Goal: Transaction & Acquisition: Purchase product/service

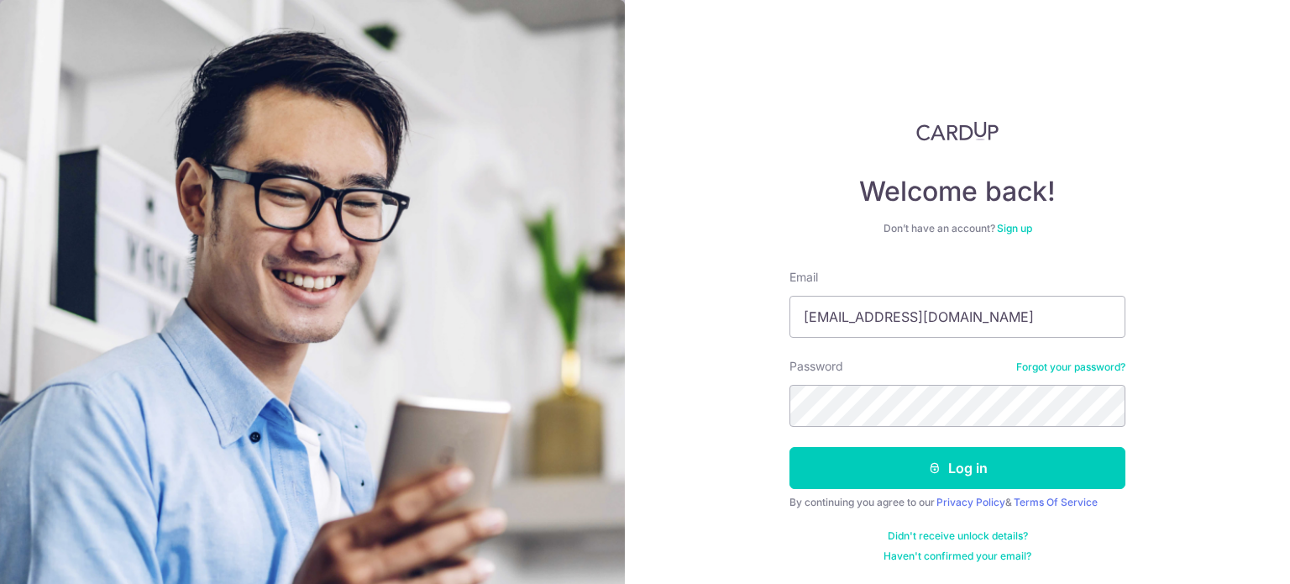
type input "[EMAIL_ADDRESS][DOMAIN_NAME]"
click at [789, 447] on button "Log in" at bounding box center [957, 468] width 336 height 42
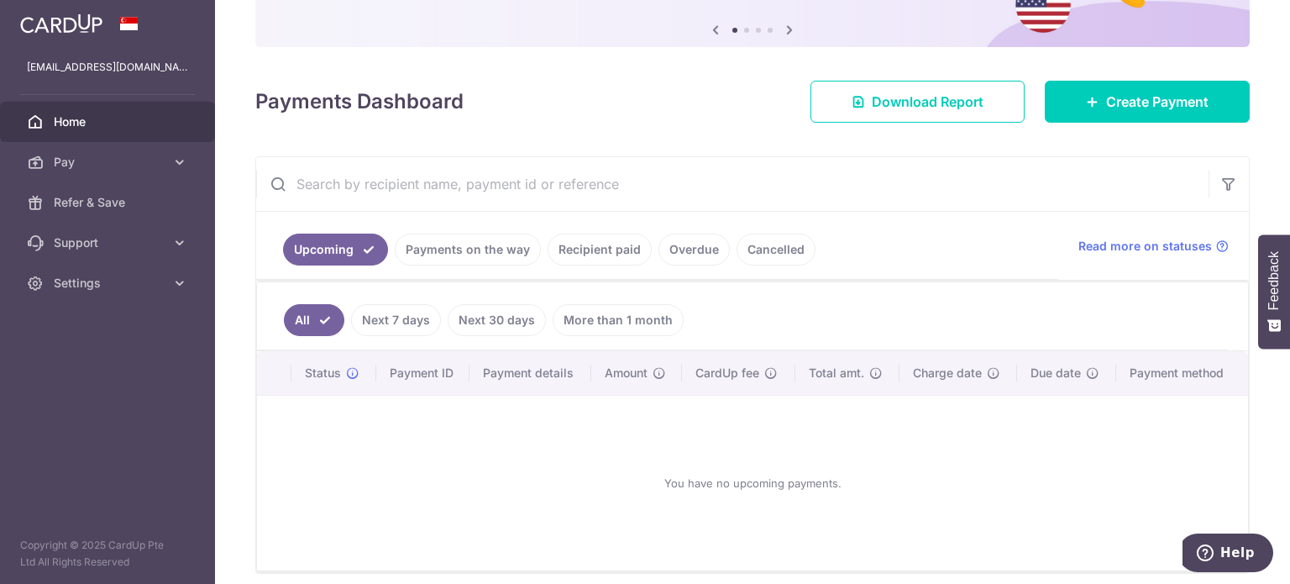
click at [443, 255] on link "Payments on the way" at bounding box center [468, 249] width 146 height 32
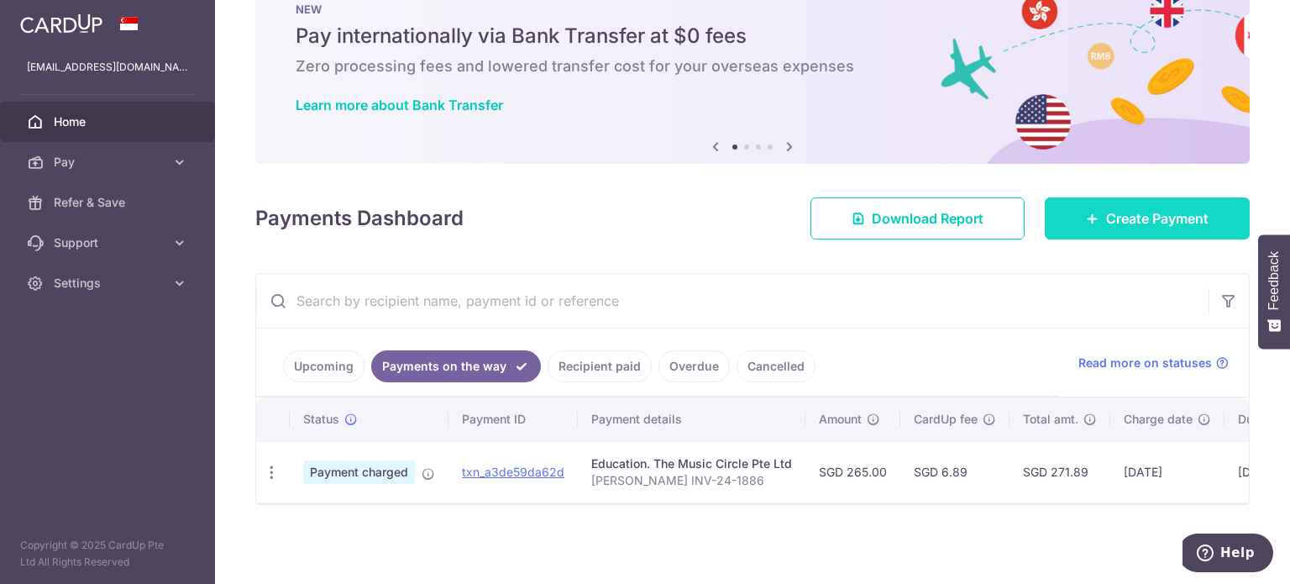
click at [1106, 208] on span "Create Payment" at bounding box center [1157, 218] width 102 height 20
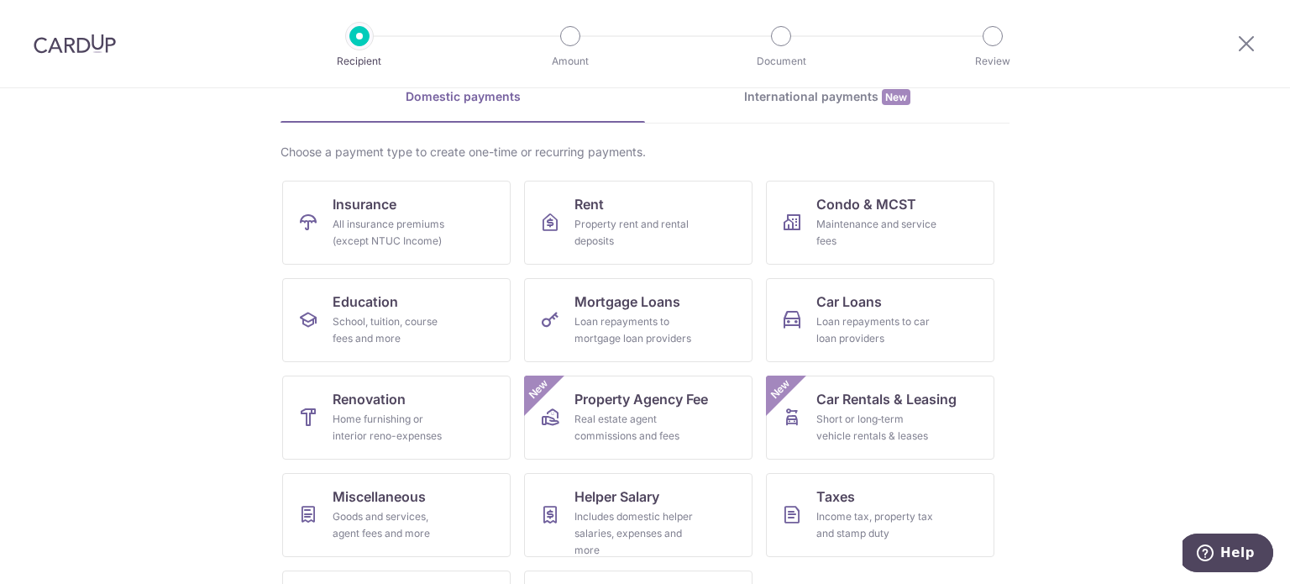
scroll to position [167, 0]
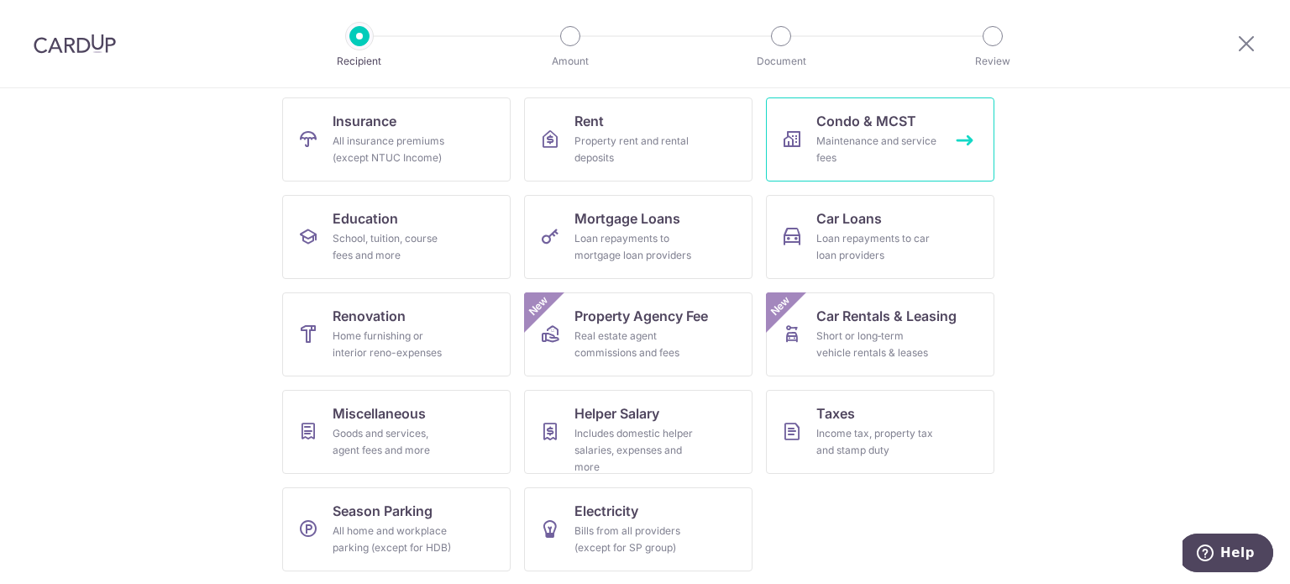
click at [866, 139] on div "Maintenance and service fees" at bounding box center [876, 150] width 121 height 34
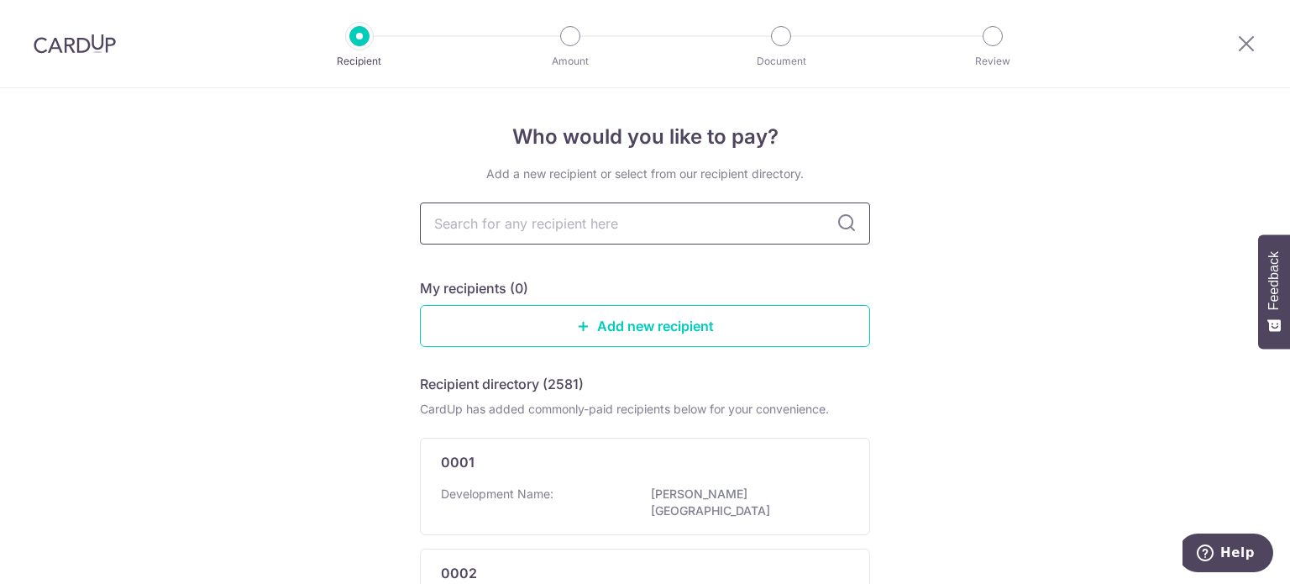
click at [711, 231] on input "text" at bounding box center [645, 223] width 450 height 42
type input "The MCST"
click at [844, 224] on icon at bounding box center [846, 223] width 20 height 20
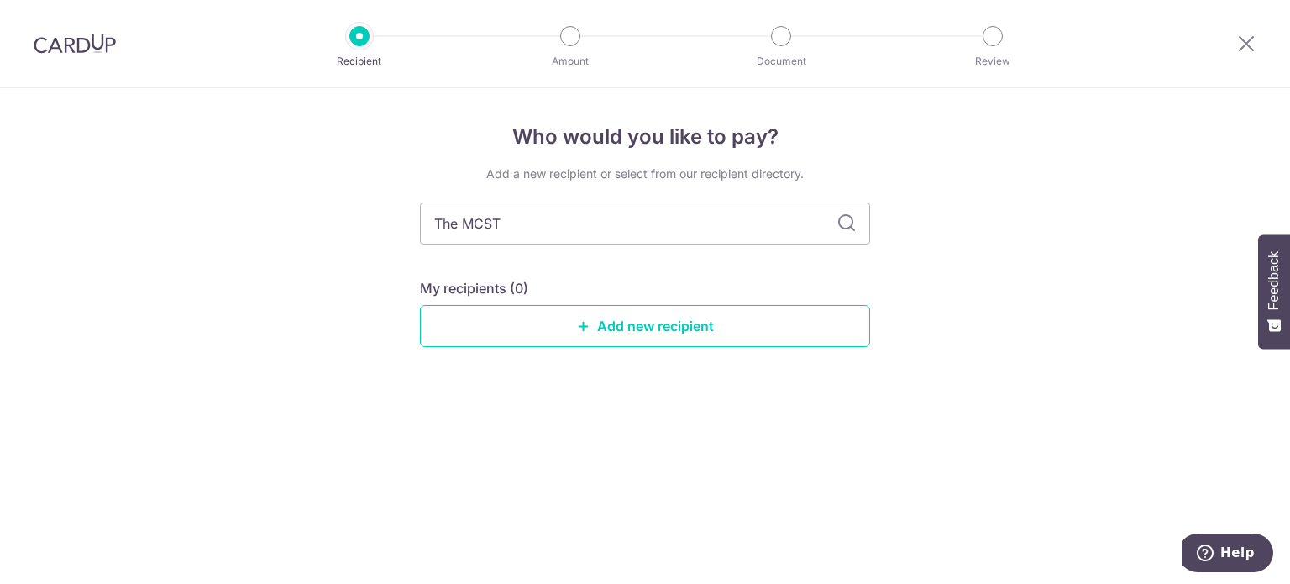
drag, startPoint x: 614, startPoint y: 214, endPoint x: 405, endPoint y: 200, distance: 209.6
click at [405, 200] on div "Who would you like to pay? Add a new recipient or select from our recipient dir…" at bounding box center [645, 335] width 1290 height 495
click at [936, 287] on div "Who would you like to pay? Add a new recipient or select from our recipient dir…" at bounding box center [645, 335] width 1290 height 495
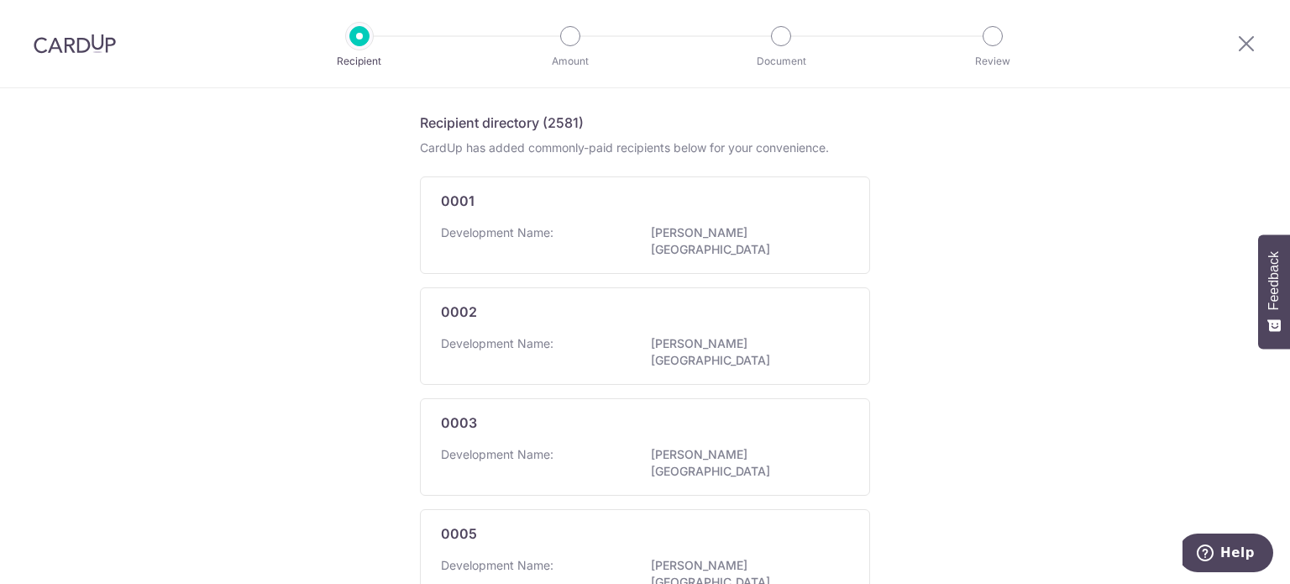
scroll to position [84, 0]
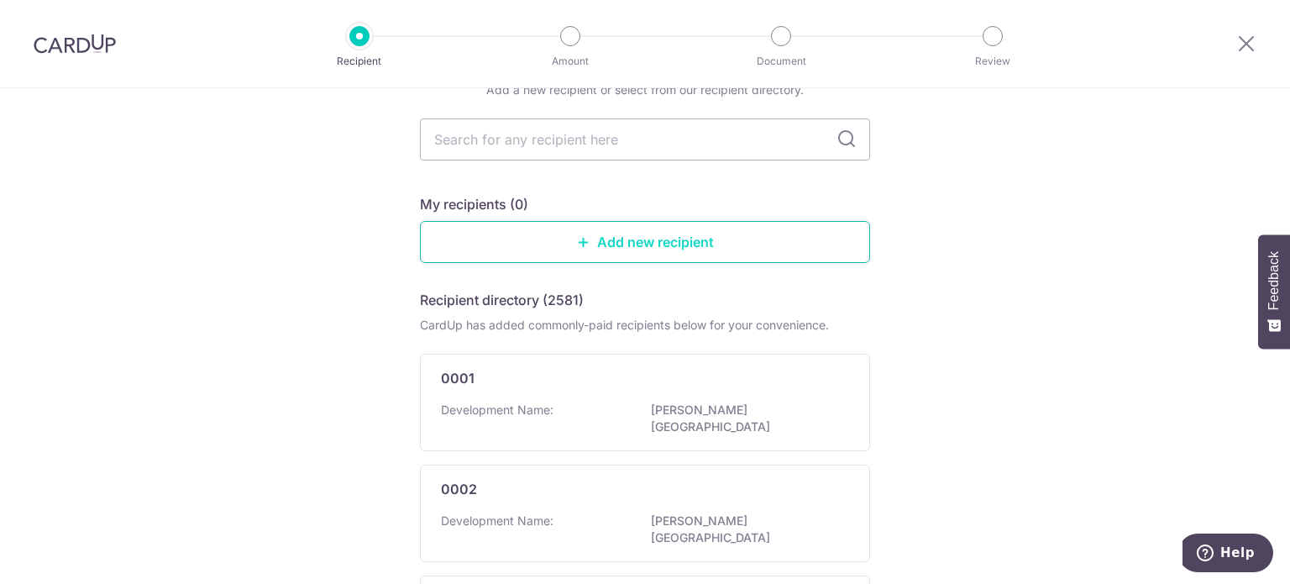
click at [565, 241] on link "Add new recipient" at bounding box center [645, 242] width 450 height 42
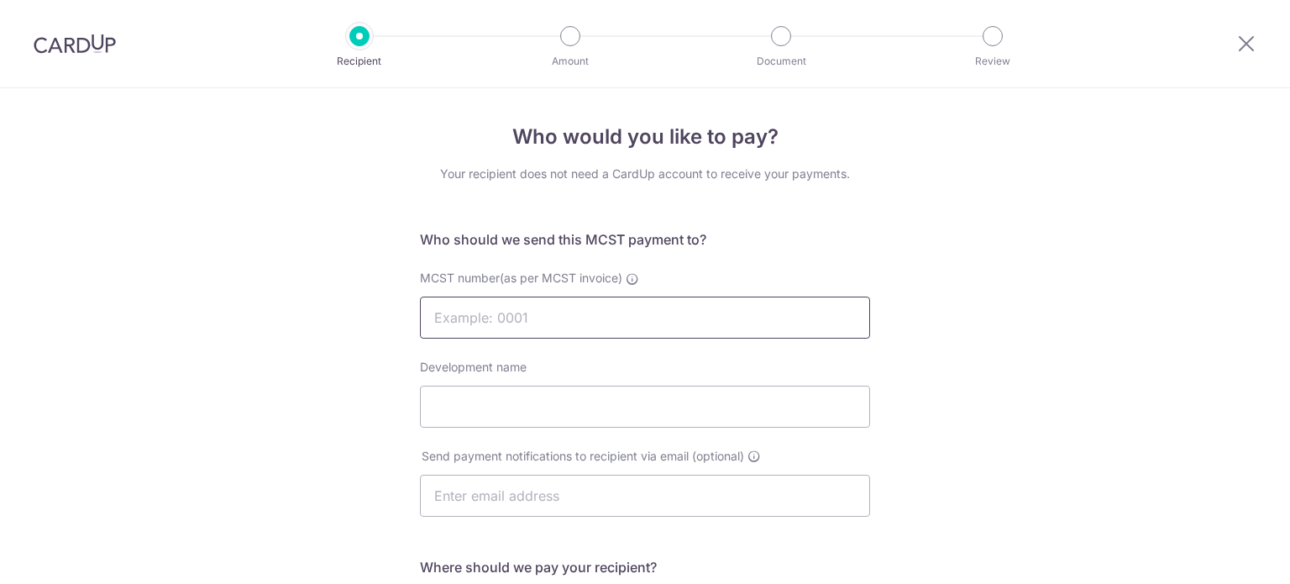
click at [554, 312] on input "MCST number(as per MCST invoice)" at bounding box center [645, 317] width 450 height 42
type input "4288"
click at [686, 408] on input "Development name" at bounding box center [645, 406] width 450 height 42
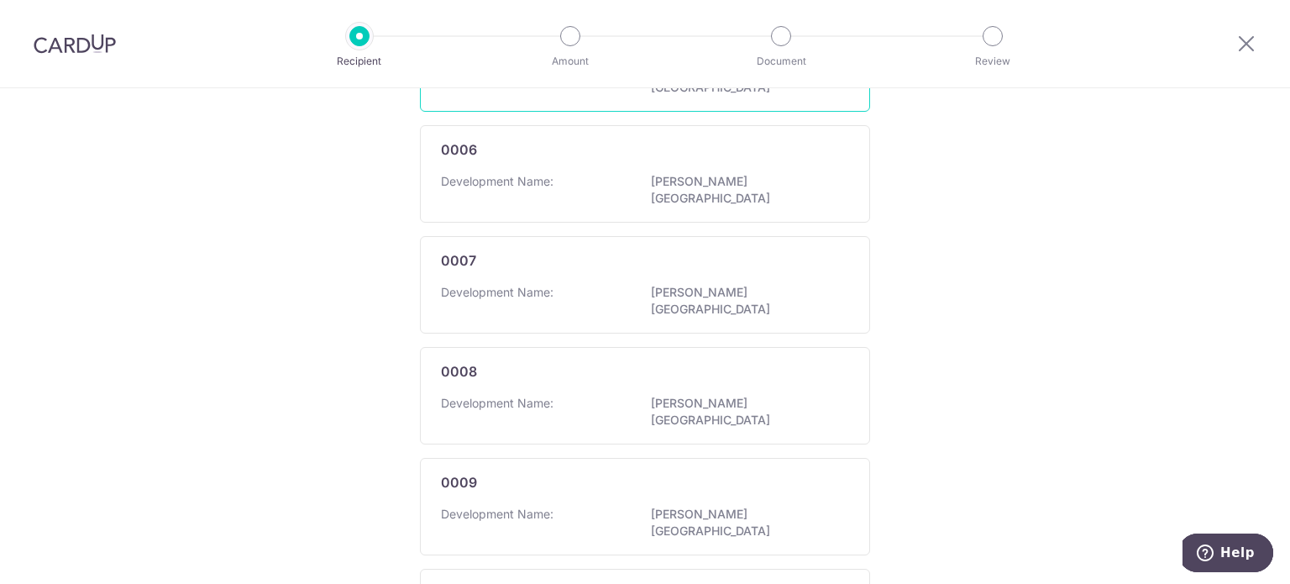
scroll to position [1034, 0]
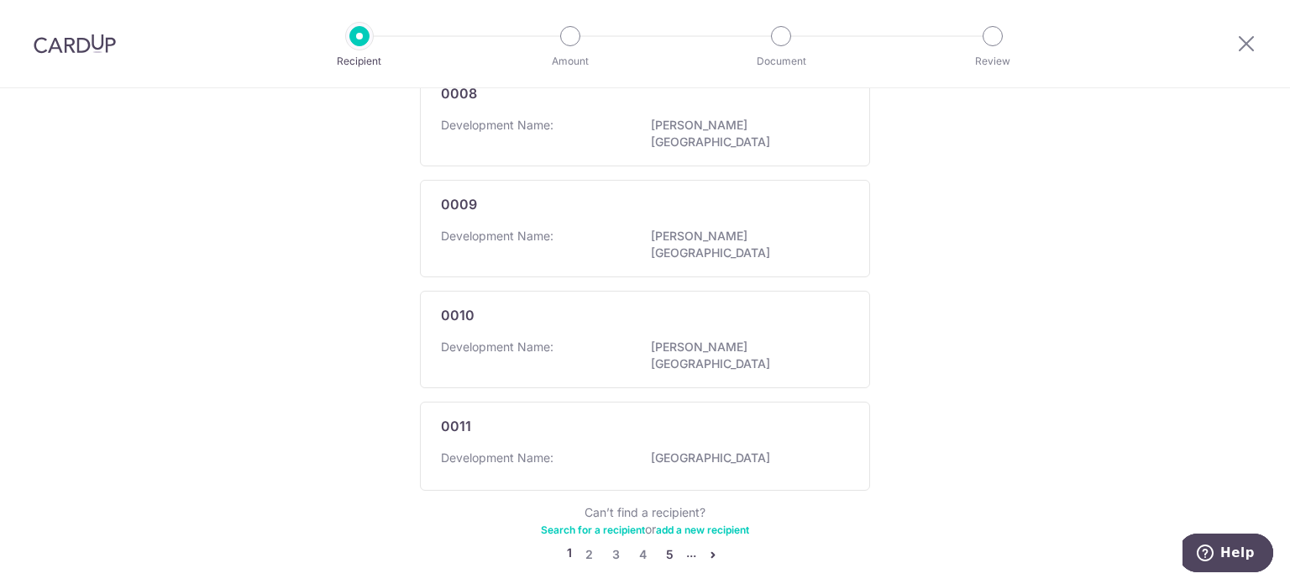
click at [662, 544] on link "5" at bounding box center [669, 554] width 20 height 20
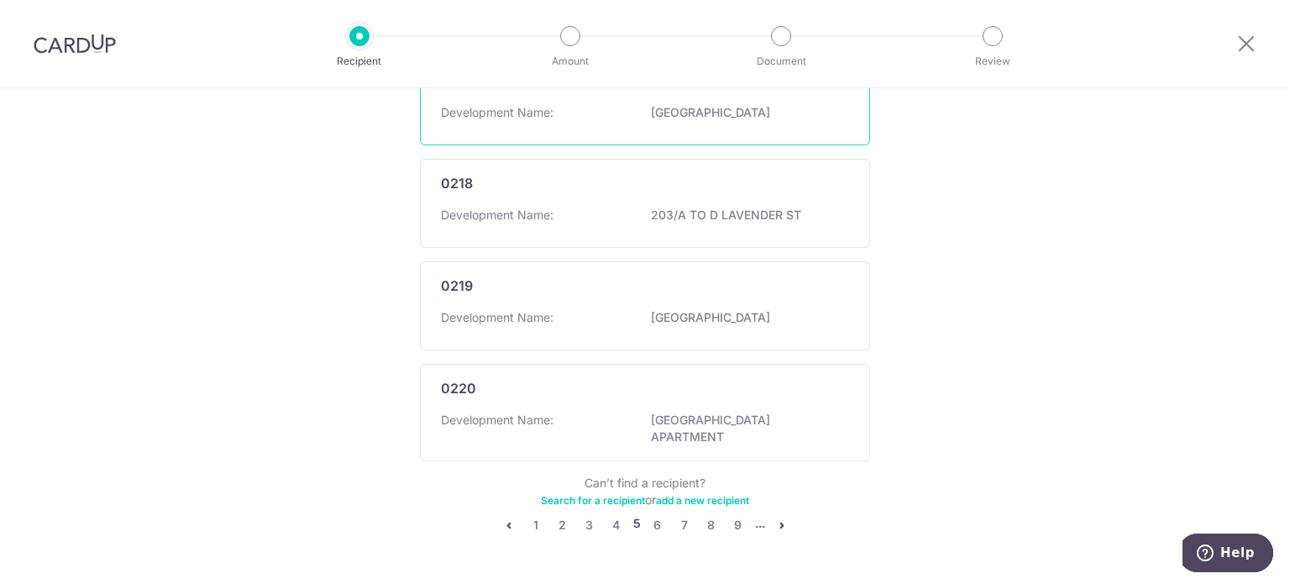
scroll to position [1042, 0]
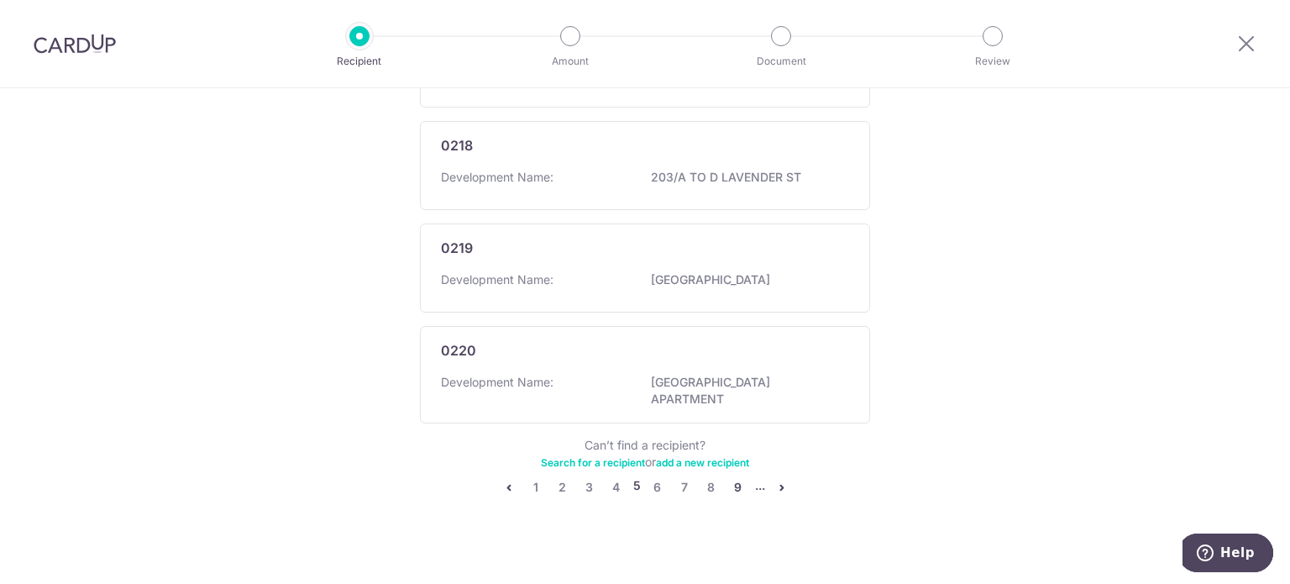
click at [732, 477] on link "9" at bounding box center [738, 487] width 20 height 20
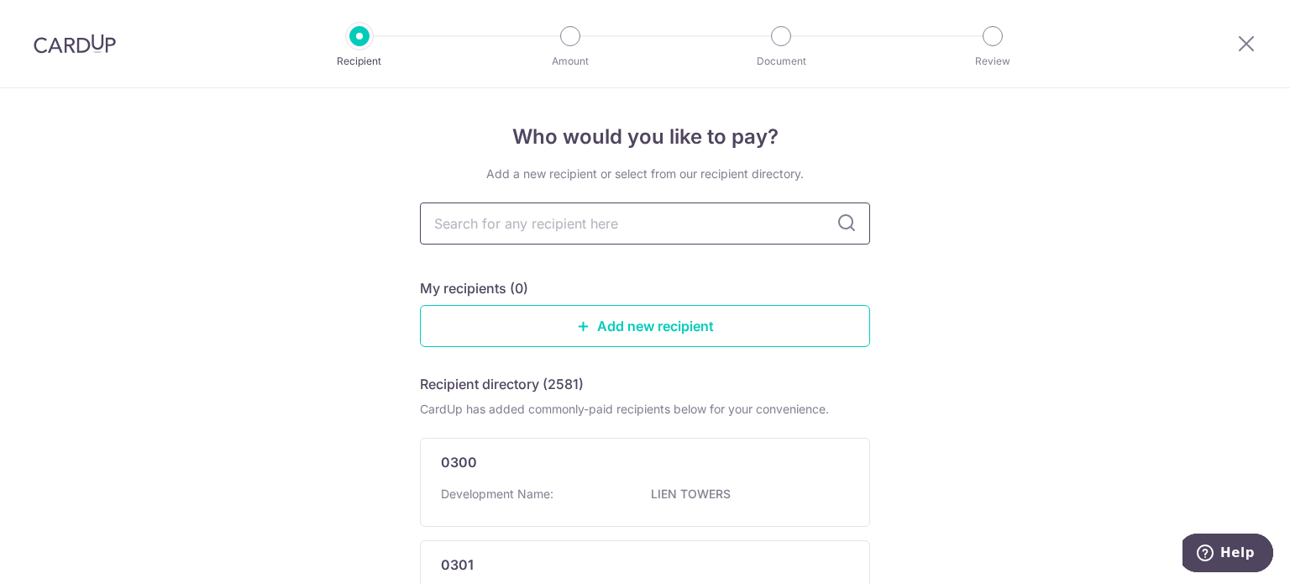
click at [595, 224] on input "text" at bounding box center [645, 223] width 450 height 42
type input "4288"
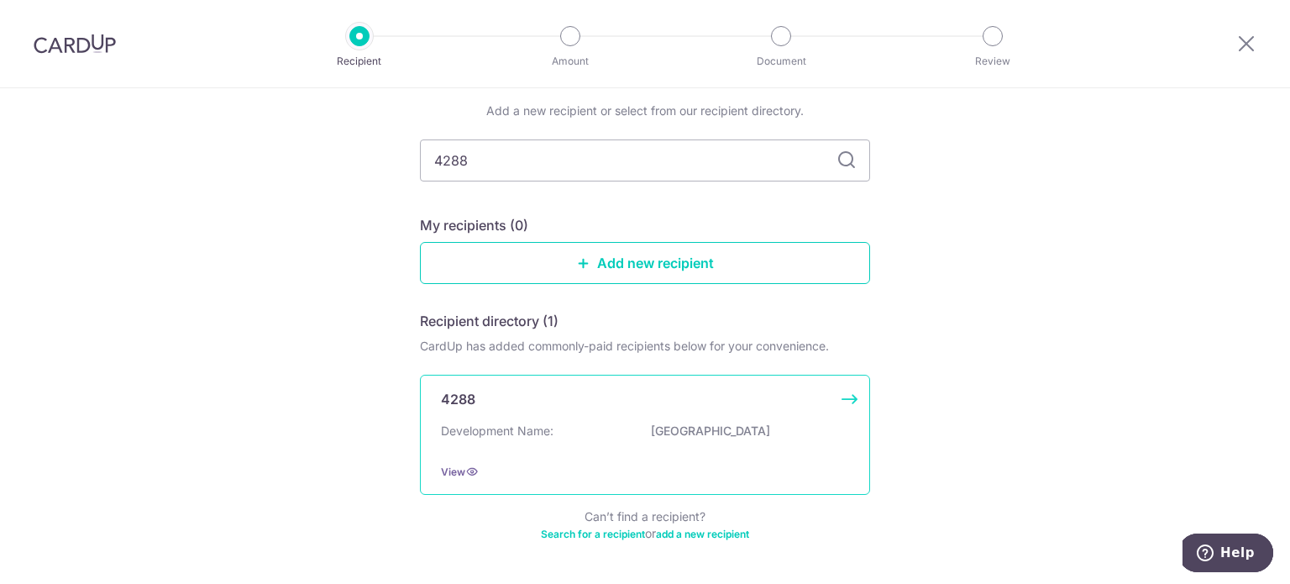
scroll to position [118, 0]
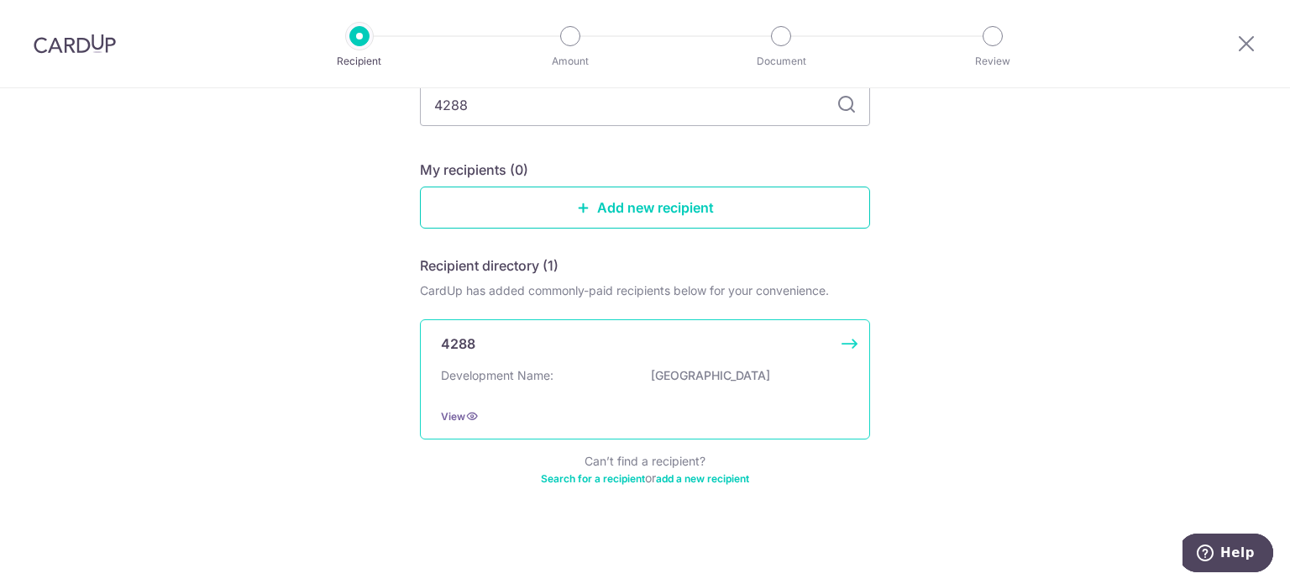
click at [712, 374] on p "LEEDON HEIGHTS" at bounding box center [745, 375] width 188 height 17
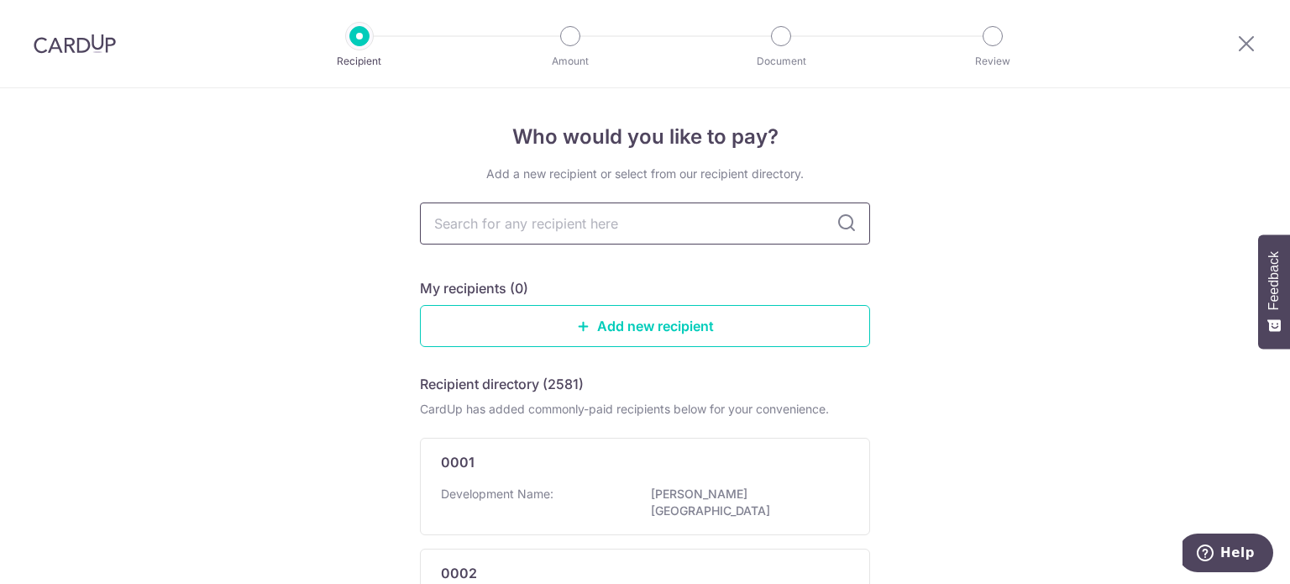
click at [621, 232] on input "text" at bounding box center [645, 223] width 450 height 42
type input "4288"
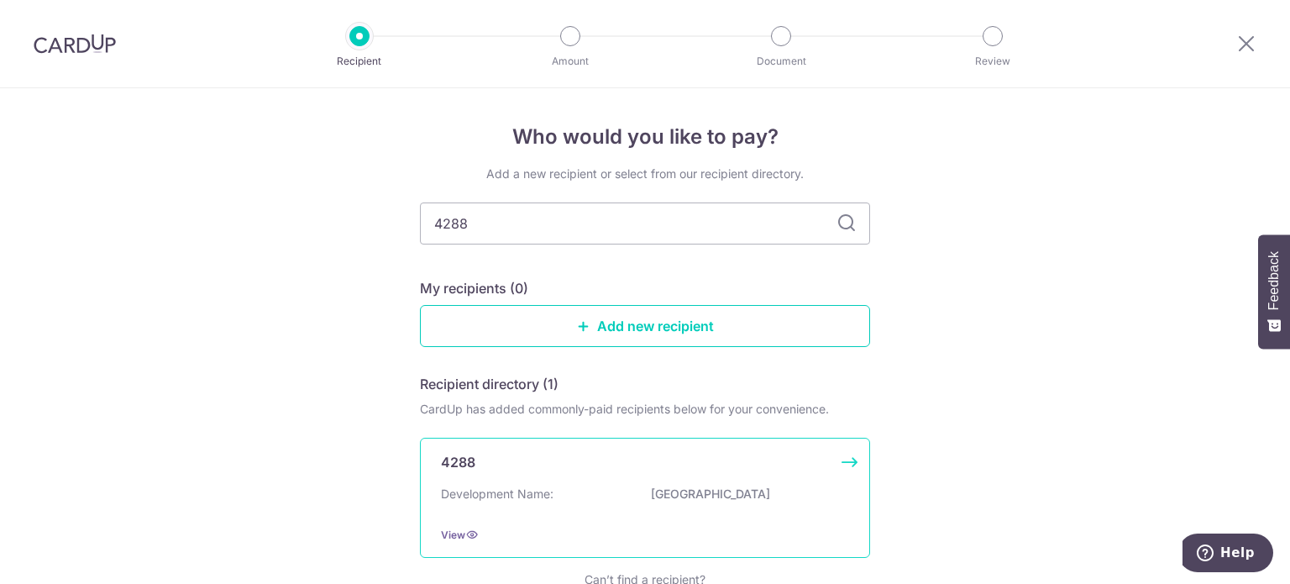
click at [705, 491] on p "LEEDON HEIGHTS" at bounding box center [745, 493] width 188 height 17
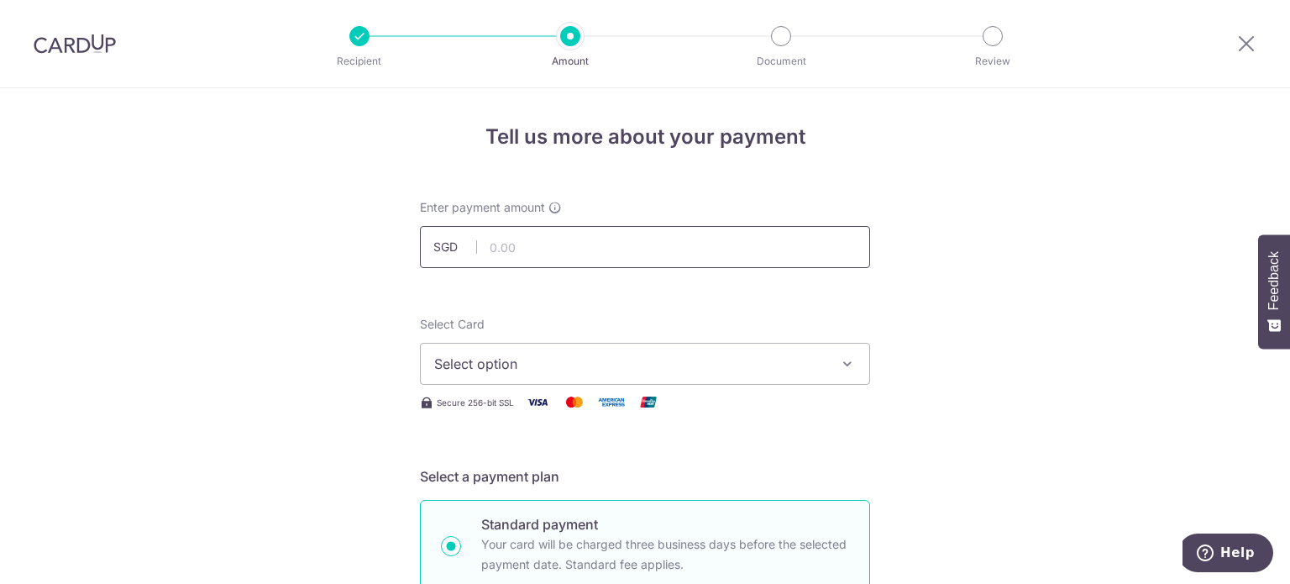
click at [585, 239] on input "text" at bounding box center [645, 247] width 450 height 42
type input "1,295.41"
click at [636, 367] on span "Select option" at bounding box center [629, 363] width 391 height 20
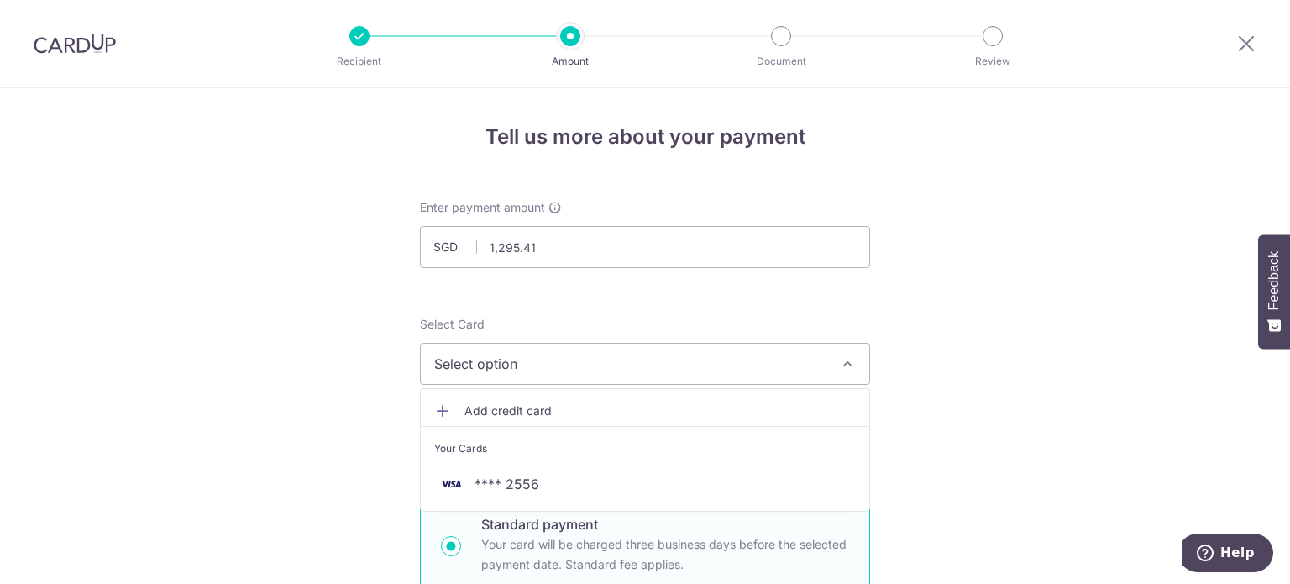
click at [540, 411] on span "Add credit card" at bounding box center [659, 410] width 391 height 17
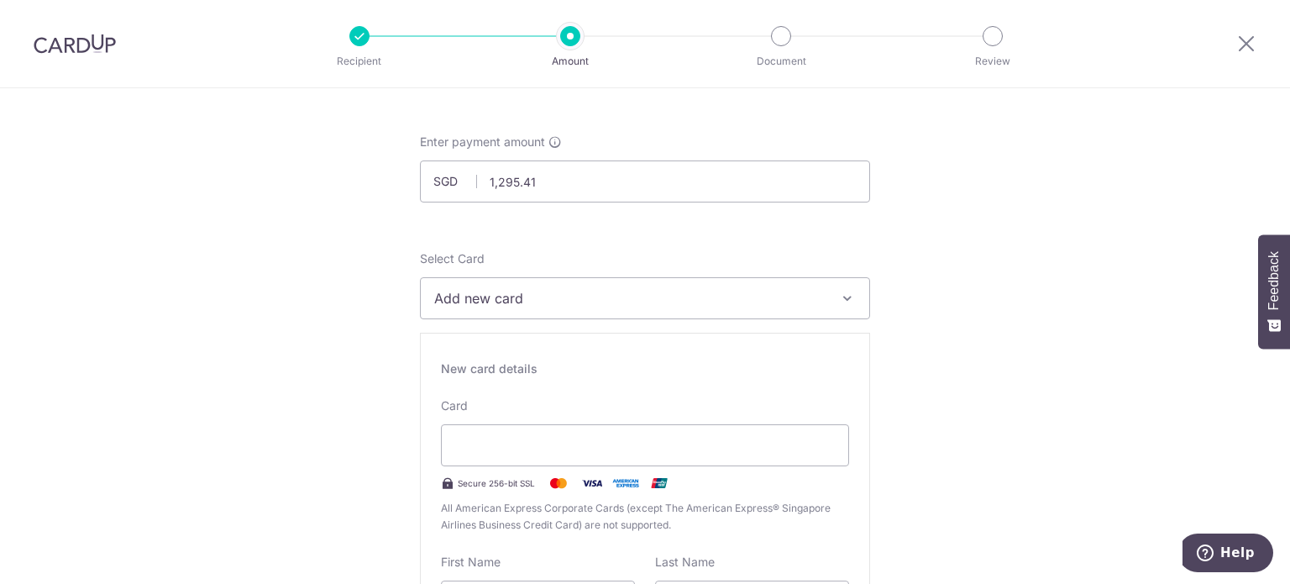
scroll to position [168, 0]
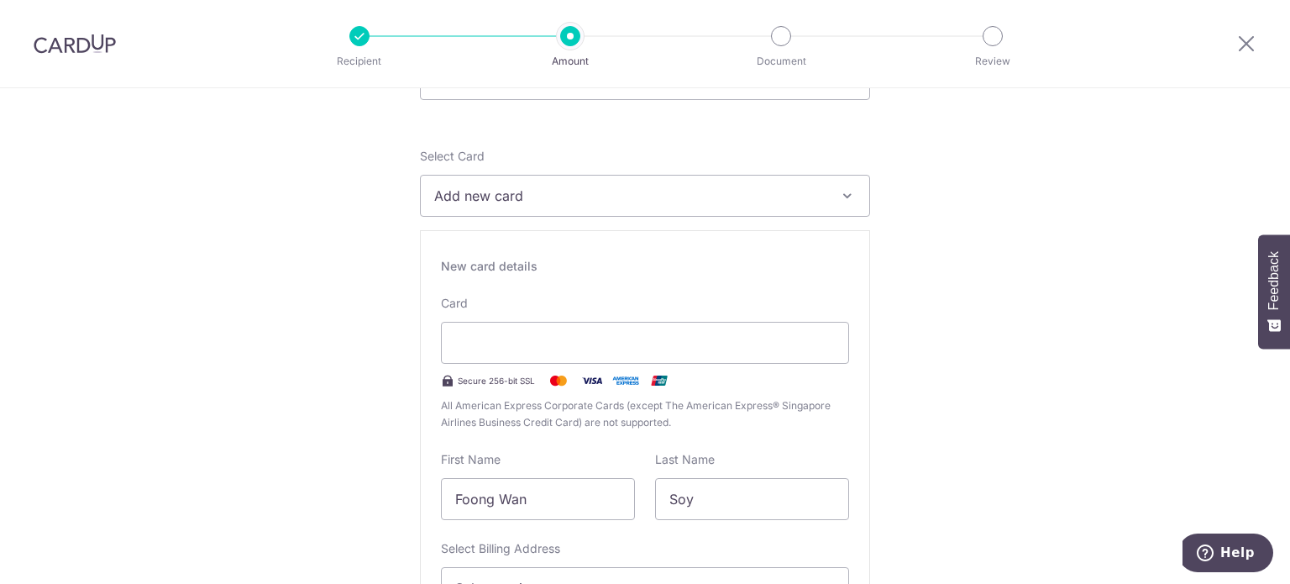
click at [815, 197] on span "Add new card" at bounding box center [629, 196] width 391 height 20
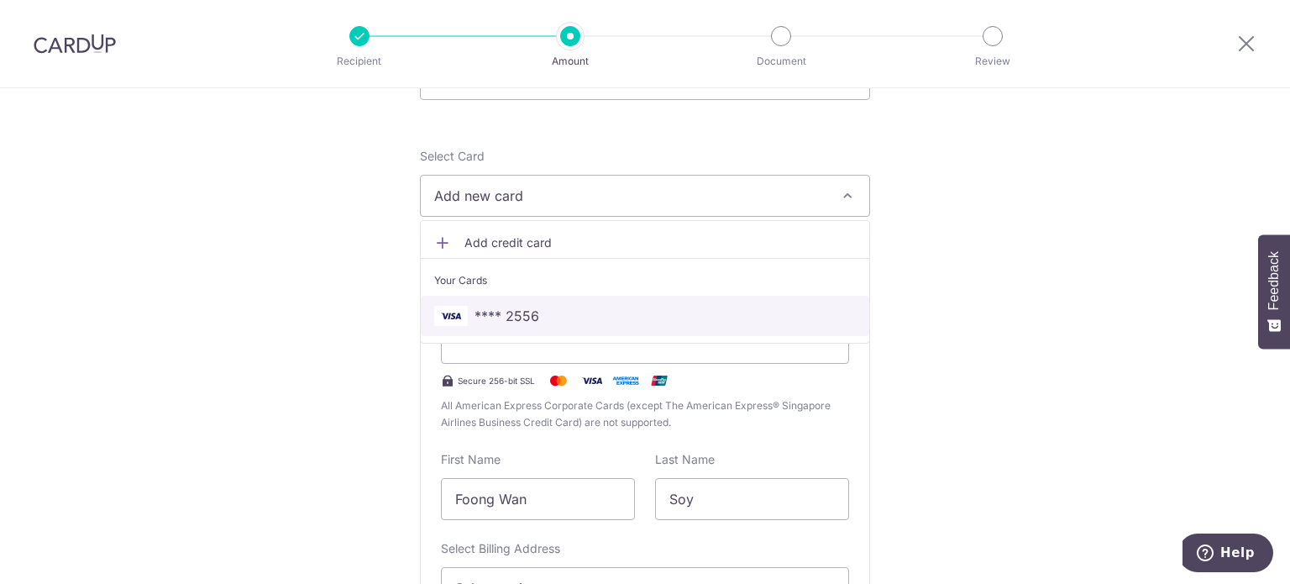
drag, startPoint x: 702, startPoint y: 314, endPoint x: 833, endPoint y: 341, distance: 133.7
click at [702, 314] on span "**** 2556" at bounding box center [645, 316] width 422 height 20
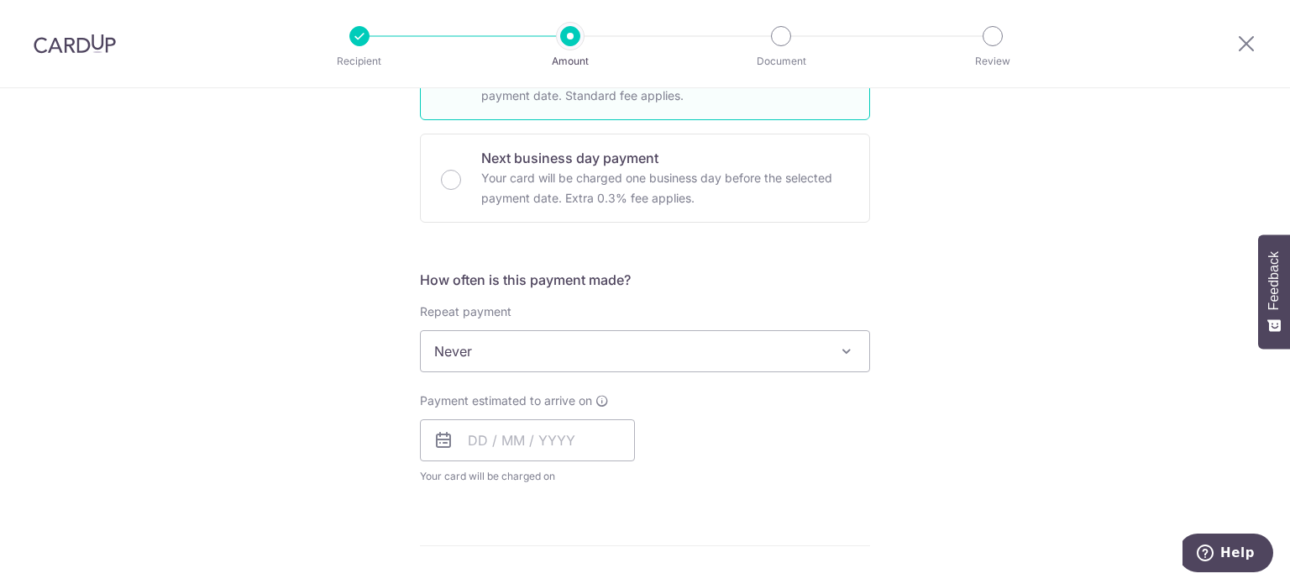
scroll to position [504, 0]
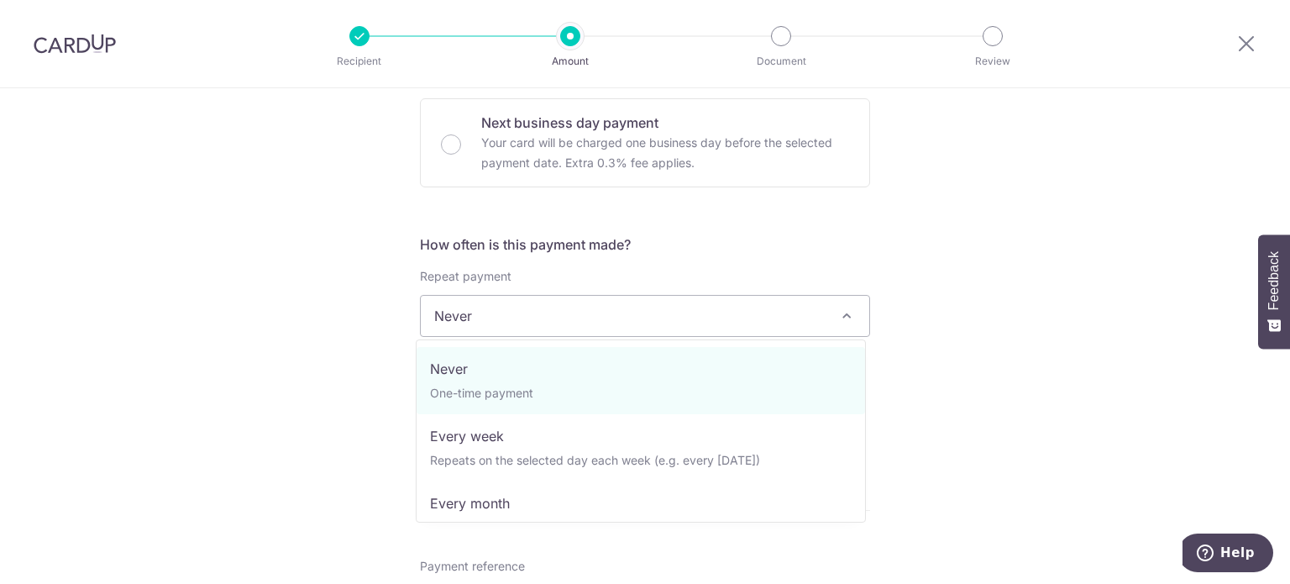
click at [683, 312] on span "Never" at bounding box center [645, 316] width 448 height 40
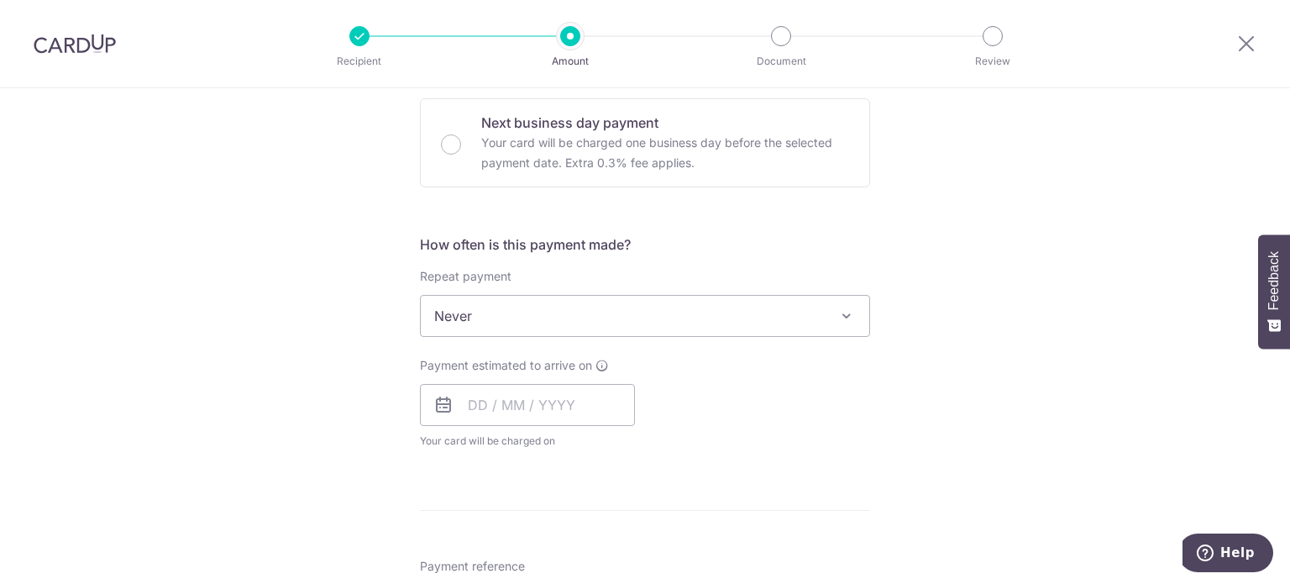
click at [1006, 385] on div "Tell us more about your payment Enter payment amount SGD 1,295.41 1295.41 Selec…" at bounding box center [645, 343] width 1290 height 1519
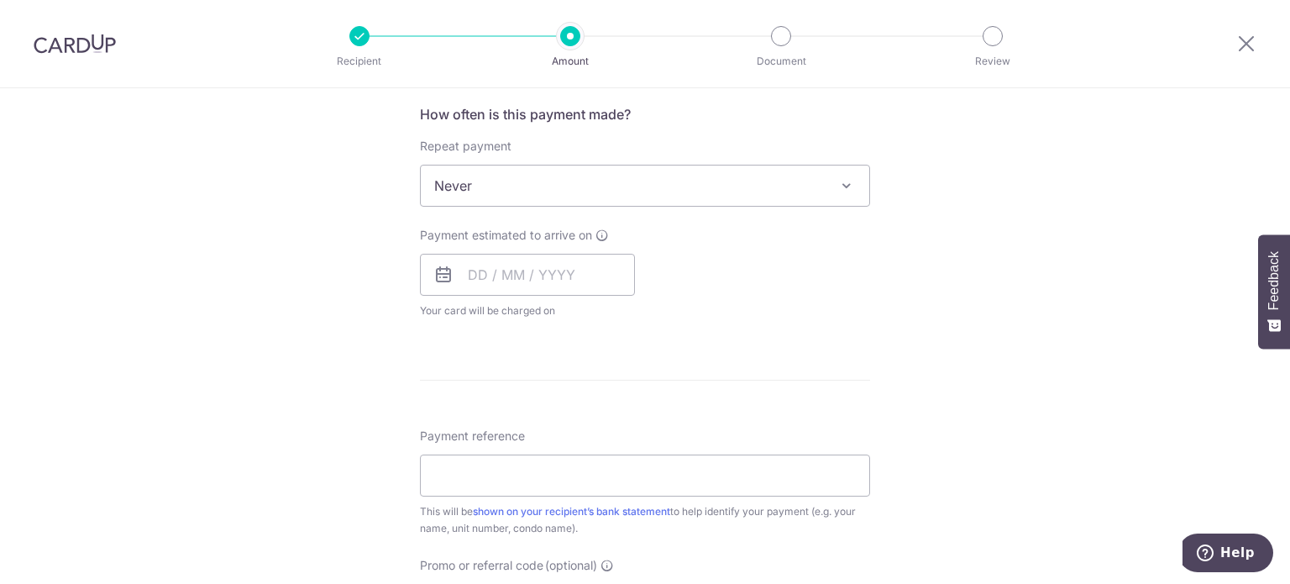
scroll to position [756, 0]
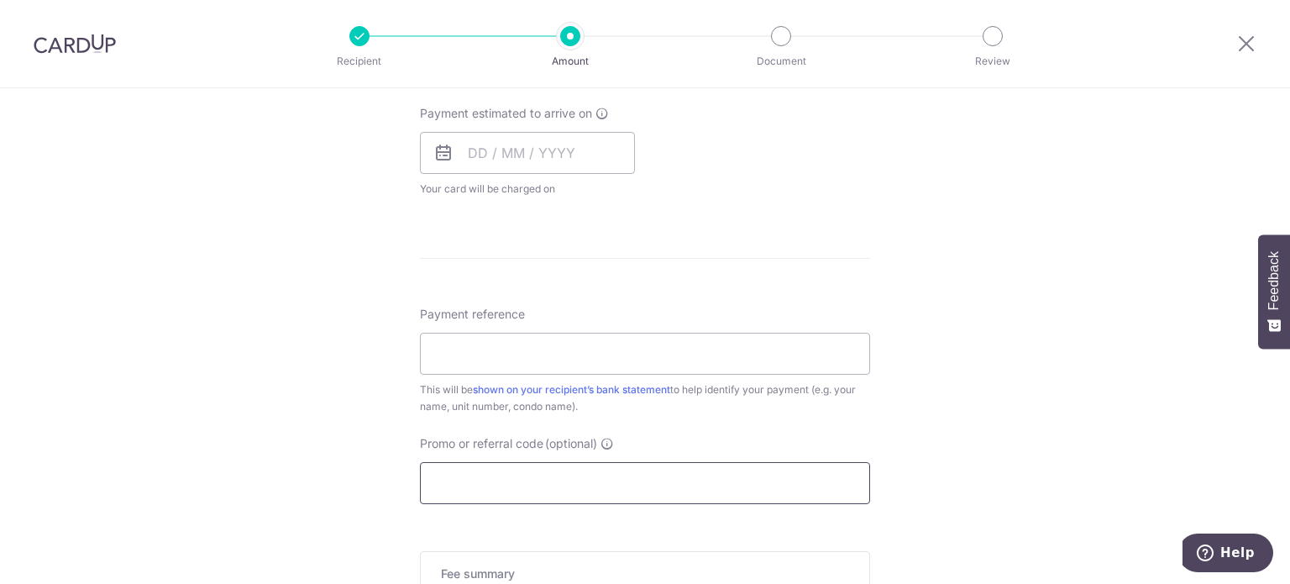
click at [544, 470] on input "Promo or referral code (optional)" at bounding box center [645, 483] width 450 height 42
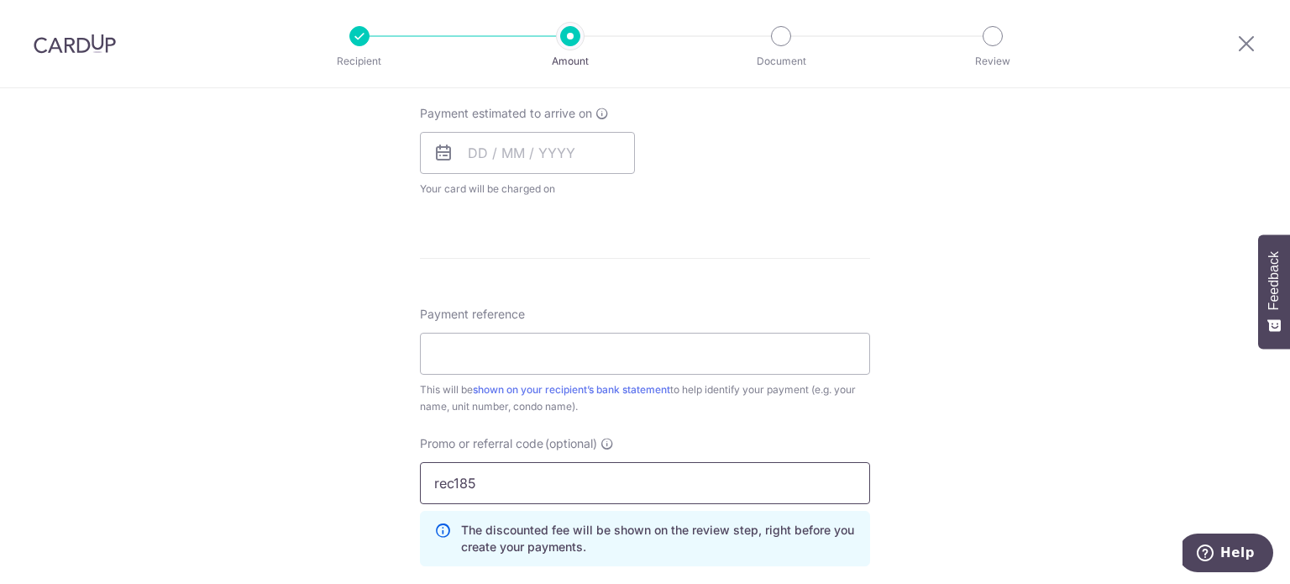
type input "rec185"
click at [1010, 377] on div "Tell us more about your payment Enter payment amount SGD 1,295.41 1295.41 Selec…" at bounding box center [645, 129] width 1290 height 1594
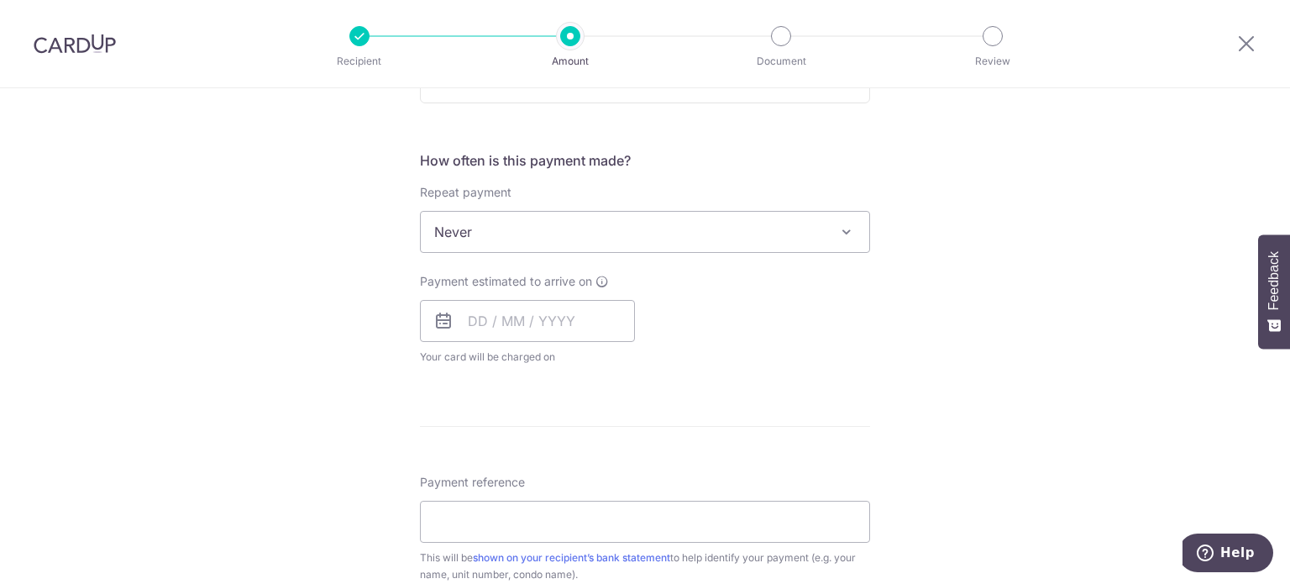
click at [566, 242] on span "Never" at bounding box center [645, 232] width 448 height 40
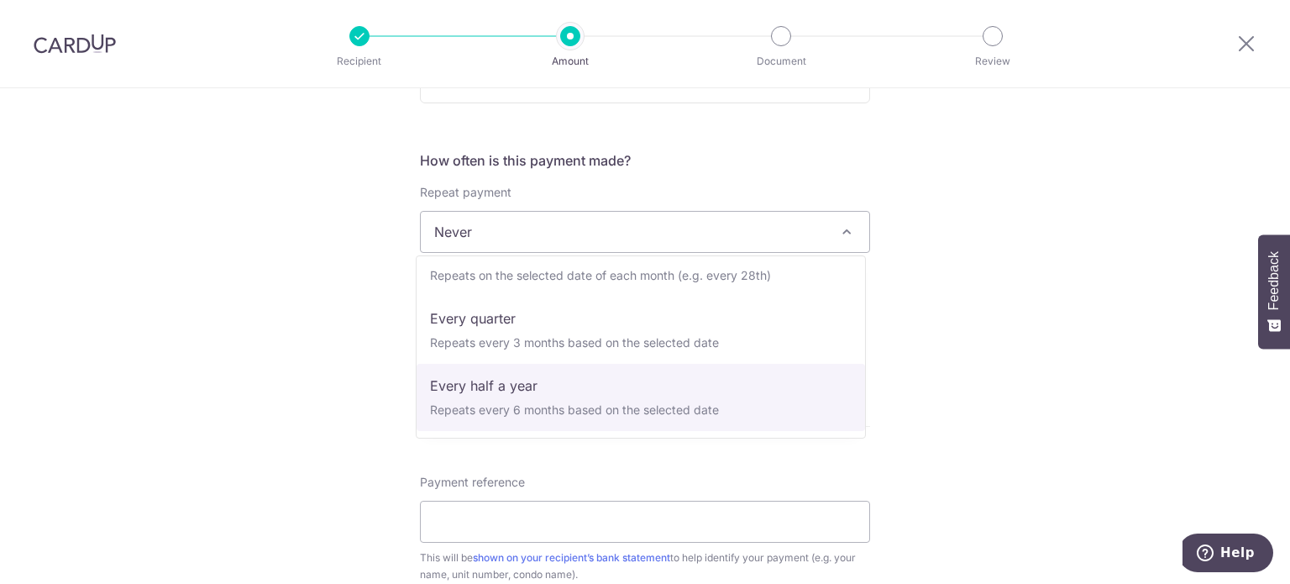
scroll to position [84, 0]
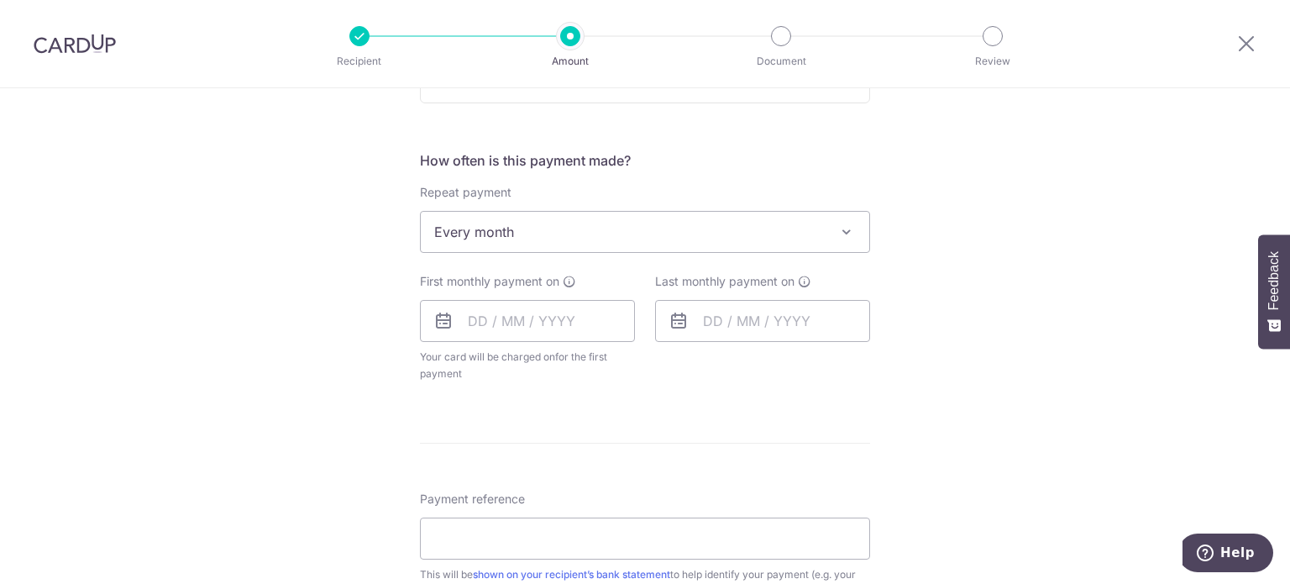
click at [981, 364] on div "Tell us more about your payment Enter payment amount SGD 1,295.41 1295.41 Selec…" at bounding box center [645, 305] width 1290 height 1611
click at [501, 317] on input "text" at bounding box center [527, 321] width 215 height 42
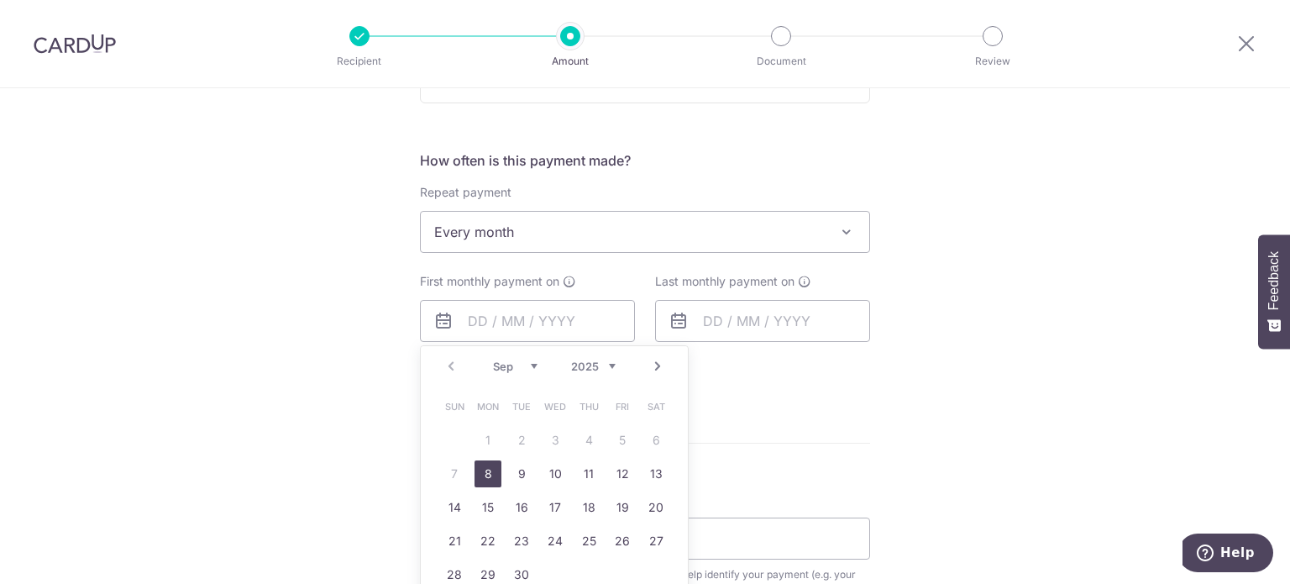
click at [919, 397] on div "Tell us more about your payment Enter payment amount SGD 1,295.41 1295.41 Selec…" at bounding box center [645, 305] width 1290 height 1611
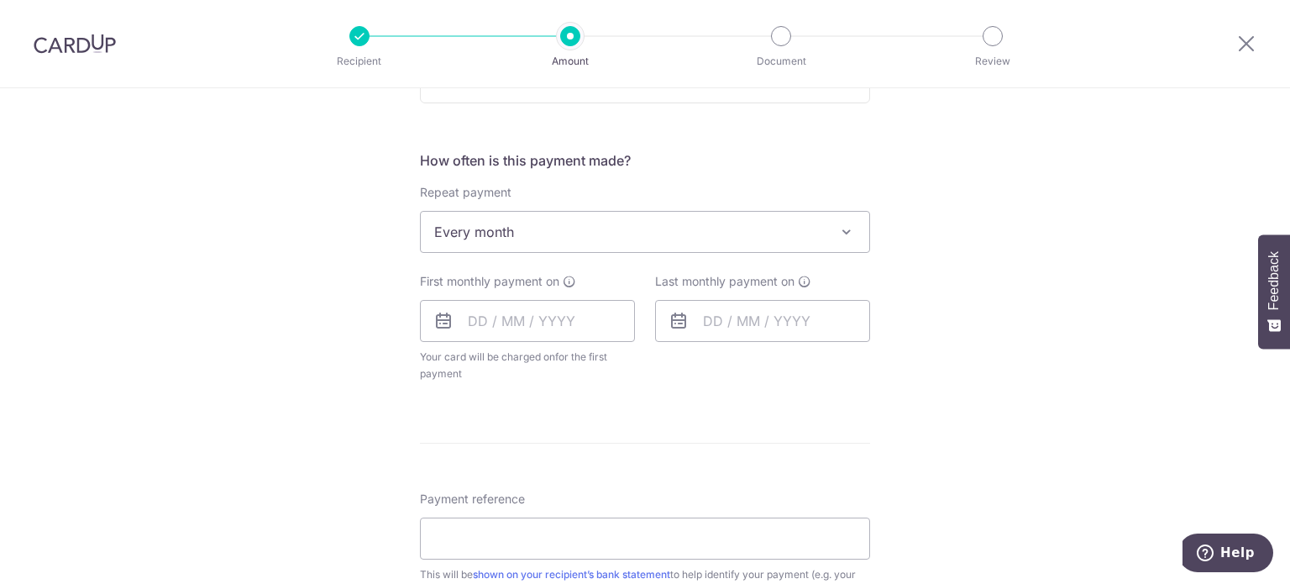
click at [594, 238] on span "Every month" at bounding box center [645, 232] width 448 height 40
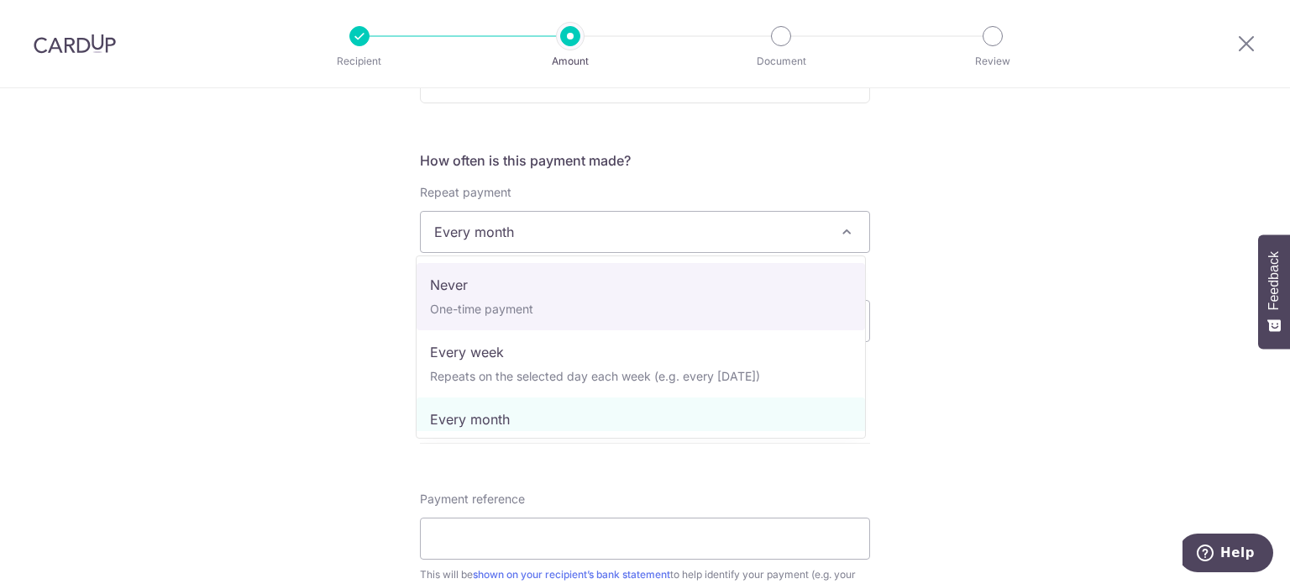
select select "1"
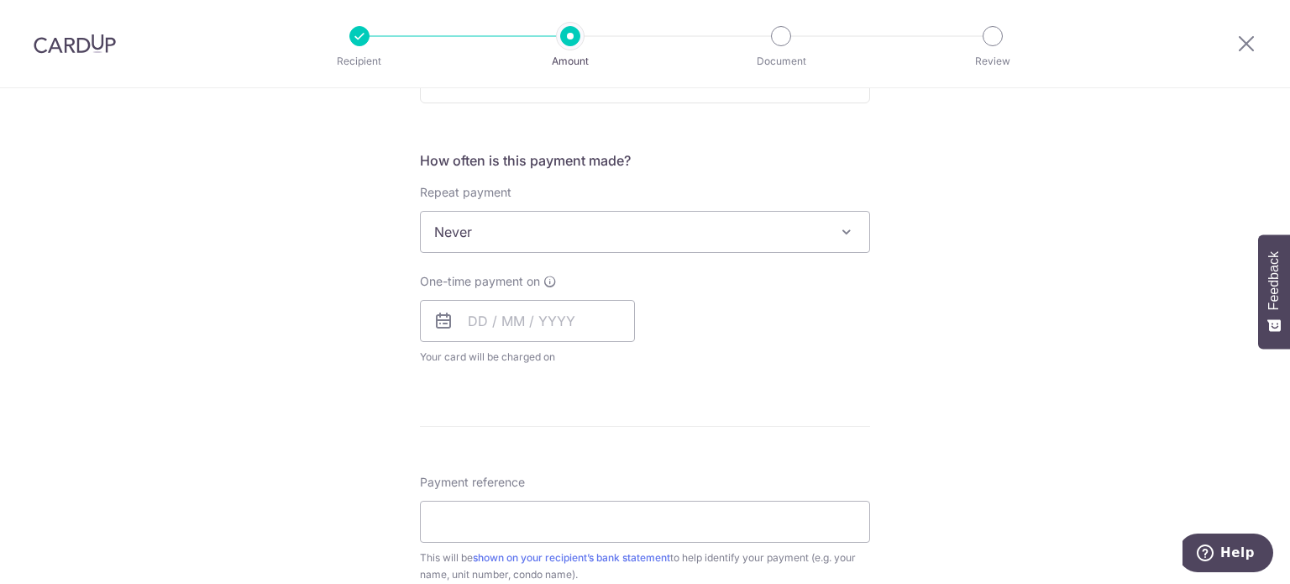
click at [1124, 335] on div "Tell us more about your payment Enter payment amount SGD 1,295.41 1295.41 Selec…" at bounding box center [645, 297] width 1290 height 1594
click at [558, 322] on input "text" at bounding box center [527, 321] width 215 height 42
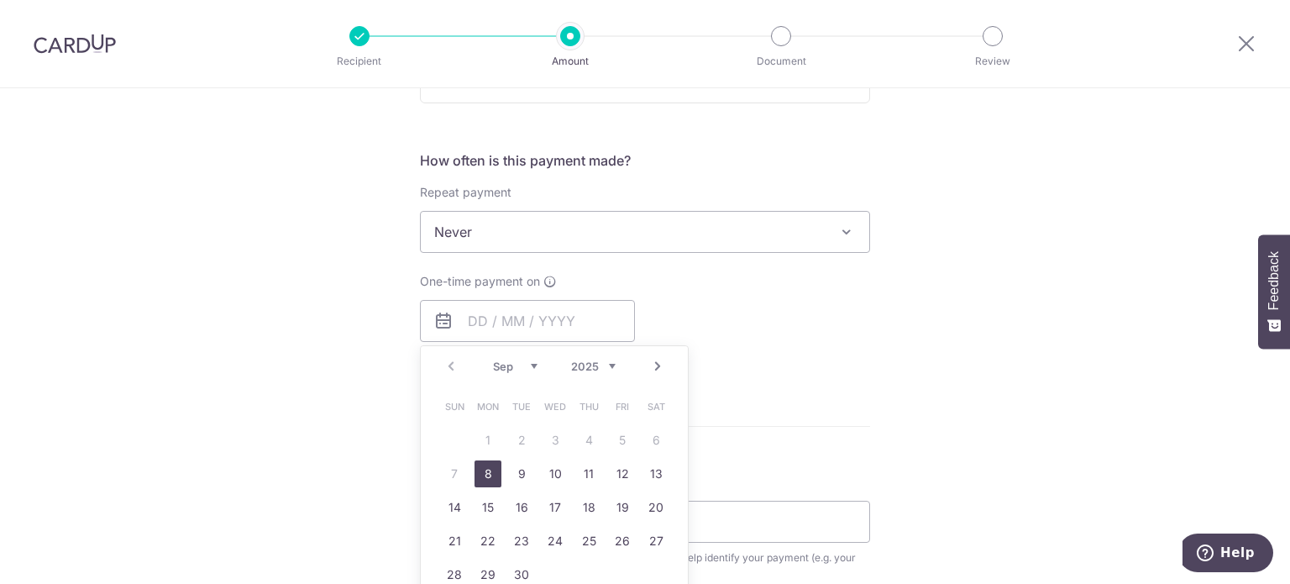
click at [482, 476] on link "8" at bounding box center [487, 473] width 27 height 27
type input "08/09/2025"
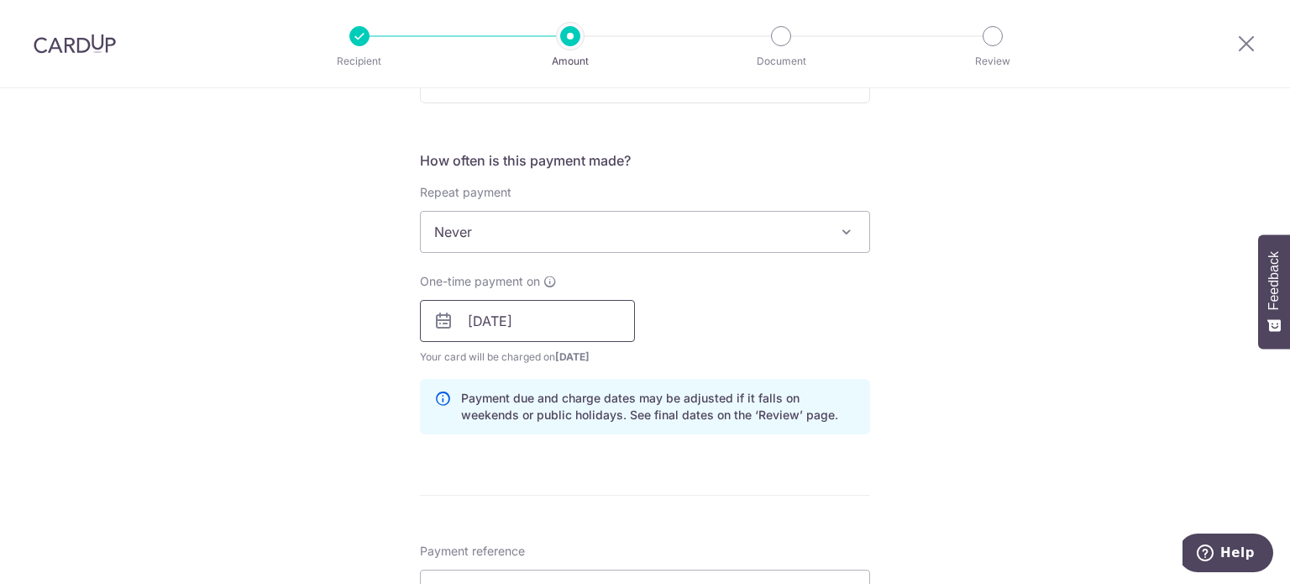
click at [602, 322] on input "08/09/2025" at bounding box center [527, 321] width 215 height 42
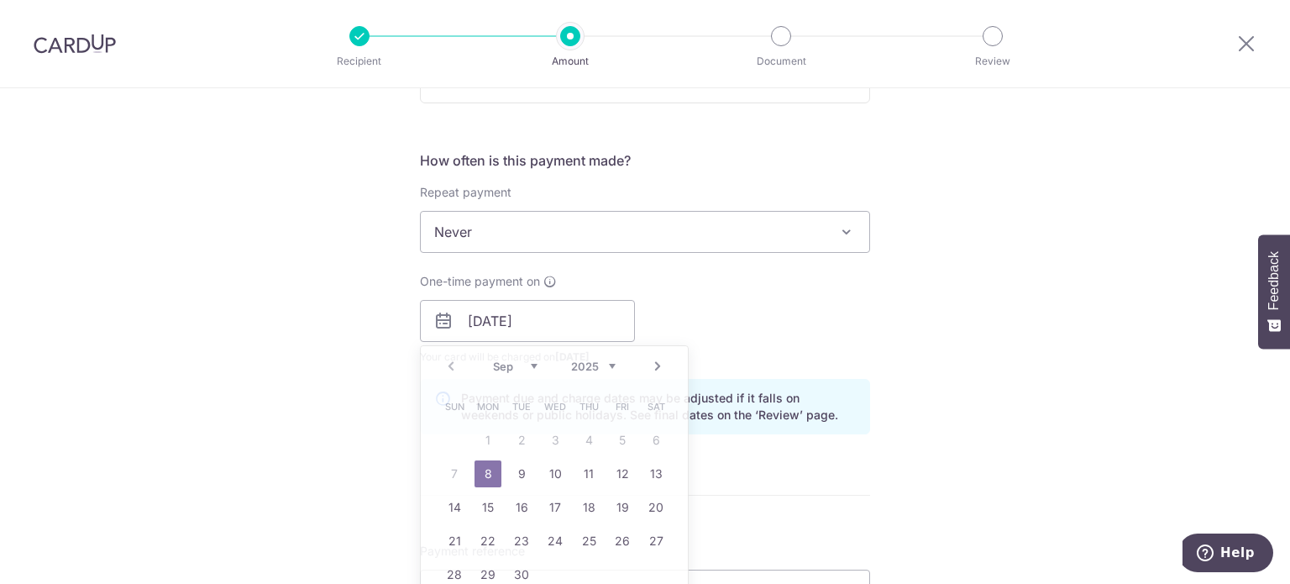
click at [991, 390] on div "Tell us more about your payment Enter payment amount SGD 1,295.41 1295.41 Selec…" at bounding box center [645, 331] width 1290 height 1663
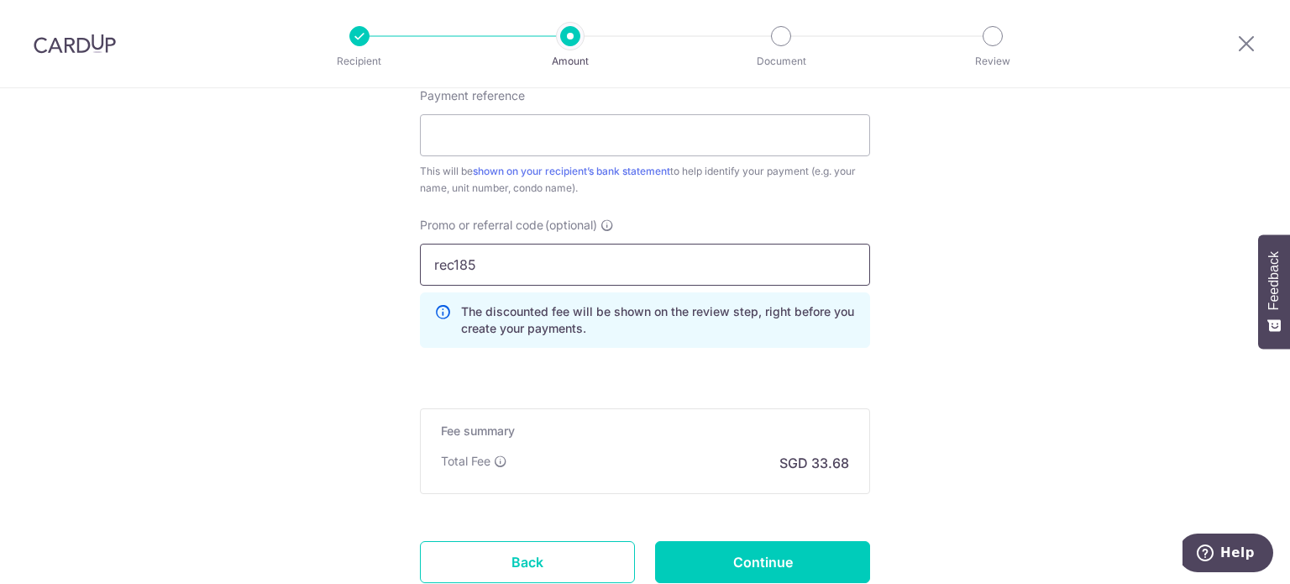
scroll to position [1165, 0]
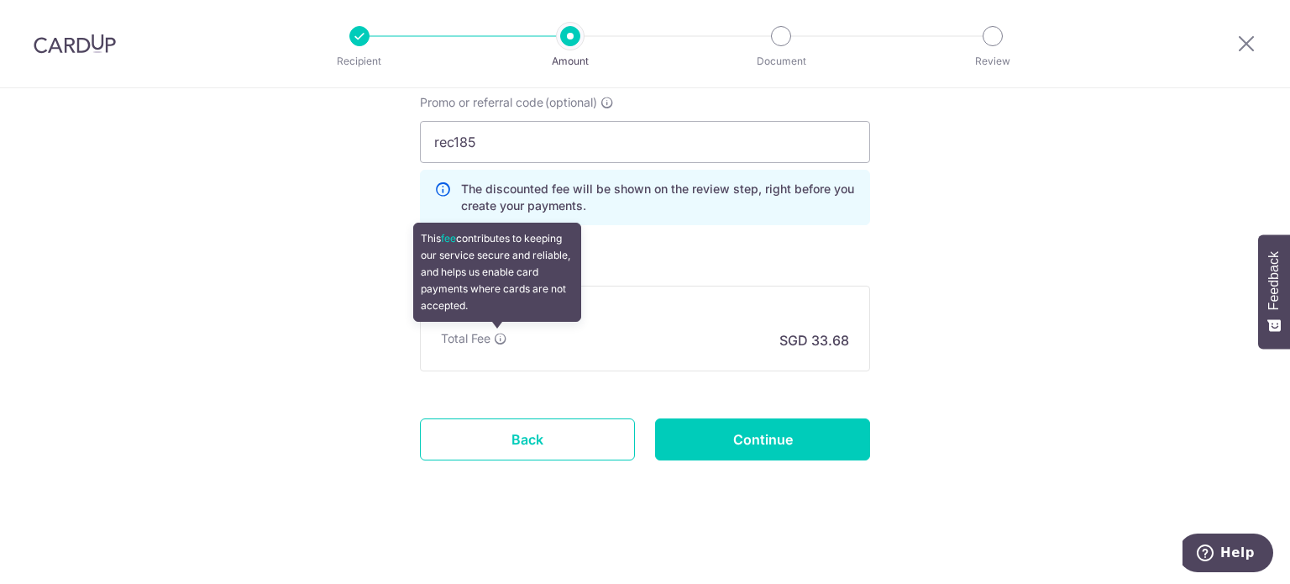
click at [497, 335] on icon at bounding box center [500, 338] width 13 height 13
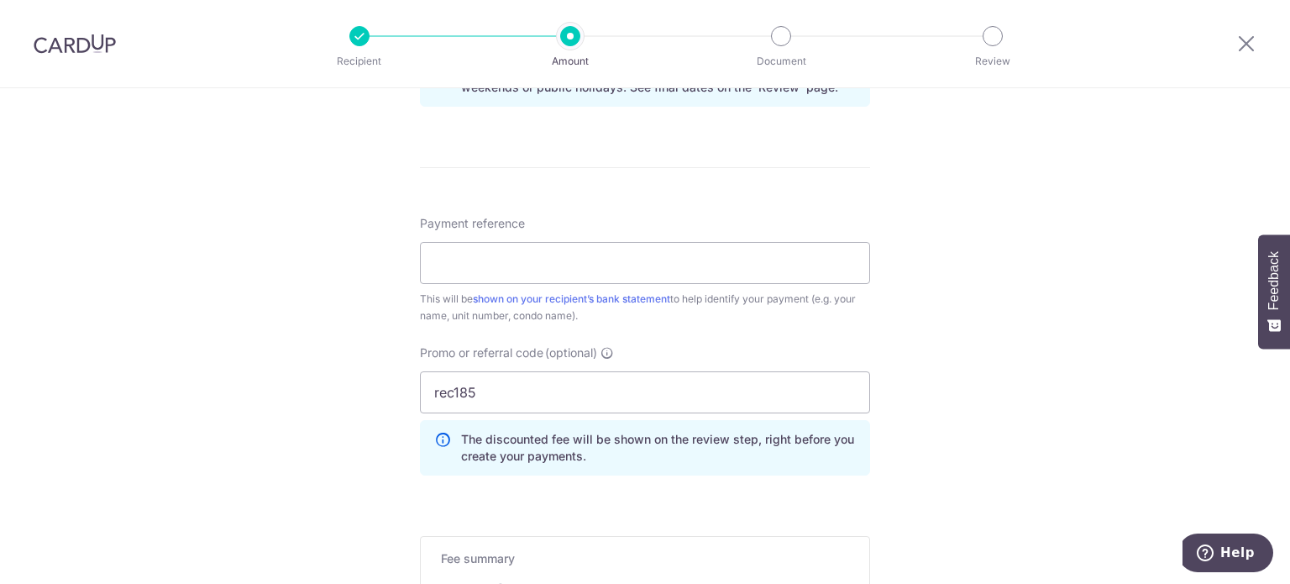
scroll to position [914, 0]
click at [527, 379] on input "rec185" at bounding box center [645, 394] width 450 height 42
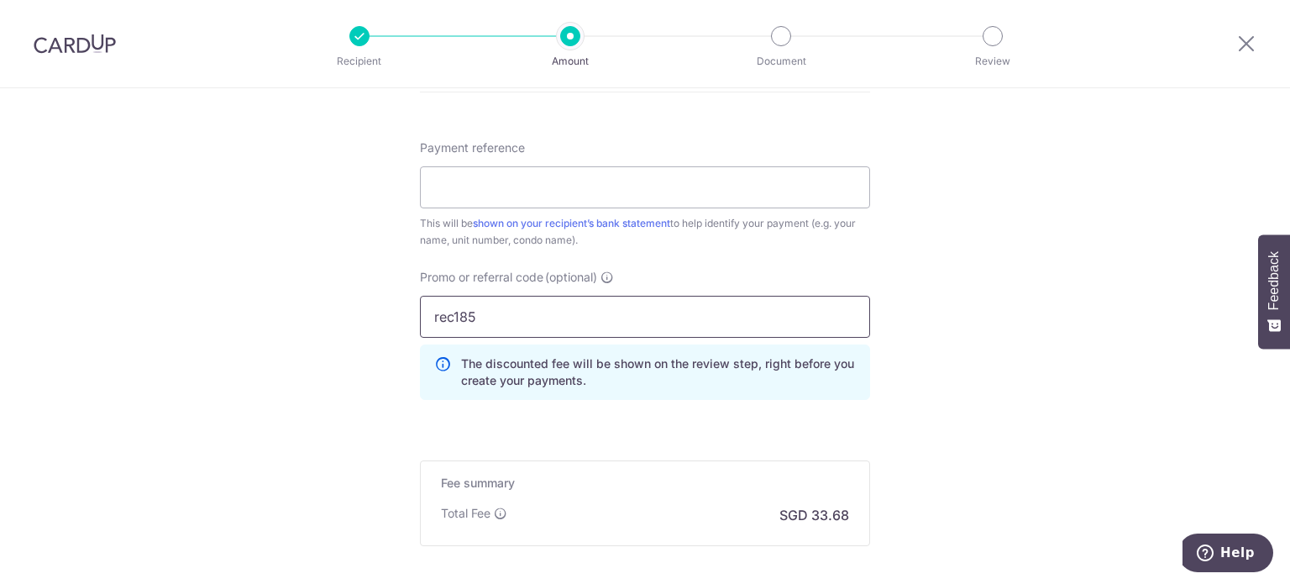
scroll to position [1081, 0]
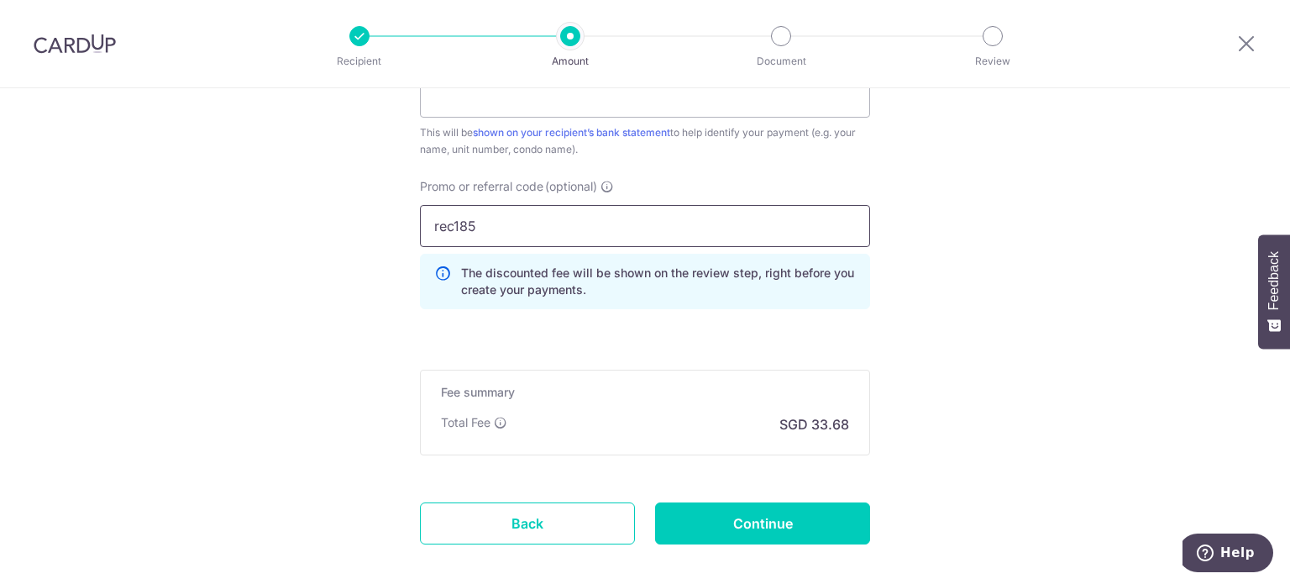
drag, startPoint x: 487, startPoint y: 219, endPoint x: 317, endPoint y: 204, distance: 170.3
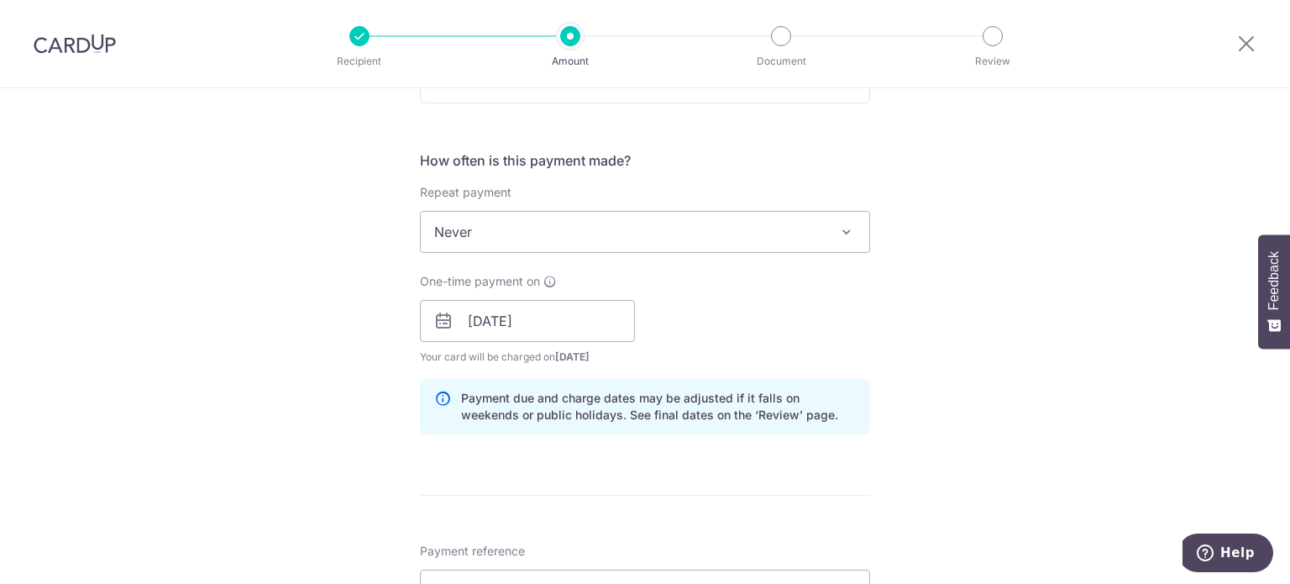
scroll to position [756, 0]
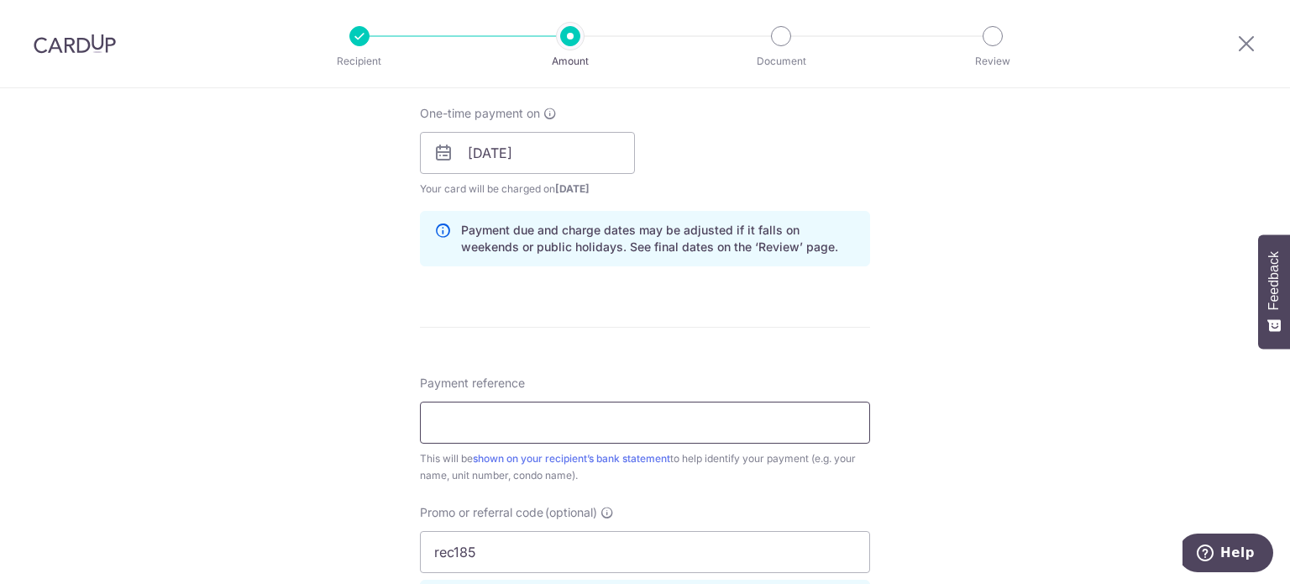
click at [746, 437] on input "Payment reference" at bounding box center [645, 422] width 450 height 42
type input "9"
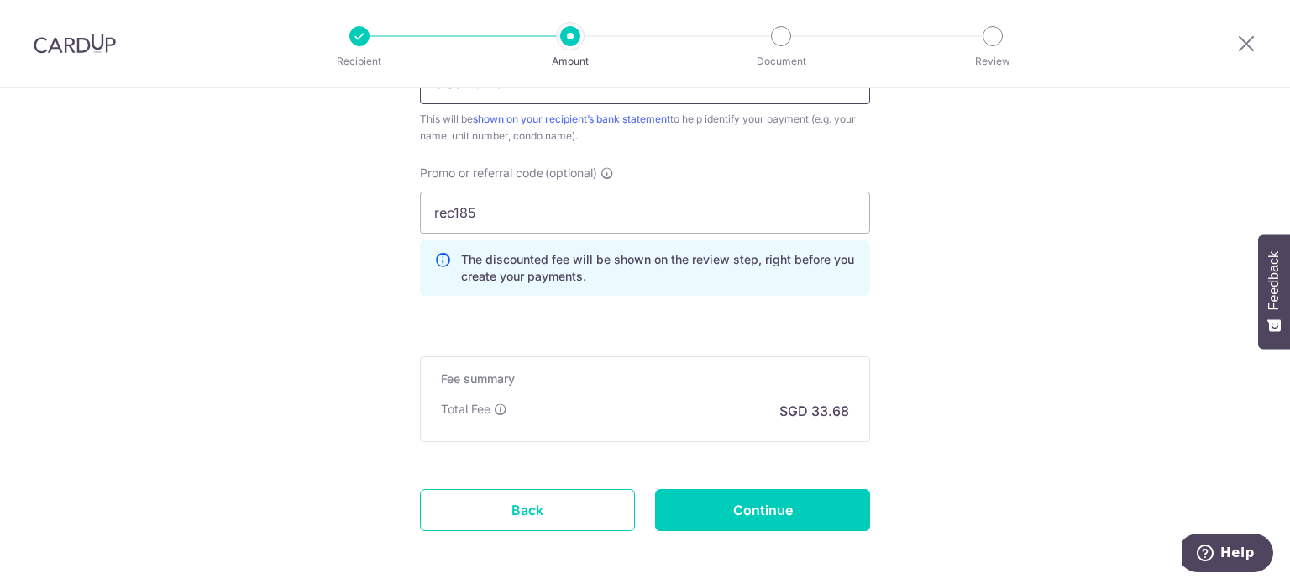
scroll to position [1165, 0]
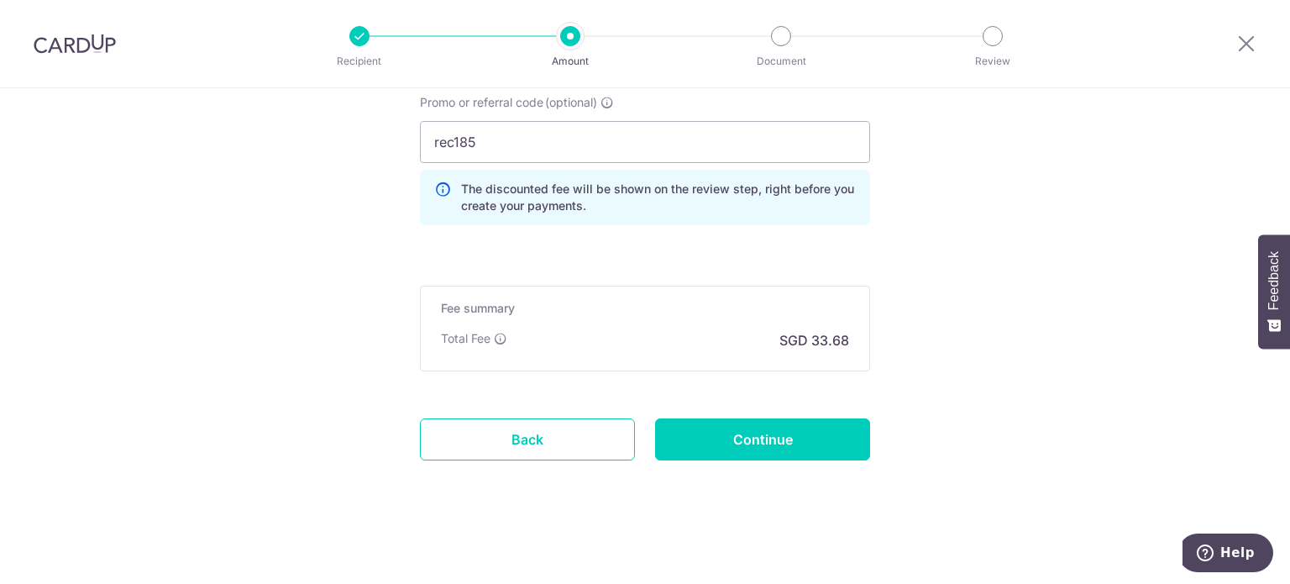
type input "block 9 #04-24"
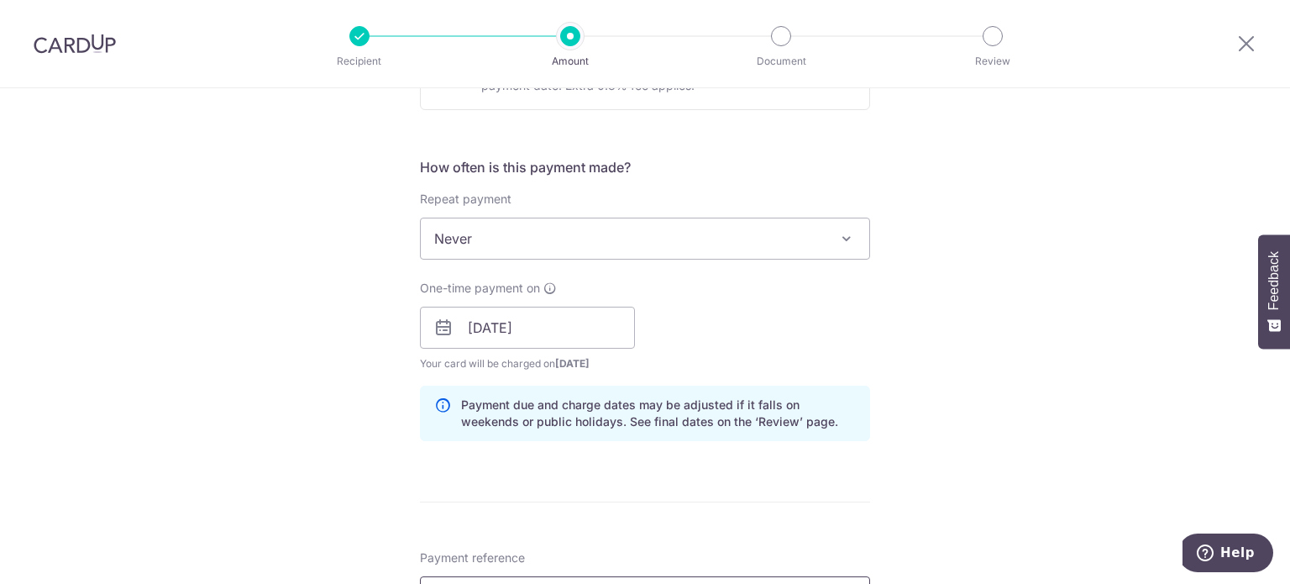
scroll to position [578, 0]
click at [523, 332] on input "08/09/2025" at bounding box center [527, 331] width 215 height 42
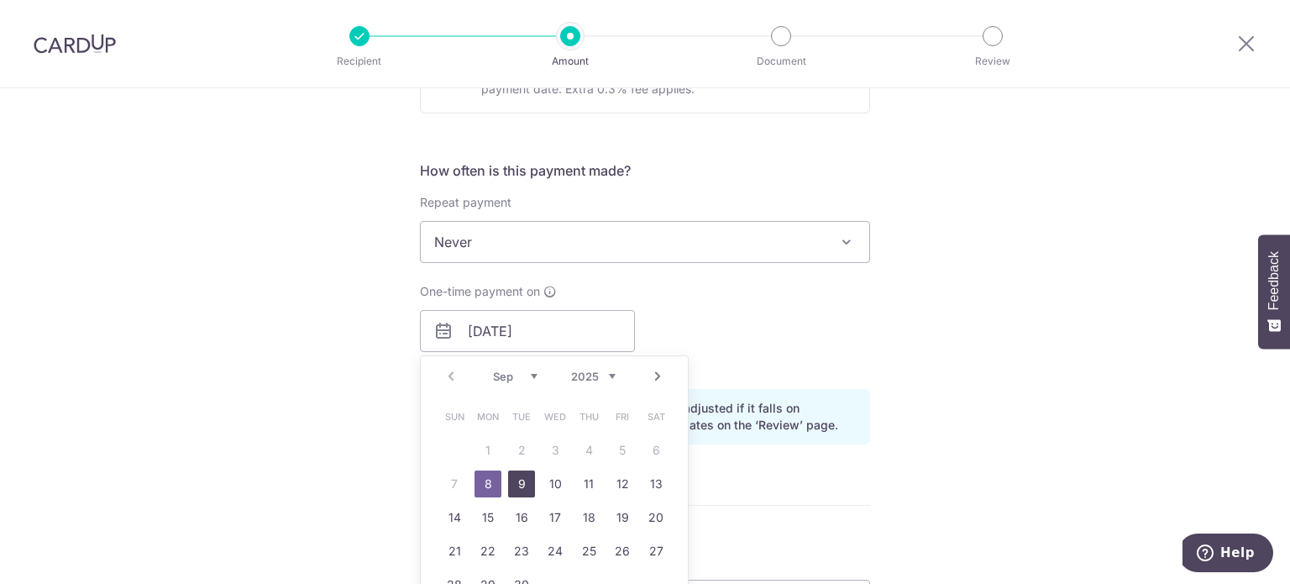
drag, startPoint x: 524, startPoint y: 476, endPoint x: 970, endPoint y: 416, distance: 449.9
click at [524, 476] on link "9" at bounding box center [521, 483] width 27 height 27
type input "[DATE]"
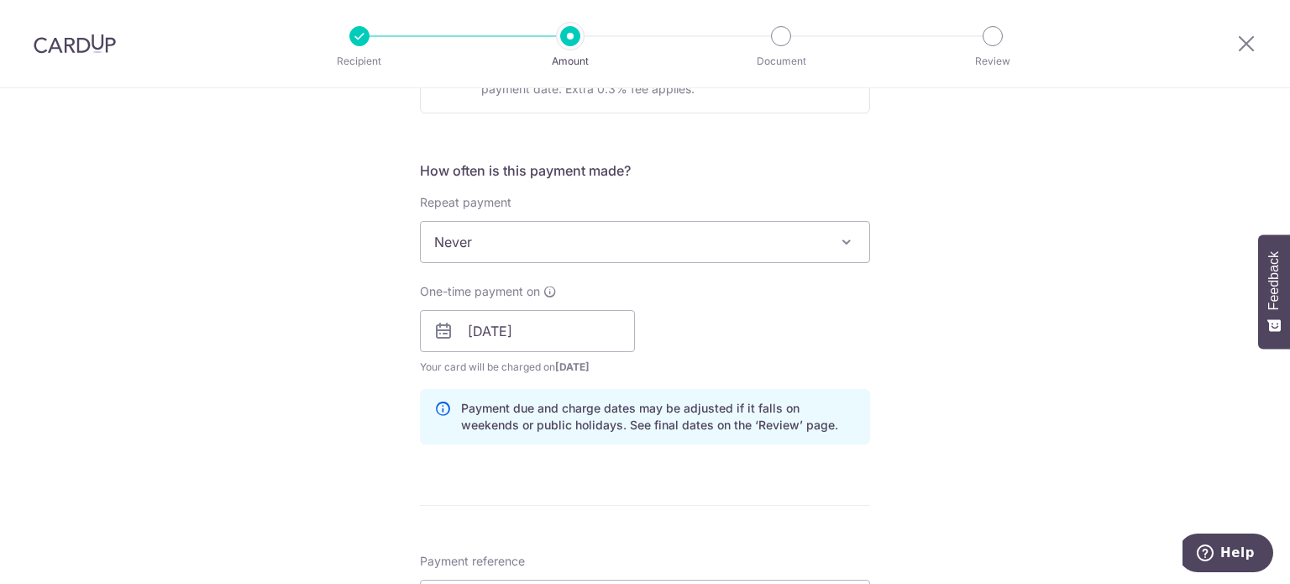
click at [1075, 401] on div "Tell us more about your payment Enter payment amount SGD 1,295.41 1295.41 Selec…" at bounding box center [645, 341] width 1290 height 1663
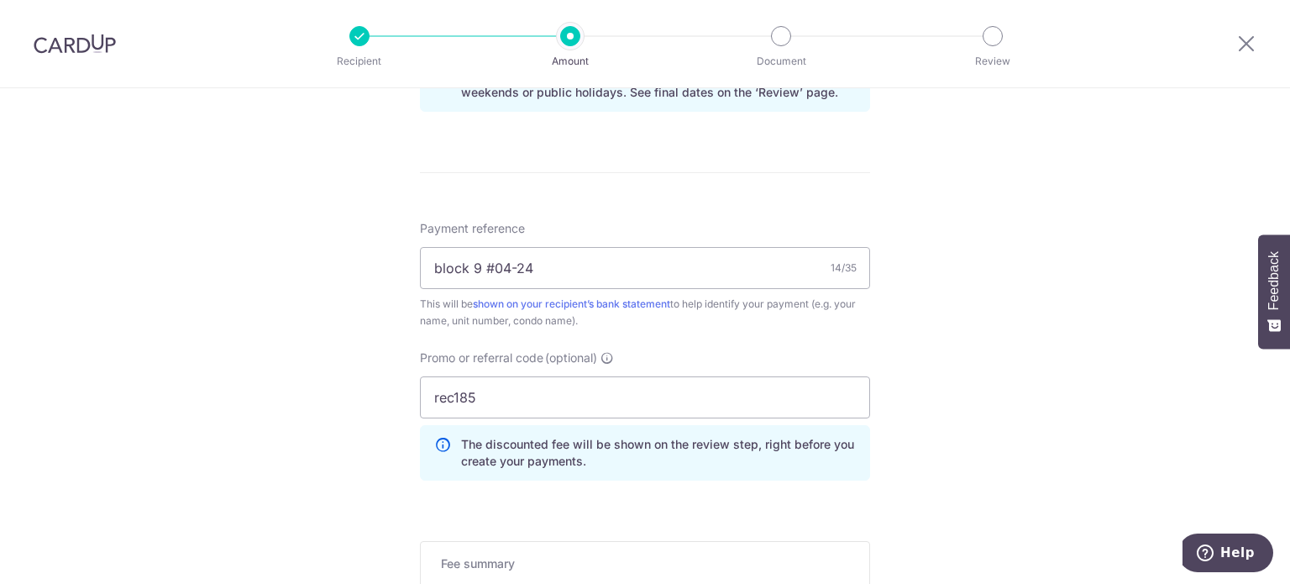
scroll to position [1081, 0]
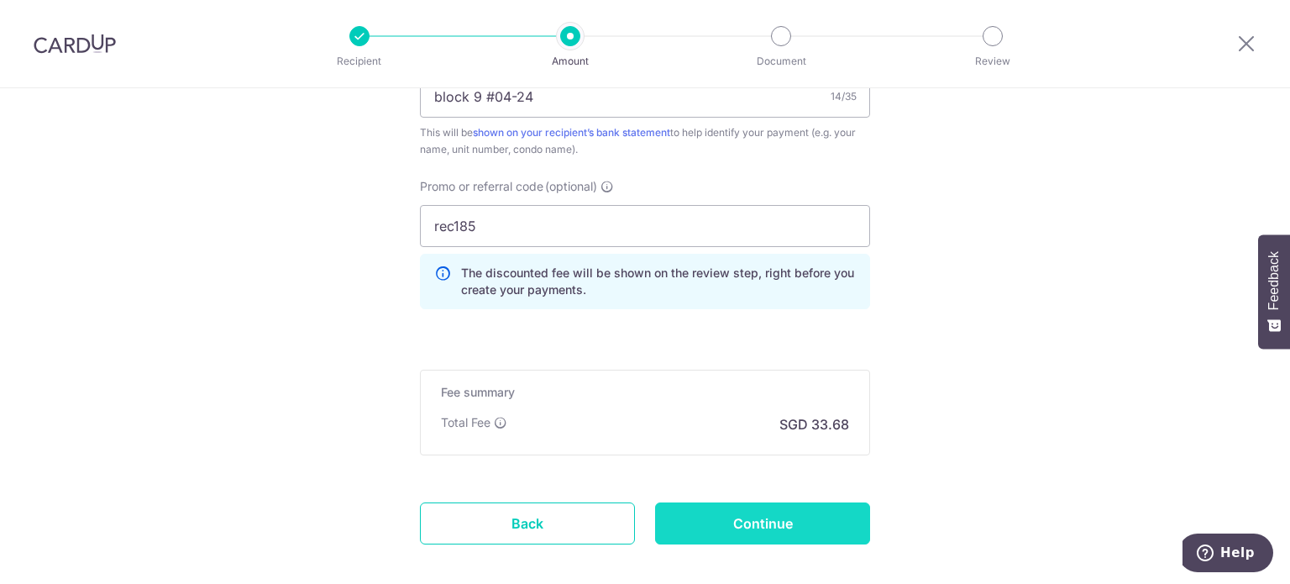
click at [758, 520] on input "Continue" at bounding box center [762, 523] width 215 height 42
type input "Create Schedule"
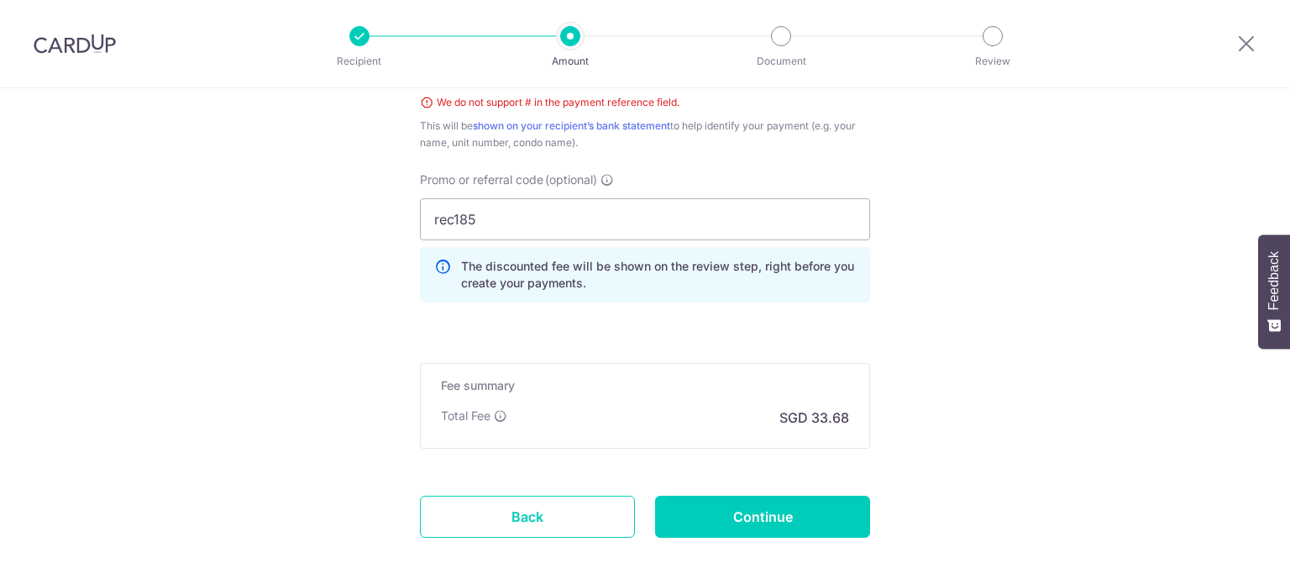
scroll to position [1032, 0]
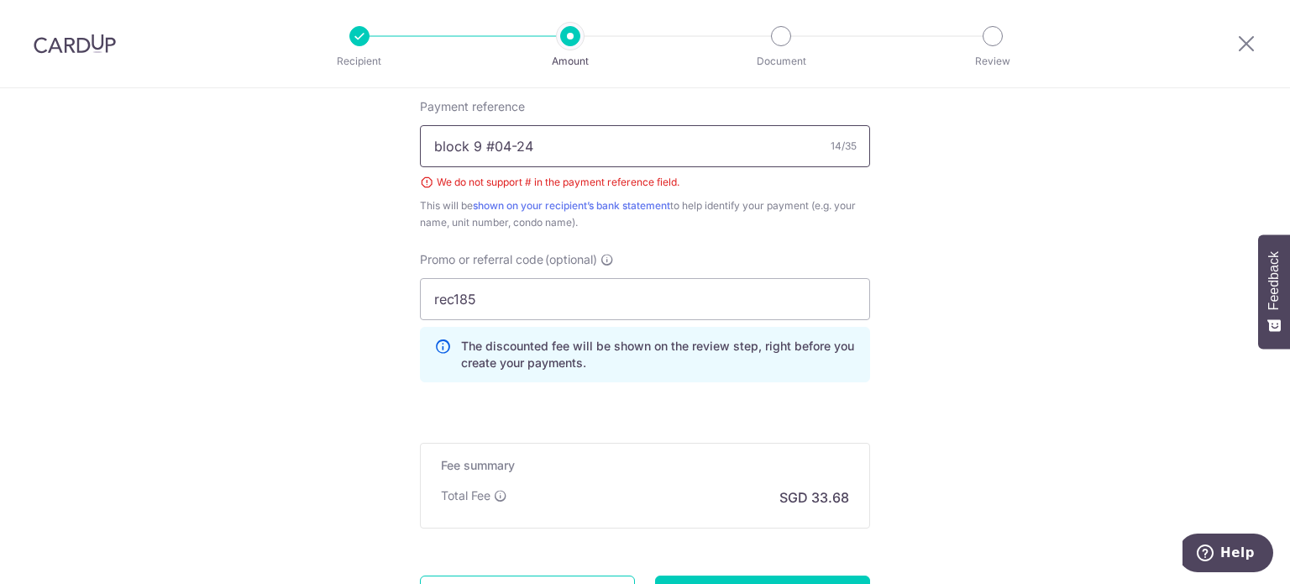
click at [492, 141] on input "block 9 #04-24" at bounding box center [645, 146] width 450 height 42
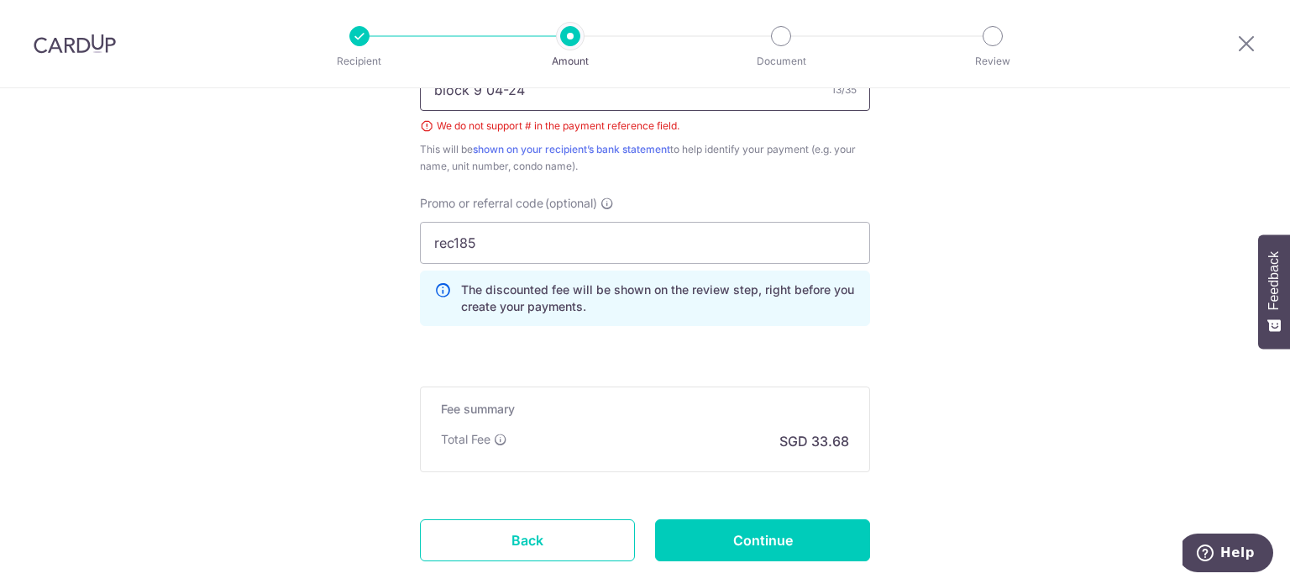
scroll to position [1116, 0]
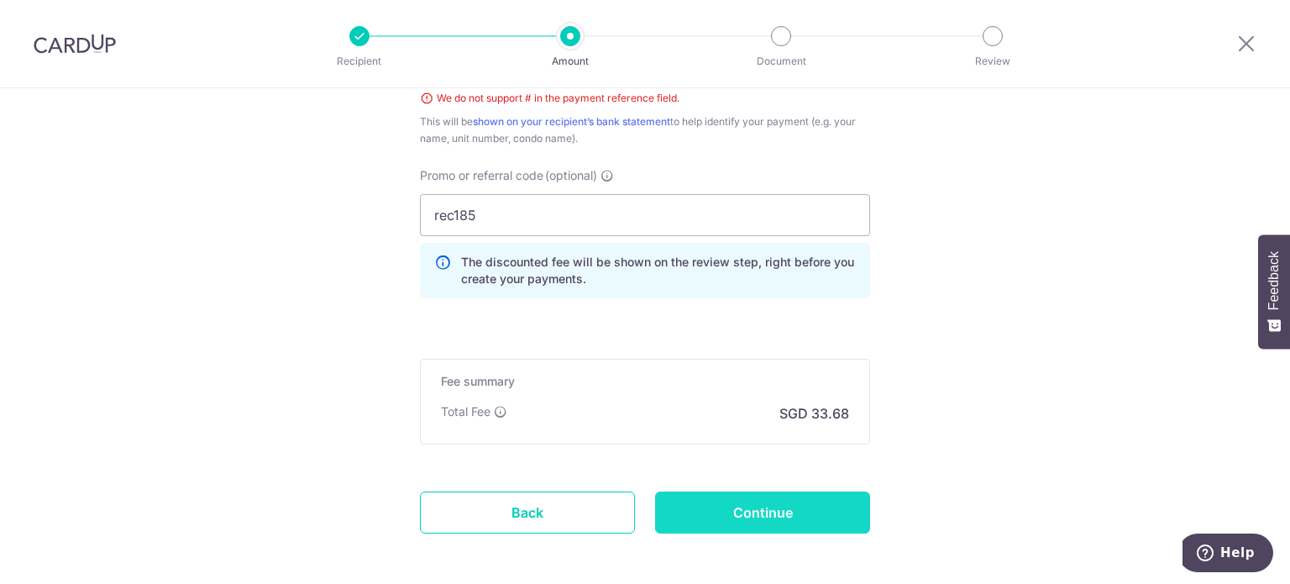
type input "block 9 04-24"
click at [757, 509] on input "Continue" at bounding box center [762, 512] width 215 height 42
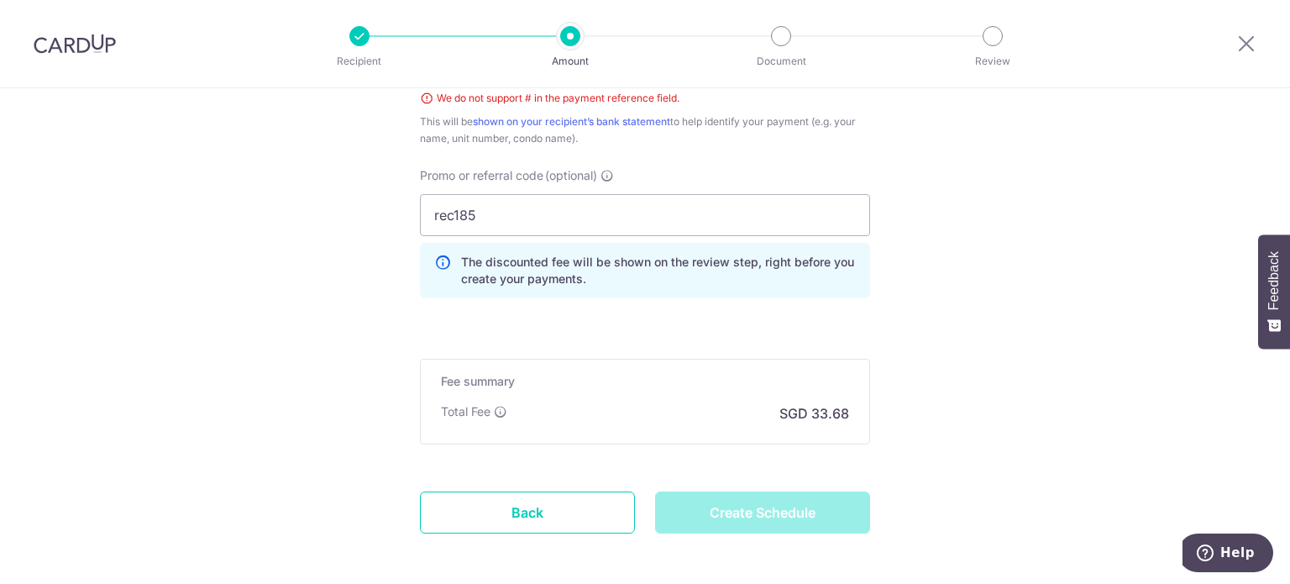
type input "Create Schedule"
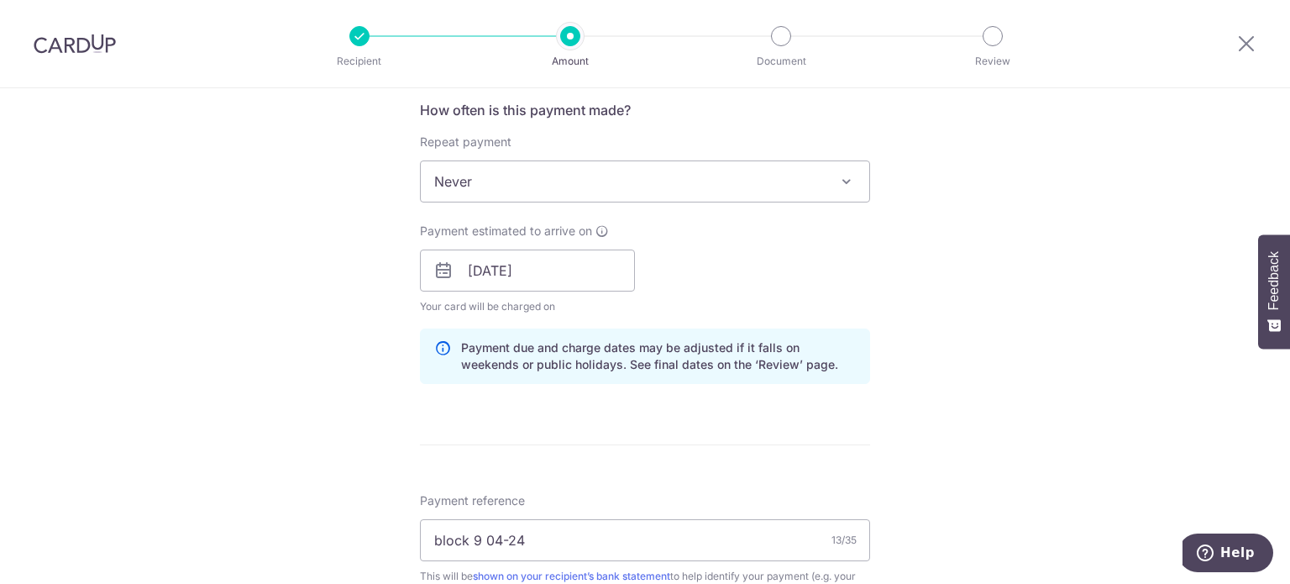
scroll to position [601, 0]
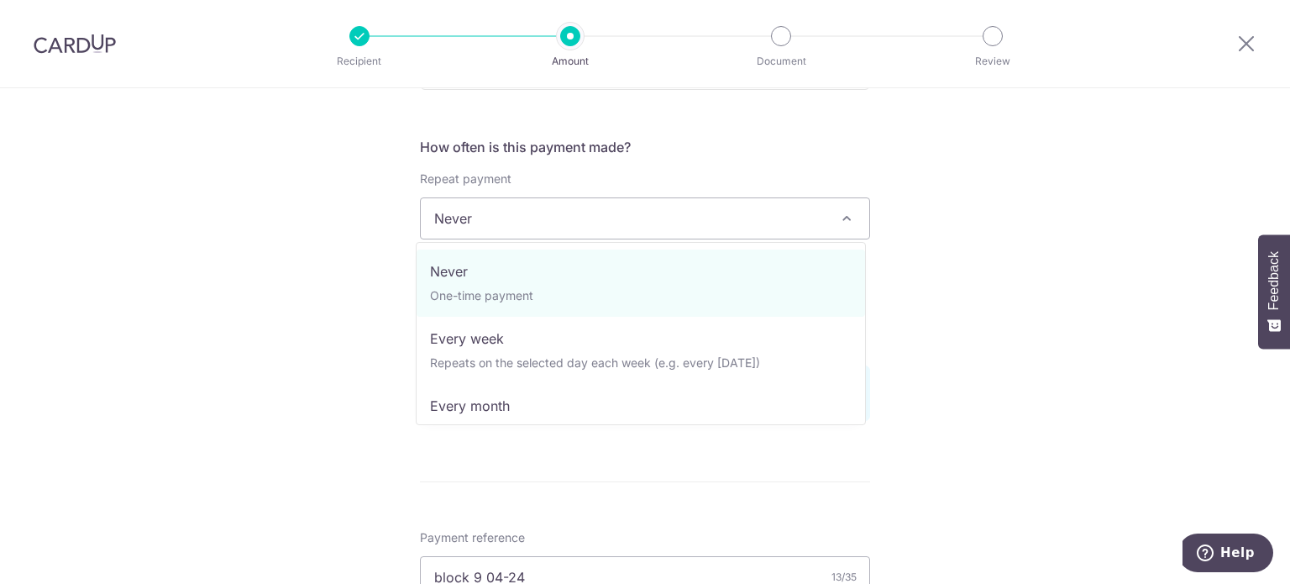
click at [568, 230] on span "Never" at bounding box center [645, 218] width 448 height 40
select select "3"
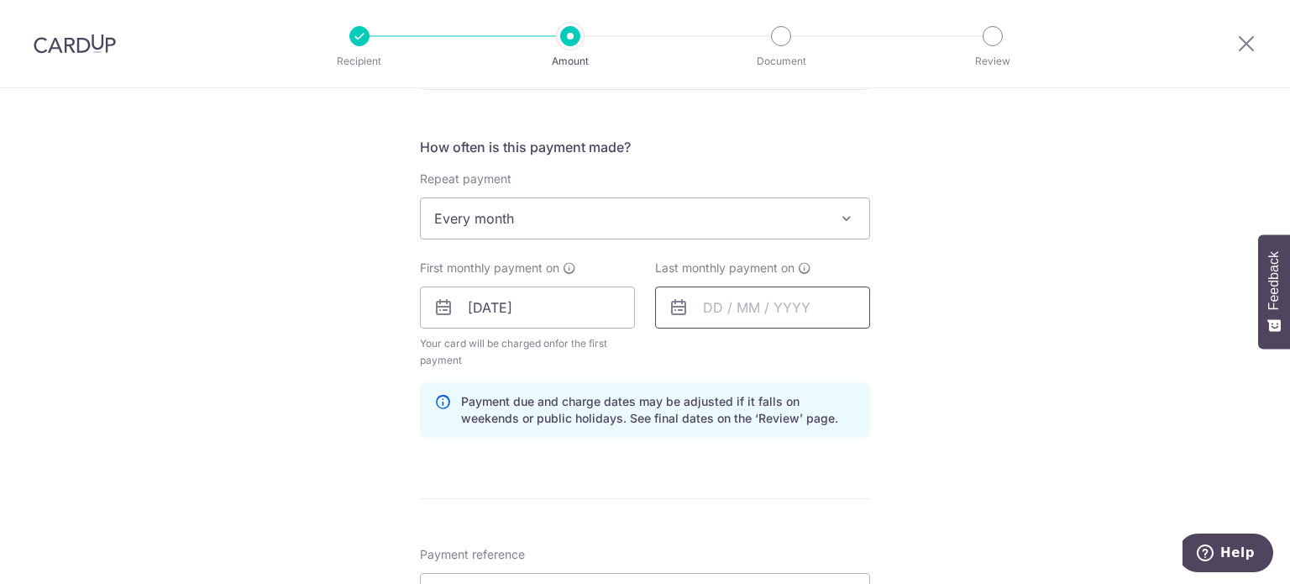
click at [793, 305] on input "text" at bounding box center [762, 307] width 215 height 42
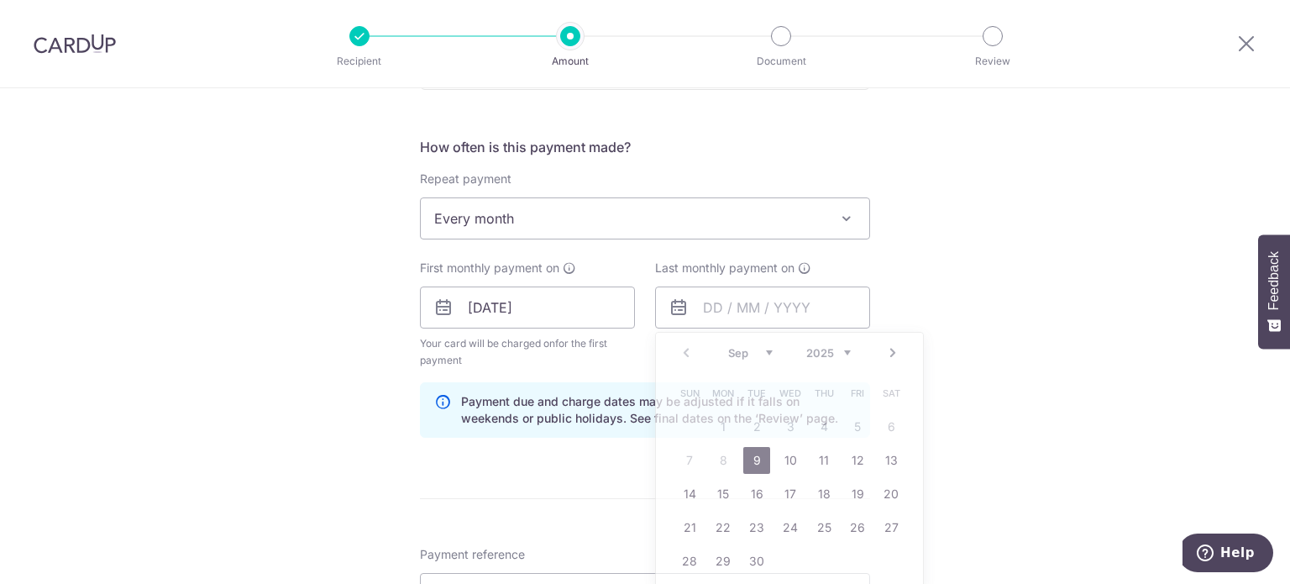
click at [994, 306] on div "Tell us more about your payment Enter payment amount SGD 1,295.41 1295.41 Selec…" at bounding box center [645, 339] width 1290 height 1704
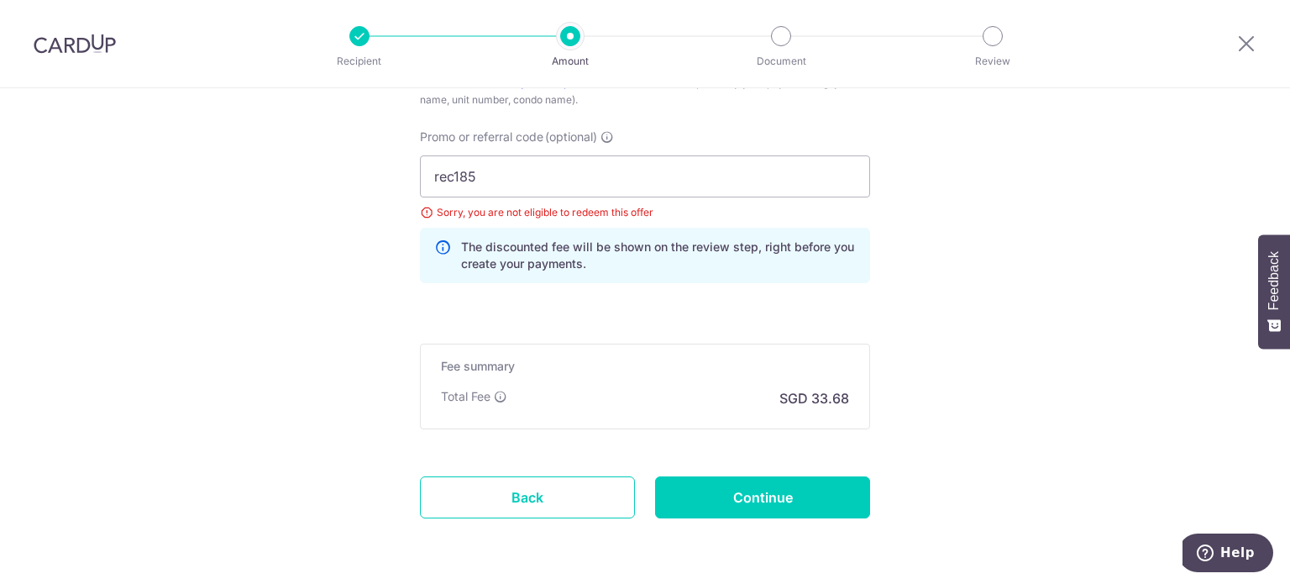
scroll to position [1206, 0]
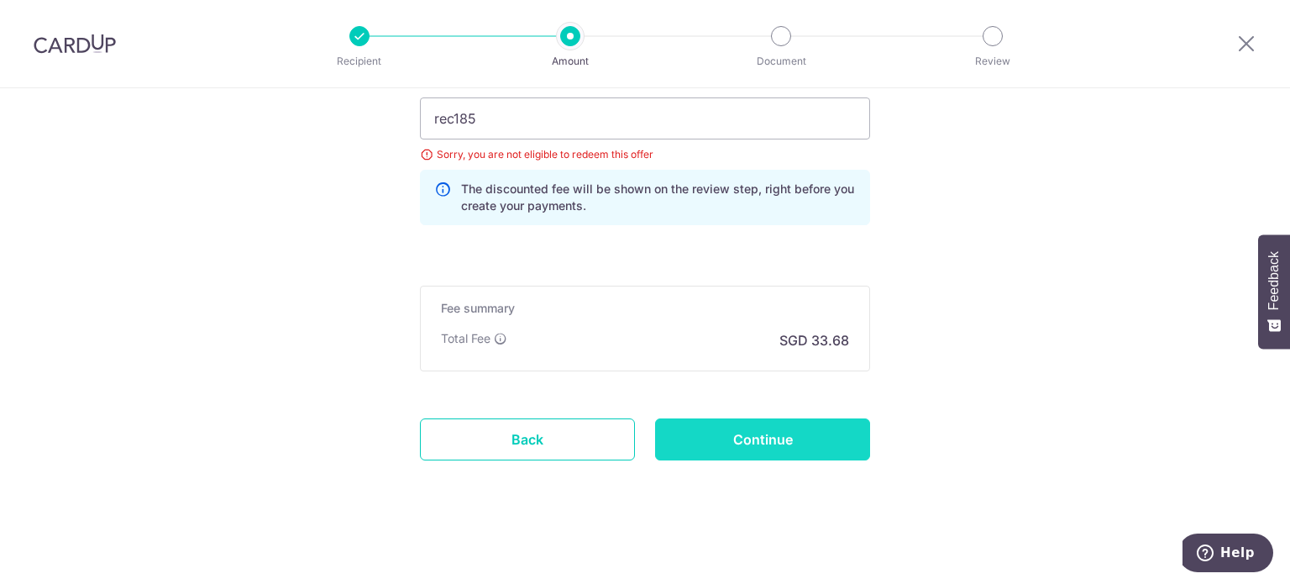
click at [771, 437] on input "Continue" at bounding box center [762, 439] width 215 height 42
type input "Update Schedule"
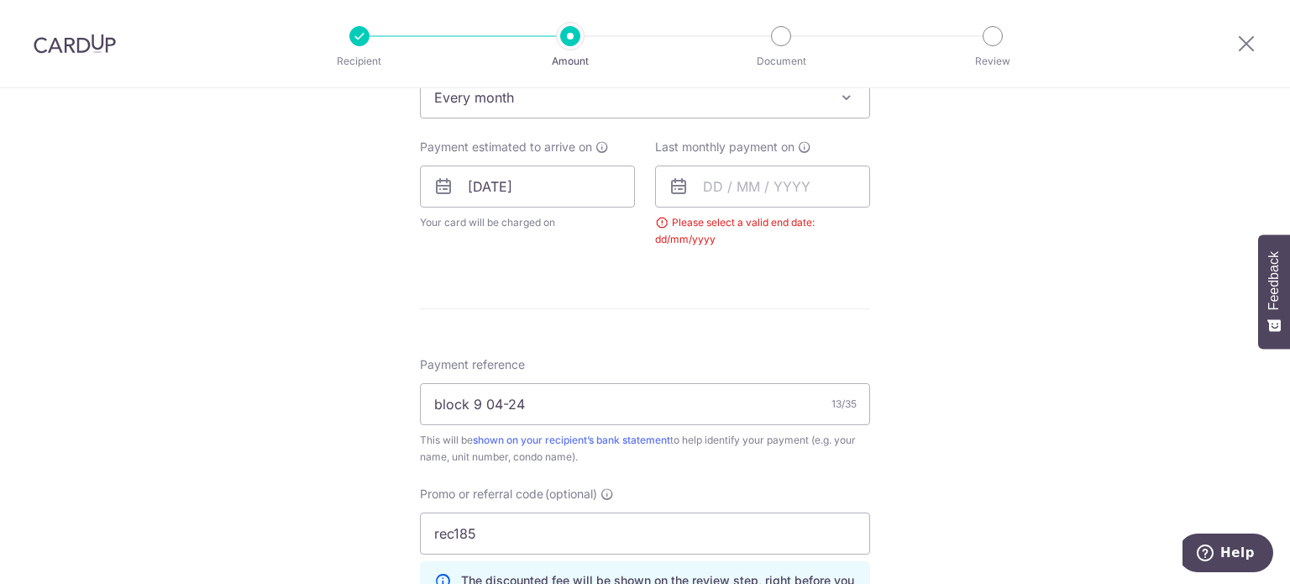
scroll to position [694, 0]
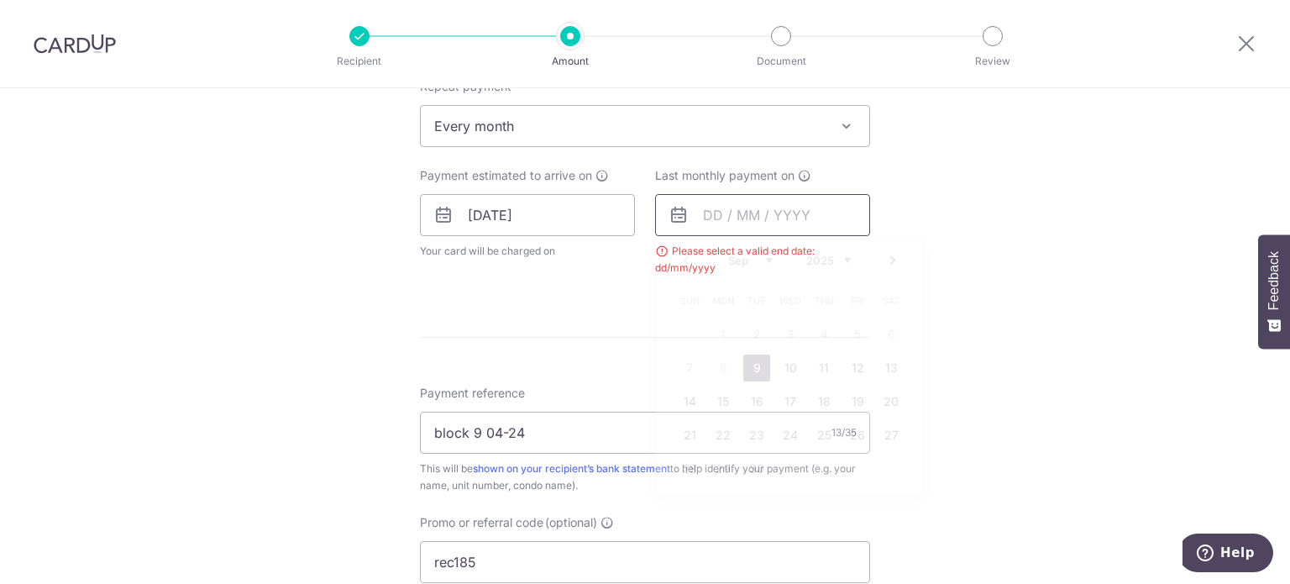
click at [754, 220] on input "text" at bounding box center [762, 215] width 215 height 42
click at [882, 254] on link "Next" at bounding box center [892, 260] width 20 height 20
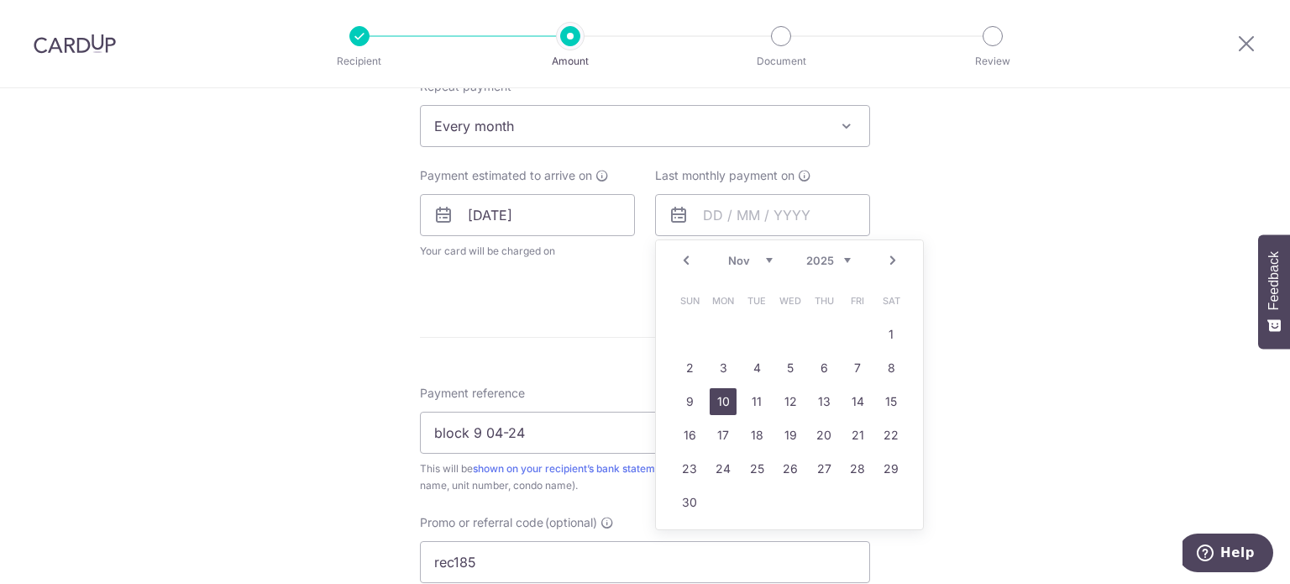
click at [709, 401] on link "10" at bounding box center [722, 401] width 27 height 27
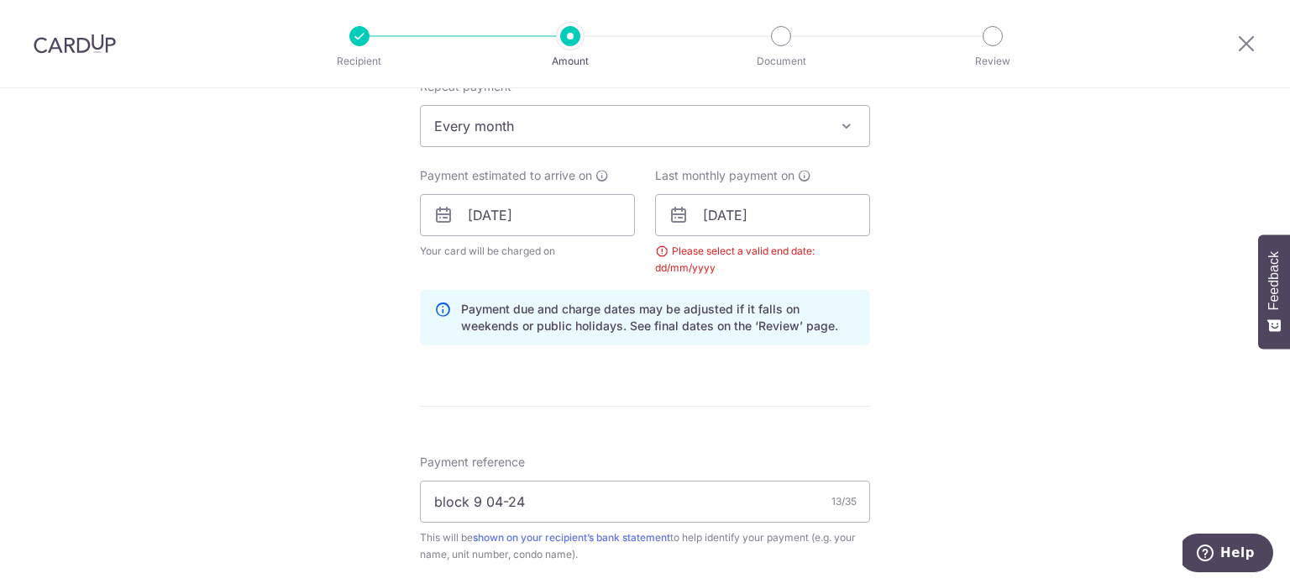
click at [998, 354] on div "Tell us more about your payment Enter payment amount SGD 1,295.41 1295.41 Selec…" at bounding box center [645, 235] width 1290 height 1680
click at [741, 214] on input "10/11/2025" at bounding box center [762, 215] width 215 height 42
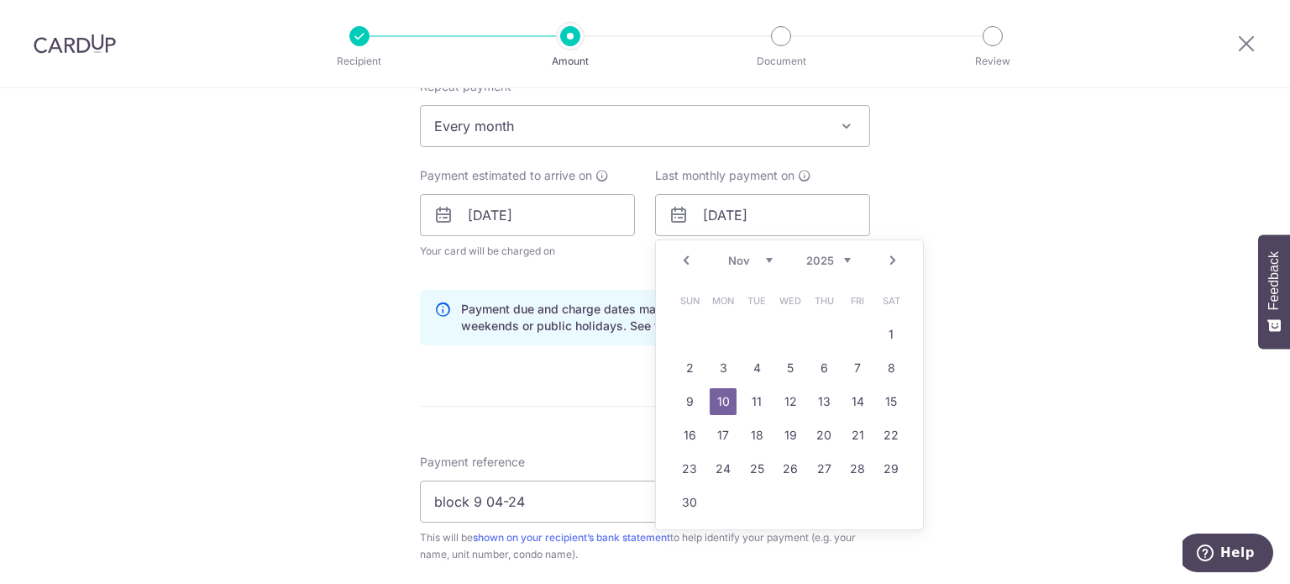
click at [892, 258] on link "Next" at bounding box center [892, 260] width 20 height 20
click at [756, 398] on link "16" at bounding box center [756, 401] width 27 height 27
type input "16/12/2025"
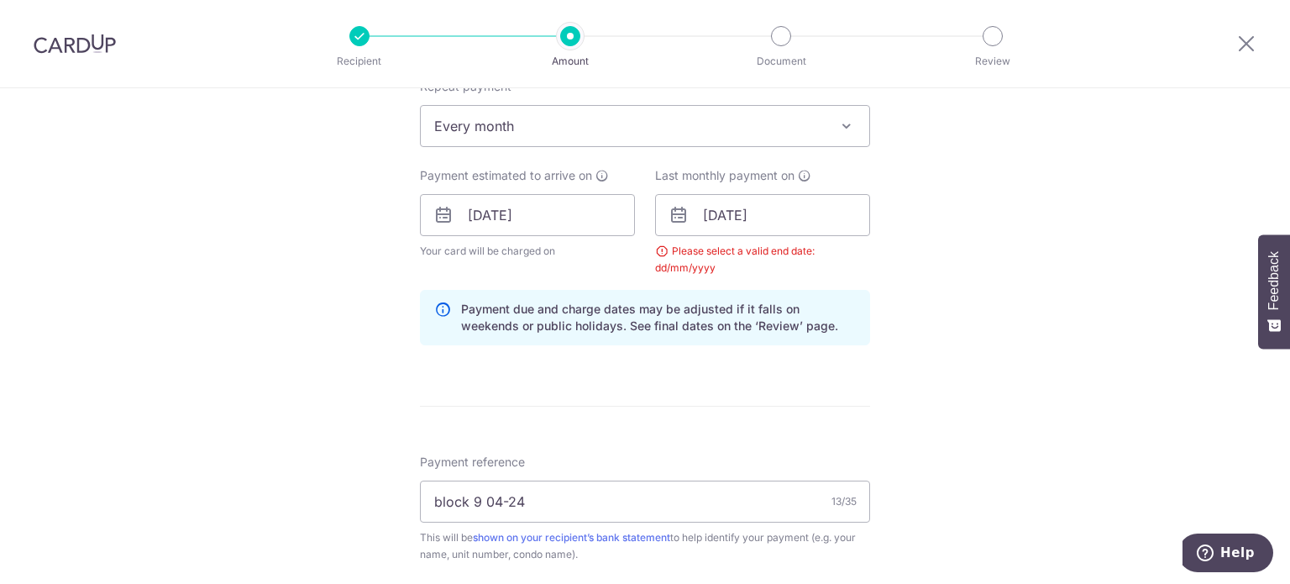
click at [996, 323] on div "Tell us more about your payment Enter payment amount SGD 1,295.41 1295.41 Selec…" at bounding box center [645, 235] width 1290 height 1680
click at [656, 248] on div "Please select a valid end date: dd/mm/yyyy" at bounding box center [762, 260] width 215 height 34
click at [957, 281] on div "Tell us more about your payment Enter payment amount SGD 1,295.41 1295.41 Selec…" at bounding box center [645, 235] width 1290 height 1680
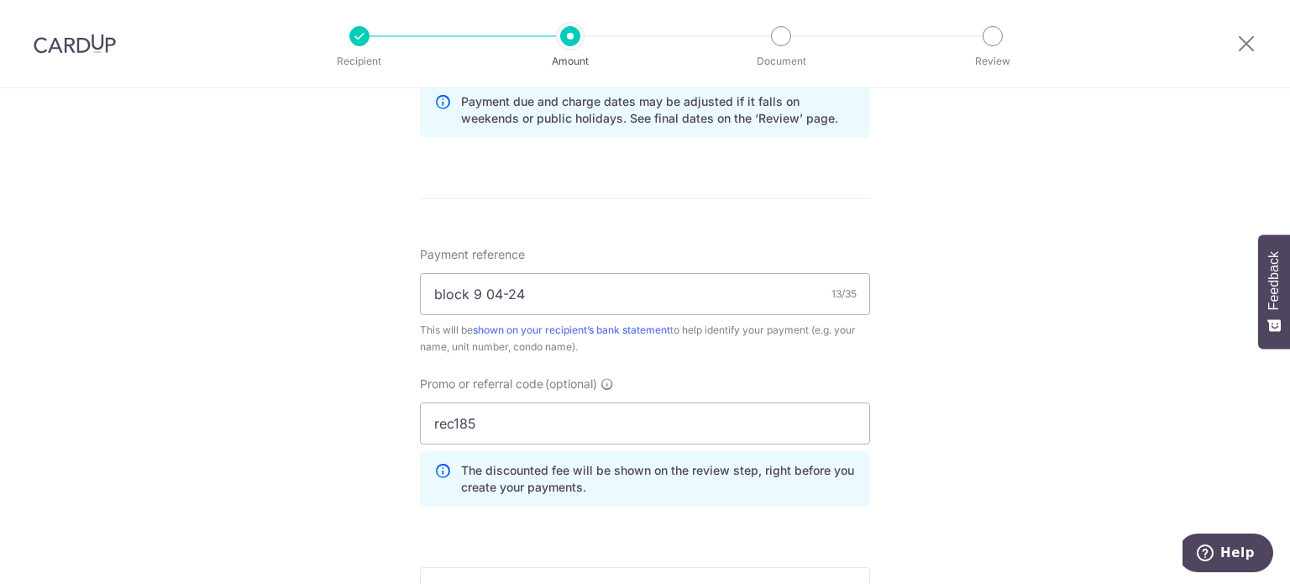
scroll to position [1113, 0]
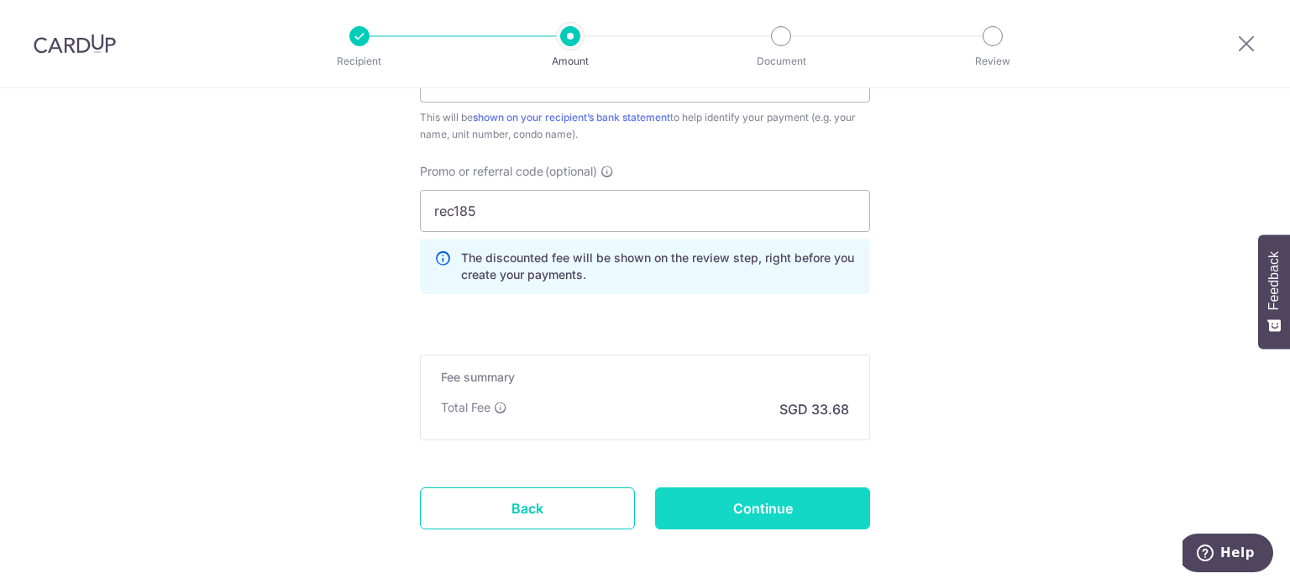
click at [773, 511] on input "Continue" at bounding box center [762, 508] width 215 height 42
type input "Update Schedule"
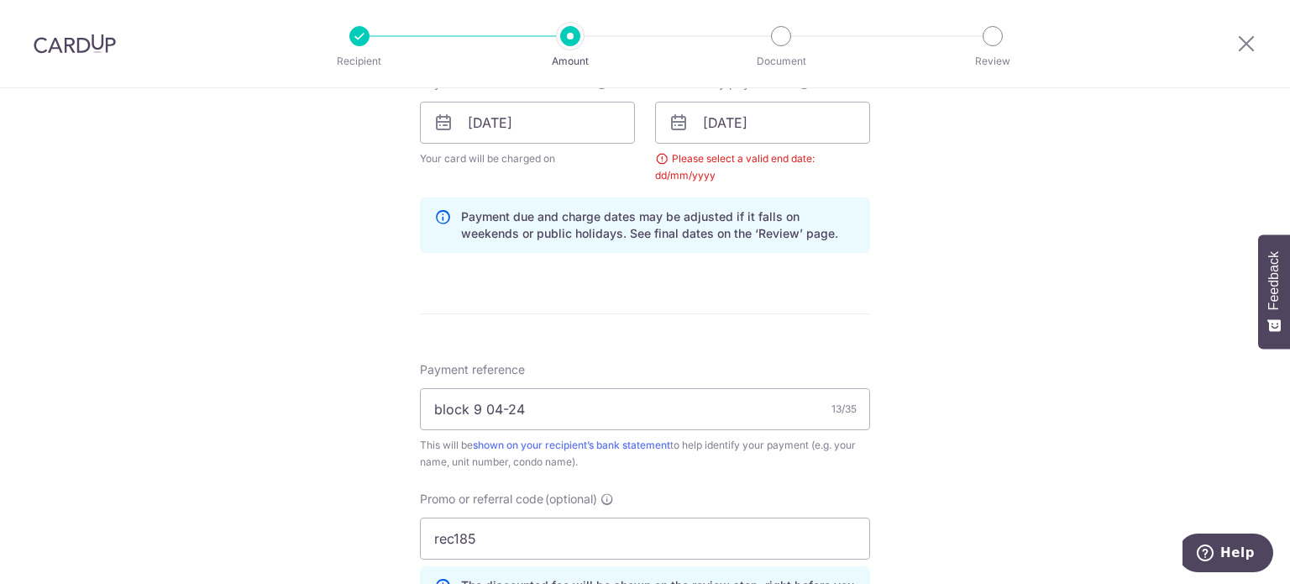
scroll to position [778, 0]
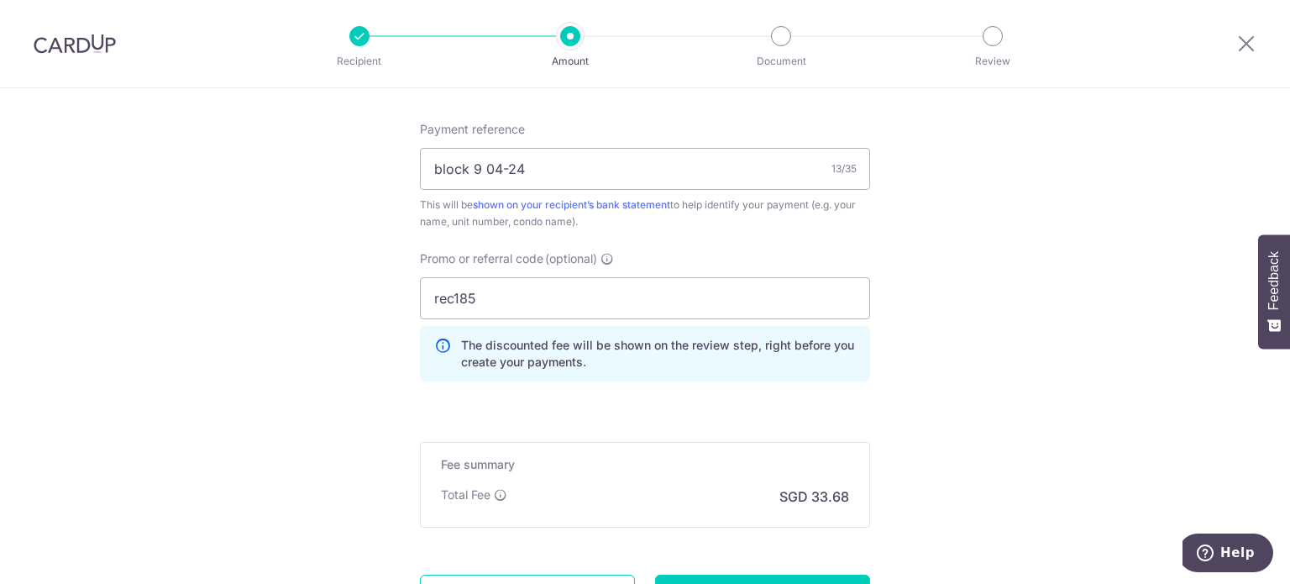
scroll to position [1008, 0]
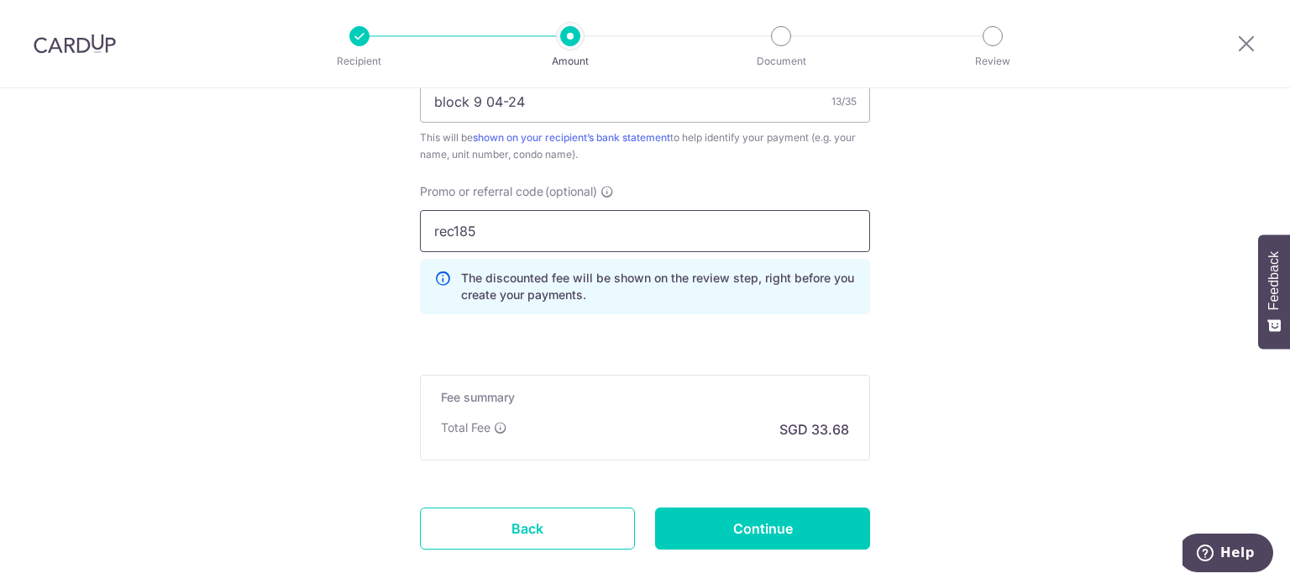
drag, startPoint x: 396, startPoint y: 224, endPoint x: 369, endPoint y: 223, distance: 27.8
drag, startPoint x: 514, startPoint y: 235, endPoint x: 361, endPoint y: 229, distance: 152.9
type input "3home25r"
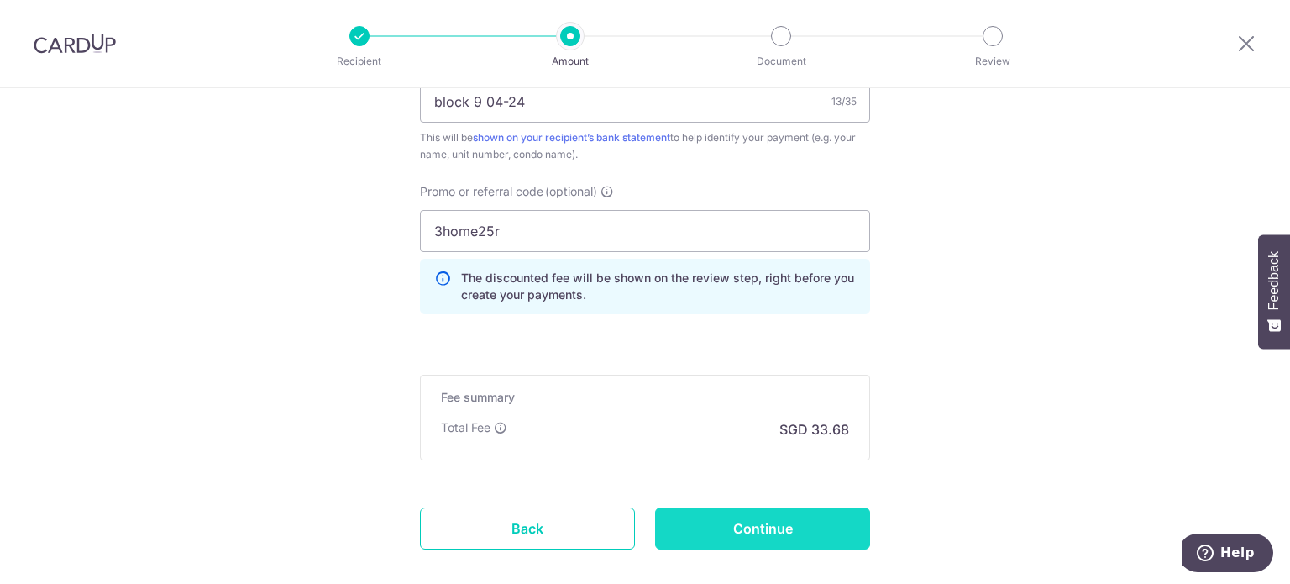
click at [797, 537] on input "Continue" at bounding box center [762, 528] width 215 height 42
type input "Update Schedule"
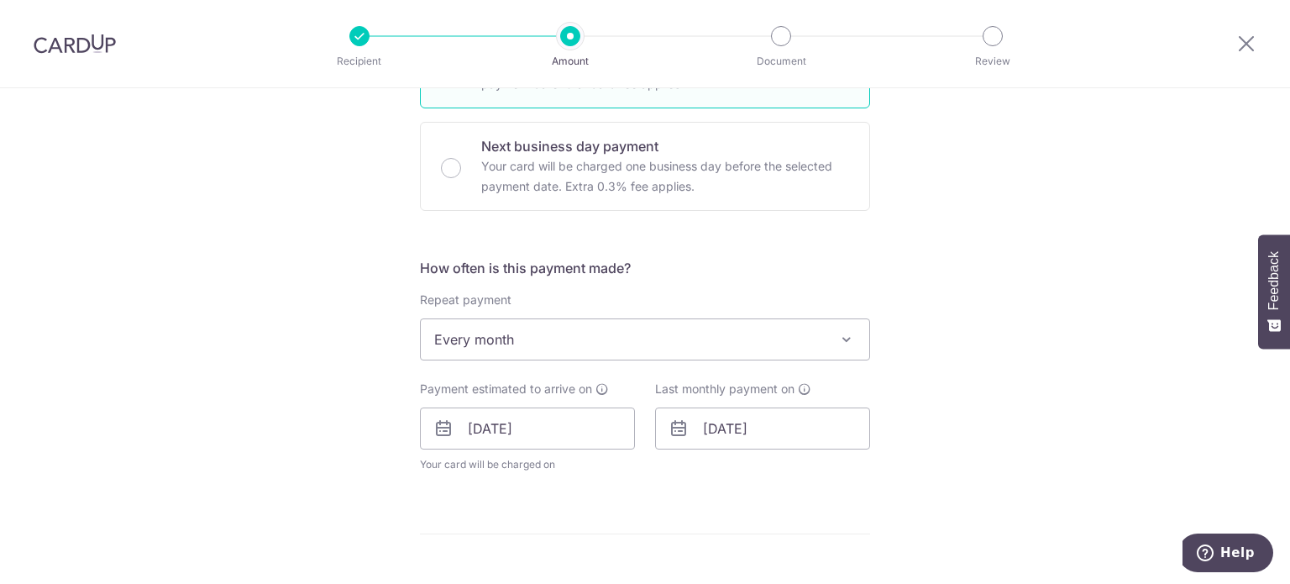
scroll to position [588, 0]
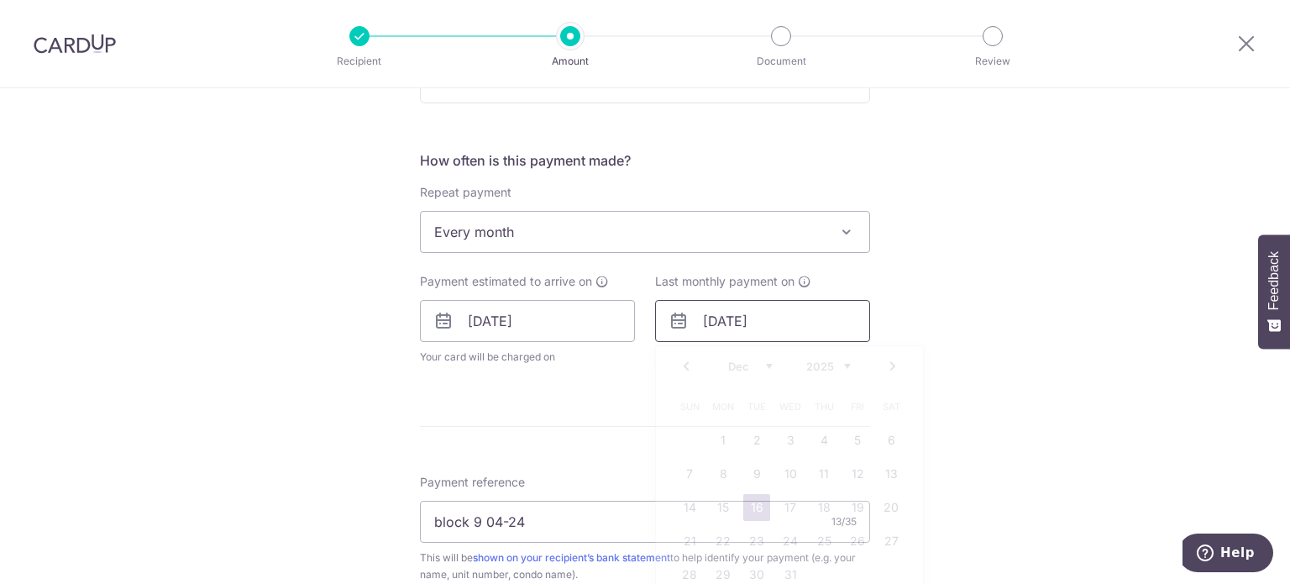
click at [747, 321] on input "16/12/2025" at bounding box center [762, 321] width 215 height 42
click at [677, 364] on link "Prev" at bounding box center [686, 366] width 20 height 20
click at [752, 510] on link "11" at bounding box center [756, 507] width 27 height 27
type input "[DATE]"
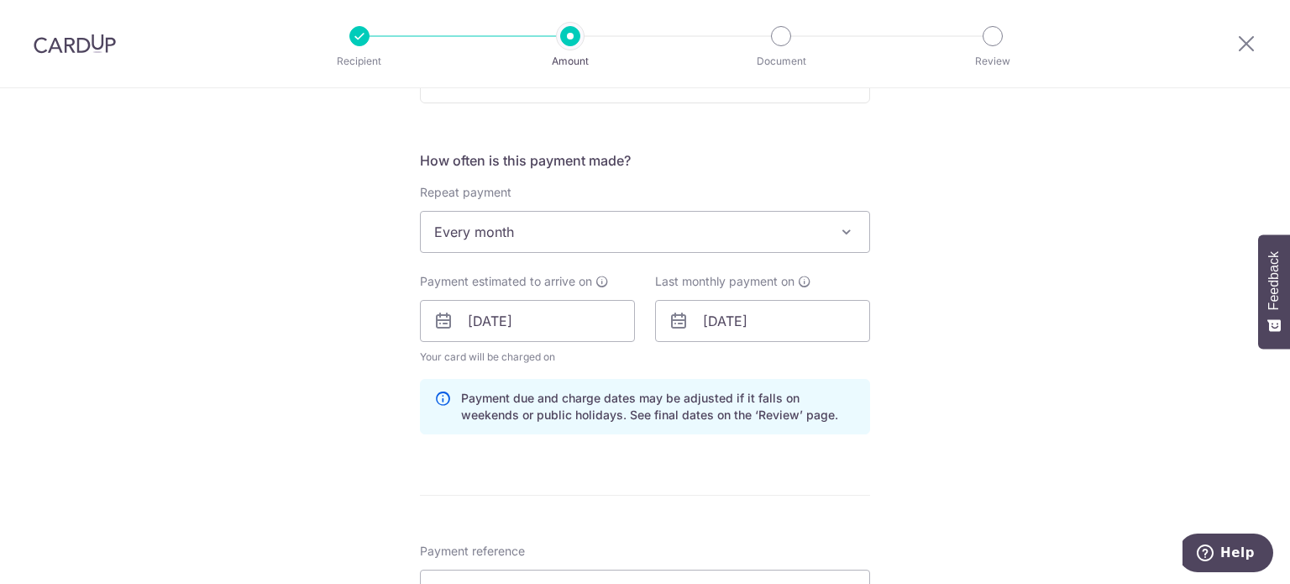
click at [1043, 359] on div "Tell us more about your payment Enter payment amount SGD 1,295.41 1295.41 Selec…" at bounding box center [645, 331] width 1290 height 1663
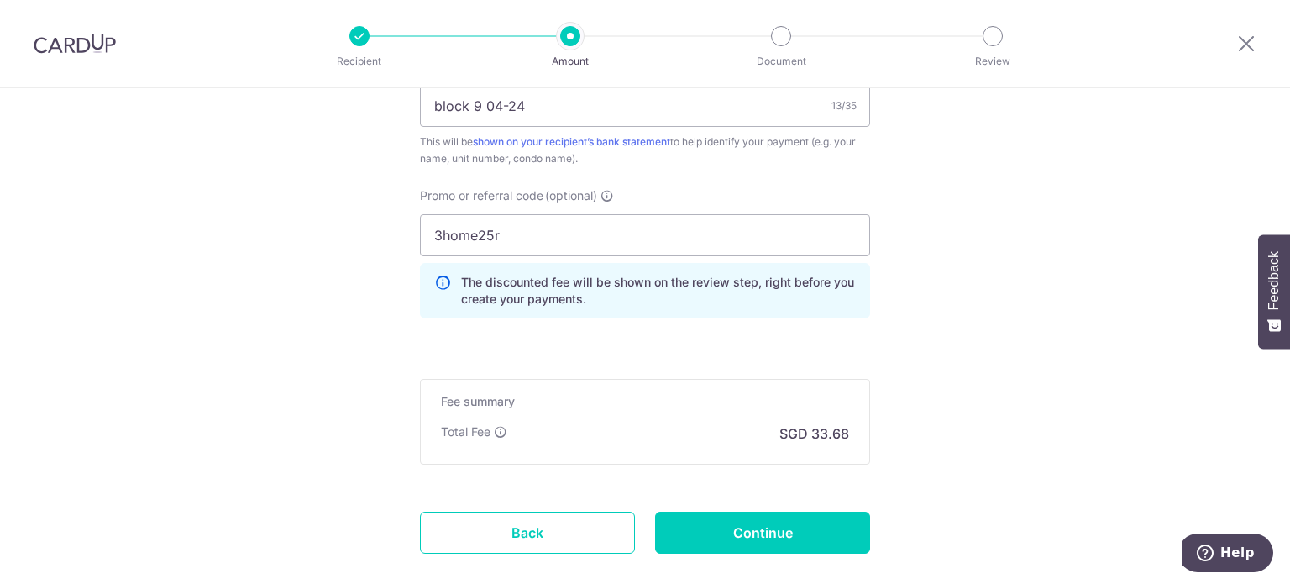
scroll to position [1165, 0]
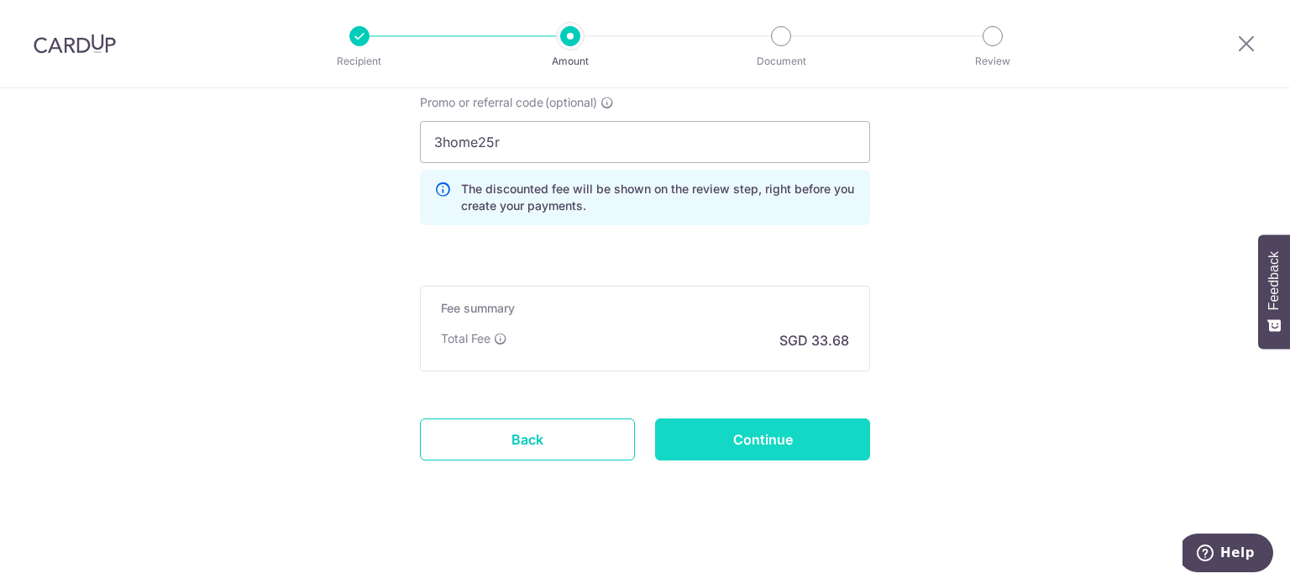
click at [730, 434] on input "Continue" at bounding box center [762, 439] width 215 height 42
type input "Update Schedule"
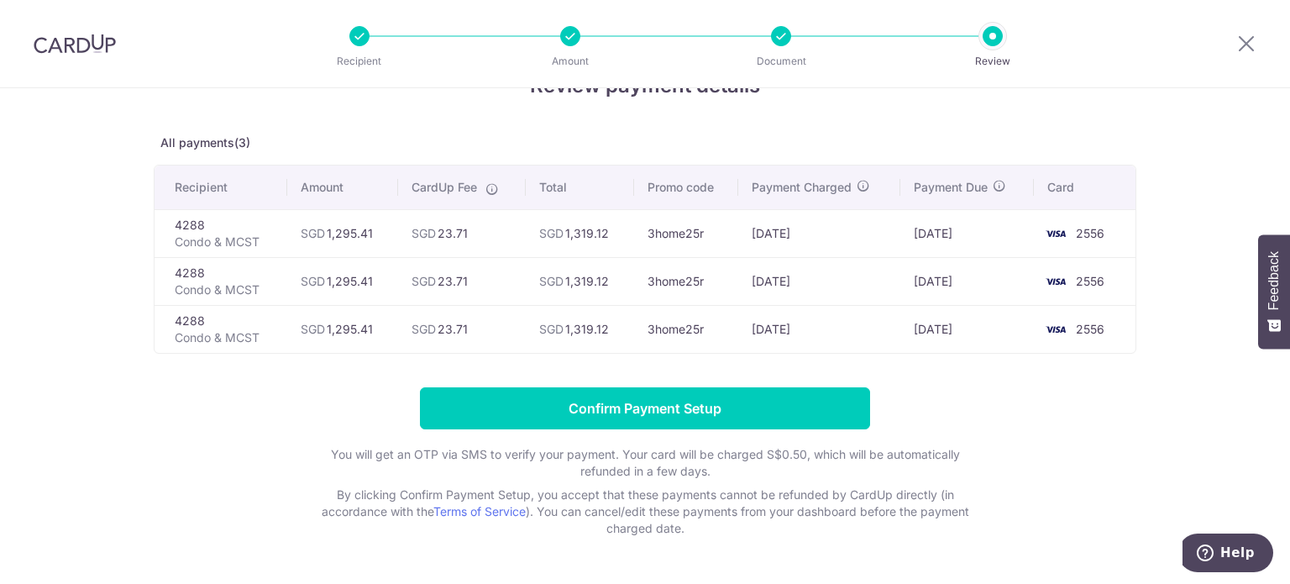
scroll to position [102, 0]
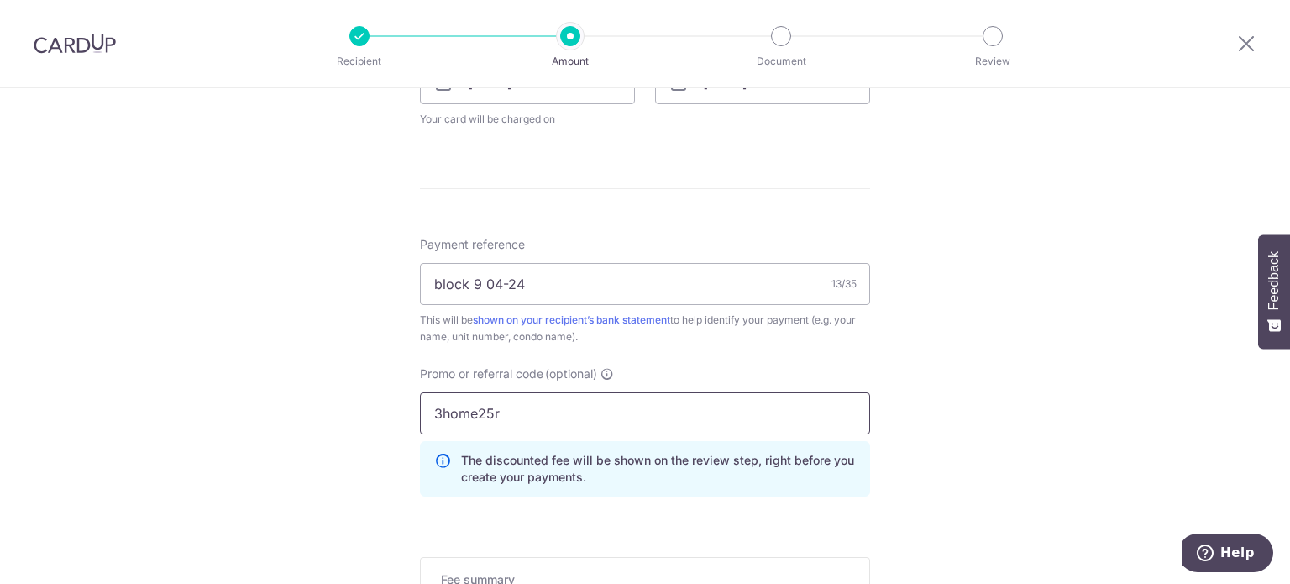
scroll to position [672, 0]
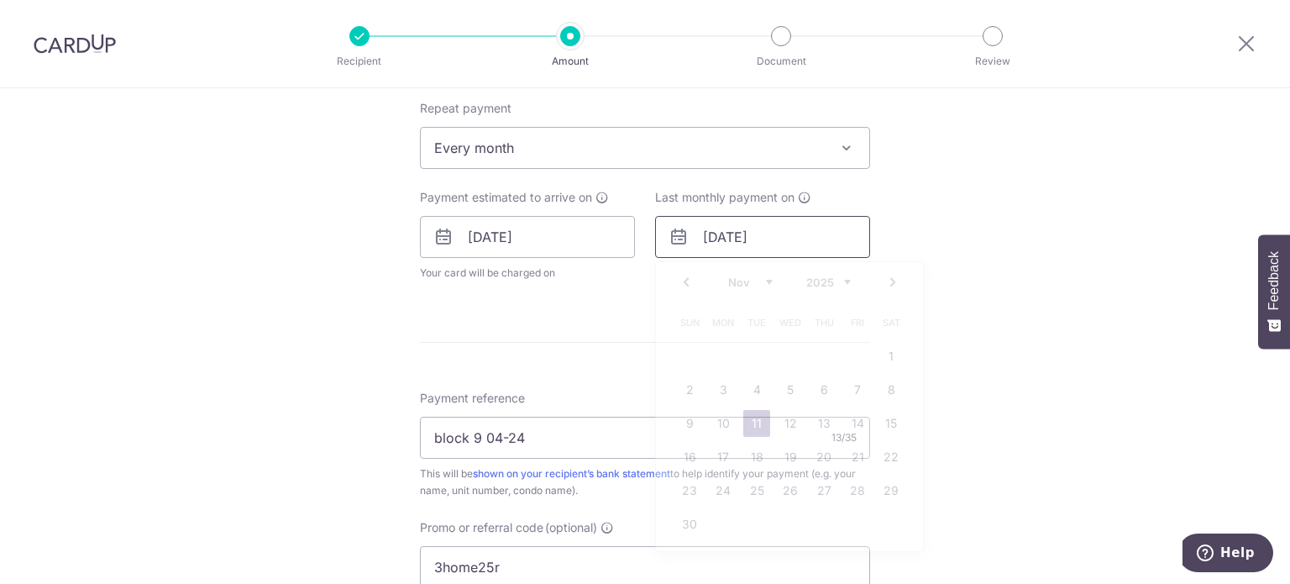
click at [749, 237] on input "[DATE]" at bounding box center [762, 237] width 215 height 42
click at [676, 275] on link "Prev" at bounding box center [686, 282] width 20 height 20
click at [720, 422] on link "13" at bounding box center [722, 423] width 27 height 27
type input "[DATE]"
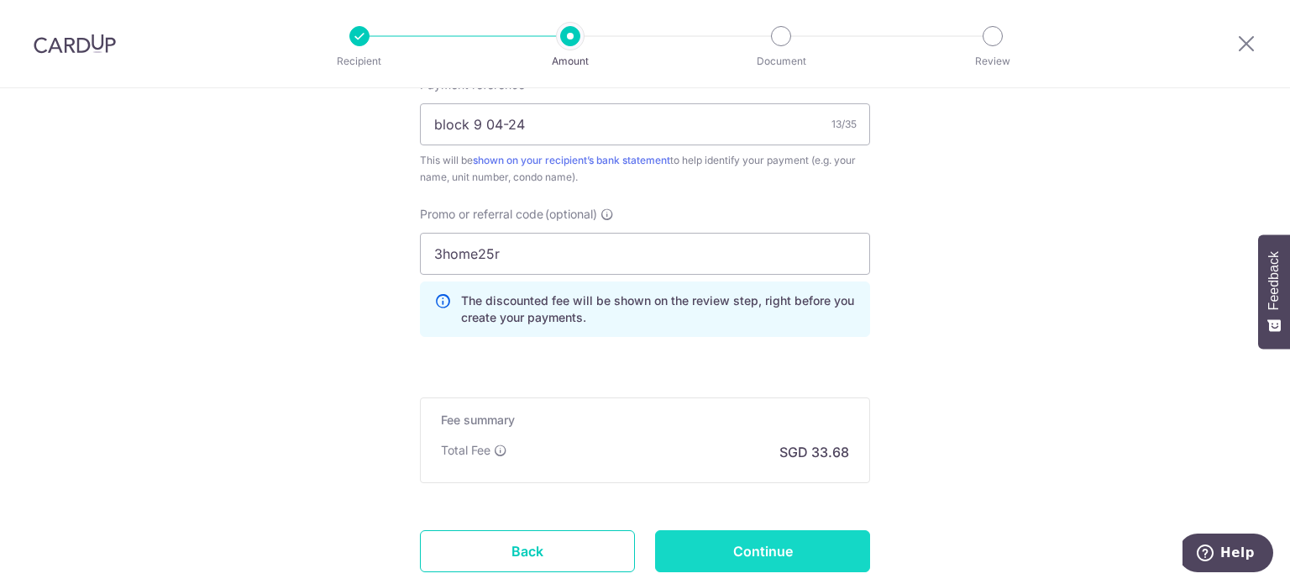
scroll to position [1092, 0]
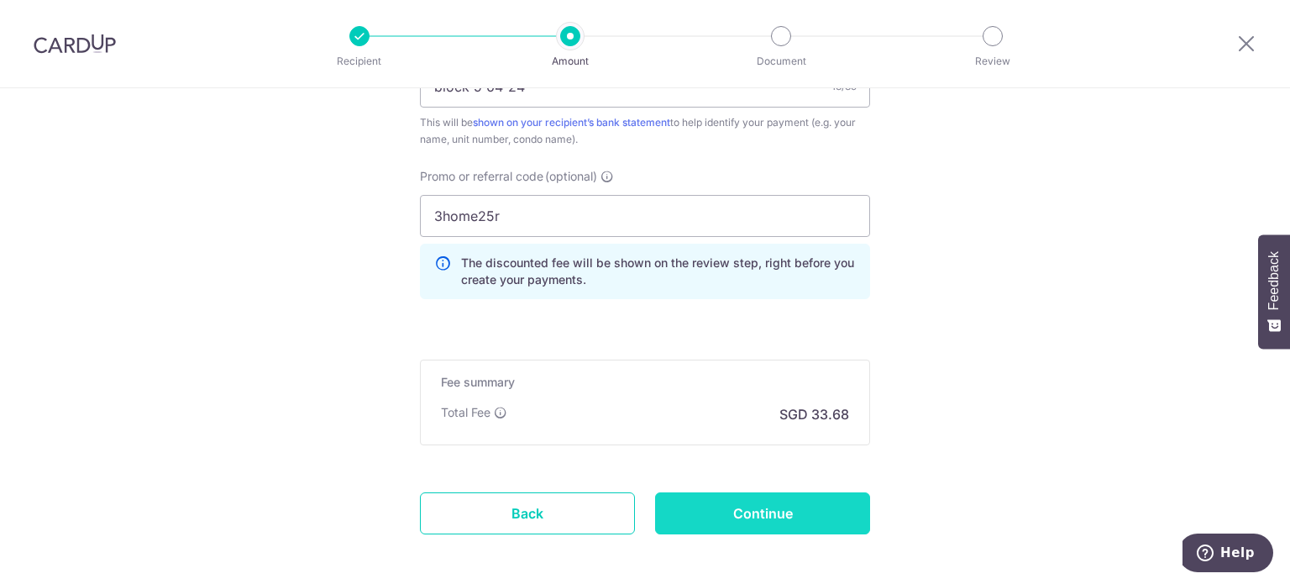
click at [766, 505] on input "Continue" at bounding box center [762, 513] width 215 height 42
type input "Update Schedule"
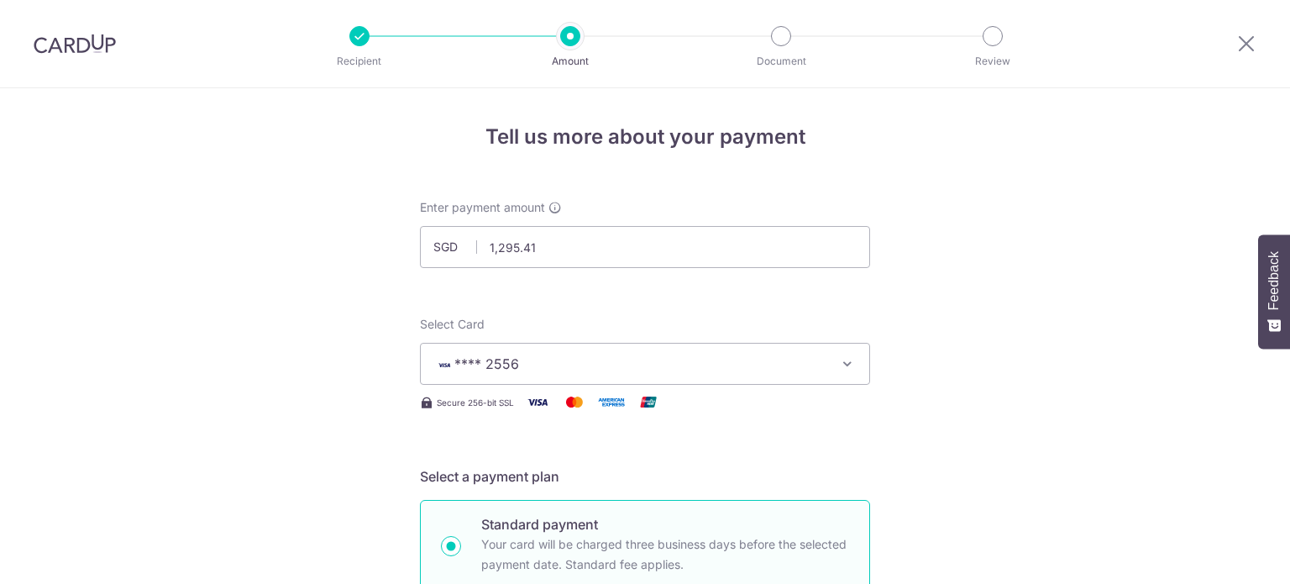
select select "1"
drag, startPoint x: 1249, startPoint y: 45, endPoint x: 732, endPoint y: 74, distance: 518.1
click at [1249, 45] on icon at bounding box center [1246, 43] width 20 height 21
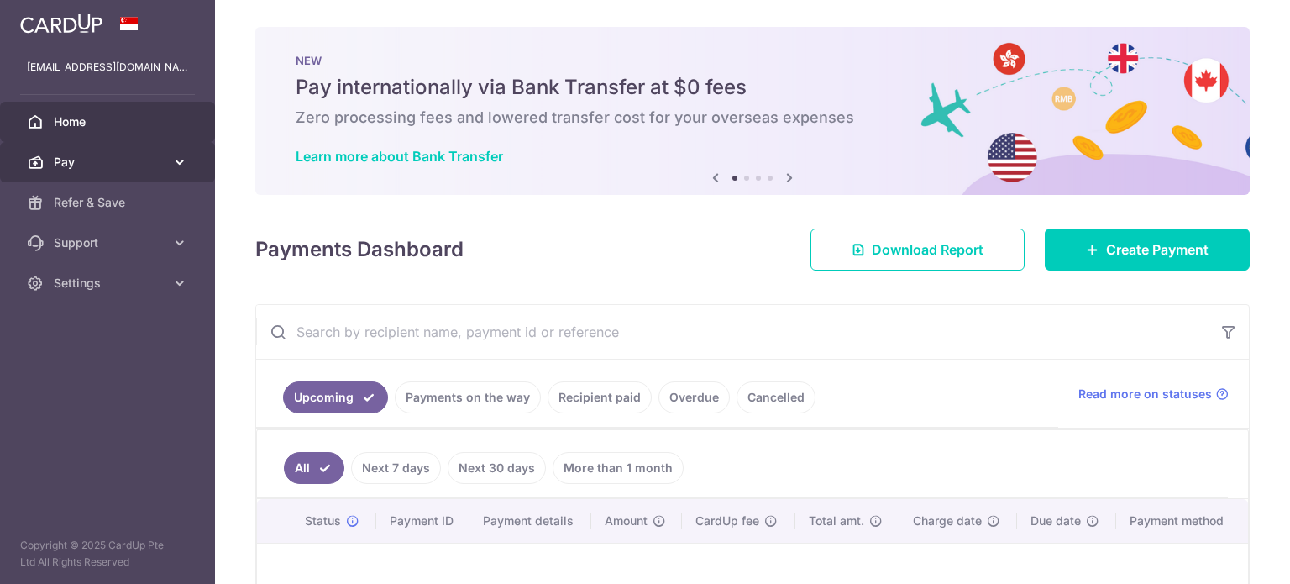
click at [178, 160] on icon at bounding box center [179, 162] width 17 height 17
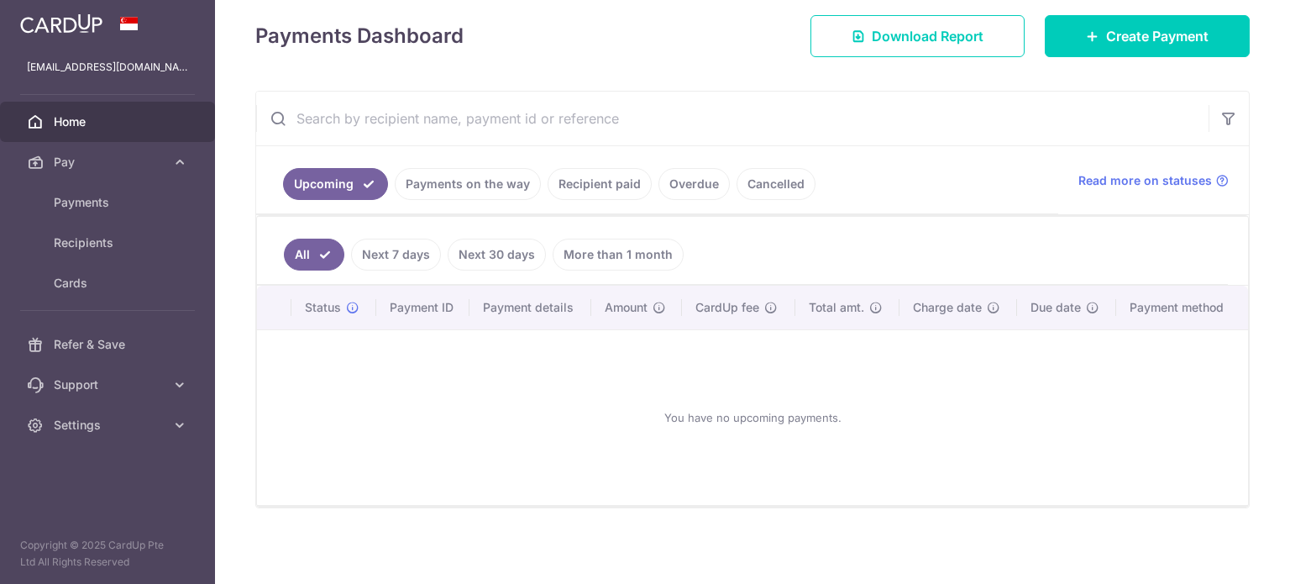
click at [460, 190] on link "Payments on the way" at bounding box center [468, 184] width 146 height 32
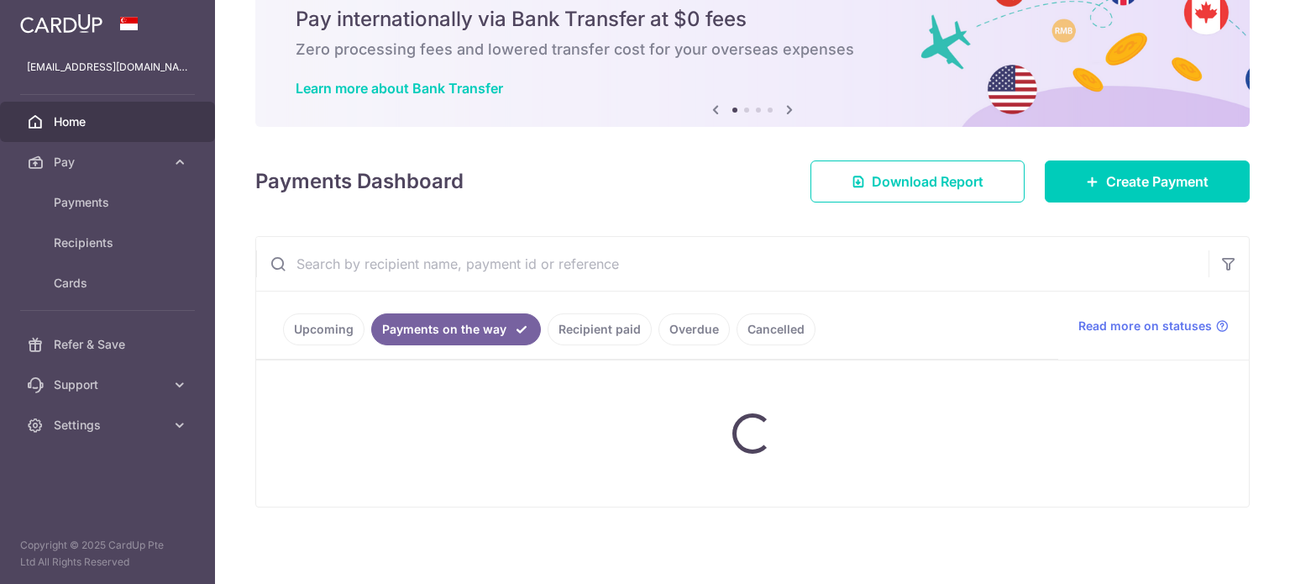
scroll to position [37, 0]
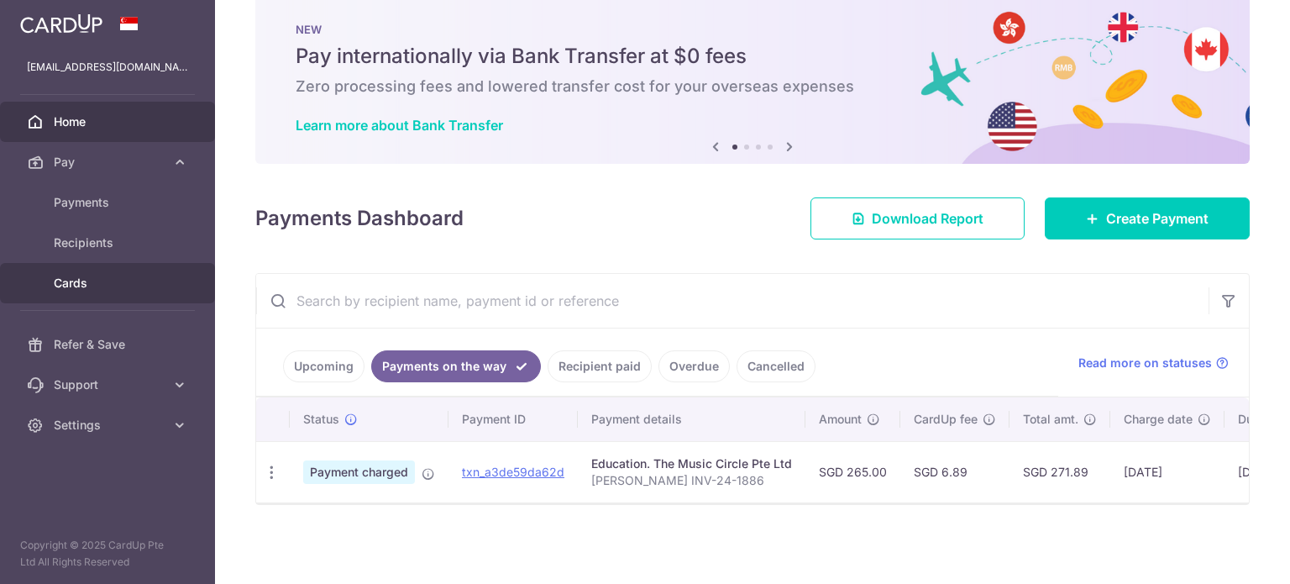
click at [81, 281] on span "Cards" at bounding box center [109, 283] width 111 height 17
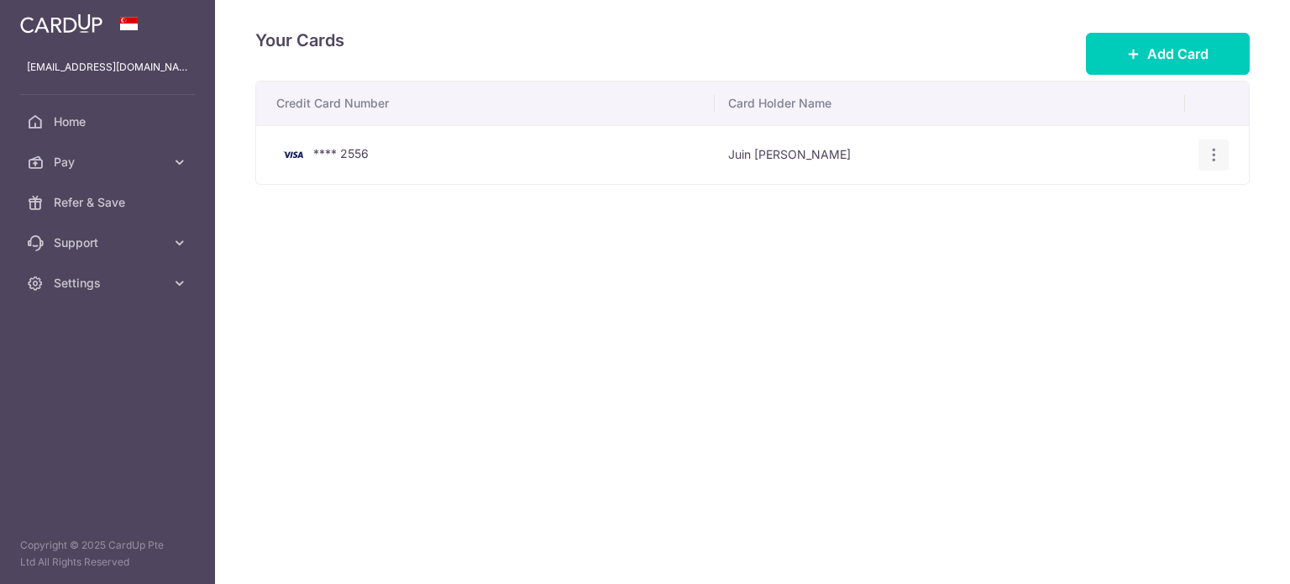
click at [1214, 154] on icon "button" at bounding box center [1214, 155] width 18 height 18
click at [1145, 201] on span "View/Edit" at bounding box center [1157, 201] width 114 height 20
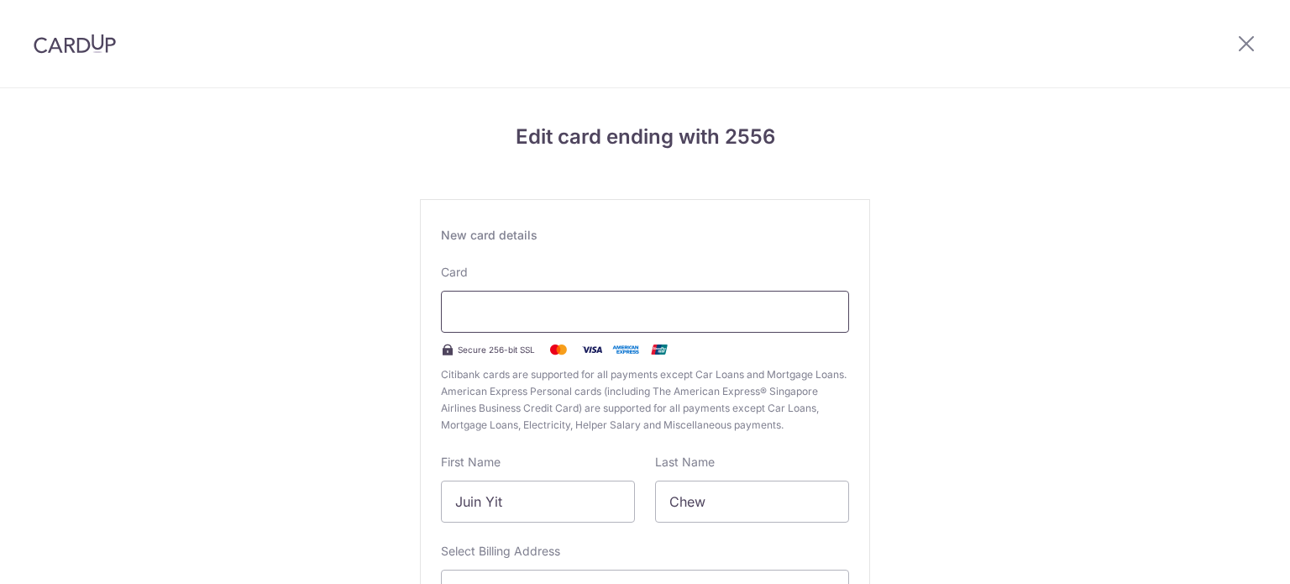
click at [517, 326] on div at bounding box center [645, 312] width 408 height 42
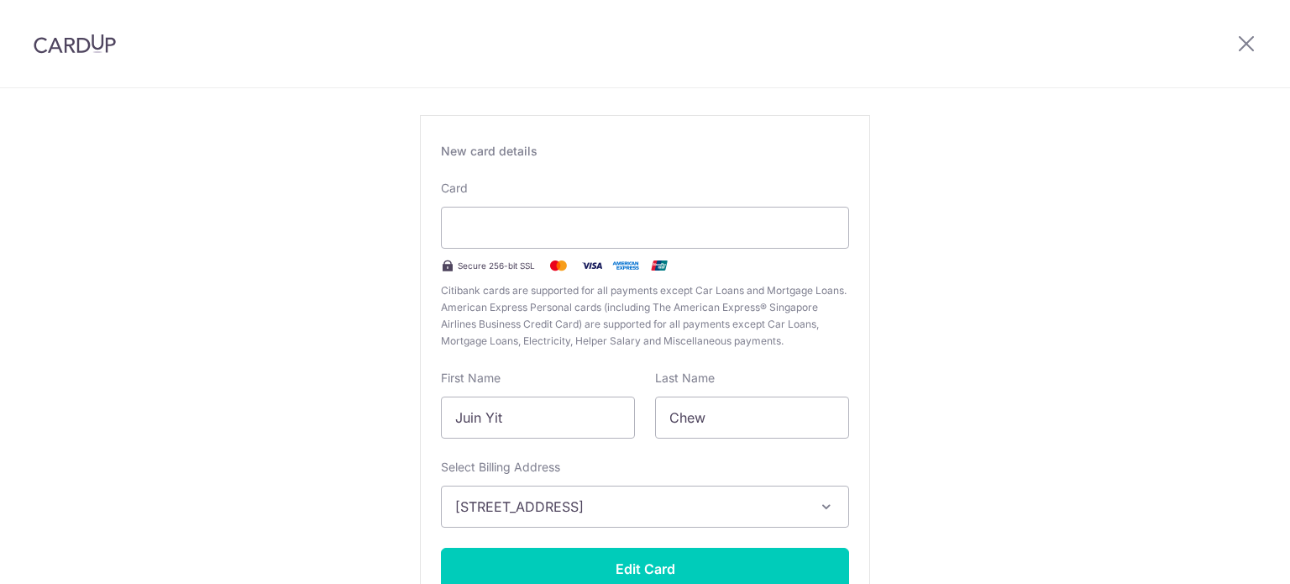
scroll to position [208, 0]
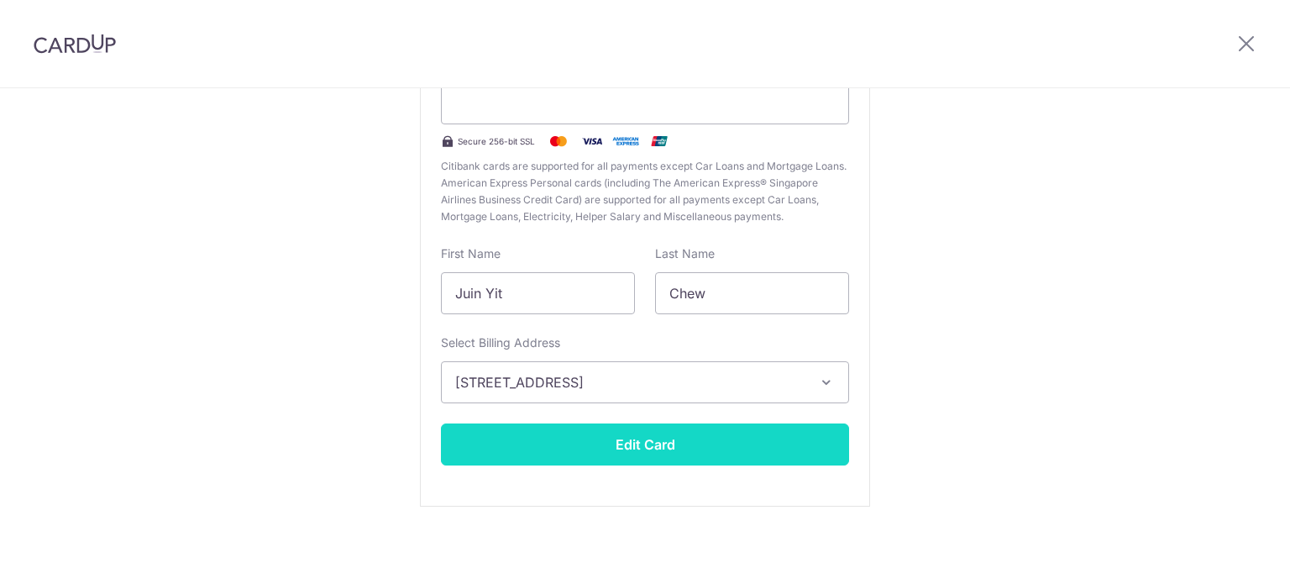
click at [661, 432] on button "Edit Card" at bounding box center [645, 444] width 408 height 42
click at [659, 439] on button "Edit Card" at bounding box center [645, 444] width 408 height 42
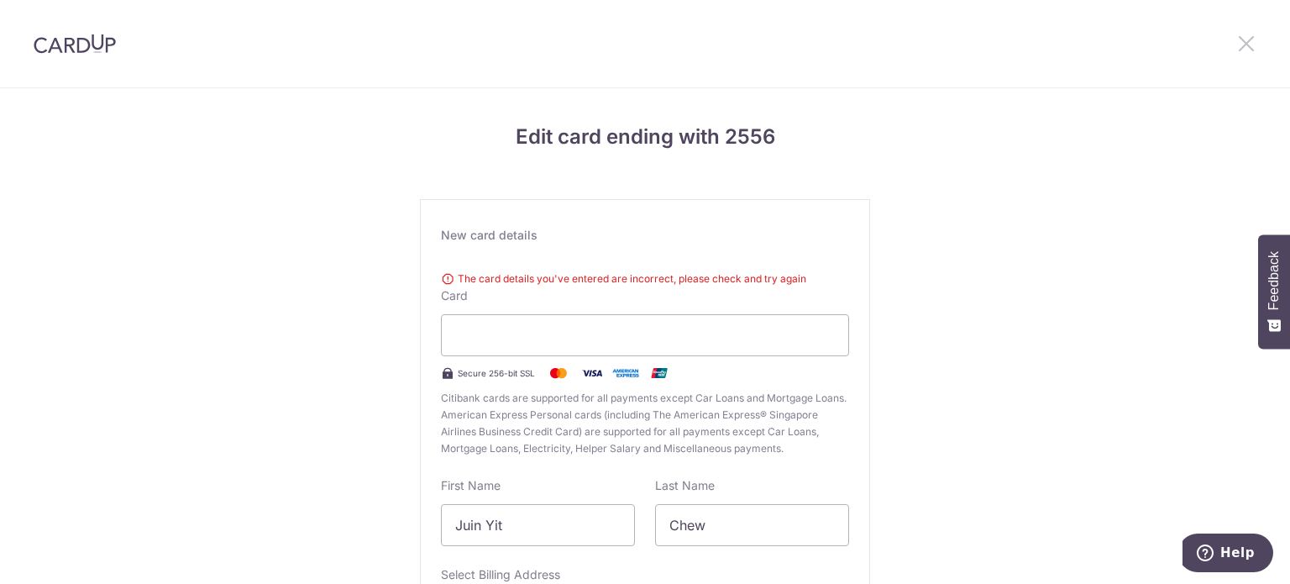
click at [1244, 42] on icon at bounding box center [1246, 43] width 20 height 21
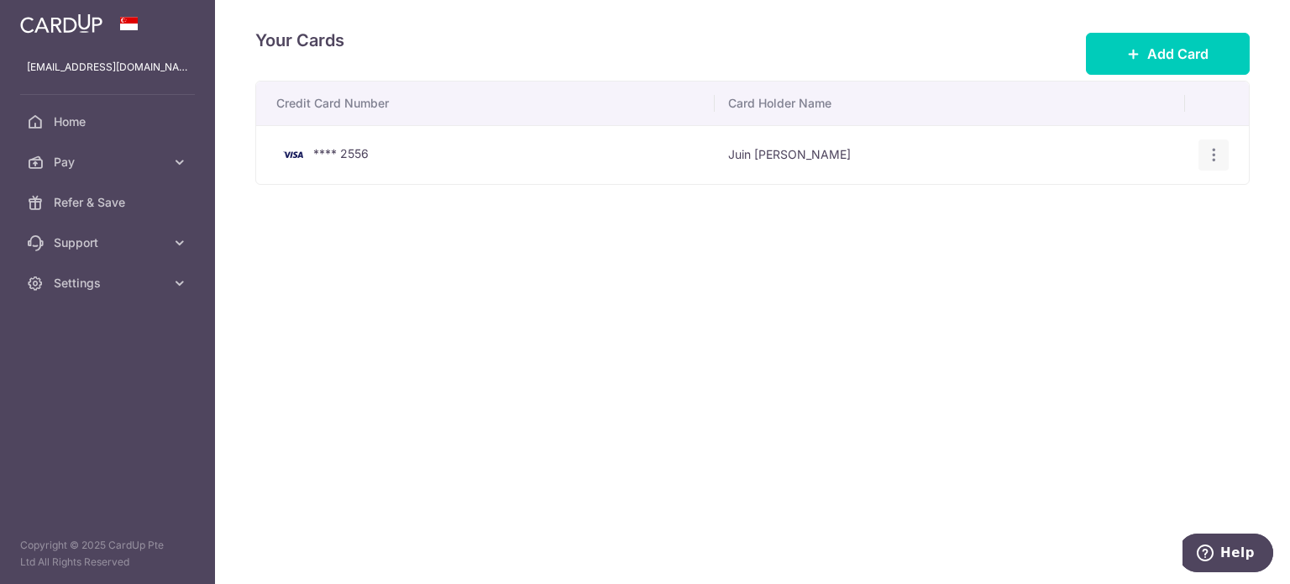
click at [1218, 157] on icon "button" at bounding box center [1214, 155] width 18 height 18
click at [1132, 251] on link "Delete" at bounding box center [1140, 242] width 175 height 40
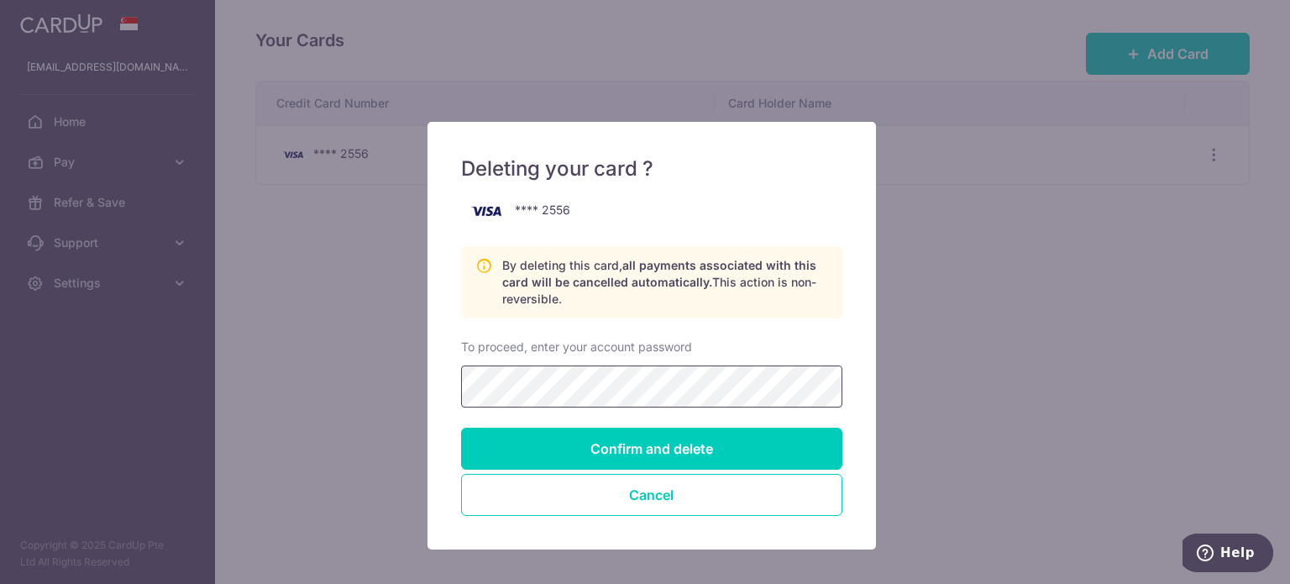
click at [461, 427] on input "Confirm and delete" at bounding box center [651, 448] width 381 height 42
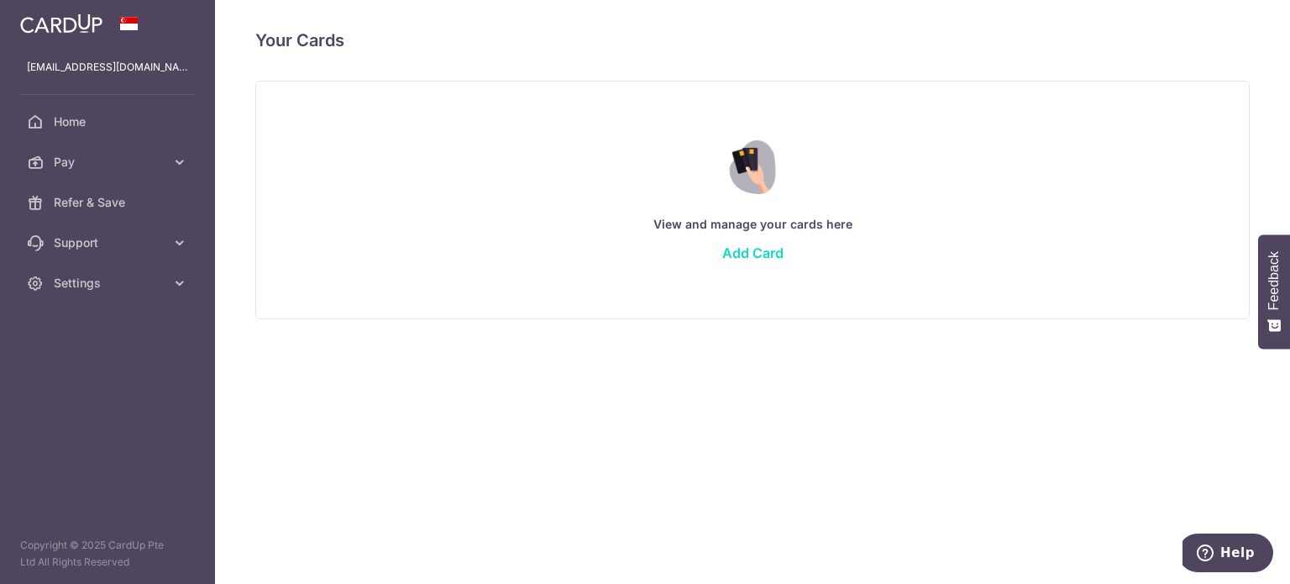
click at [774, 250] on link "Add Card" at bounding box center [752, 252] width 61 height 17
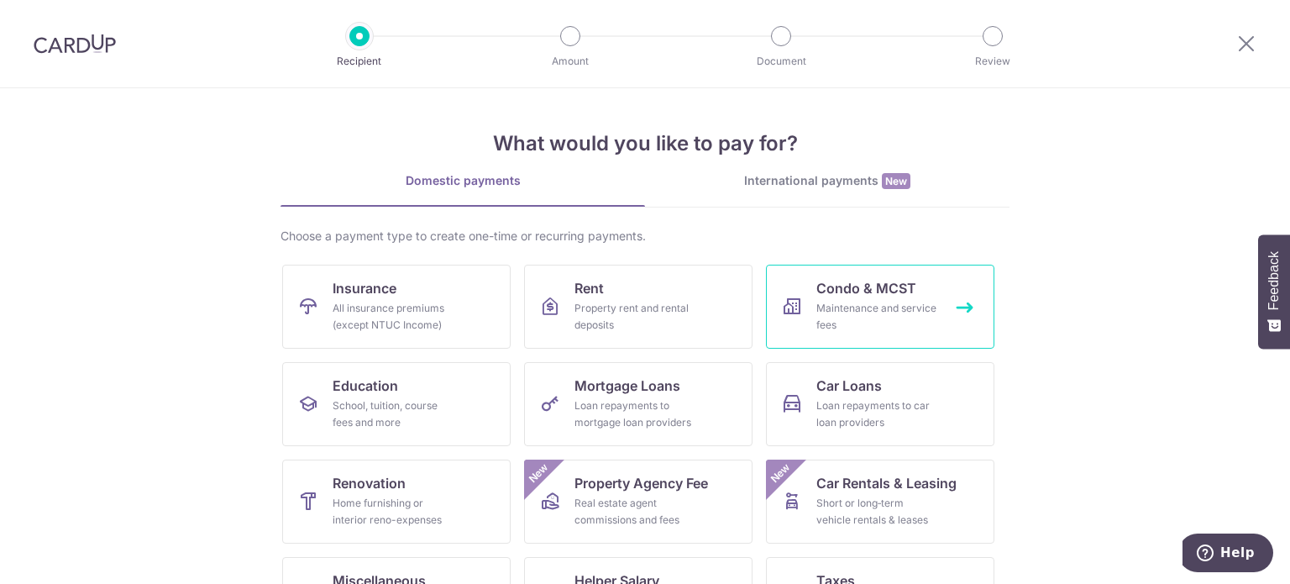
click at [887, 295] on span "Condo & MCST" at bounding box center [866, 288] width 100 height 20
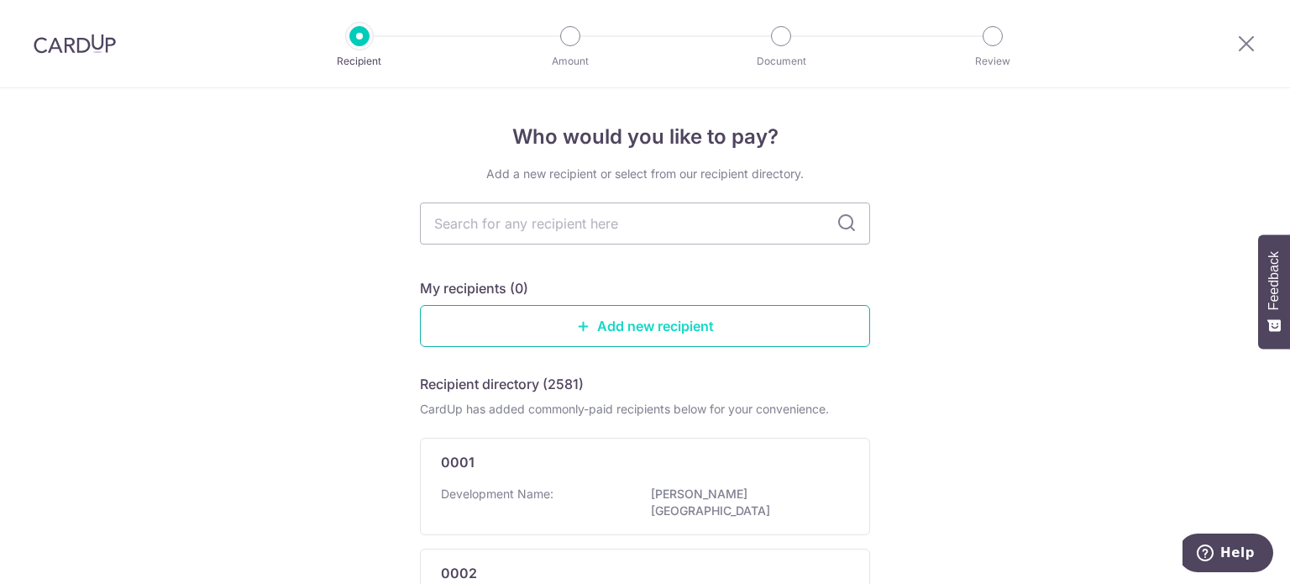
click at [702, 337] on link "Add new recipient" at bounding box center [645, 326] width 450 height 42
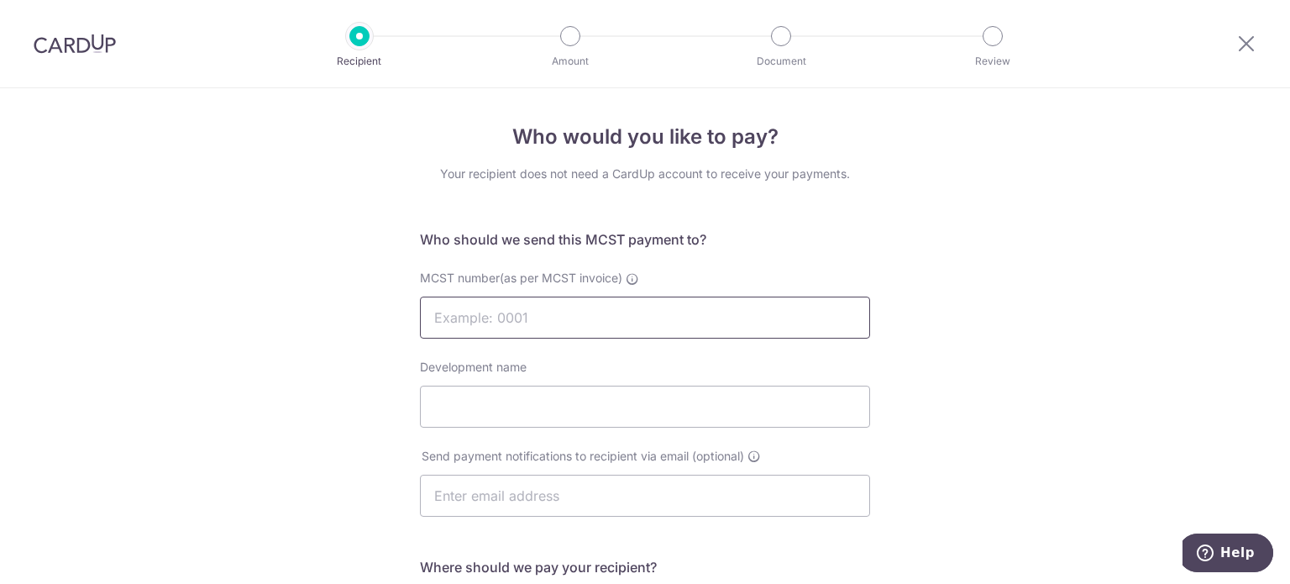
click at [702, 337] on input "MCST number(as per MCST invoice)" at bounding box center [645, 317] width 450 height 42
type input "4288"
click at [678, 395] on input "Development name" at bounding box center [645, 406] width 450 height 42
type input "d'leedon"
click at [641, 499] on input "text" at bounding box center [645, 495] width 450 height 42
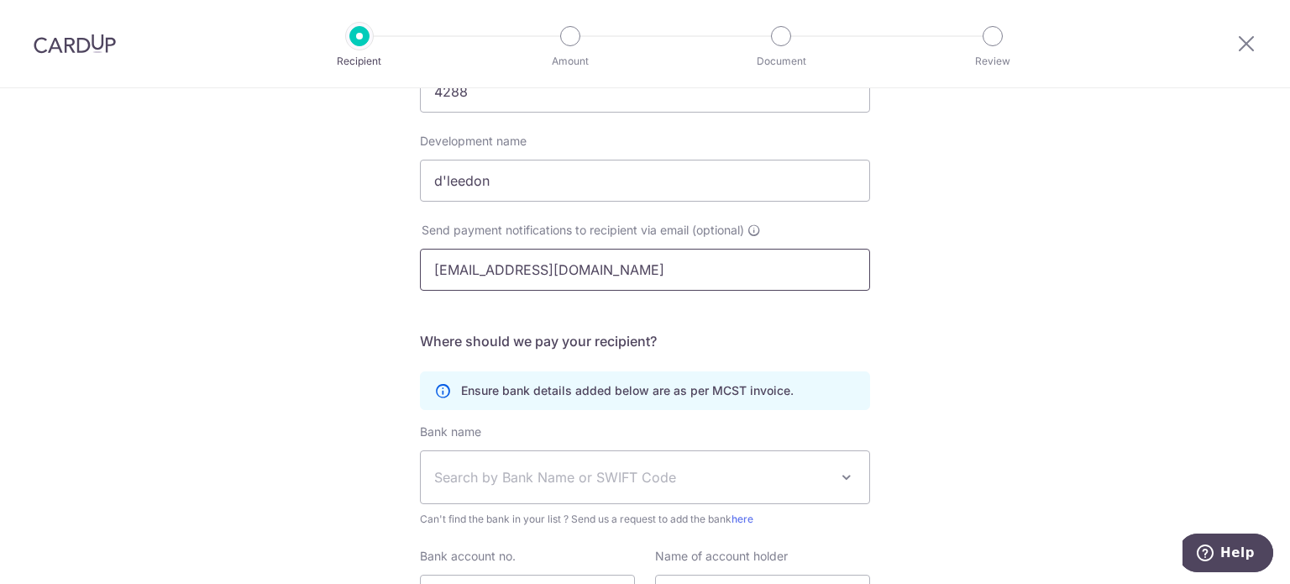
scroll to position [252, 0]
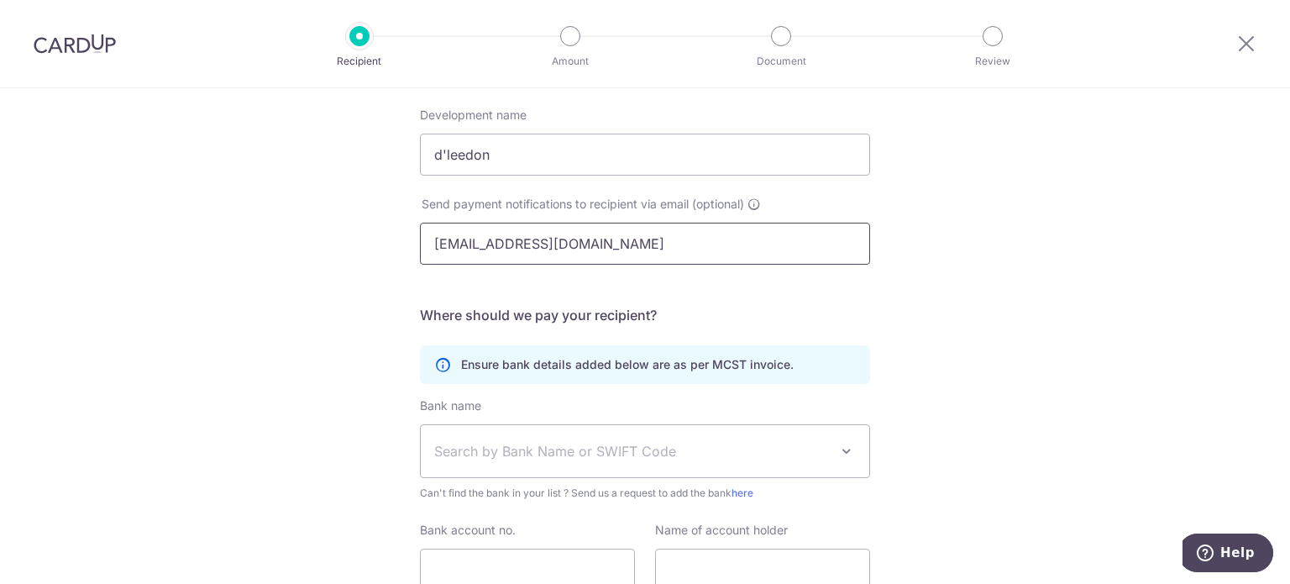
type input "[EMAIL_ADDRESS][DOMAIN_NAME]"
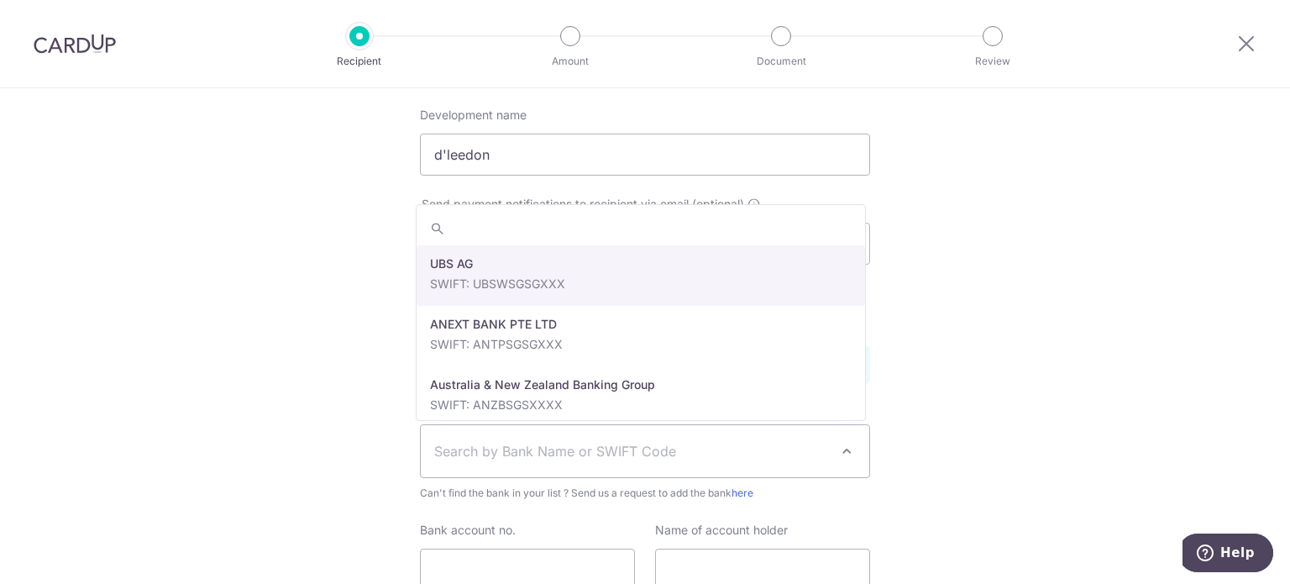
click at [649, 456] on span "Search by Bank Name or SWIFT Code" at bounding box center [631, 451] width 395 height 20
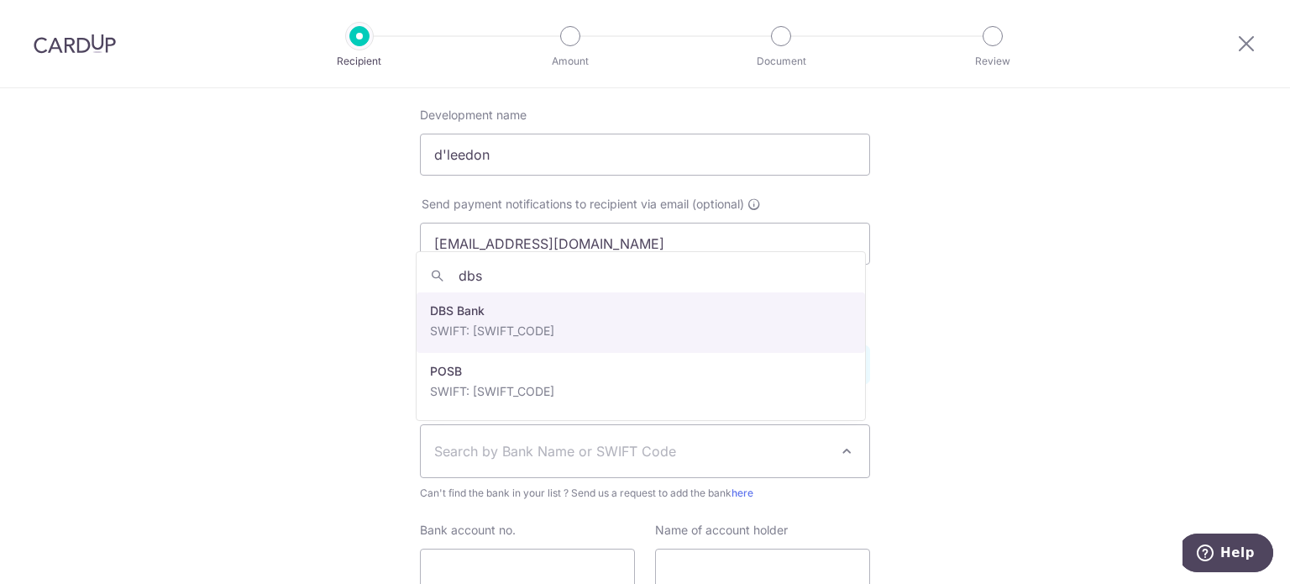
type input "dbs"
select select "6"
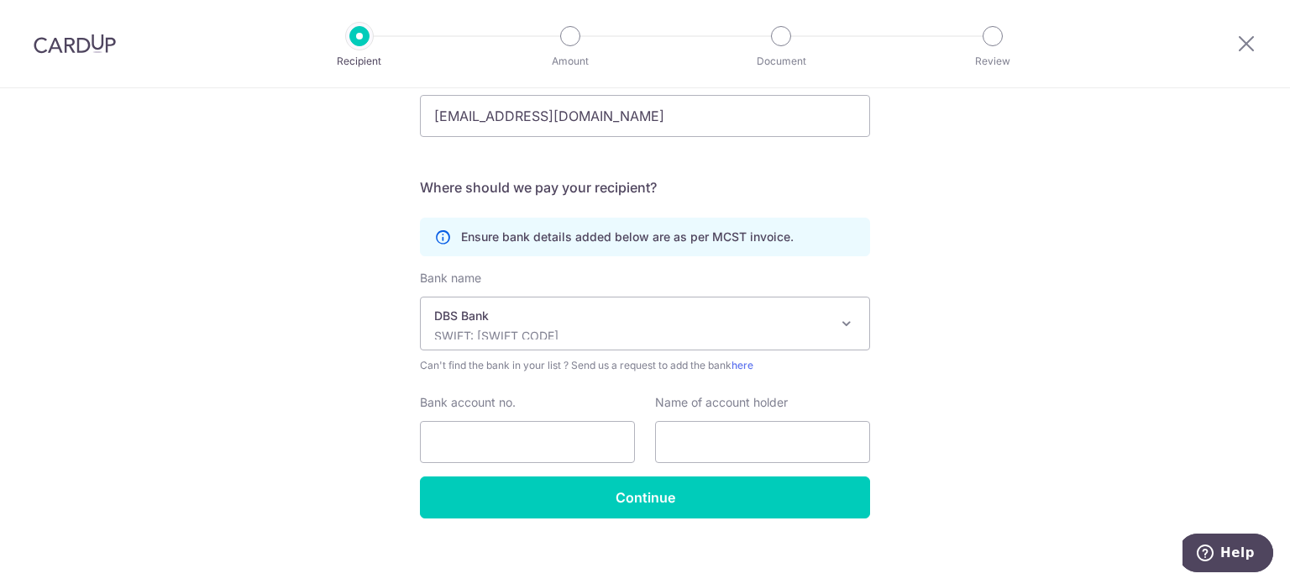
scroll to position [392, 0]
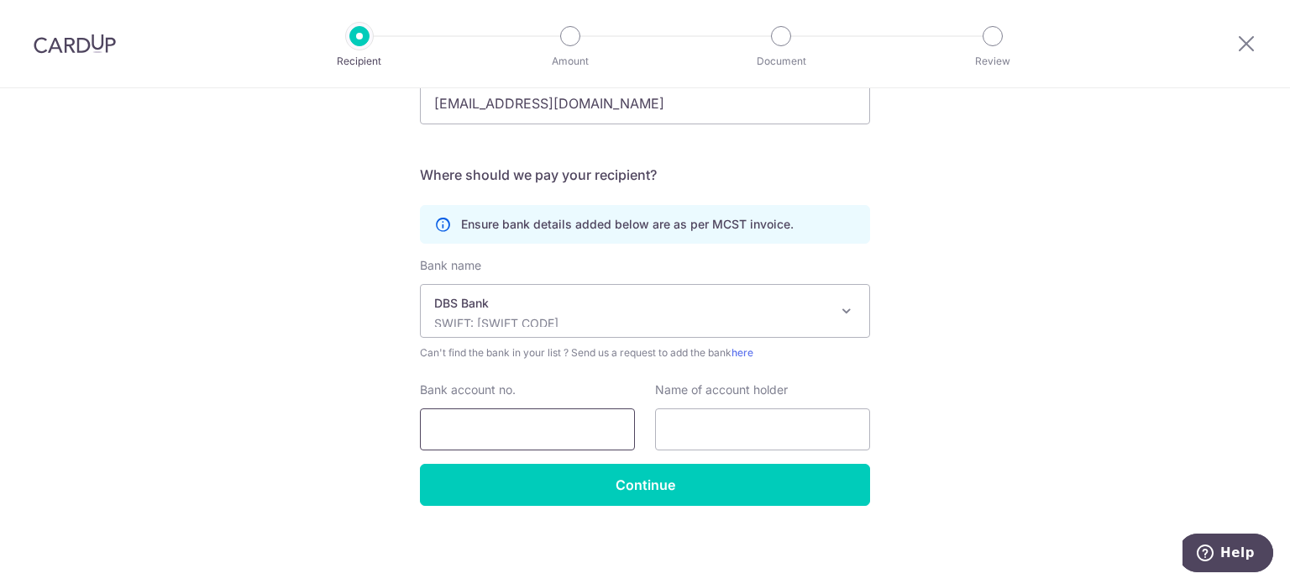
click at [506, 416] on input "Bank account no." at bounding box center [527, 429] width 215 height 42
click at [456, 428] on input "0039347782" at bounding box center [527, 429] width 215 height 42
click at [478, 425] on input "0039347782" at bounding box center [527, 429] width 215 height 42
click at [453, 426] on input "0039347782" at bounding box center [527, 429] width 215 height 42
click at [479, 427] on input "0039347782" at bounding box center [527, 429] width 215 height 42
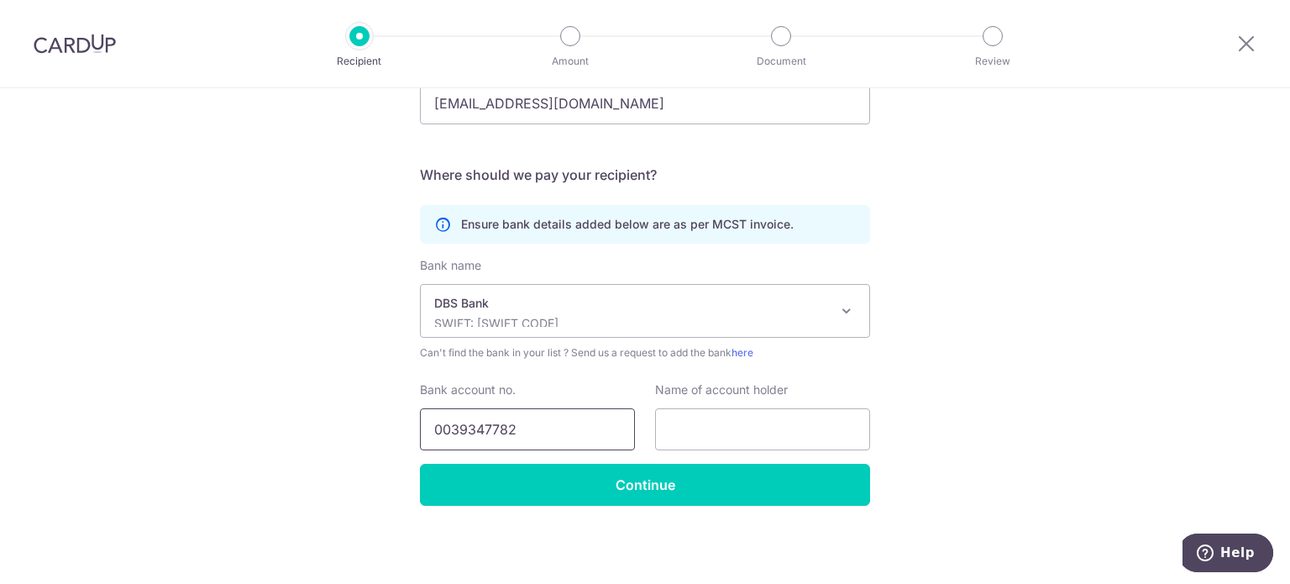
click at [558, 430] on input "0039347782" at bounding box center [527, 429] width 215 height 42
type input "0039347782"
click at [738, 427] on input "text" at bounding box center [762, 429] width 215 height 42
type input "The MCST Plan No. 4288"
click at [453, 430] on input "0039347782" at bounding box center [527, 429] width 215 height 42
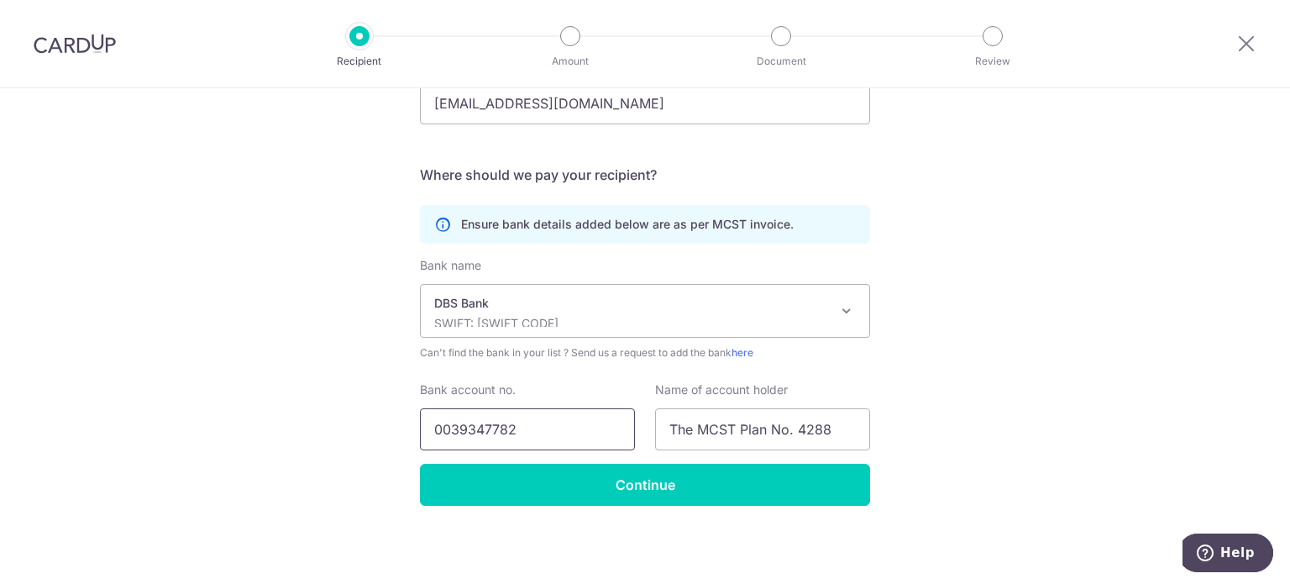
click at [480, 426] on input "0039347782" at bounding box center [527, 429] width 215 height 42
click at [457, 427] on input "0039347782" at bounding box center [527, 429] width 215 height 42
click at [480, 426] on input "0039347782" at bounding box center [527, 429] width 215 height 42
click at [505, 426] on input "0039347782" at bounding box center [527, 429] width 215 height 42
click at [539, 427] on input "0039347782" at bounding box center [527, 429] width 215 height 42
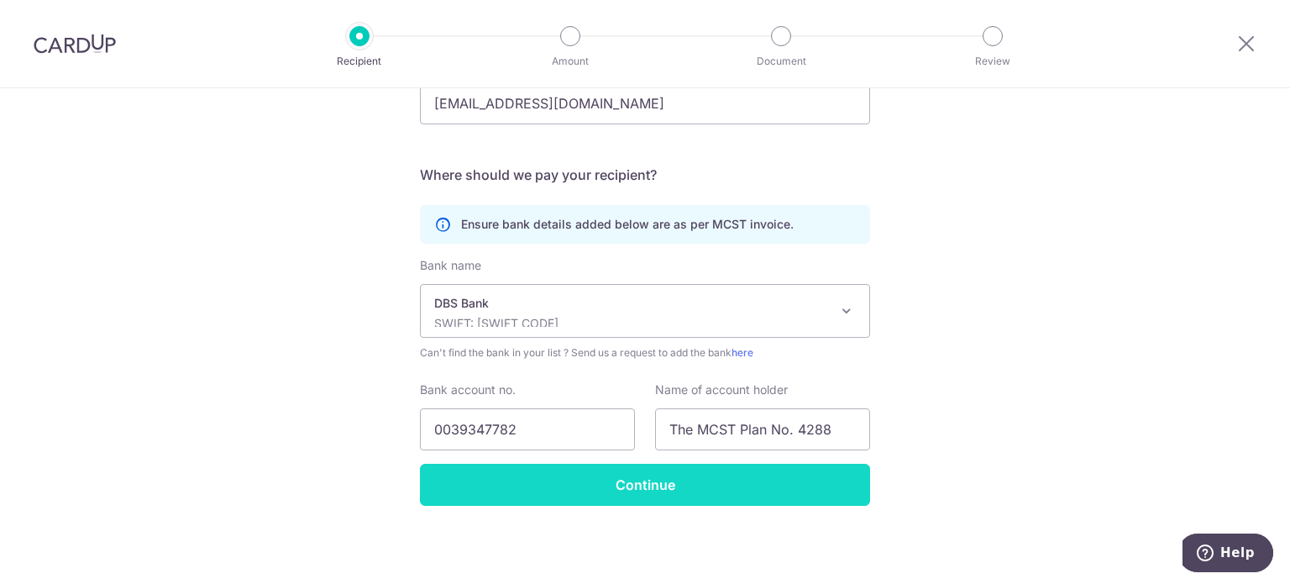
click at [683, 486] on input "Continue" at bounding box center [645, 484] width 450 height 42
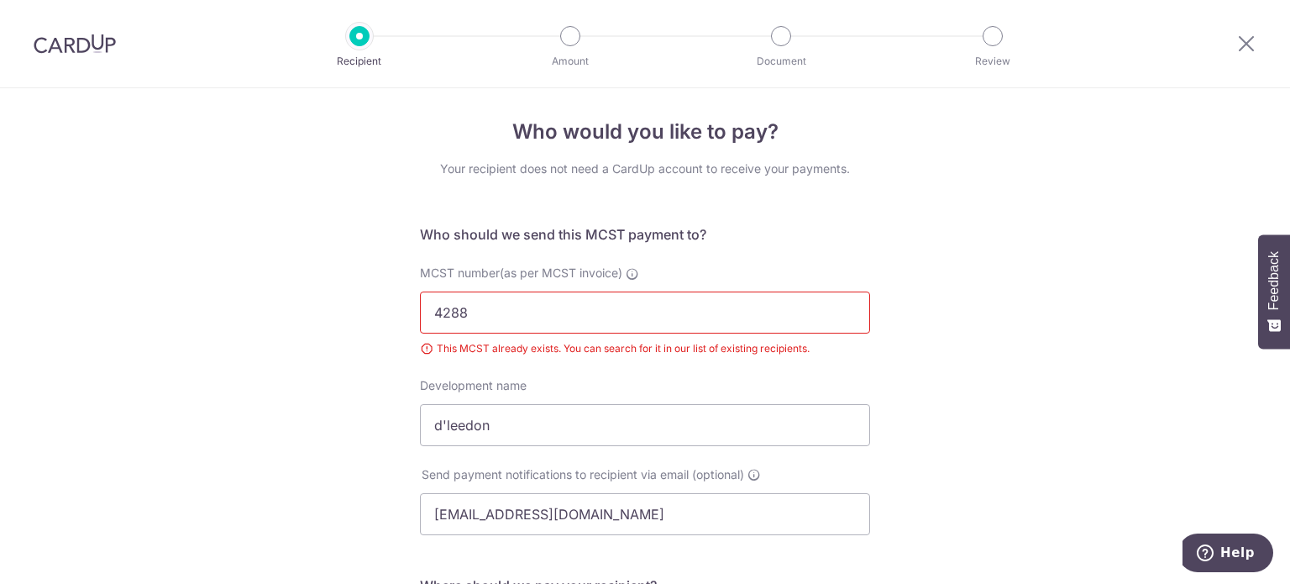
scroll to position [416, 0]
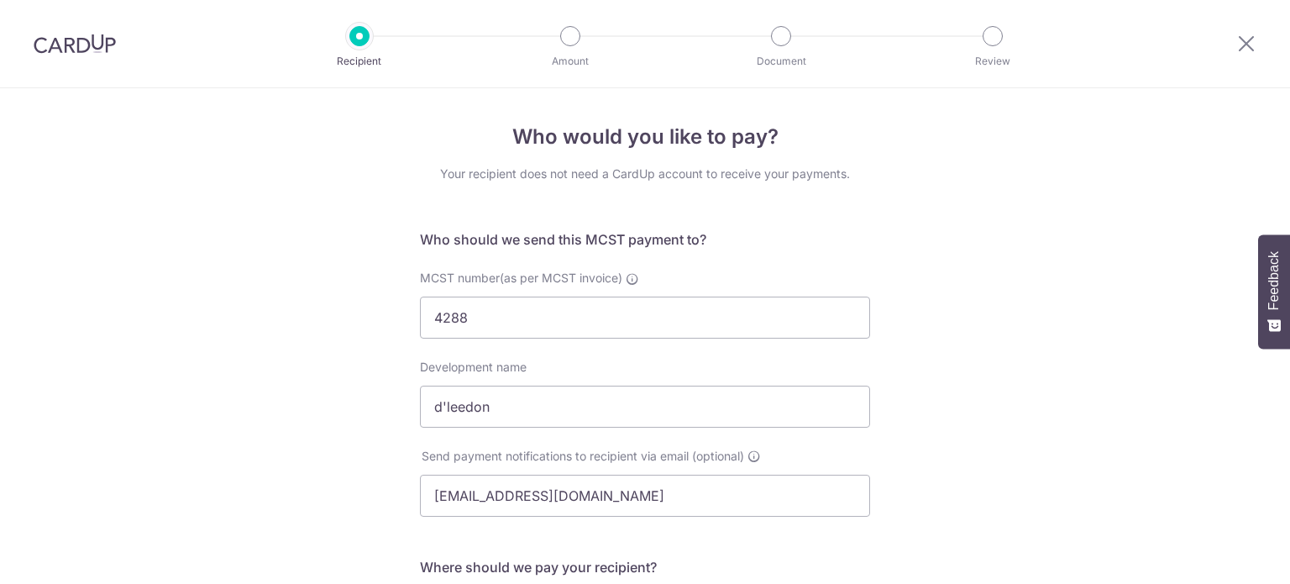
select select "6"
drag, startPoint x: 1254, startPoint y: 39, endPoint x: 732, endPoint y: 80, distance: 523.8
click at [1254, 39] on icon at bounding box center [1246, 43] width 20 height 21
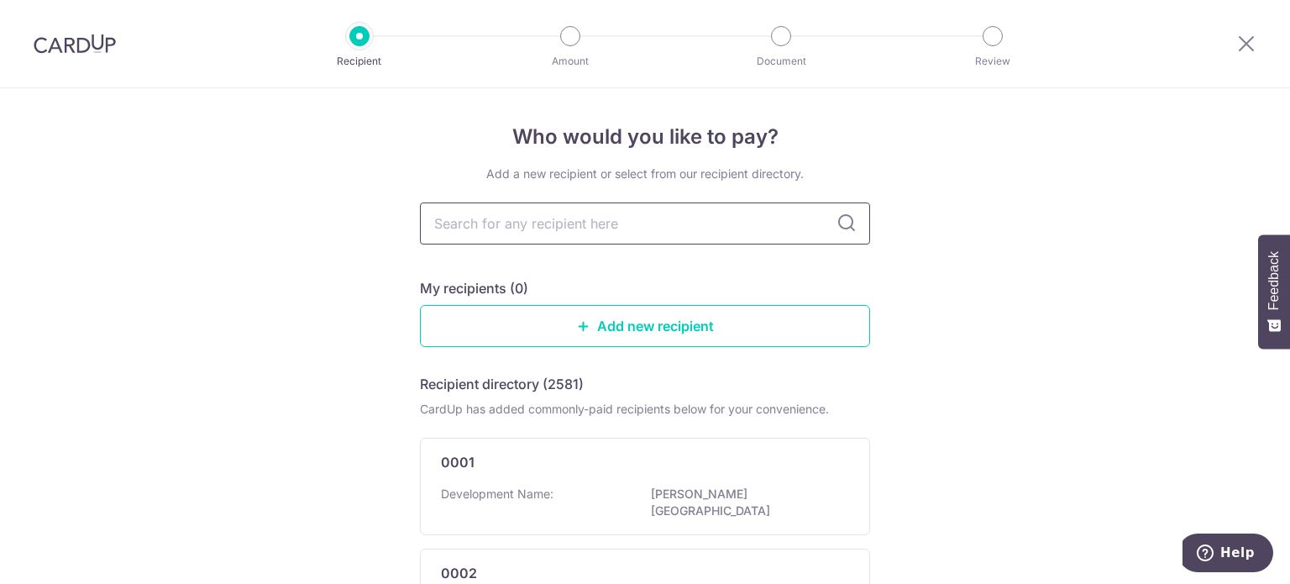
click at [601, 234] on input "text" at bounding box center [645, 223] width 450 height 42
type input "4288"
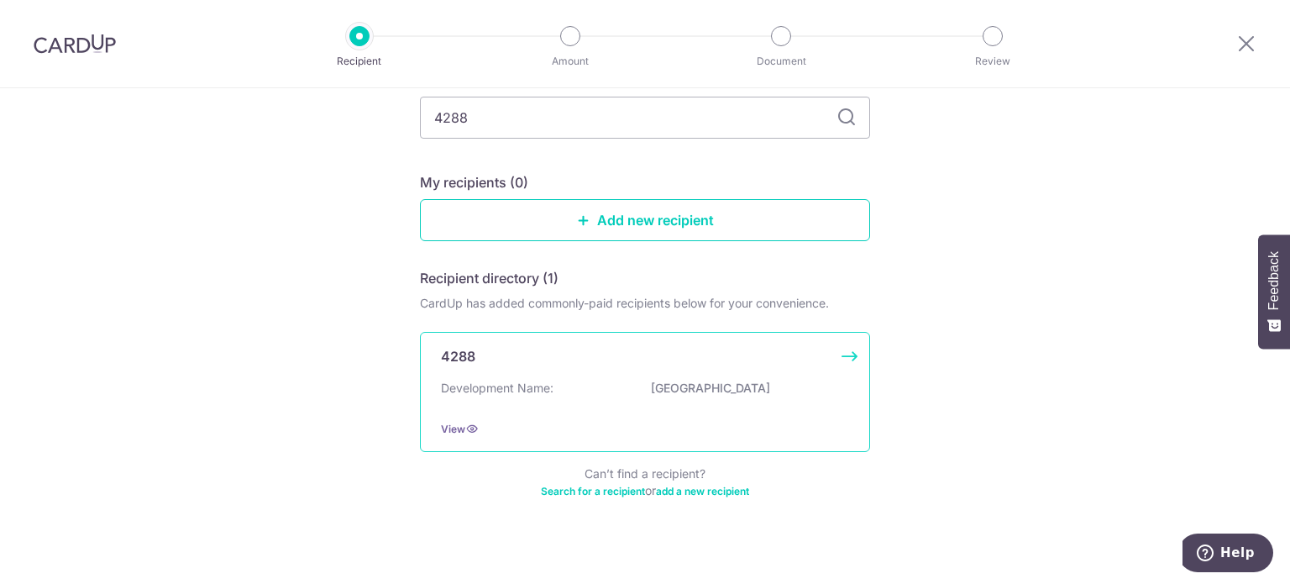
scroll to position [118, 0]
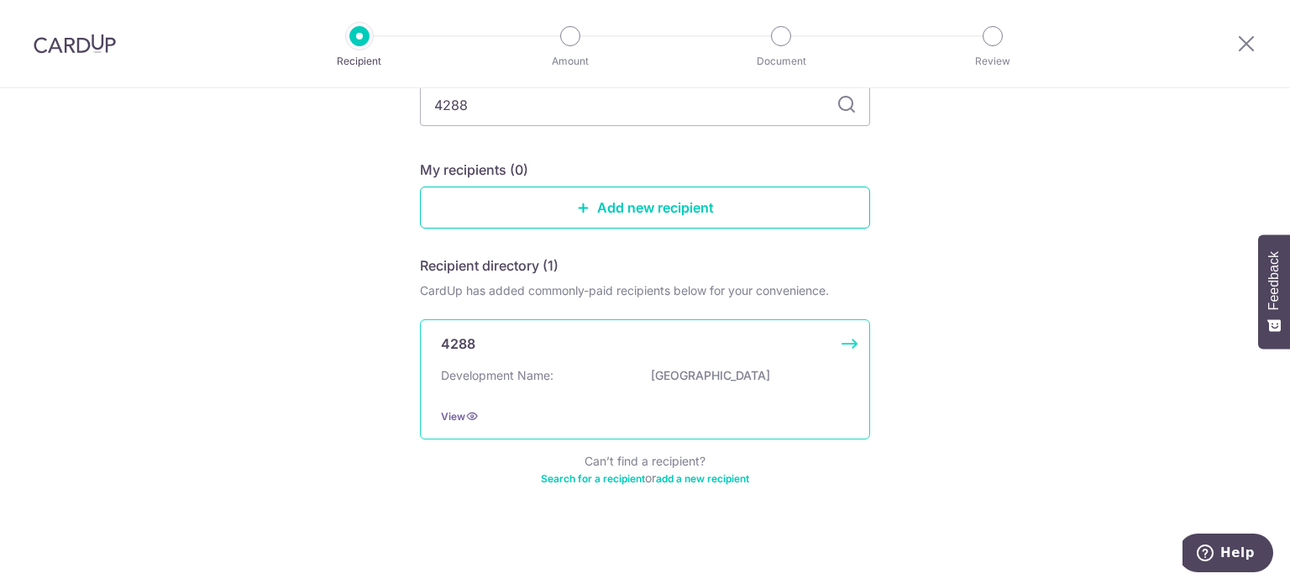
click at [704, 381] on p "LEEDON HEIGHTS" at bounding box center [745, 375] width 188 height 17
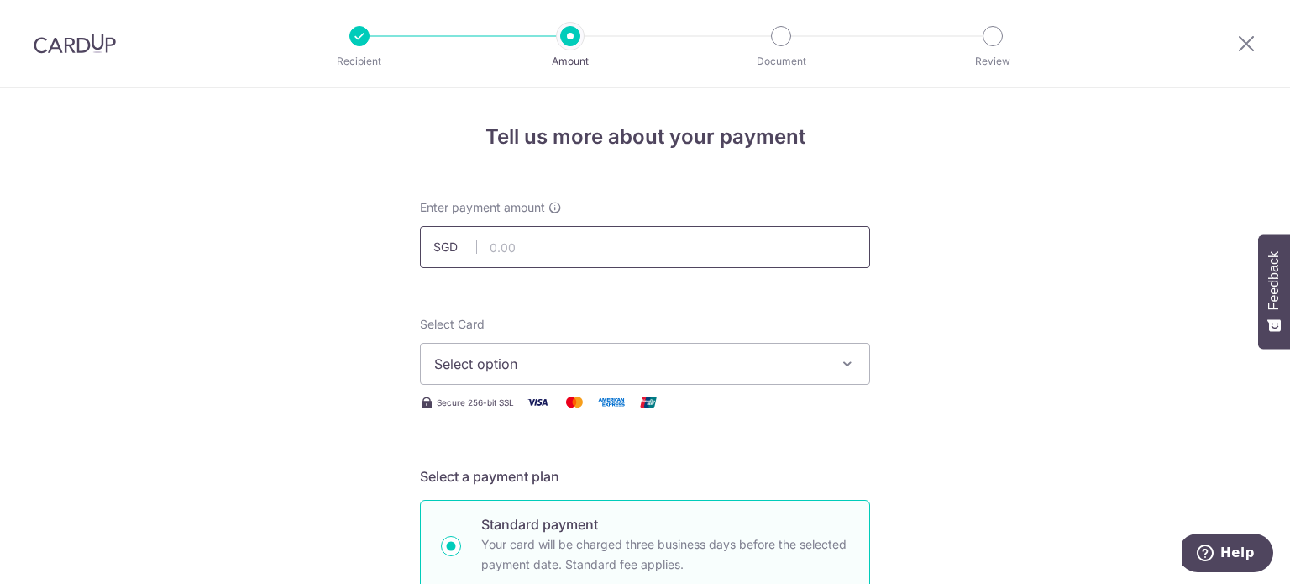
click at [683, 248] on input "text" at bounding box center [645, 247] width 450 height 42
type input "1,295.41"
click at [658, 362] on span "Select option" at bounding box center [629, 363] width 391 height 20
click at [540, 419] on link "Add credit card" at bounding box center [645, 410] width 448 height 30
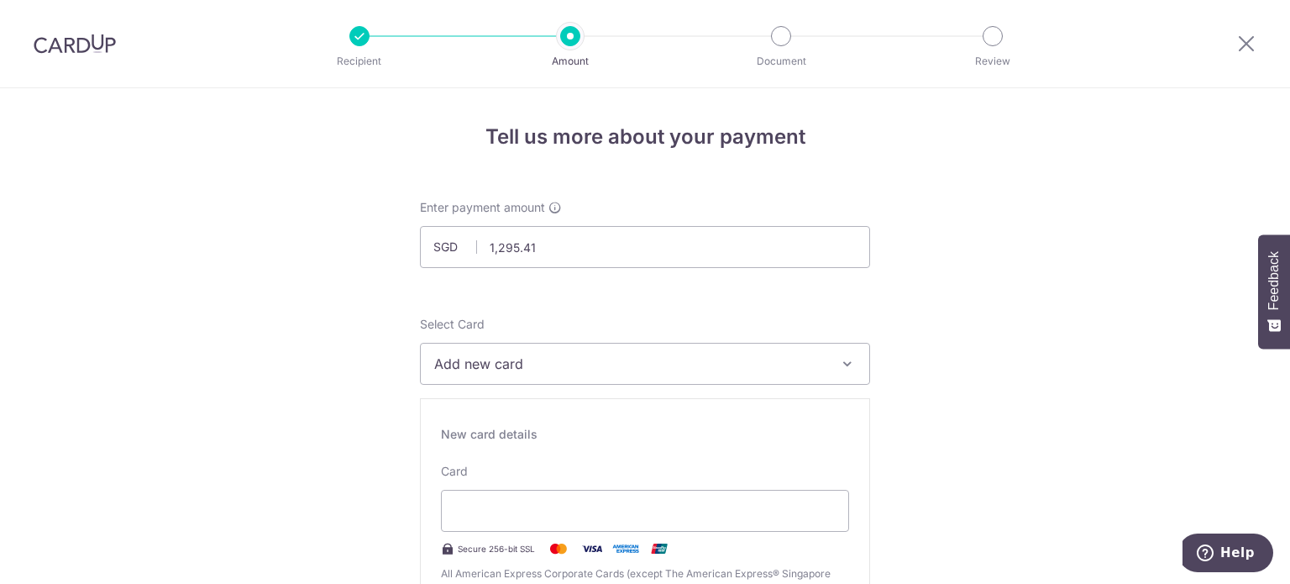
scroll to position [252, 0]
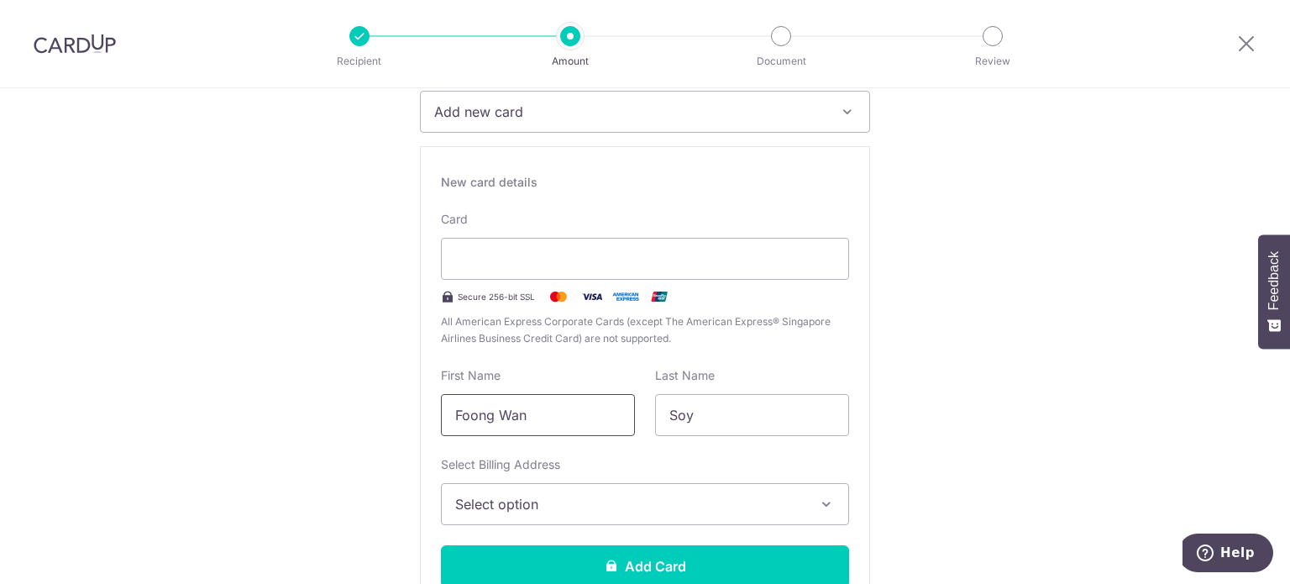
drag, startPoint x: 586, startPoint y: 411, endPoint x: 302, endPoint y: 400, distance: 284.0
type input "Juin Yit"
type input "Chew"
click at [474, 491] on button "Select option" at bounding box center [645, 504] width 408 height 42
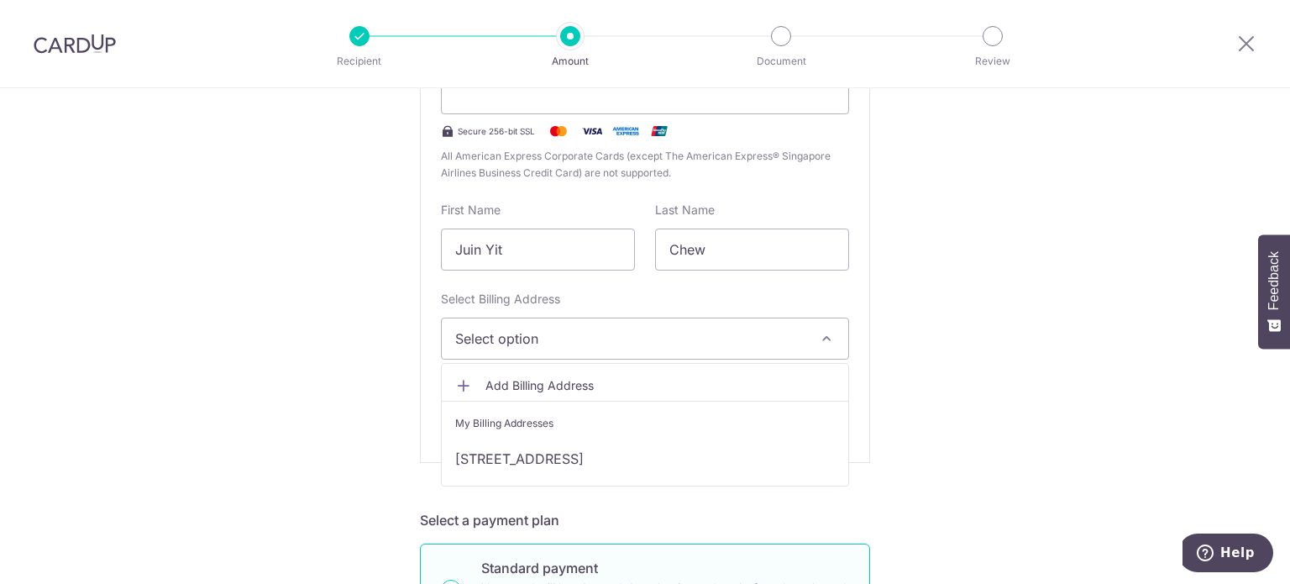
scroll to position [420, 0]
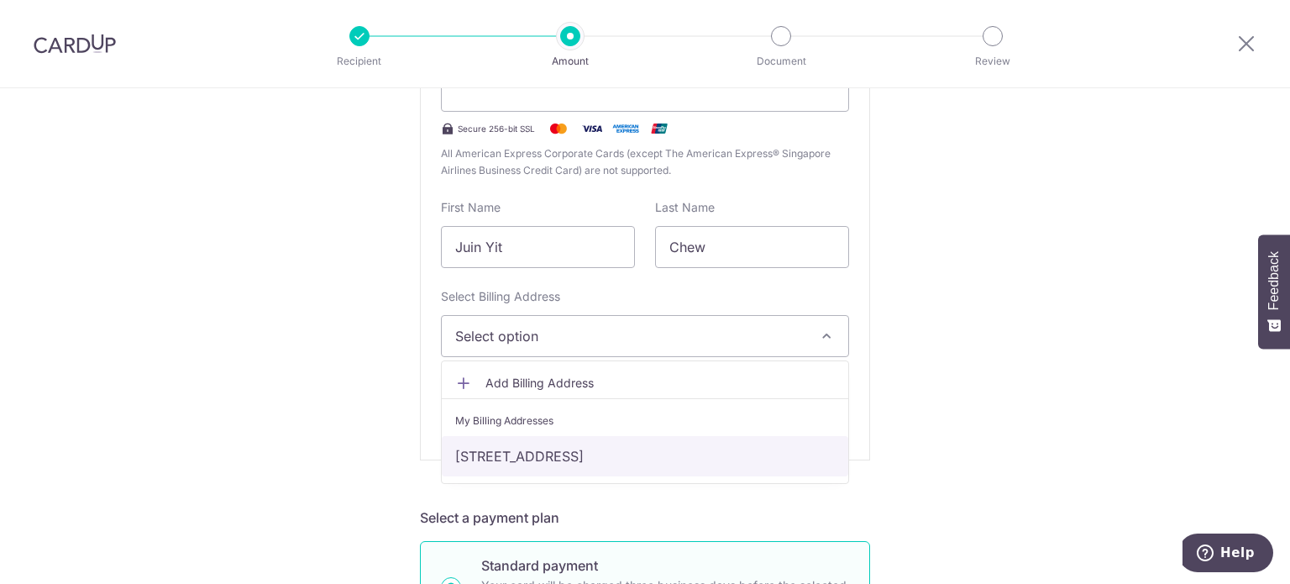
click at [593, 453] on link "[STREET_ADDRESS]" at bounding box center [645, 456] width 406 height 40
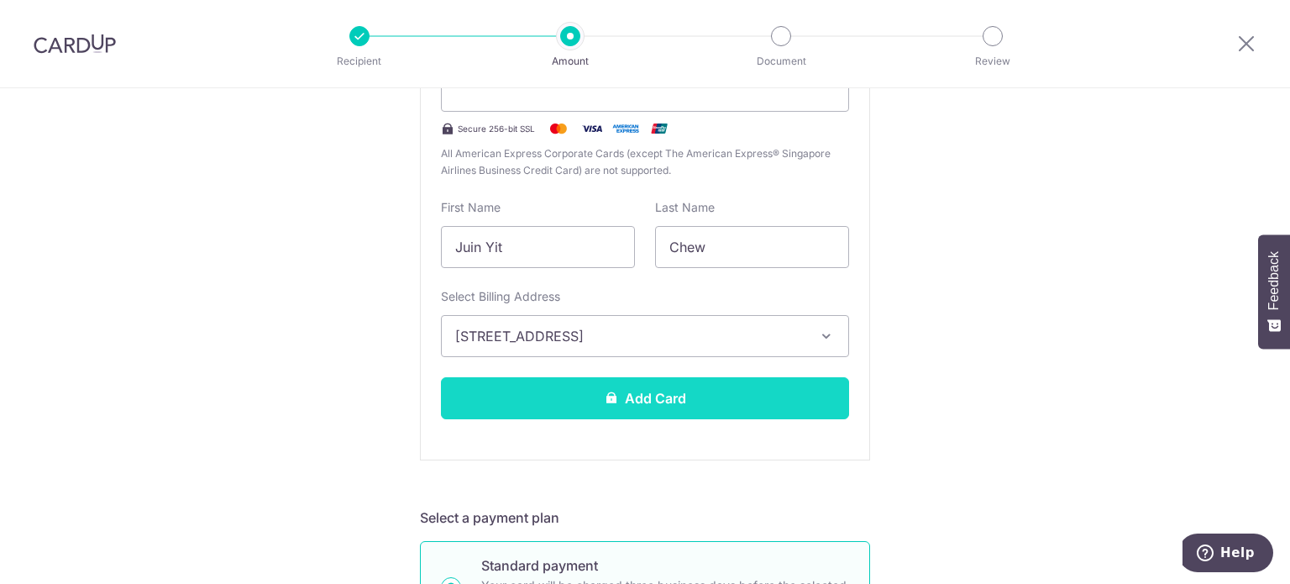
click at [649, 401] on button "Add Card" at bounding box center [645, 398] width 408 height 42
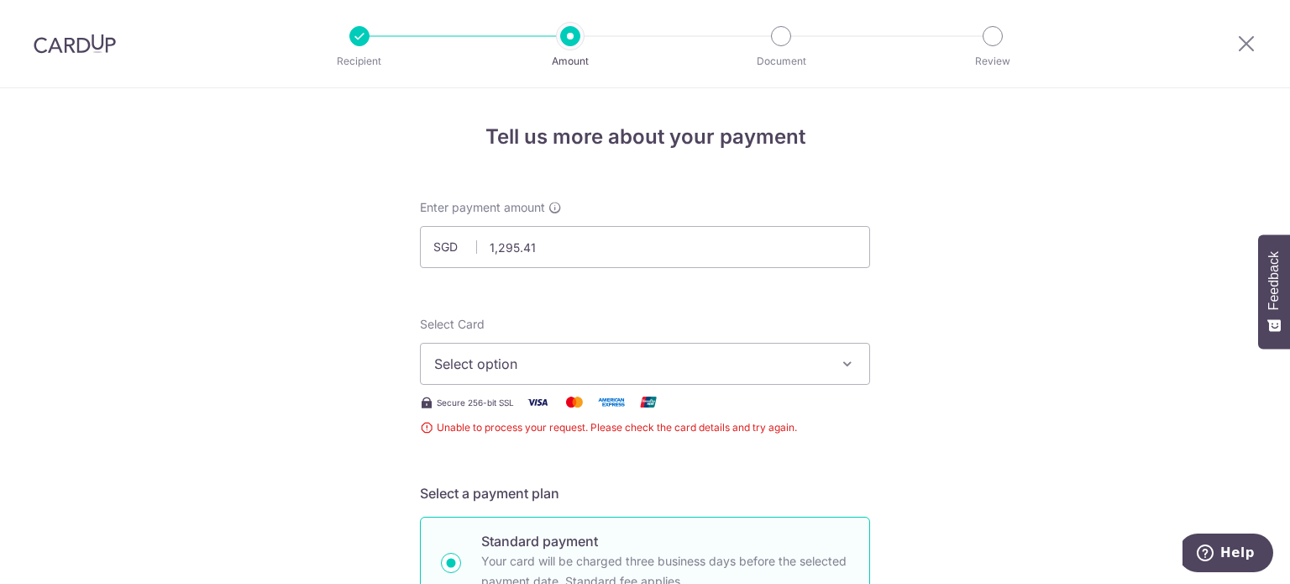
click at [680, 430] on span "Unable to process your request. Please check the card details and try again." at bounding box center [645, 427] width 450 height 17
click at [421, 427] on span "Unable to process your request. Please check the card details and try again." at bounding box center [645, 427] width 450 height 17
click at [487, 374] on button "Select option" at bounding box center [645, 364] width 450 height 42
click at [493, 414] on span "Add credit card" at bounding box center [659, 410] width 391 height 17
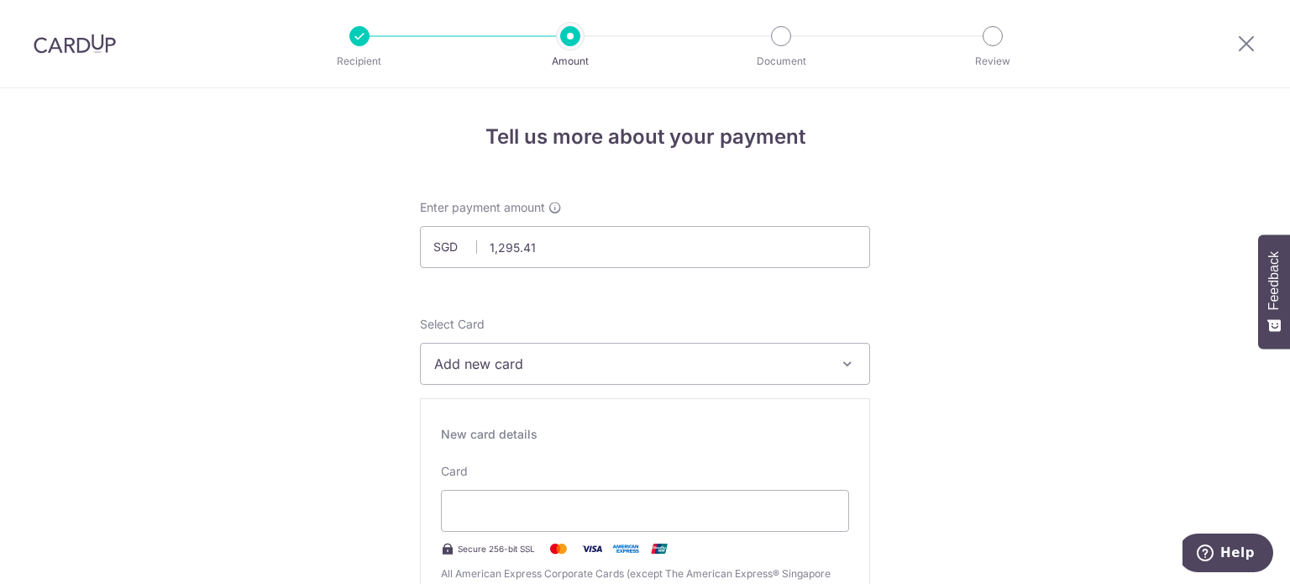
scroll to position [168, 0]
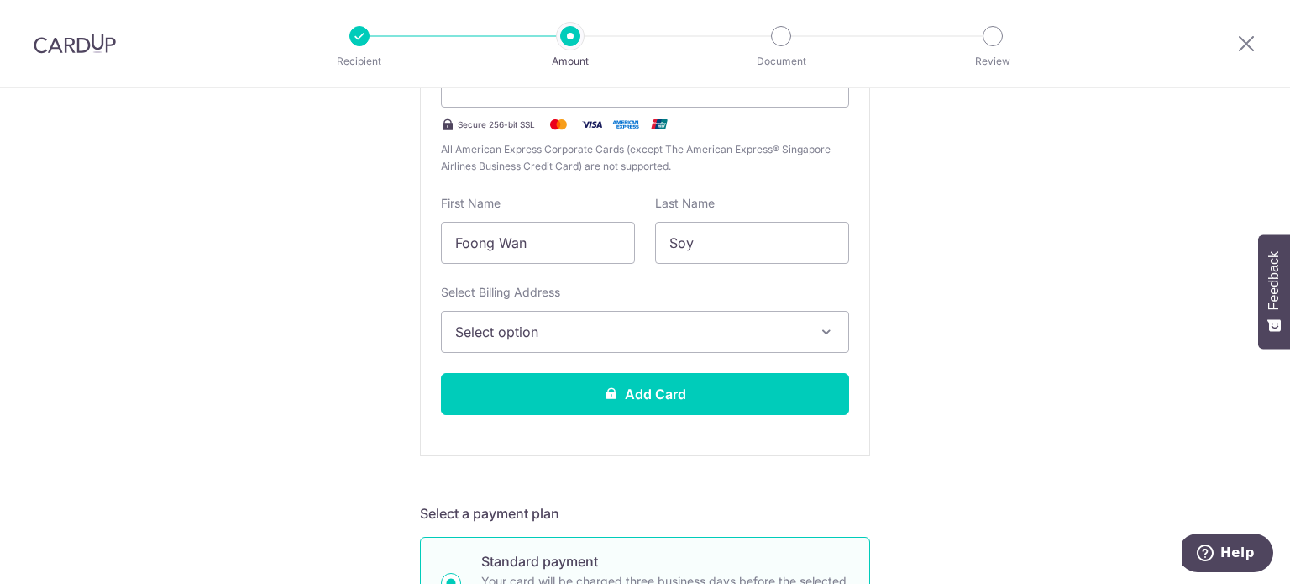
scroll to position [336, 0]
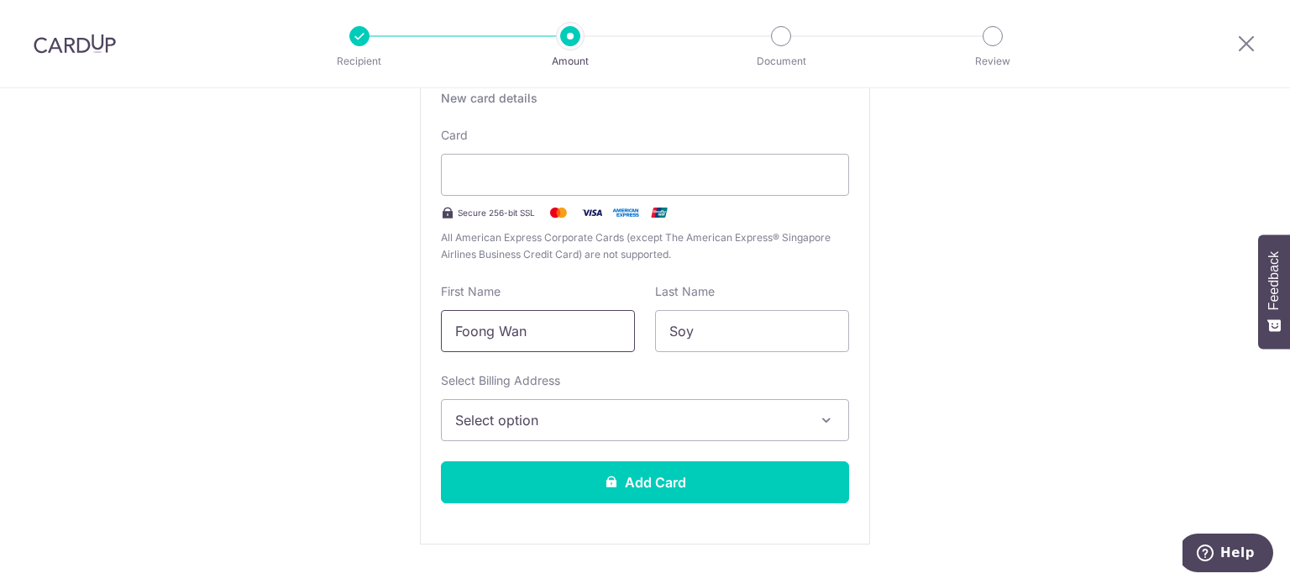
drag, startPoint x: 573, startPoint y: 334, endPoint x: 395, endPoint y: 317, distance: 178.0
type input "Juin Yit"
type input "Chew"
click at [548, 419] on span "Select option" at bounding box center [629, 420] width 349 height 20
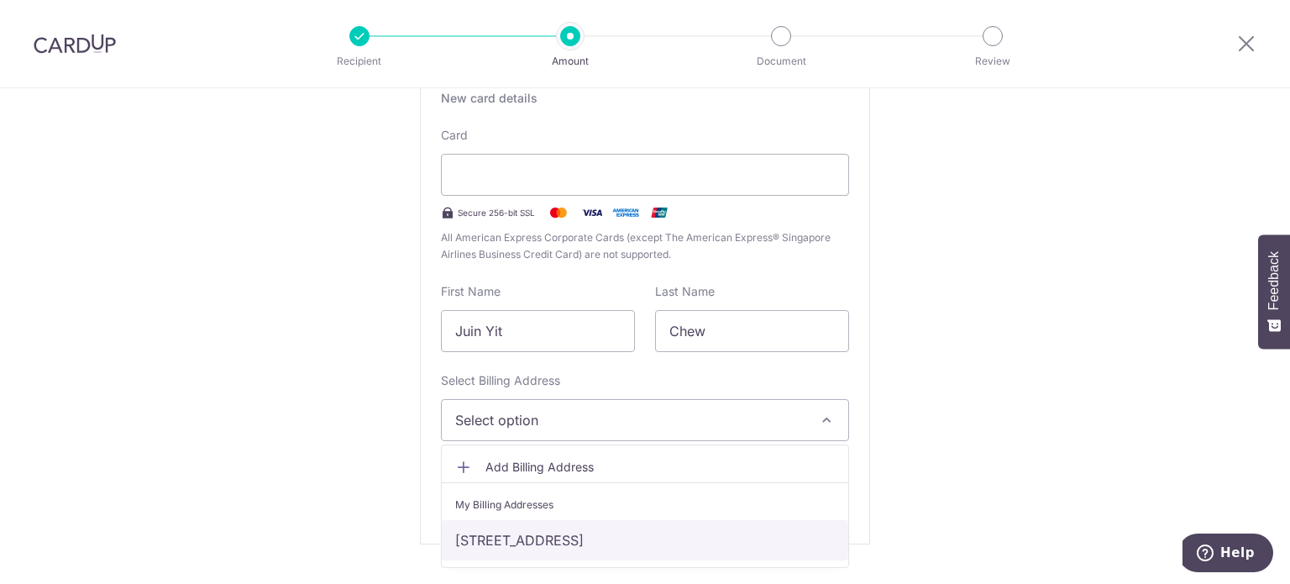
click at [545, 540] on link "[STREET_ADDRESS]" at bounding box center [645, 540] width 406 height 40
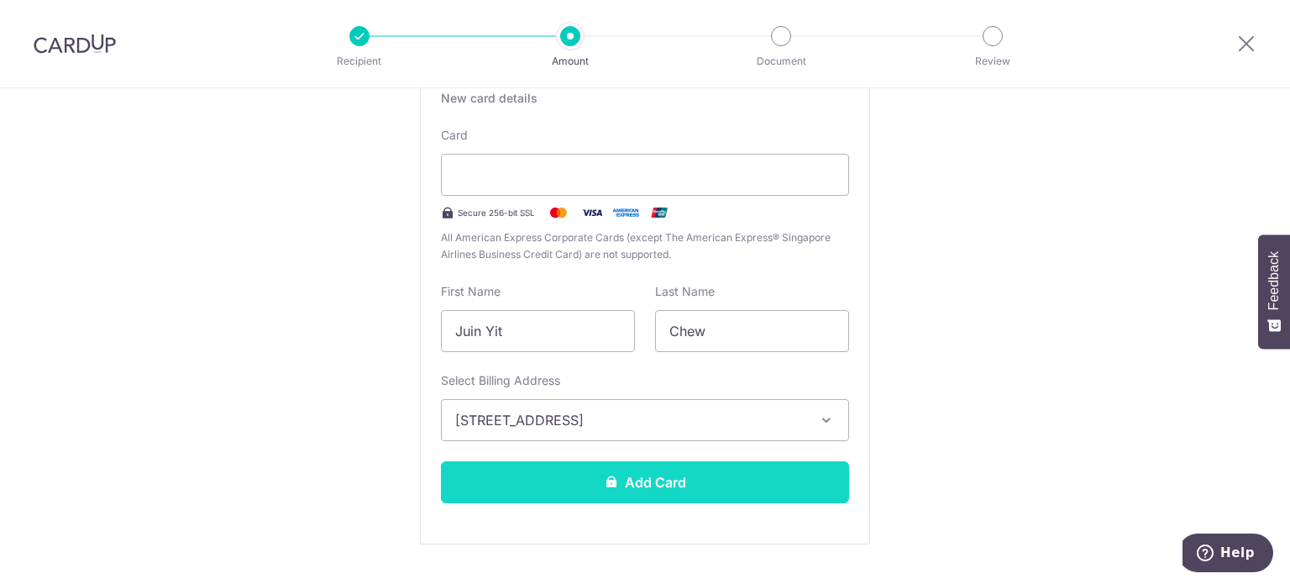
click at [684, 483] on button "Add Card" at bounding box center [645, 482] width 408 height 42
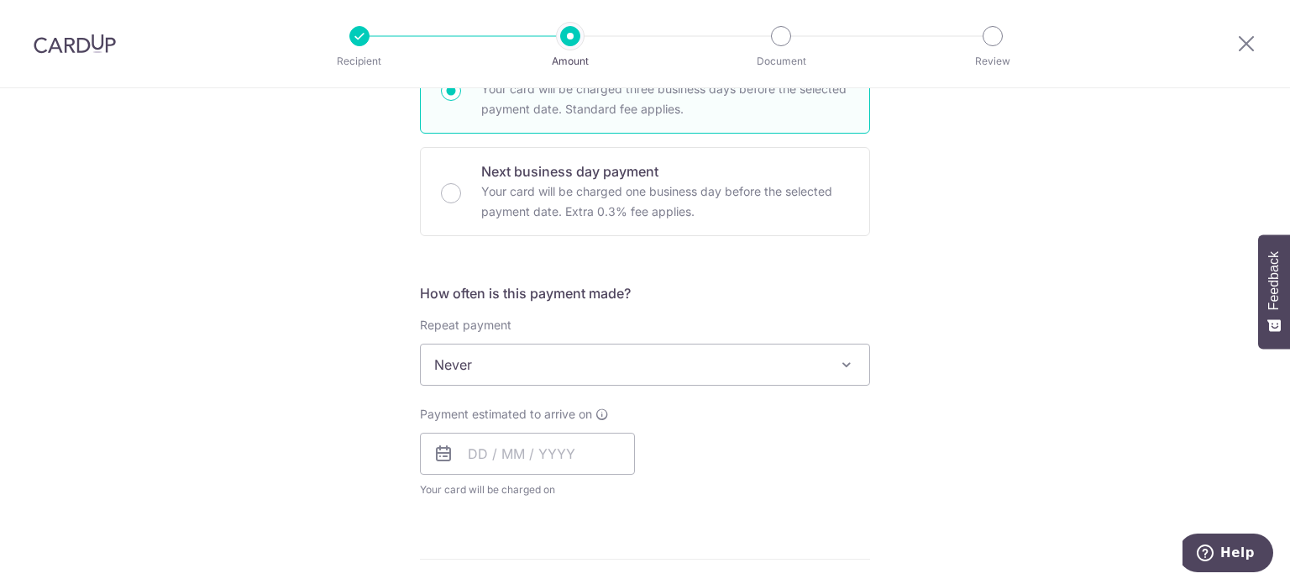
scroll to position [504, 0]
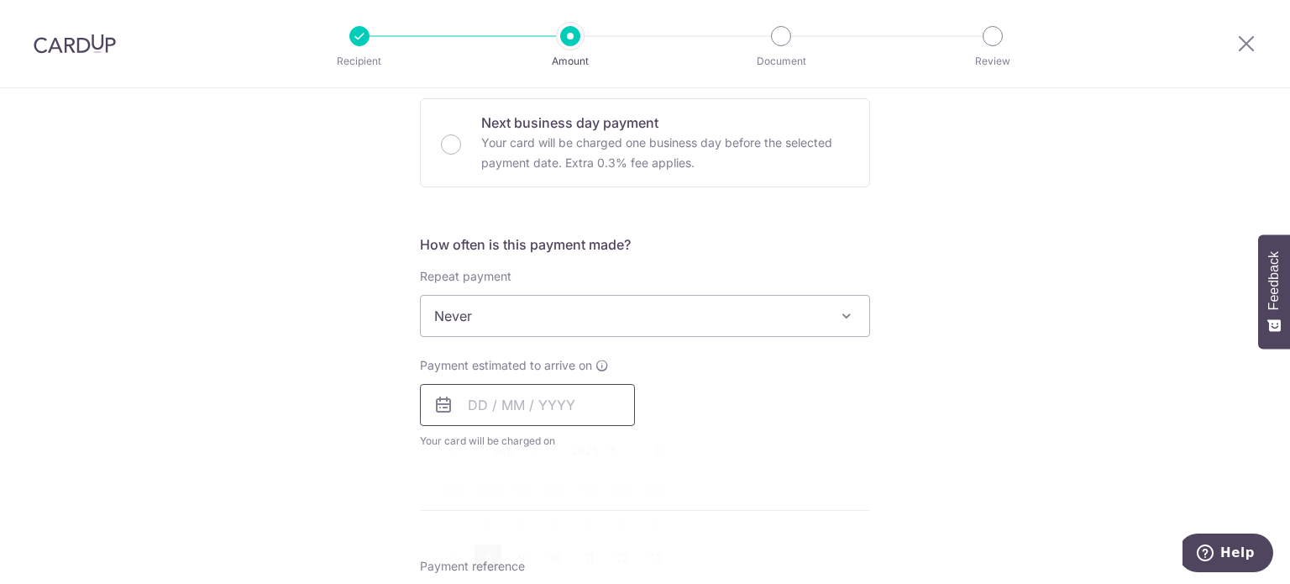
click at [577, 394] on input "text" at bounding box center [527, 405] width 215 height 42
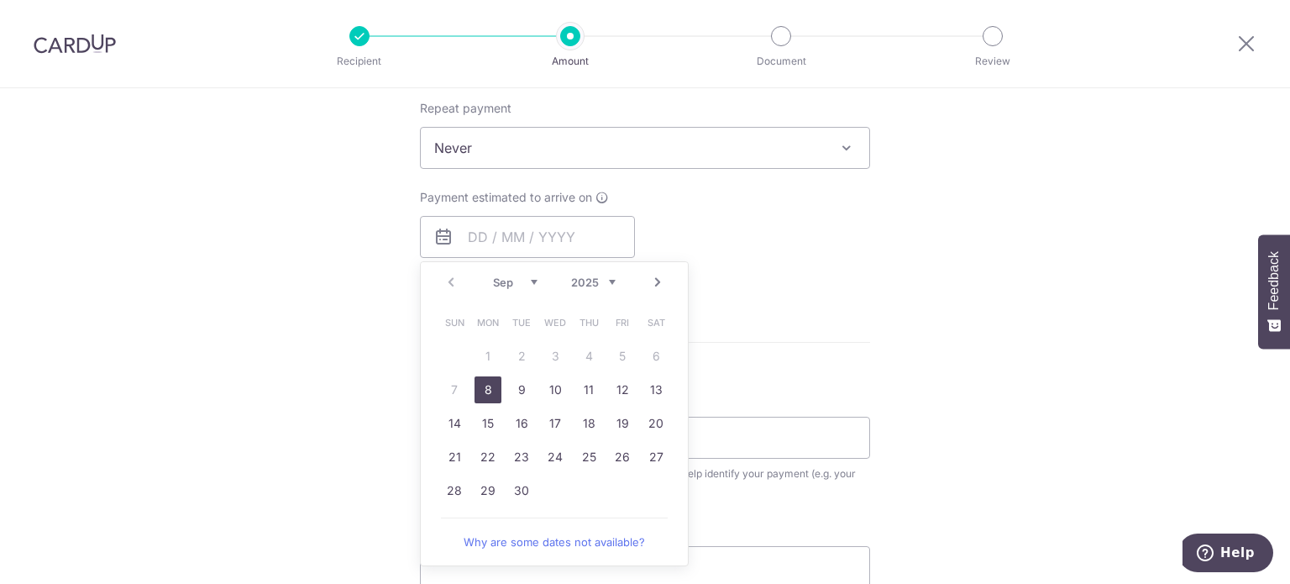
click at [491, 385] on link "8" at bounding box center [487, 389] width 27 height 27
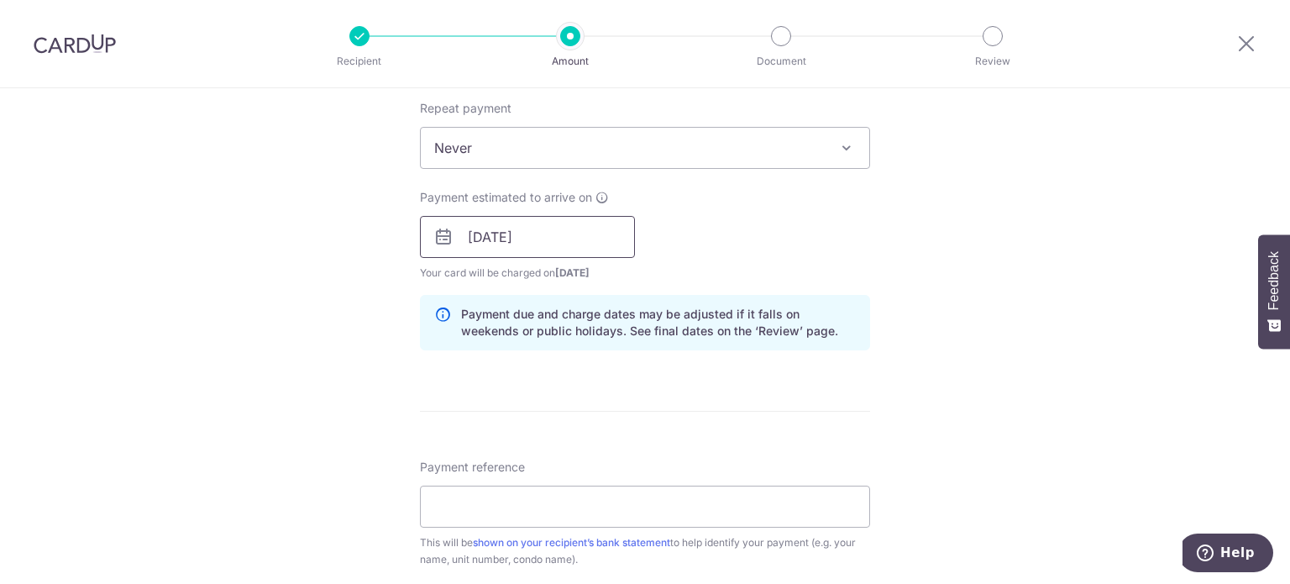
click at [512, 246] on input "08/09/2025" at bounding box center [527, 237] width 215 height 42
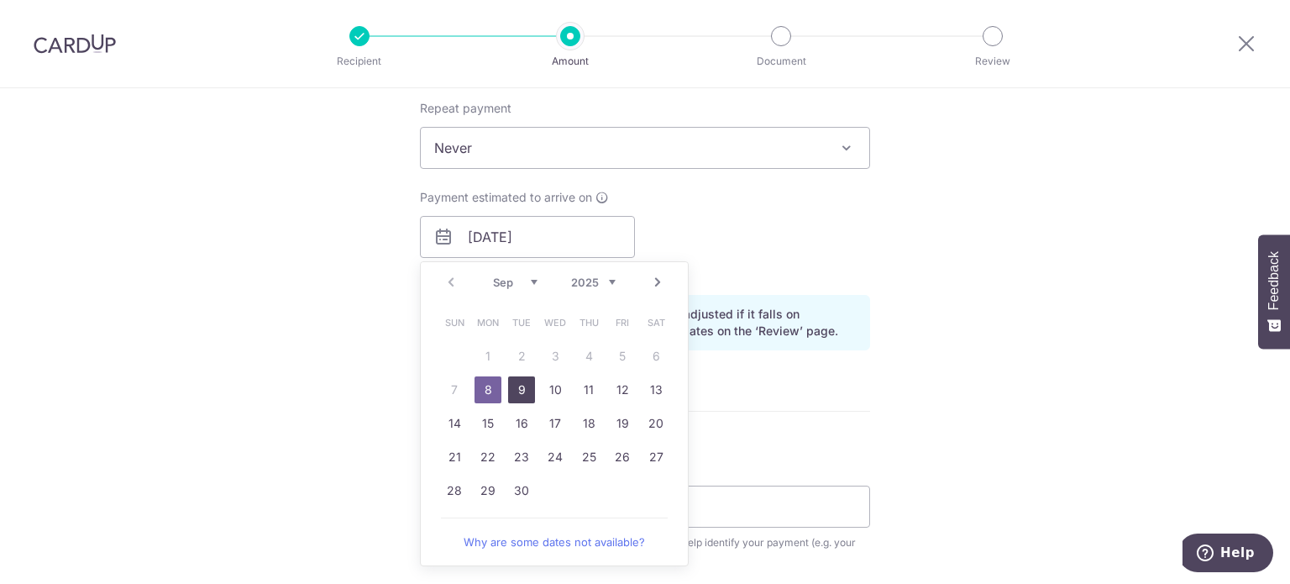
click at [515, 389] on link "9" at bounding box center [521, 389] width 27 height 27
type input "[DATE]"
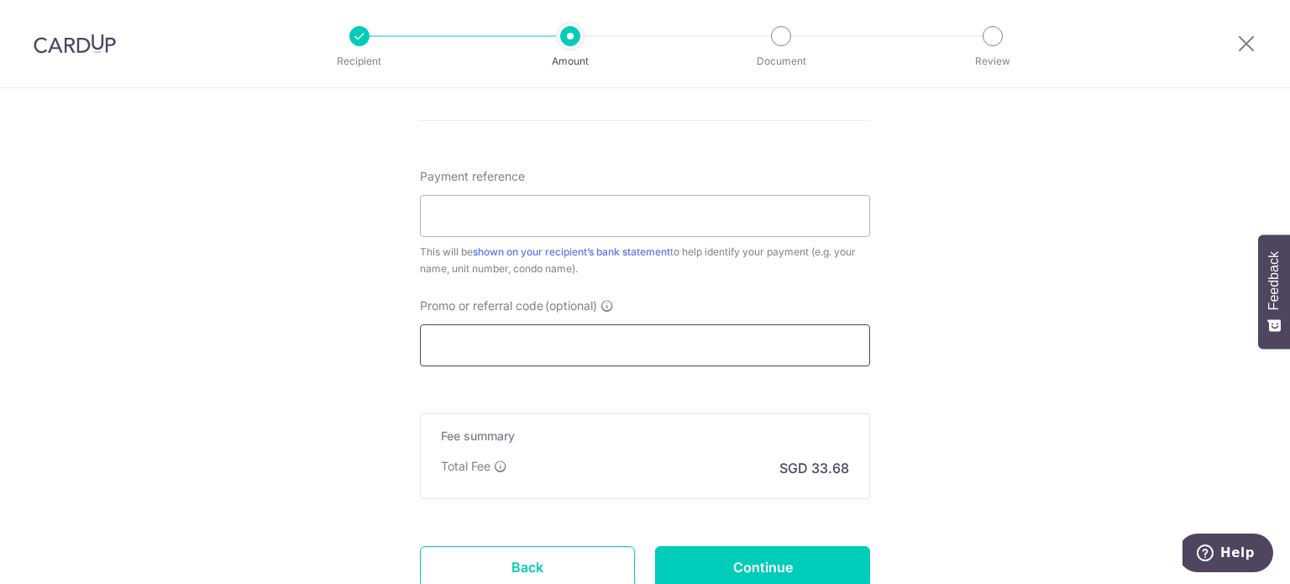
scroll to position [1008, 0]
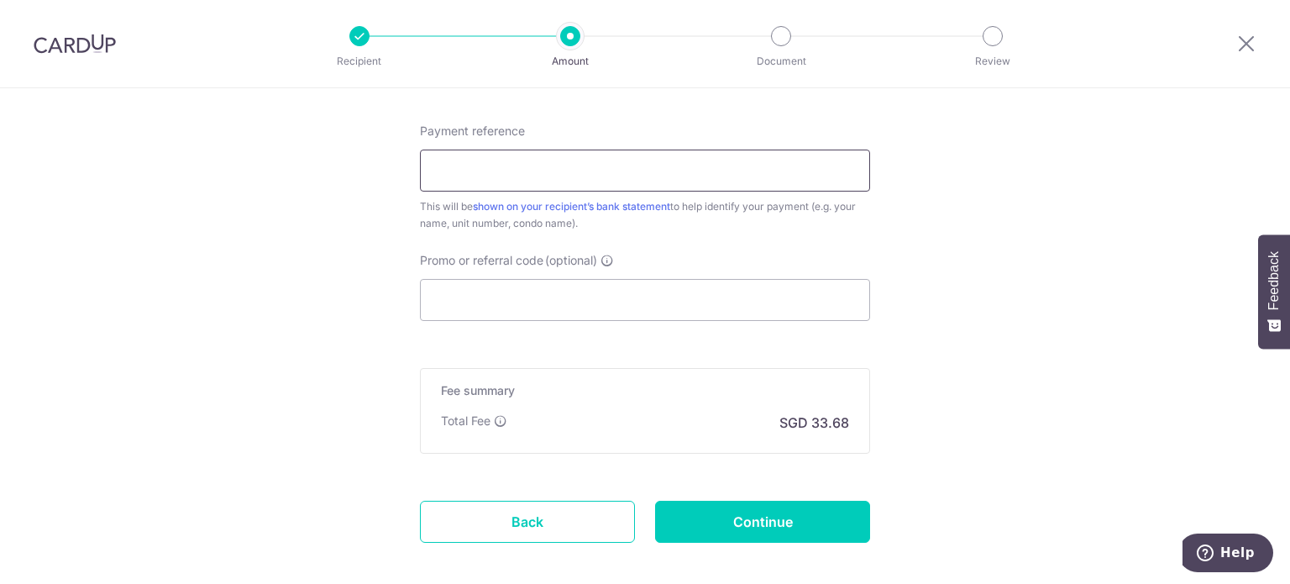
click at [602, 181] on input "Payment reference" at bounding box center [645, 170] width 450 height 42
type input "u"
click at [531, 167] on input "9 leedon heights unit 04-24" at bounding box center [645, 170] width 450 height 42
click at [536, 168] on input "9 leedon heights unit 04-24" at bounding box center [645, 170] width 450 height 42
click at [635, 168] on input "9 leedon heights, unit 04-24" at bounding box center [645, 170] width 450 height 42
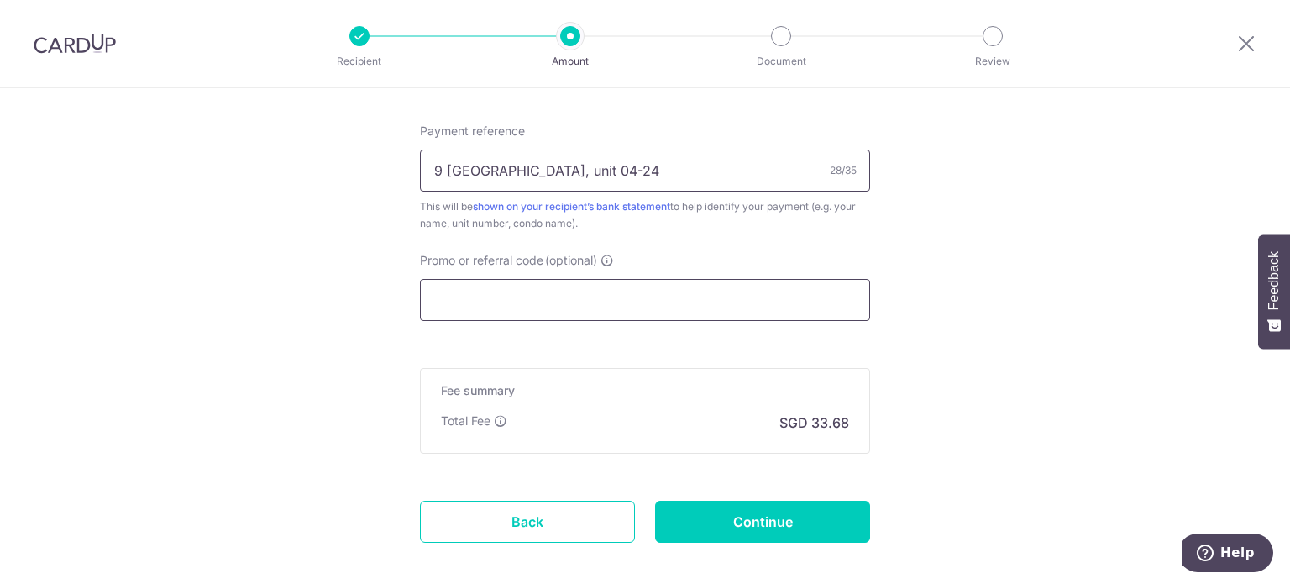
type input "9 leedon heights, unit 04-24"
click at [621, 285] on input "Promo or referral code (optional)" at bounding box center [645, 300] width 450 height 42
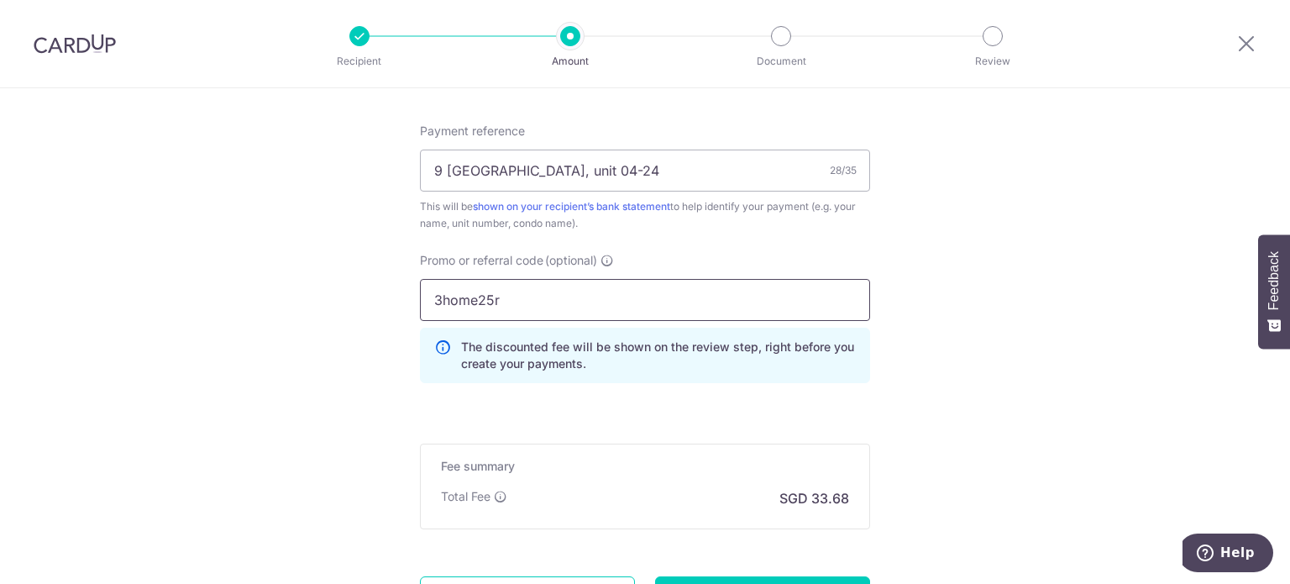
scroll to position [1165, 0]
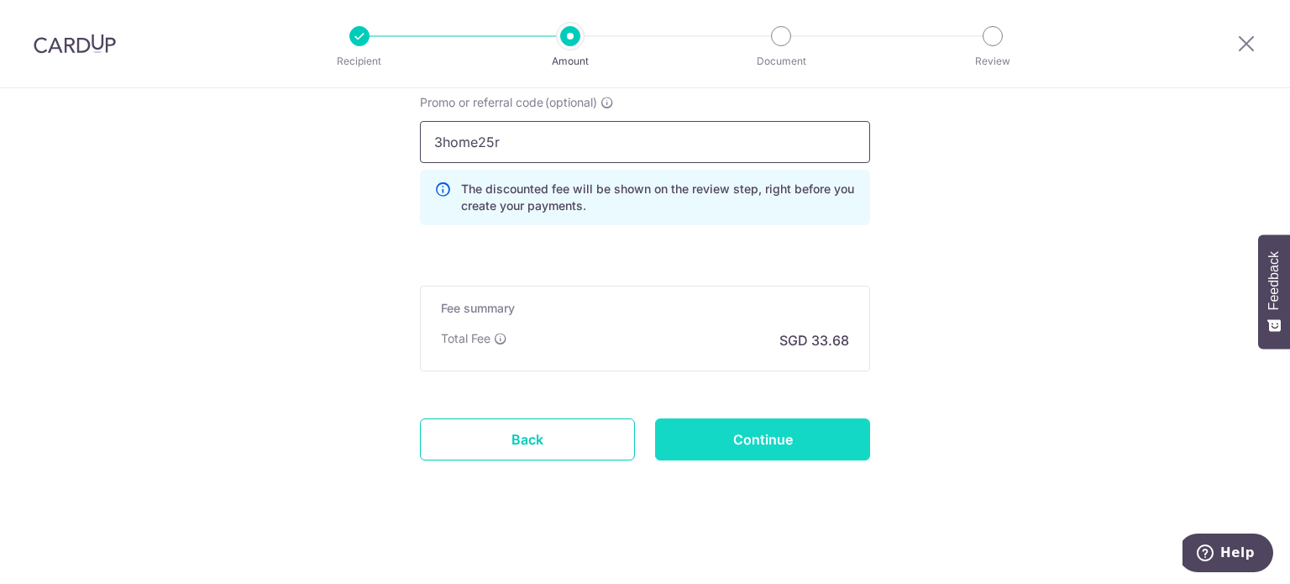
type input "3home25r"
click at [741, 431] on input "Continue" at bounding box center [762, 439] width 215 height 42
type input "Create Schedule"
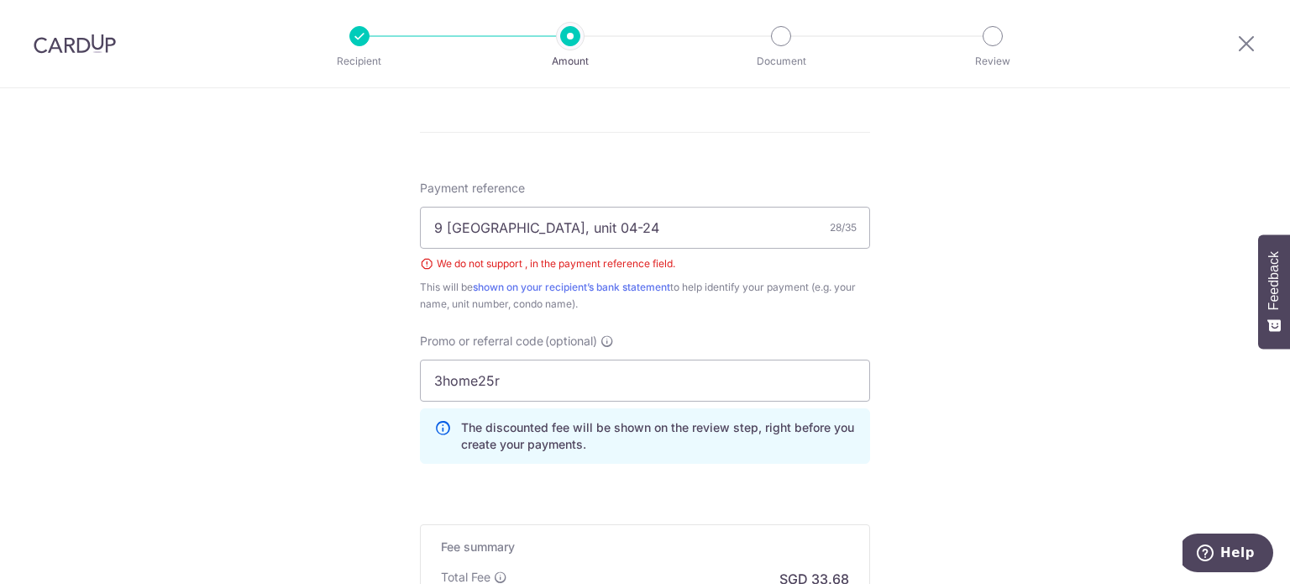
scroll to position [948, 0]
click at [539, 229] on input "9 leedon heights, unit 04-24" at bounding box center [645, 230] width 450 height 42
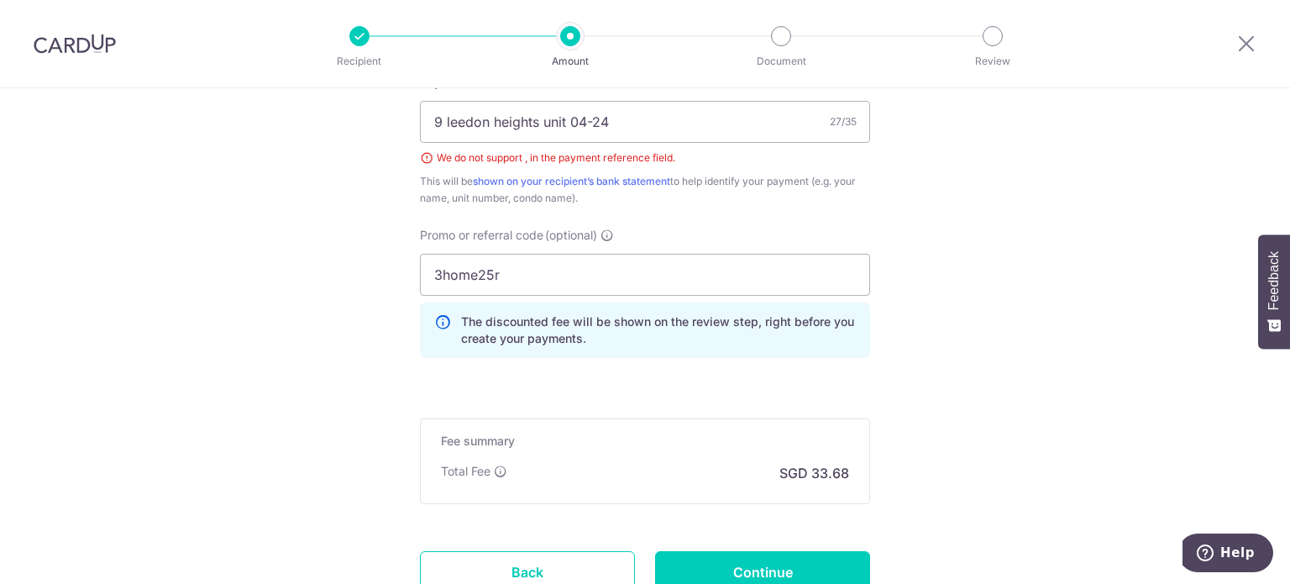
scroll to position [937, 0]
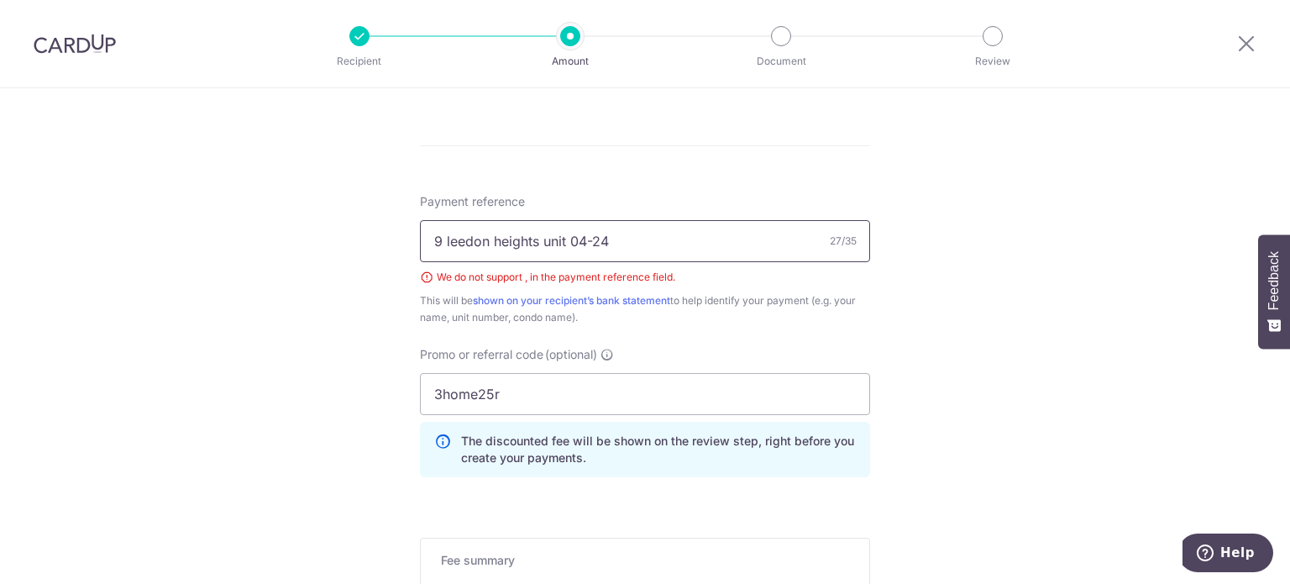
drag, startPoint x: 568, startPoint y: 241, endPoint x: 540, endPoint y: 241, distance: 27.7
click at [540, 241] on input "9 leedon heights unit 04-24" at bounding box center [645, 241] width 450 height 42
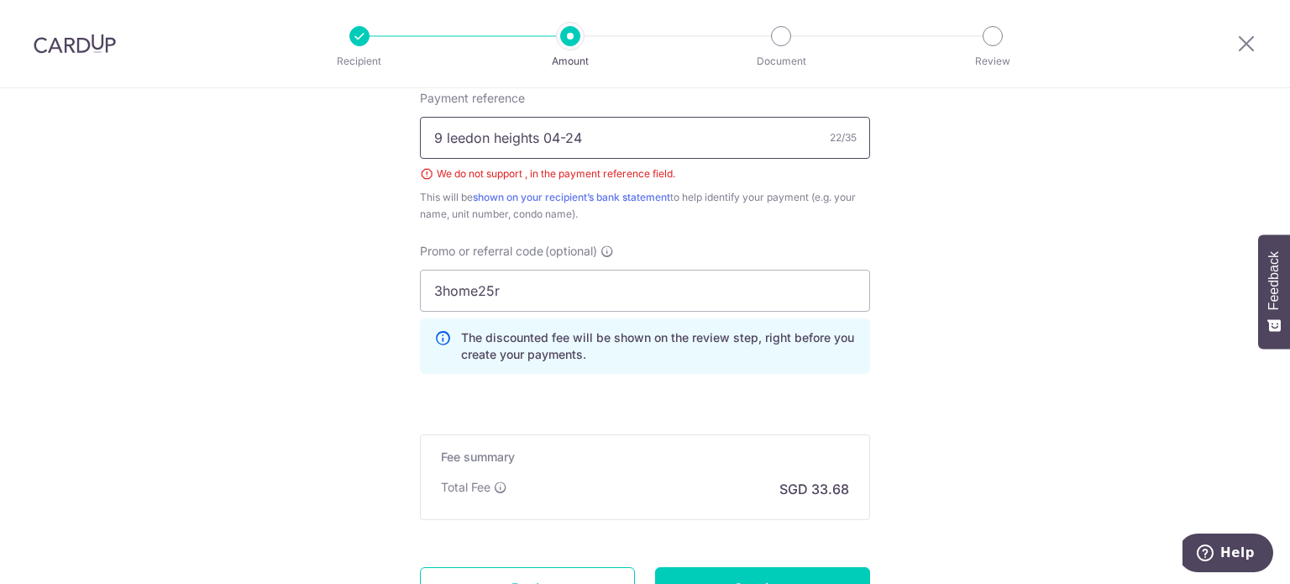
scroll to position [1189, 0]
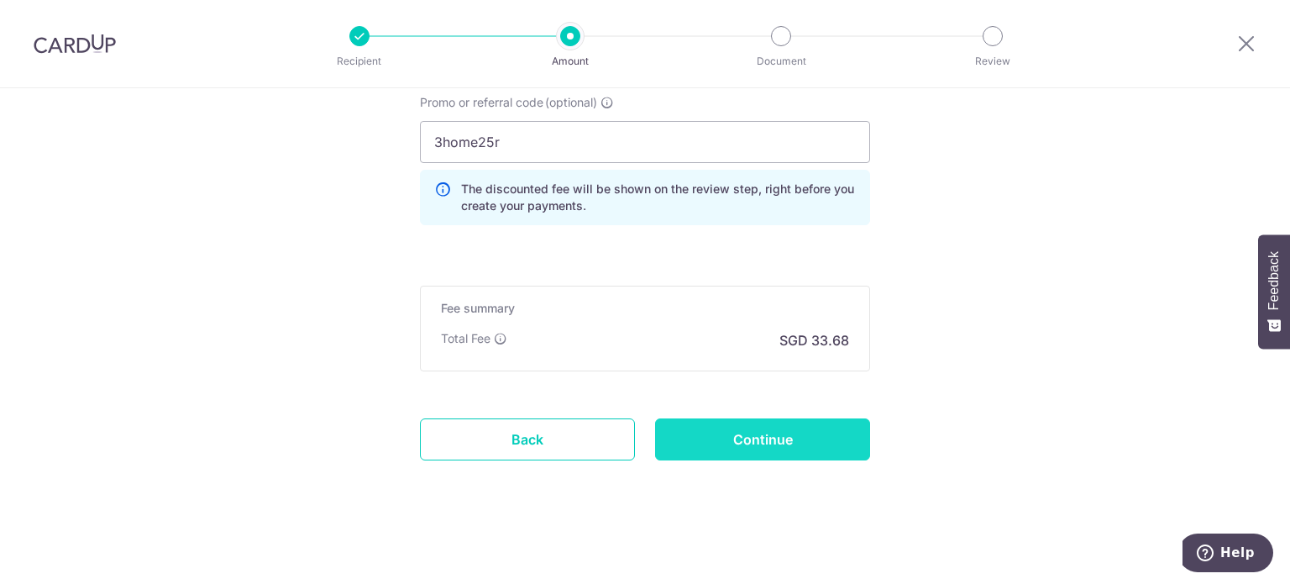
type input "9 leedon heights 04-24"
click at [796, 436] on input "Continue" at bounding box center [762, 439] width 215 height 42
type input "Create Schedule"
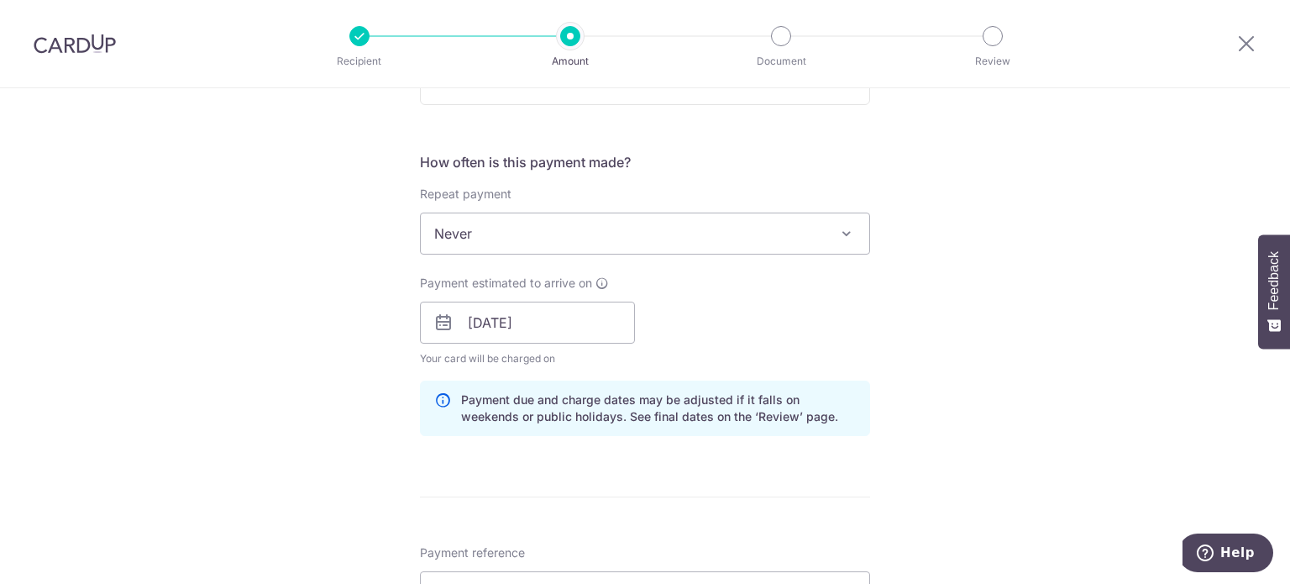
scroll to position [517, 0]
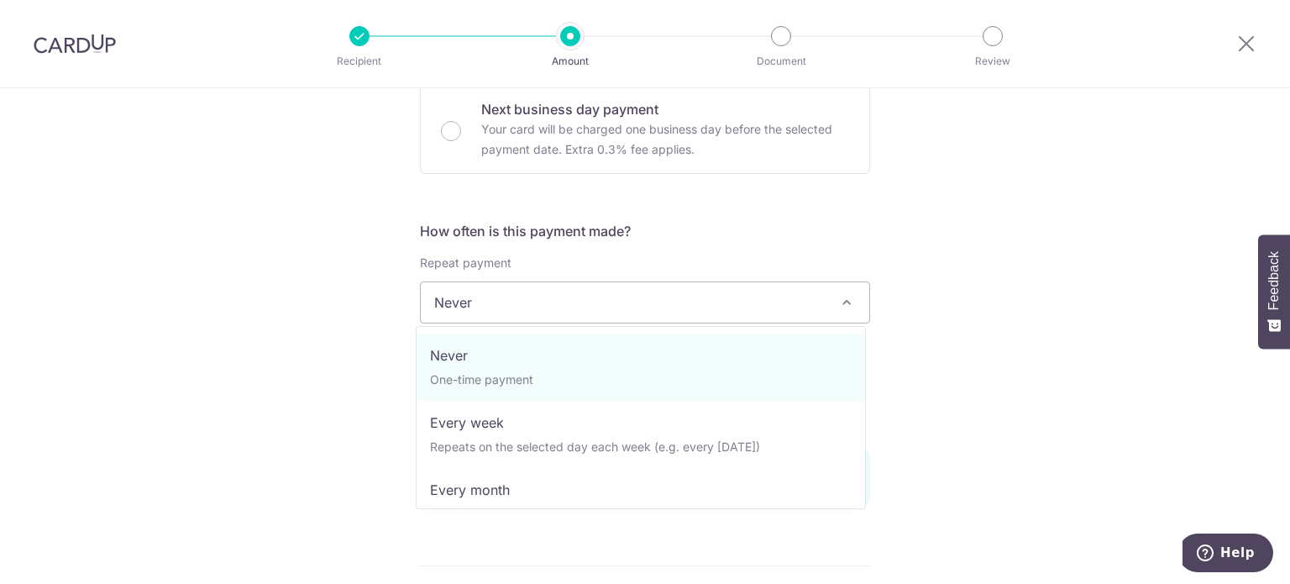
click at [591, 298] on span "Never" at bounding box center [645, 302] width 448 height 40
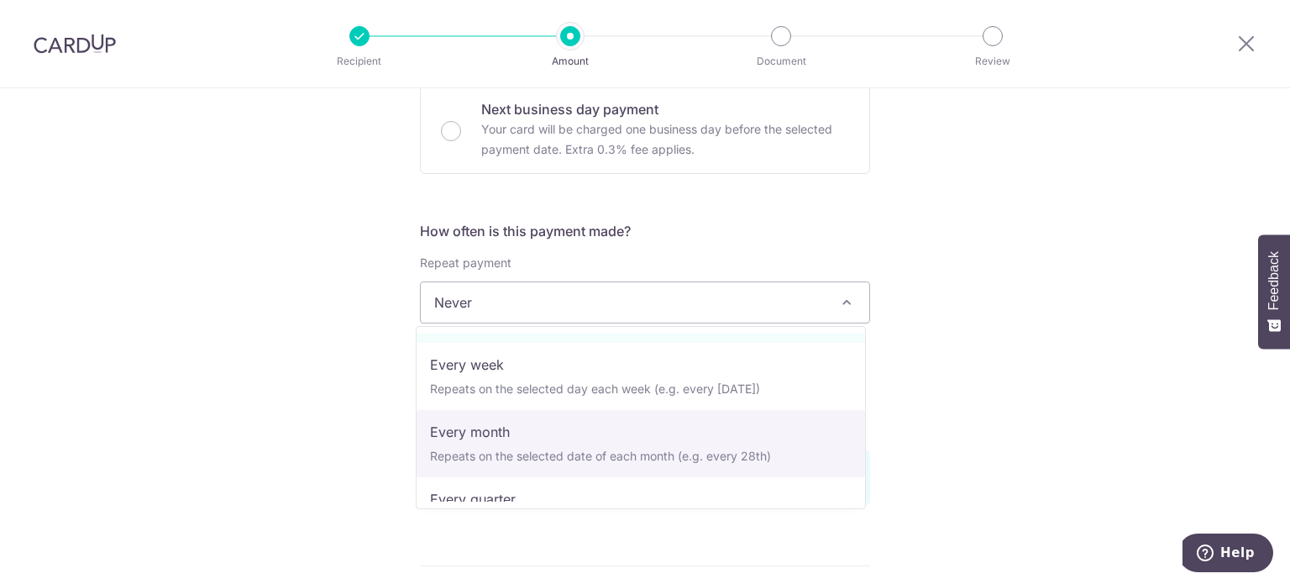
scroll to position [168, 0]
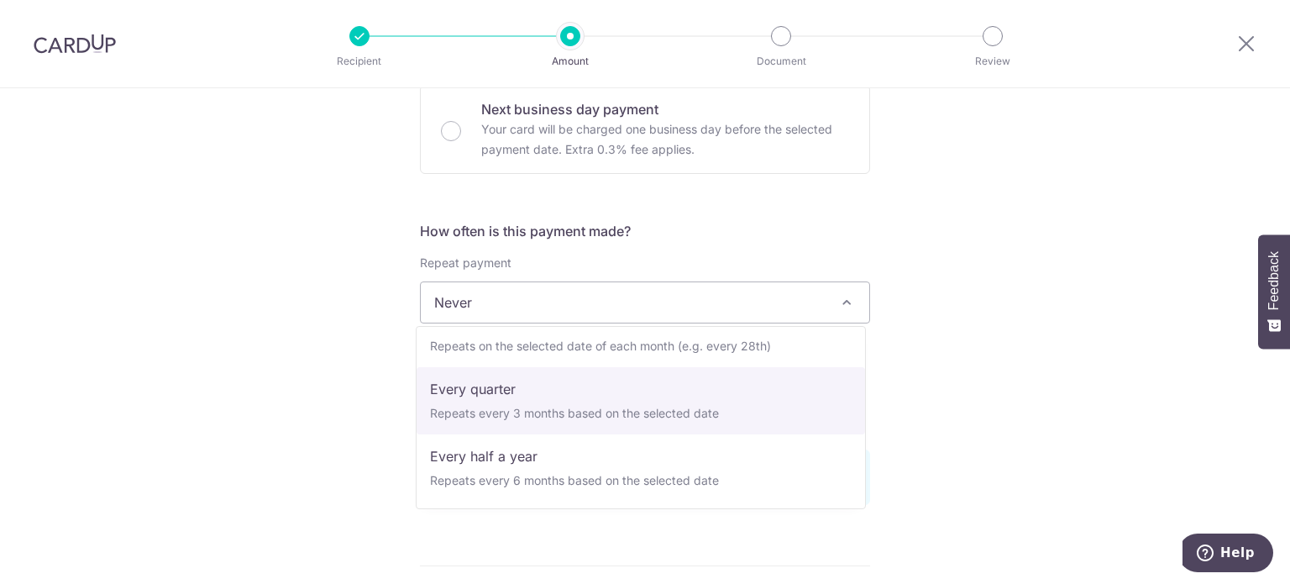
select select "4"
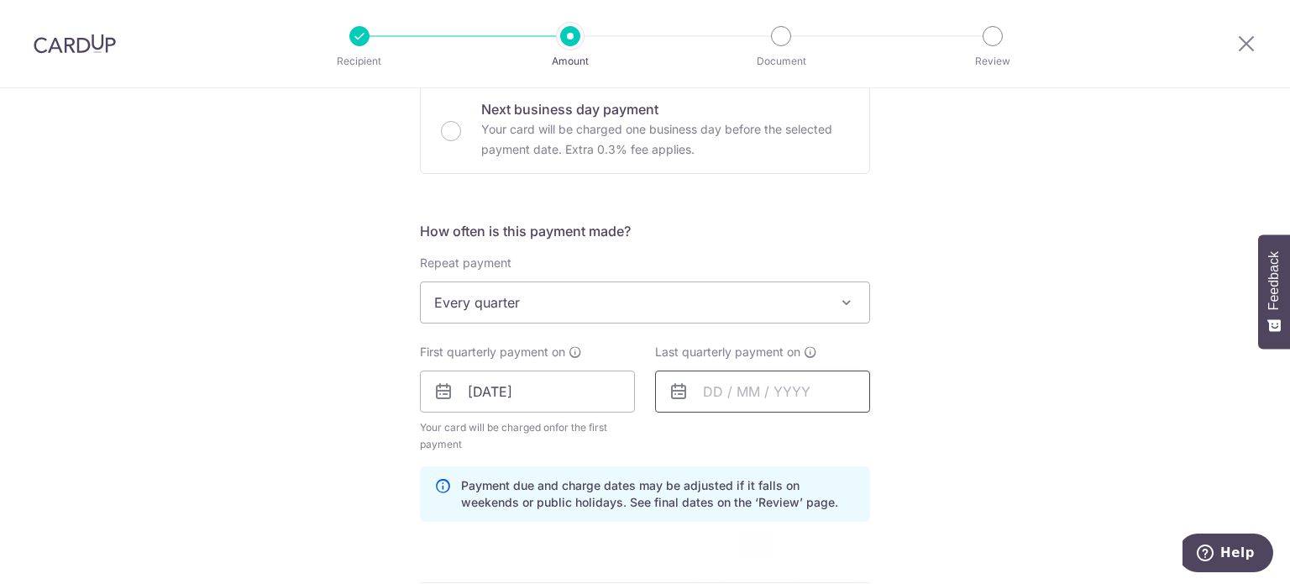
click at [765, 397] on input "text" at bounding box center [762, 391] width 215 height 42
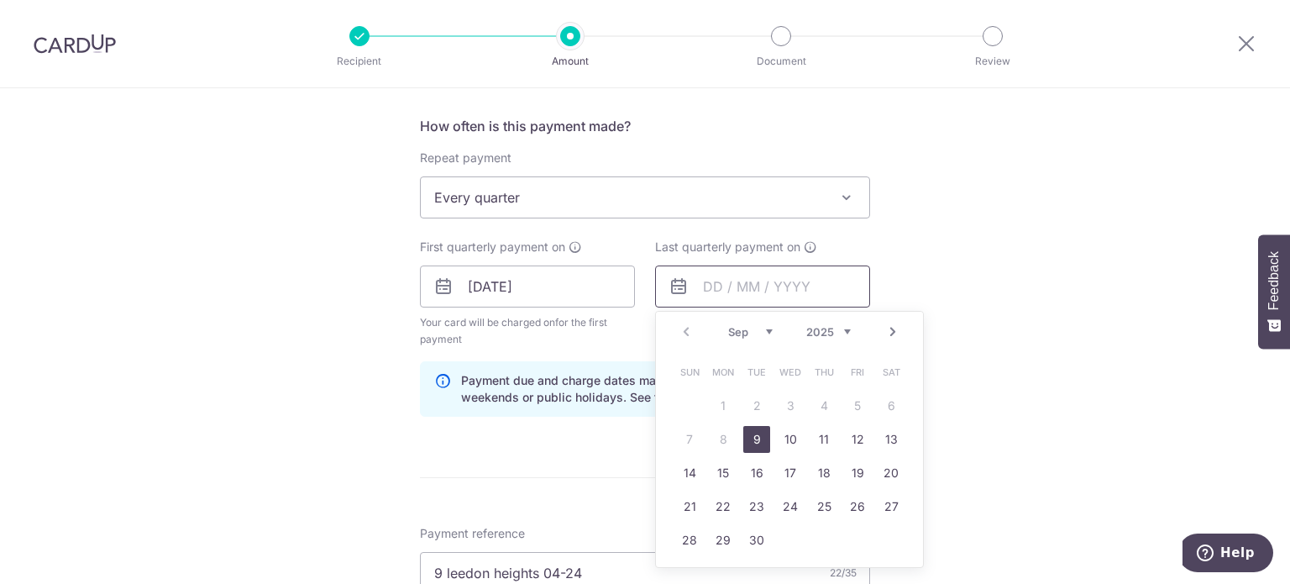
scroll to position [685, 0]
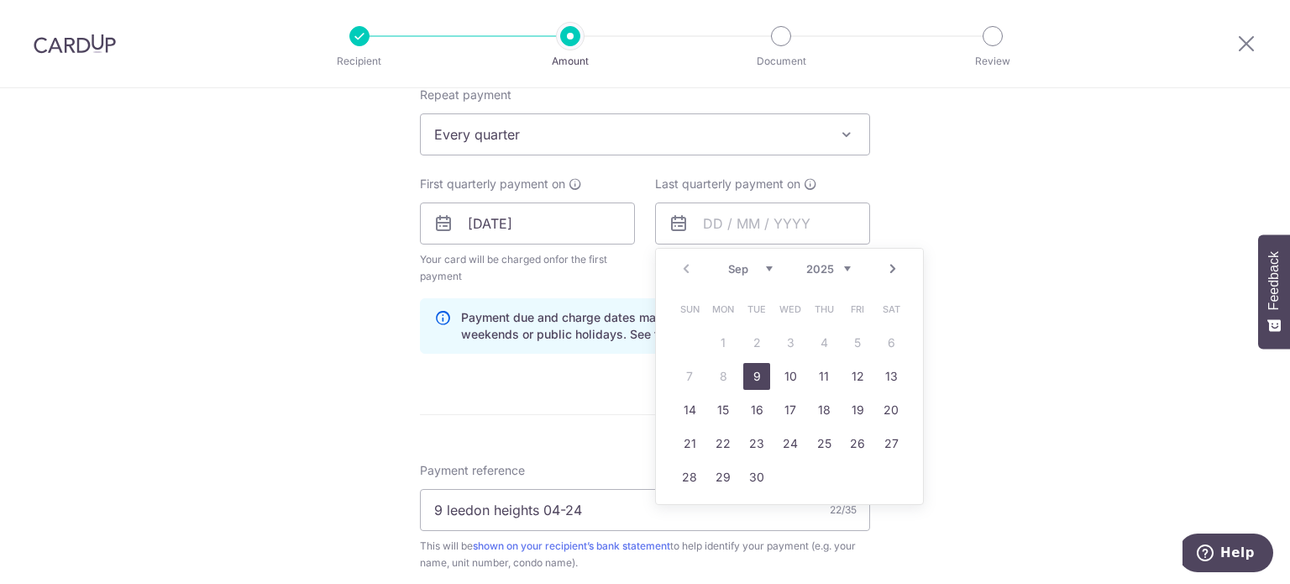
click at [893, 266] on link "Next" at bounding box center [892, 269] width 20 height 20
click at [749, 378] on link "9" at bounding box center [756, 376] width 27 height 27
type input "09/12/2025"
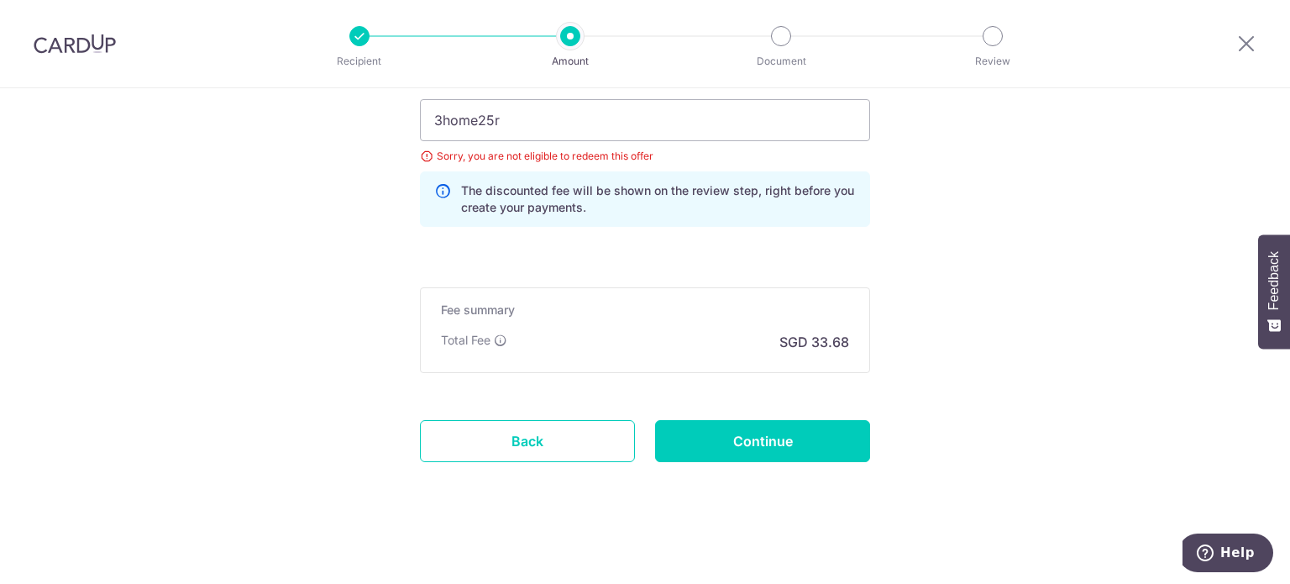
scroll to position [1206, 0]
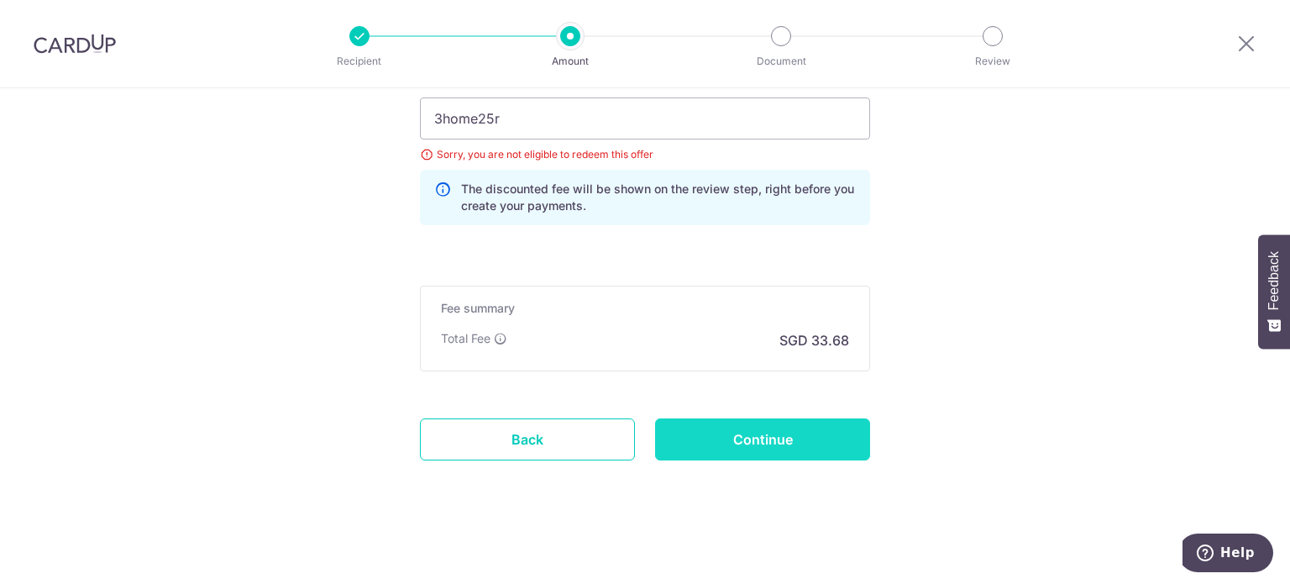
click at [799, 444] on input "Continue" at bounding box center [762, 439] width 215 height 42
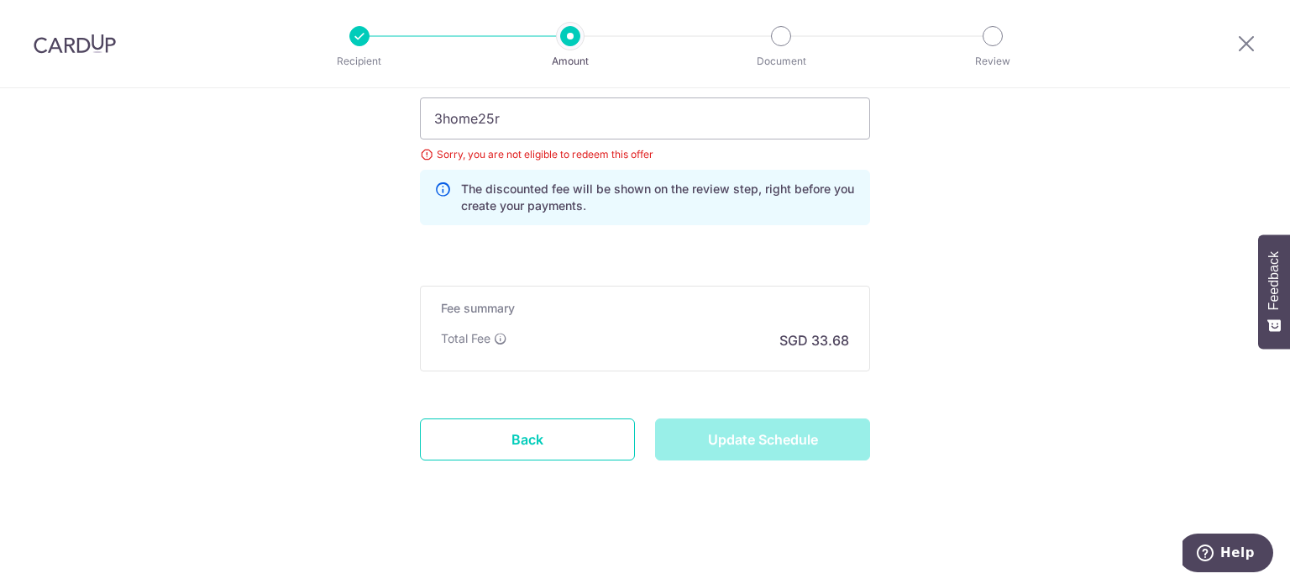
type input "Update Schedule"
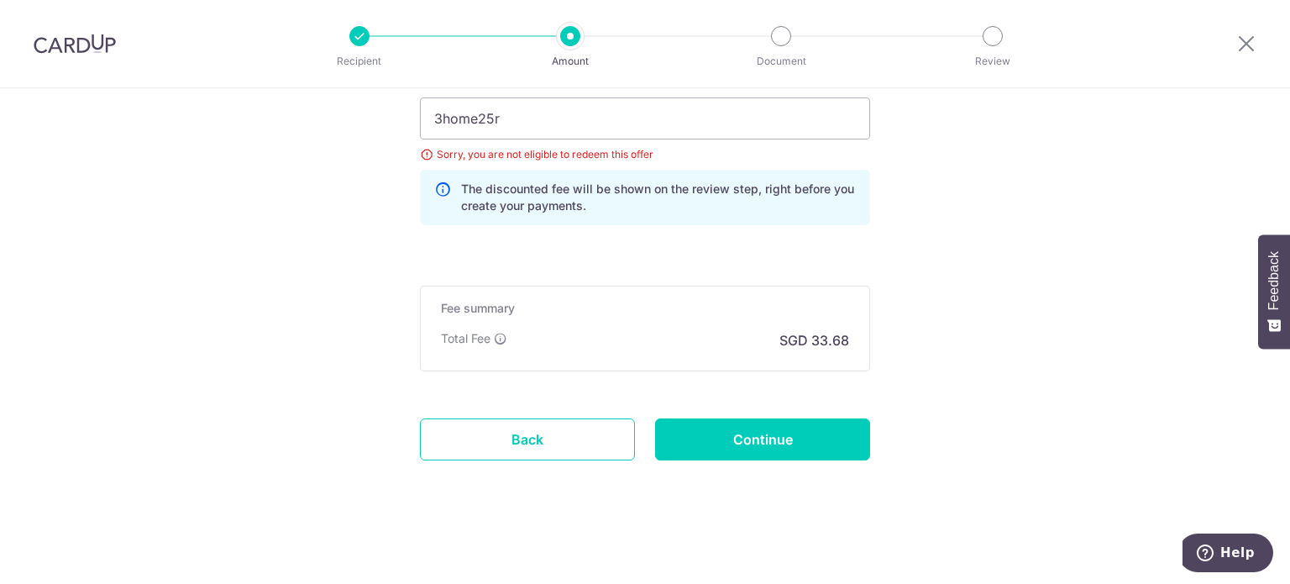
scroll to position [784, 0]
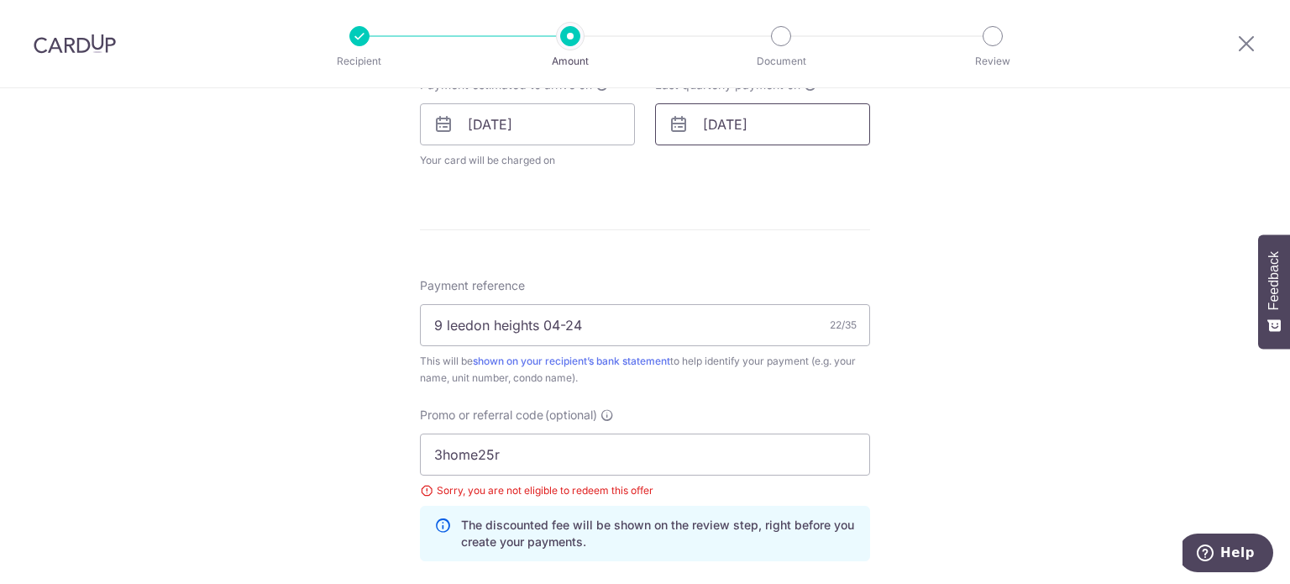
click at [741, 132] on input "[DATE]" at bounding box center [762, 124] width 215 height 42
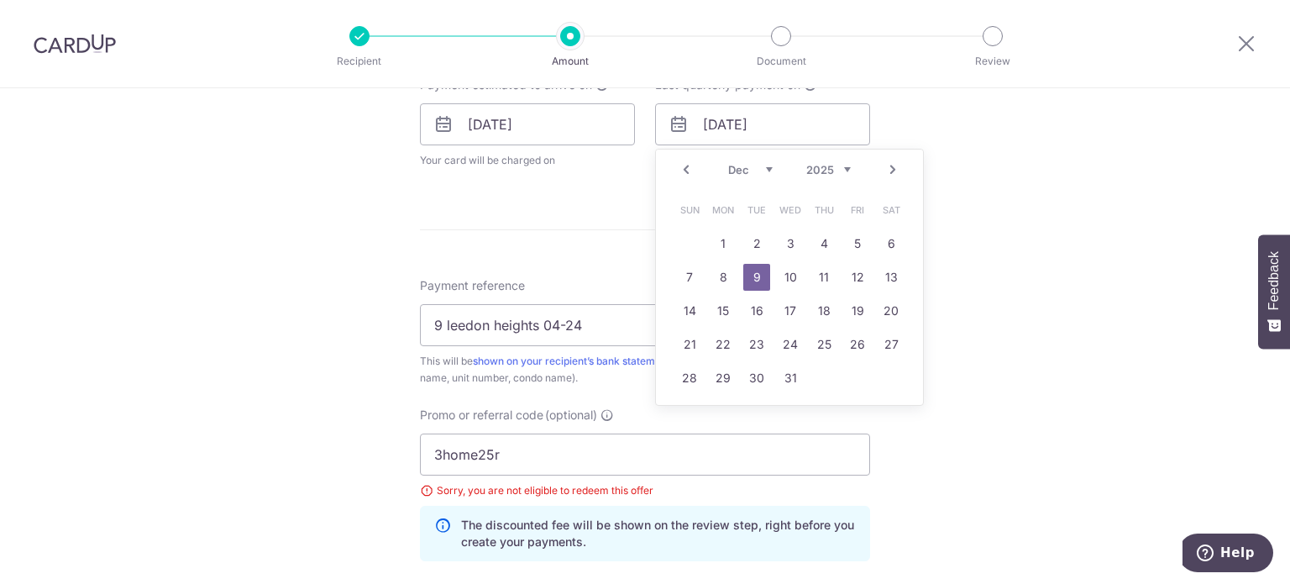
click at [893, 167] on link "Next" at bounding box center [892, 170] width 20 height 20
click at [718, 278] on link "9" at bounding box center [722, 277] width 27 height 27
type input "[DATE]"
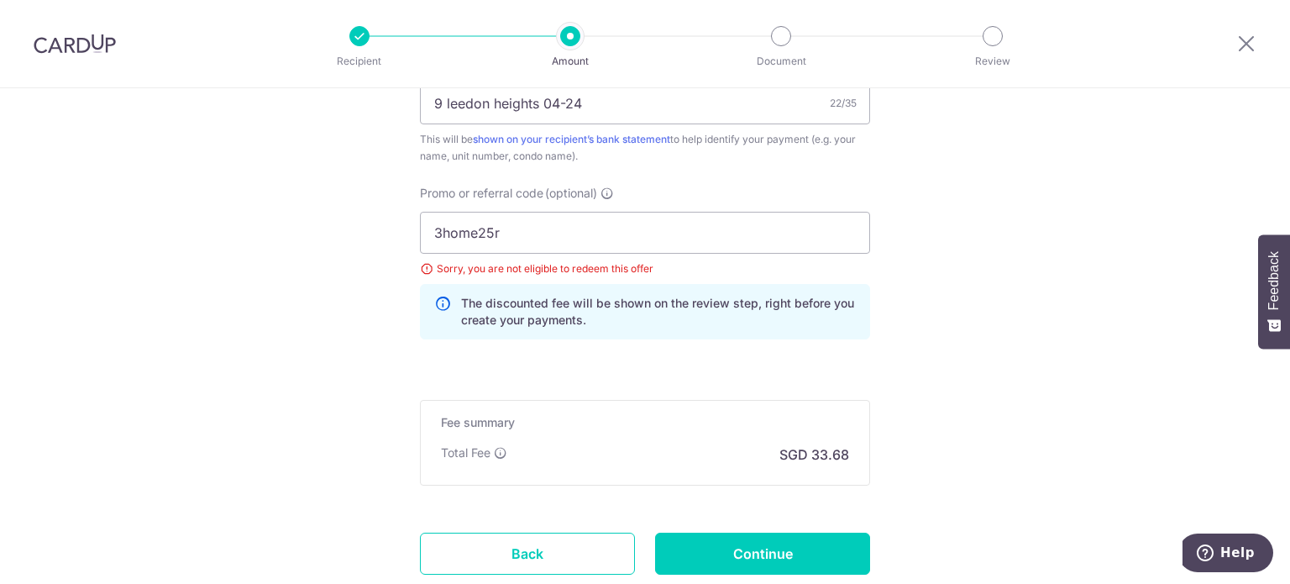
scroll to position [1189, 0]
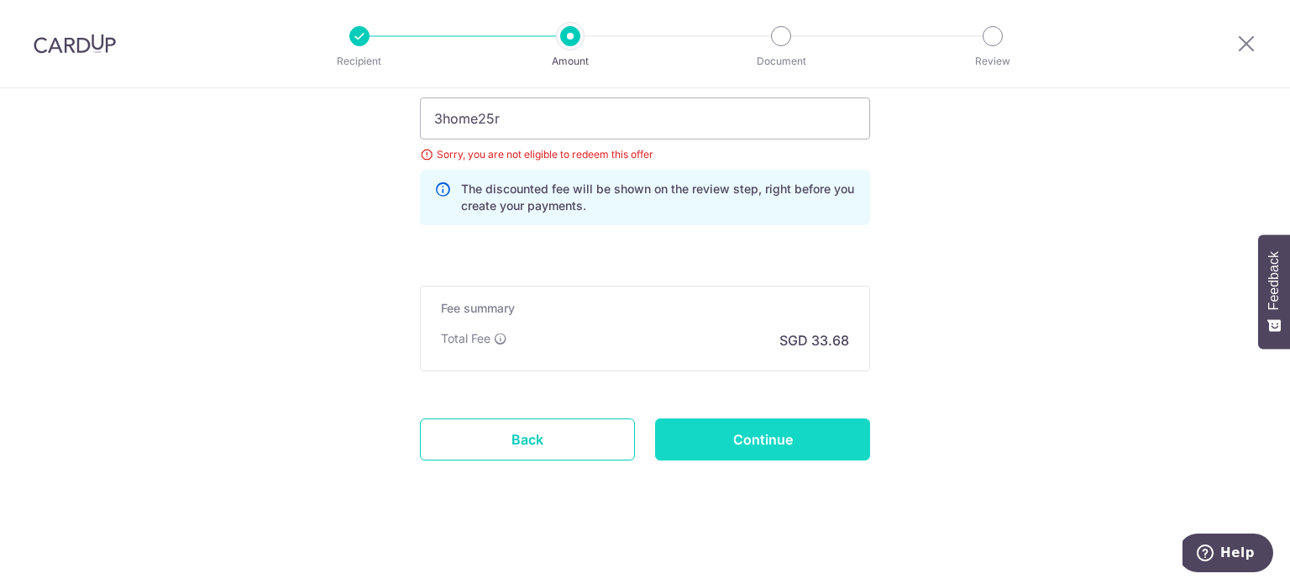
click at [793, 432] on input "Continue" at bounding box center [762, 439] width 215 height 42
type input "Update Schedule"
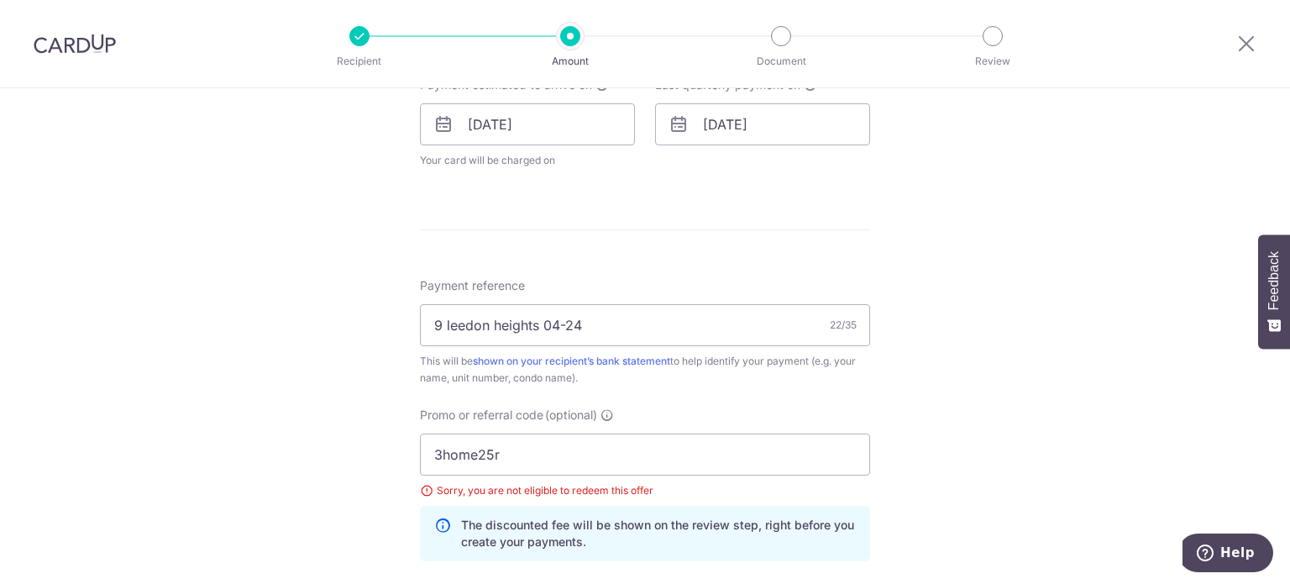
scroll to position [616, 0]
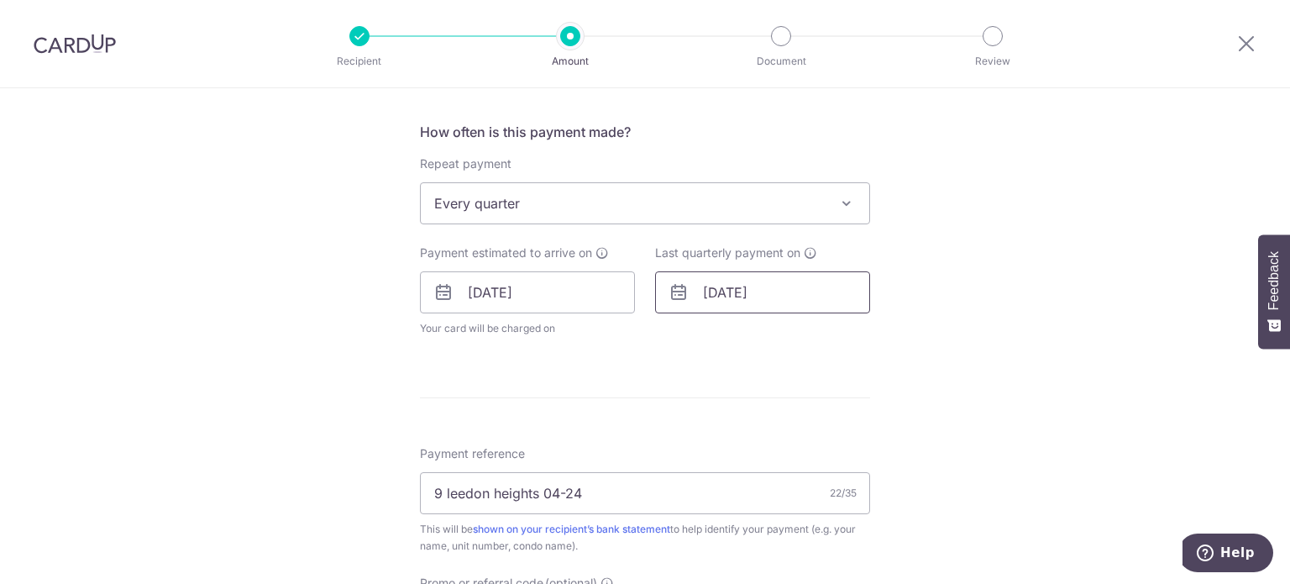
click at [767, 291] on input "[DATE]" at bounding box center [762, 292] width 215 height 42
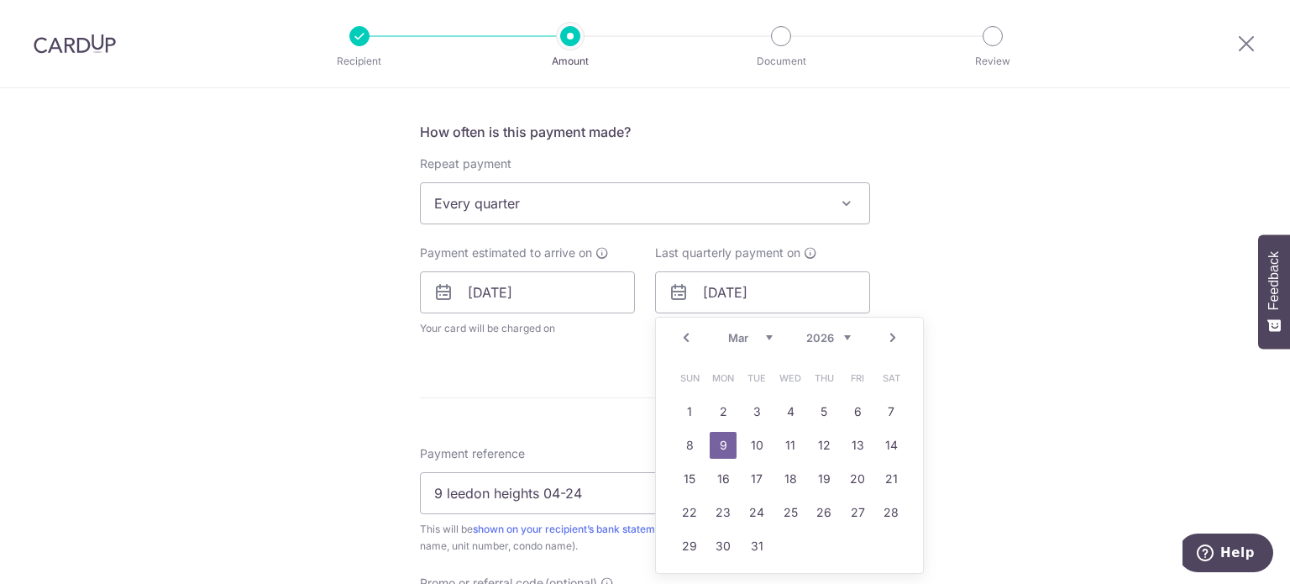
click at [892, 337] on link "Next" at bounding box center [892, 337] width 20 height 20
click at [750, 448] on link "9" at bounding box center [756, 445] width 27 height 27
type input "[DATE]"
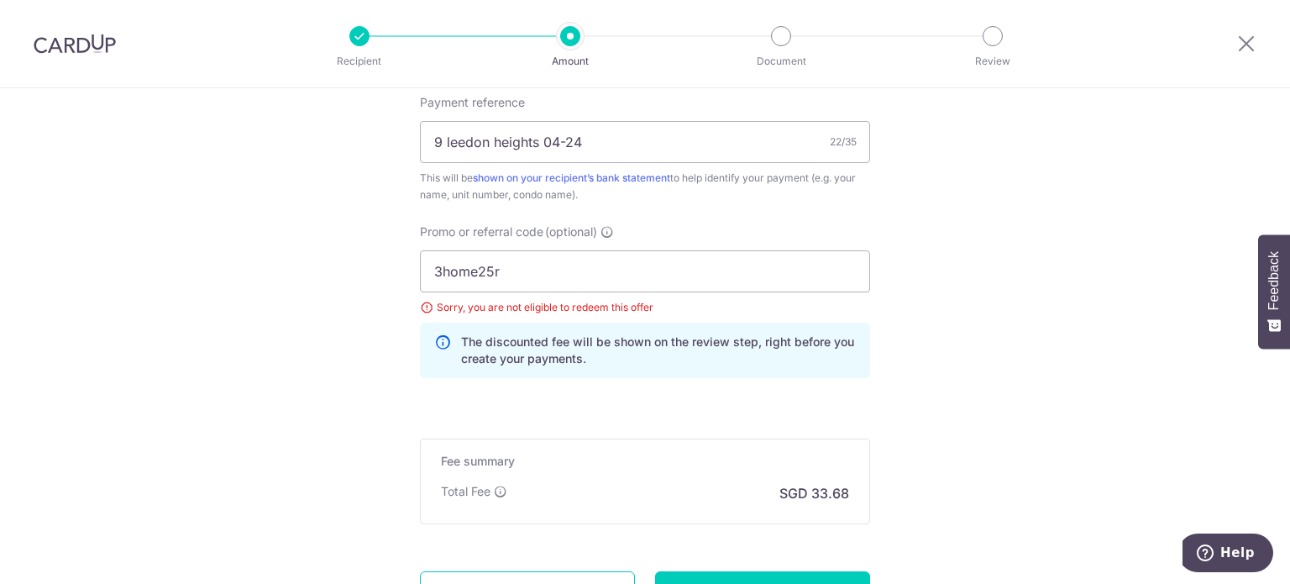
scroll to position [1120, 0]
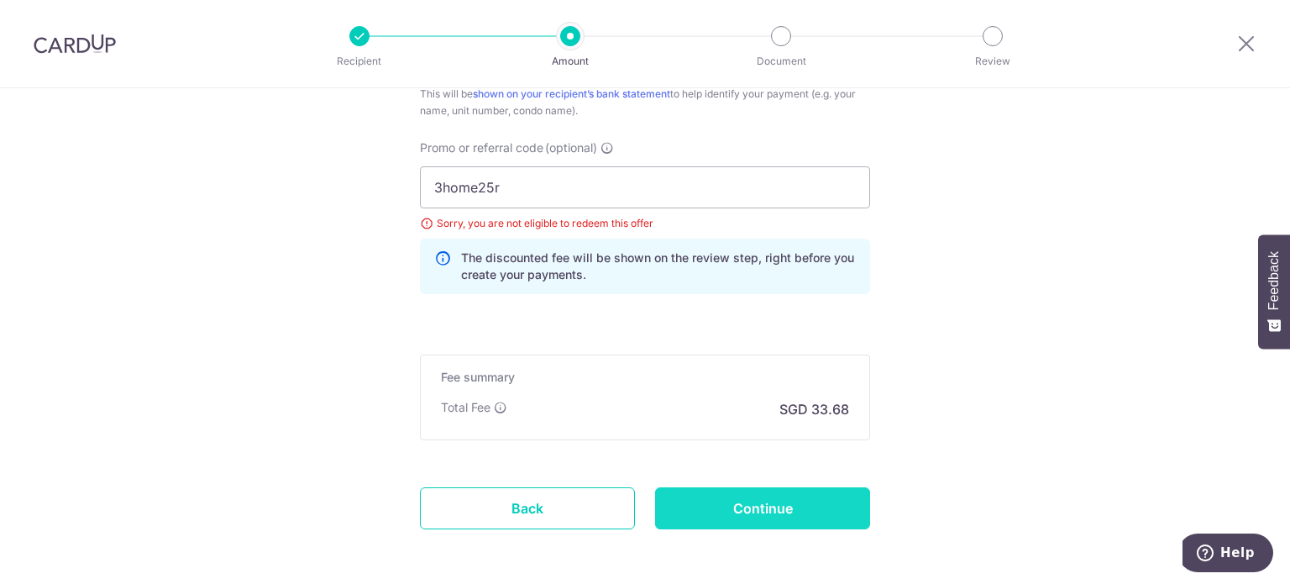
click at [782, 515] on input "Continue" at bounding box center [762, 508] width 215 height 42
type input "Update Schedule"
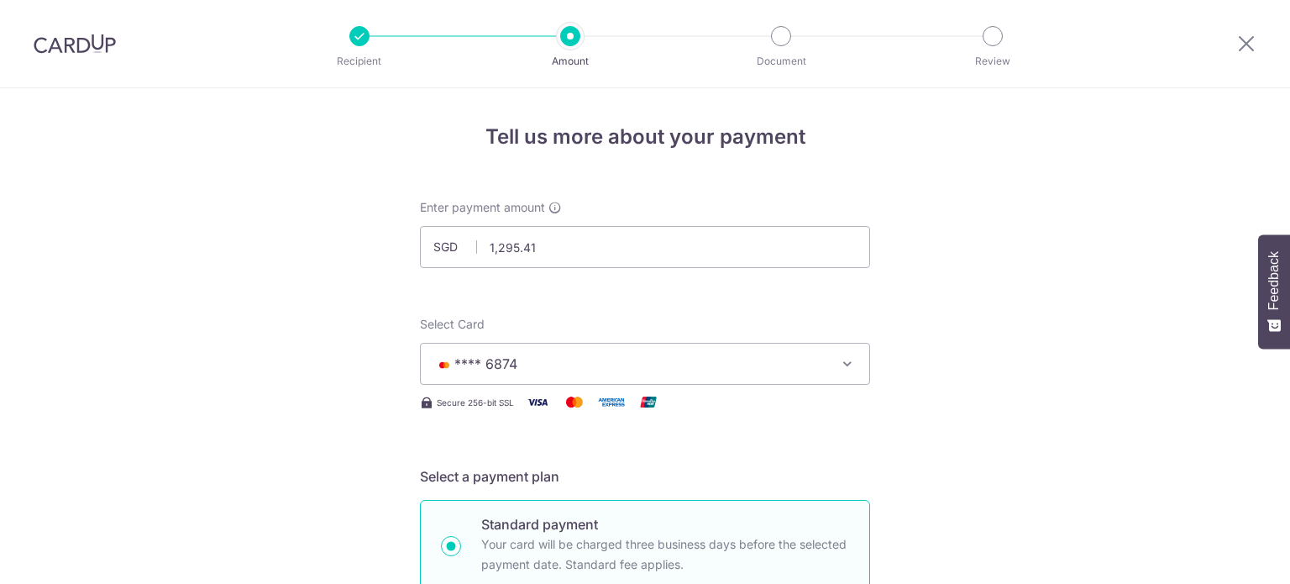
scroll to position [1120, 0]
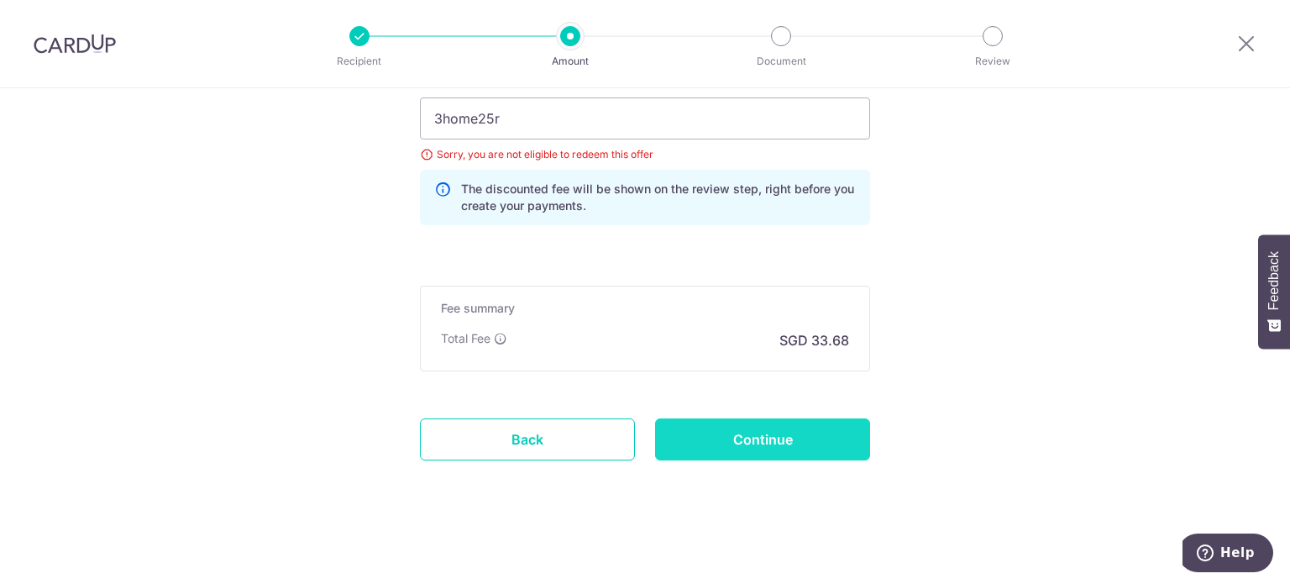
click at [769, 428] on input "Continue" at bounding box center [762, 439] width 215 height 42
type input "Update Schedule"
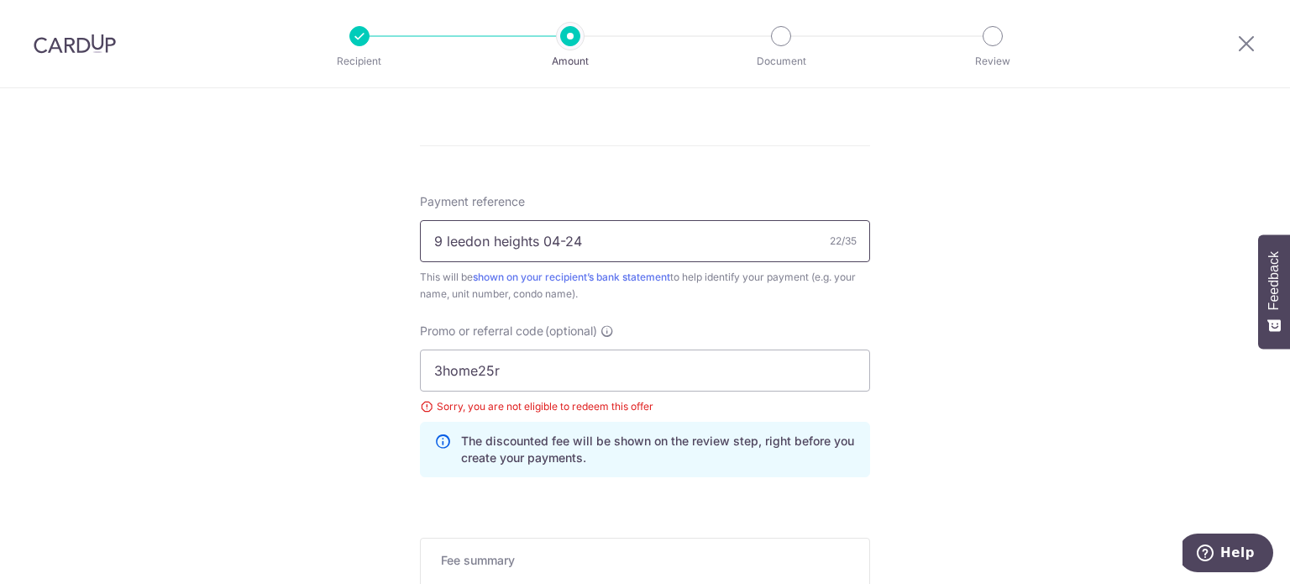
scroll to position [700, 0]
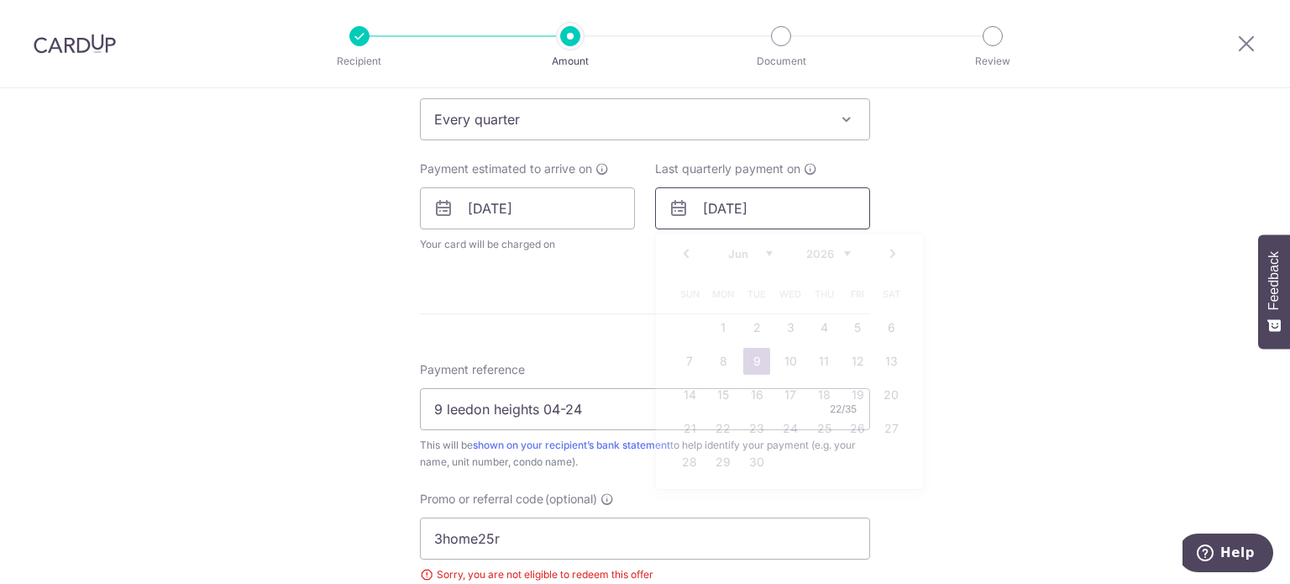
click at [767, 207] on input "09/06/2026" at bounding box center [762, 208] width 215 height 42
click at [889, 246] on link "Next" at bounding box center [892, 253] width 20 height 20
click at [757, 392] on link "15" at bounding box center [756, 394] width 27 height 27
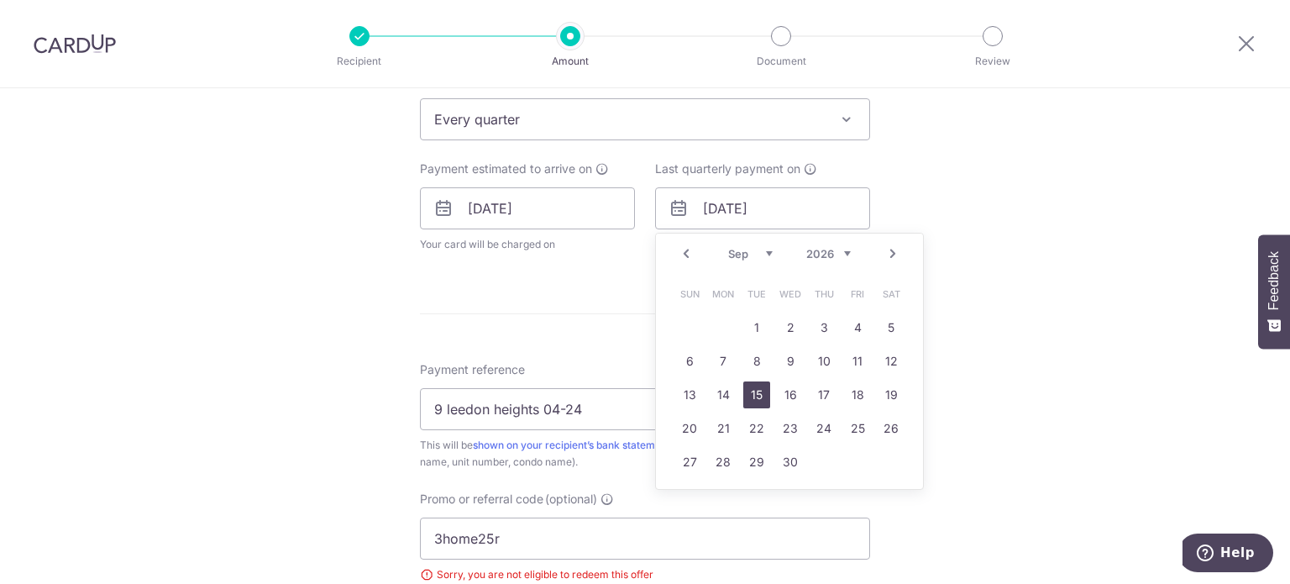
type input "[DATE]"
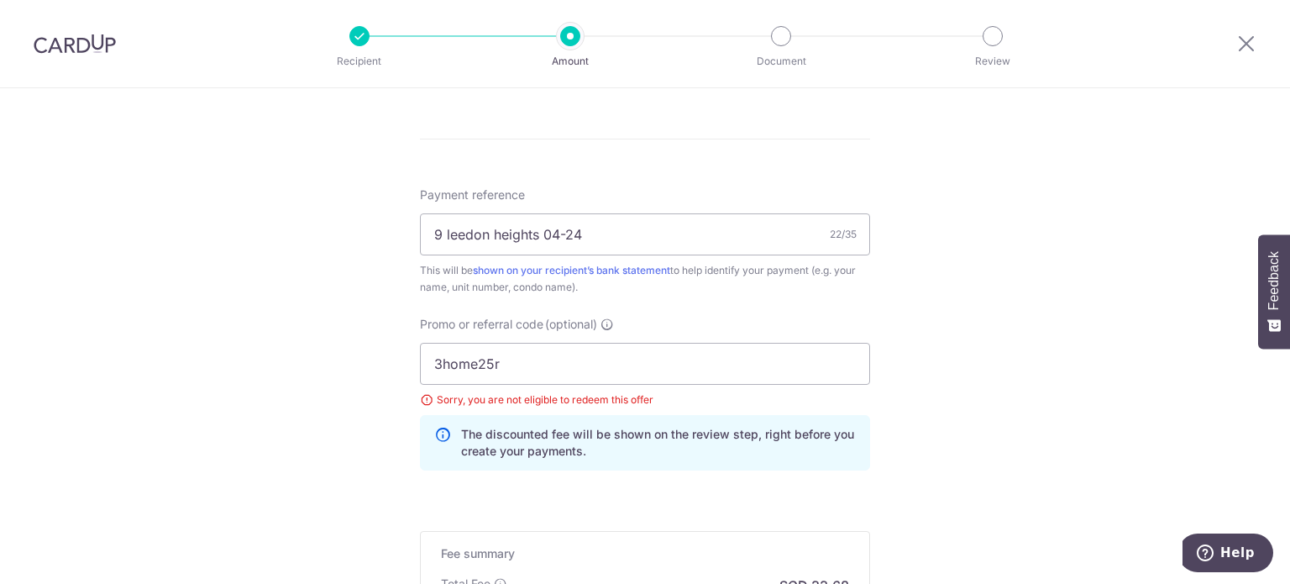
scroll to position [1120, 0]
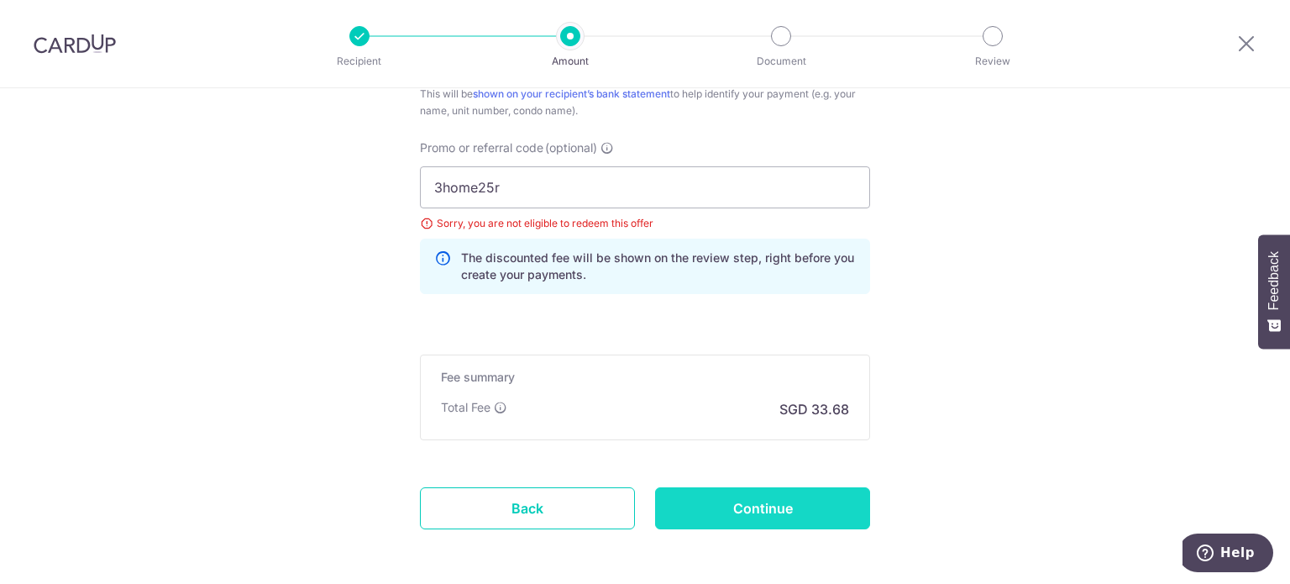
click at [773, 500] on input "Continue" at bounding box center [762, 508] width 215 height 42
type input "Update Schedule"
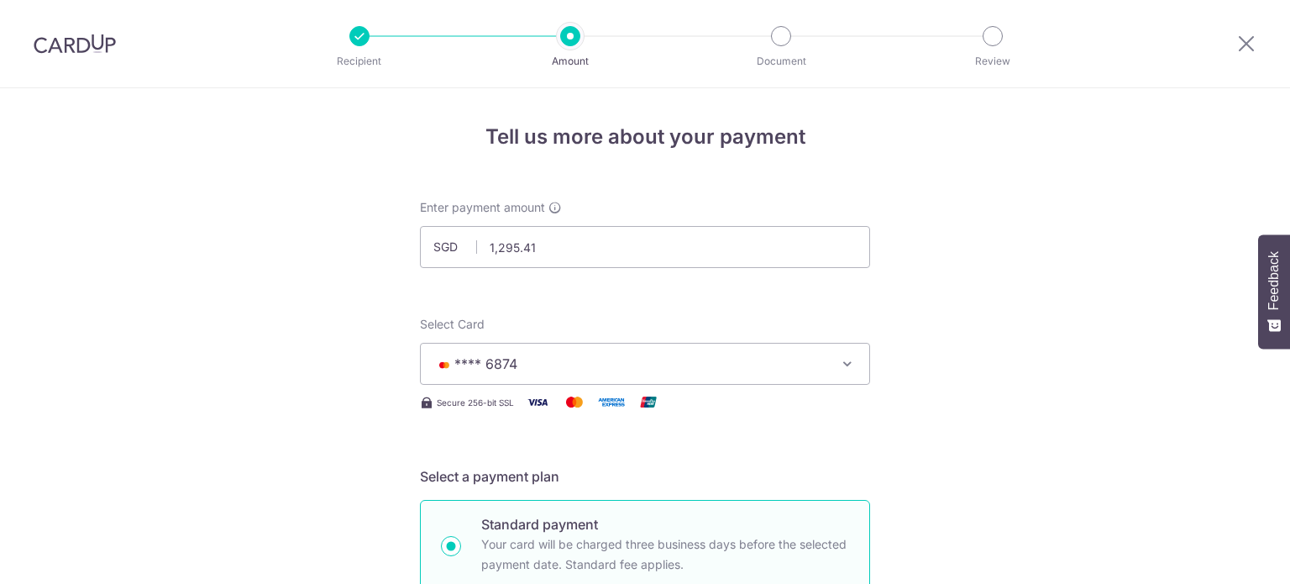
scroll to position [1120, 0]
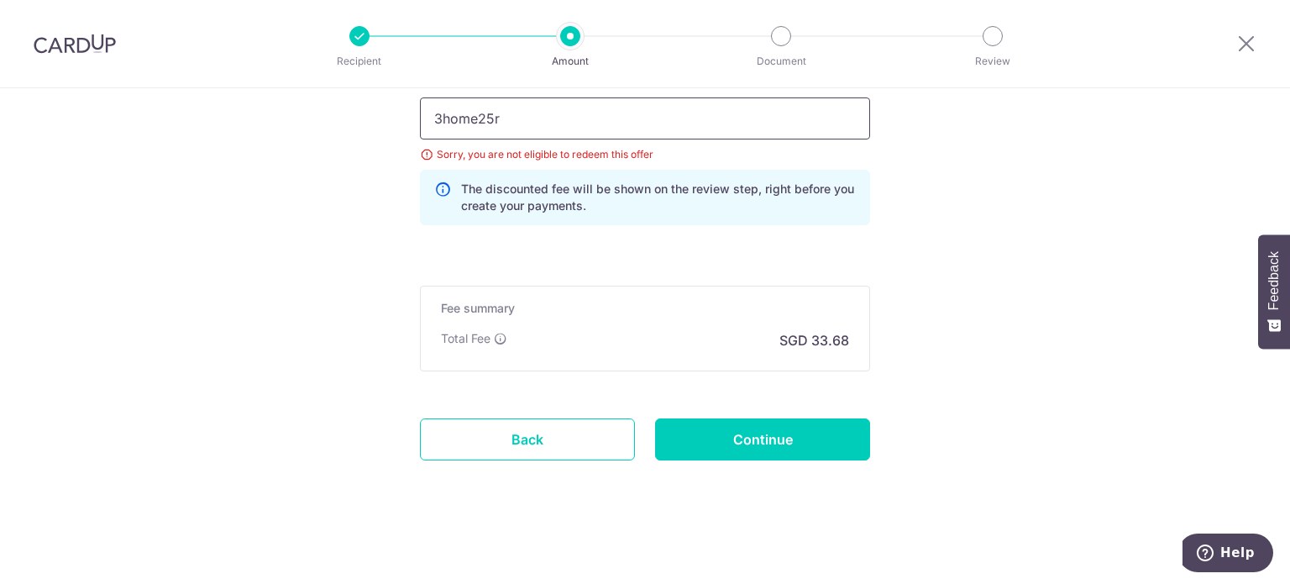
drag, startPoint x: 598, startPoint y: 123, endPoint x: 352, endPoint y: 106, distance: 246.6
type input "rec185"
click at [761, 437] on input "Continue" at bounding box center [762, 439] width 215 height 42
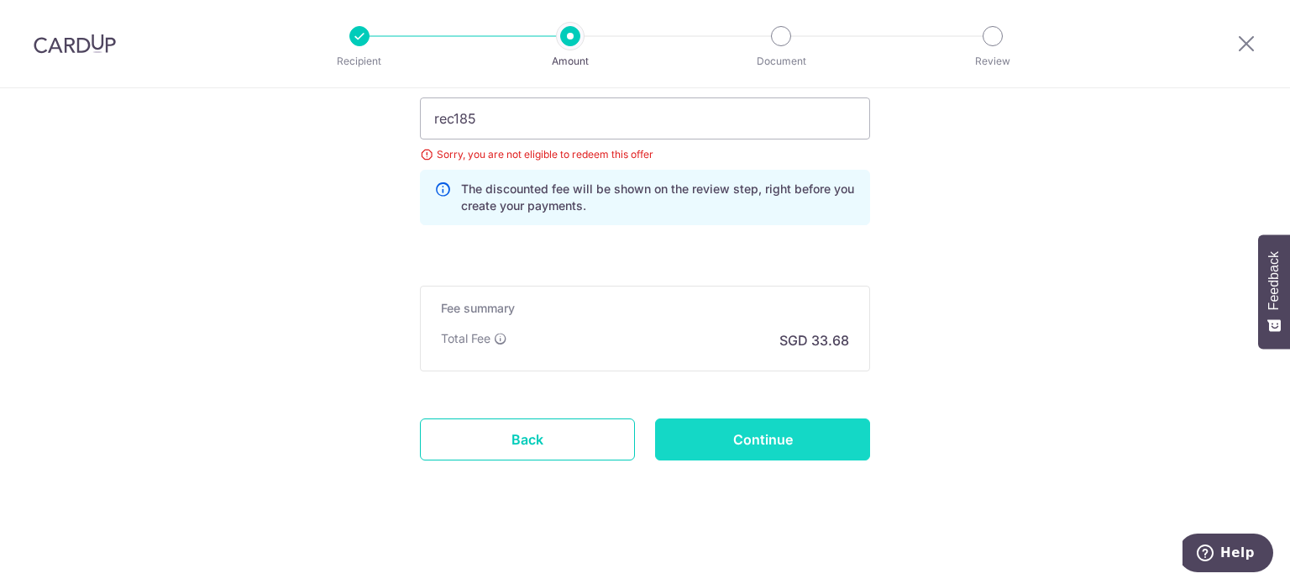
type input "Update Schedule"
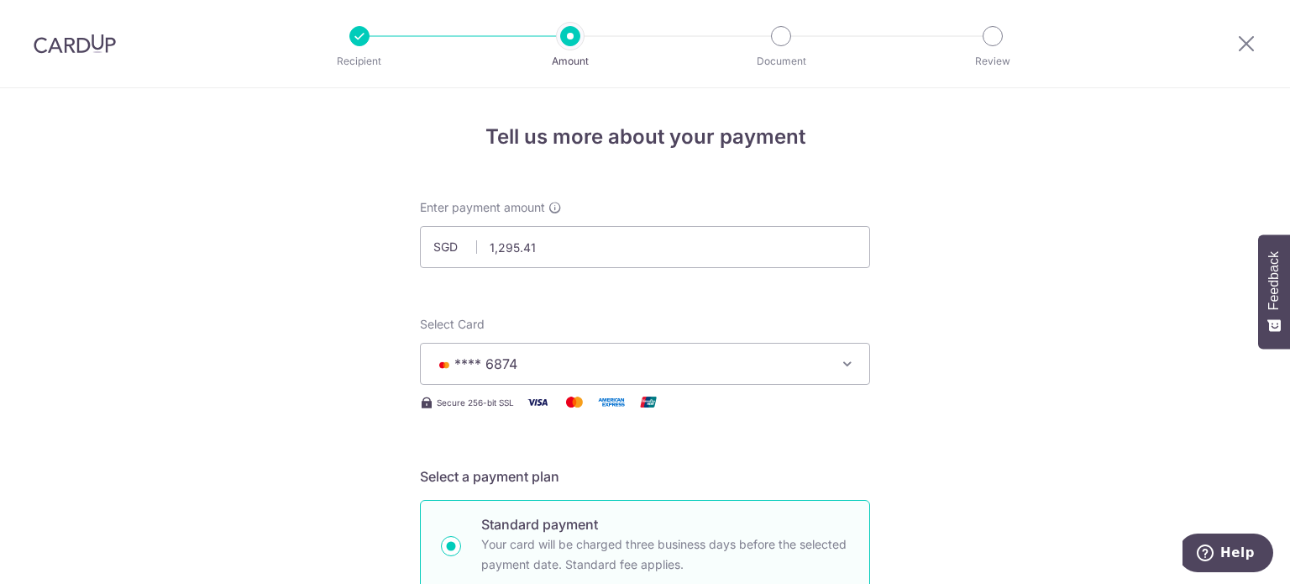
click at [788, 355] on span "**** 6874" at bounding box center [629, 363] width 391 height 20
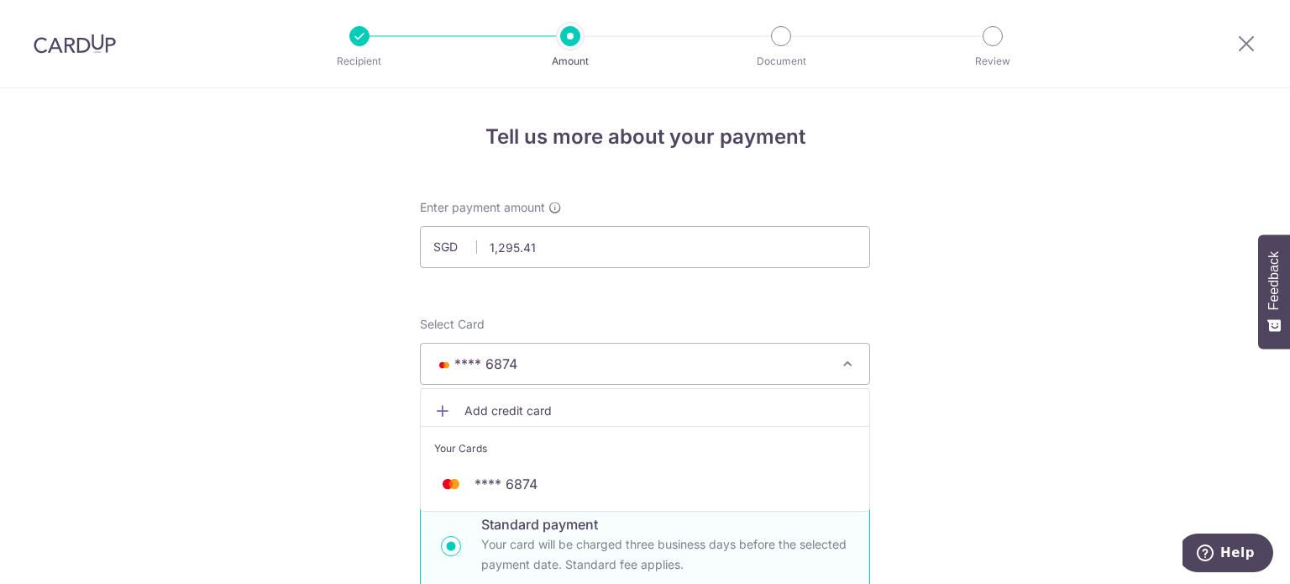
click at [713, 404] on span "Add credit card" at bounding box center [659, 410] width 391 height 17
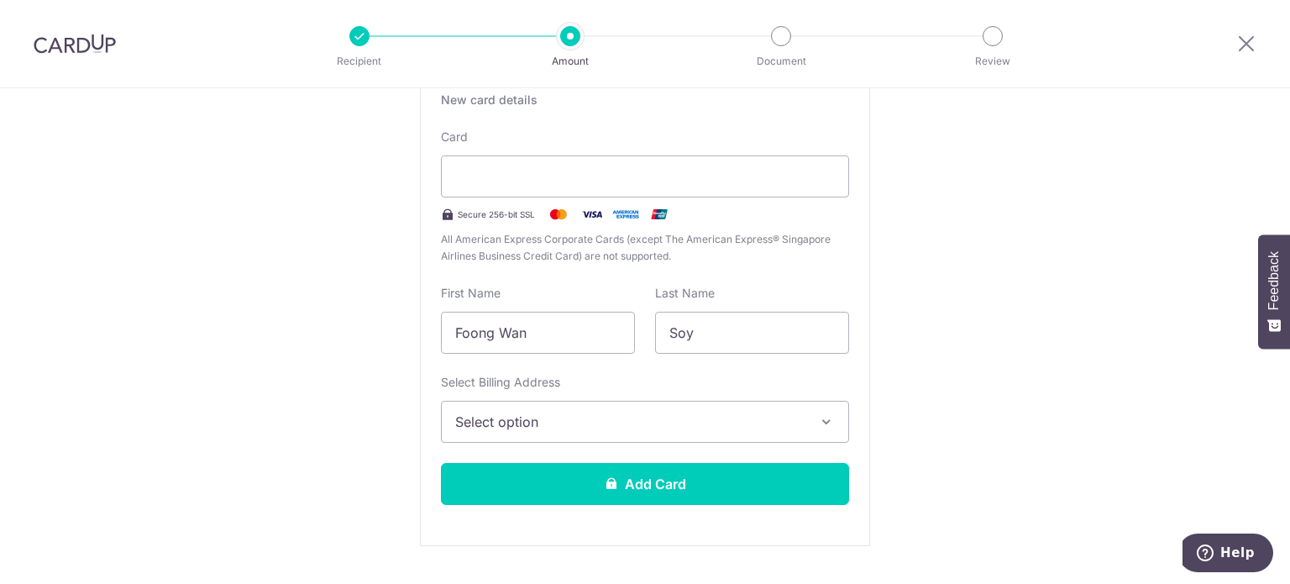
scroll to position [336, 0]
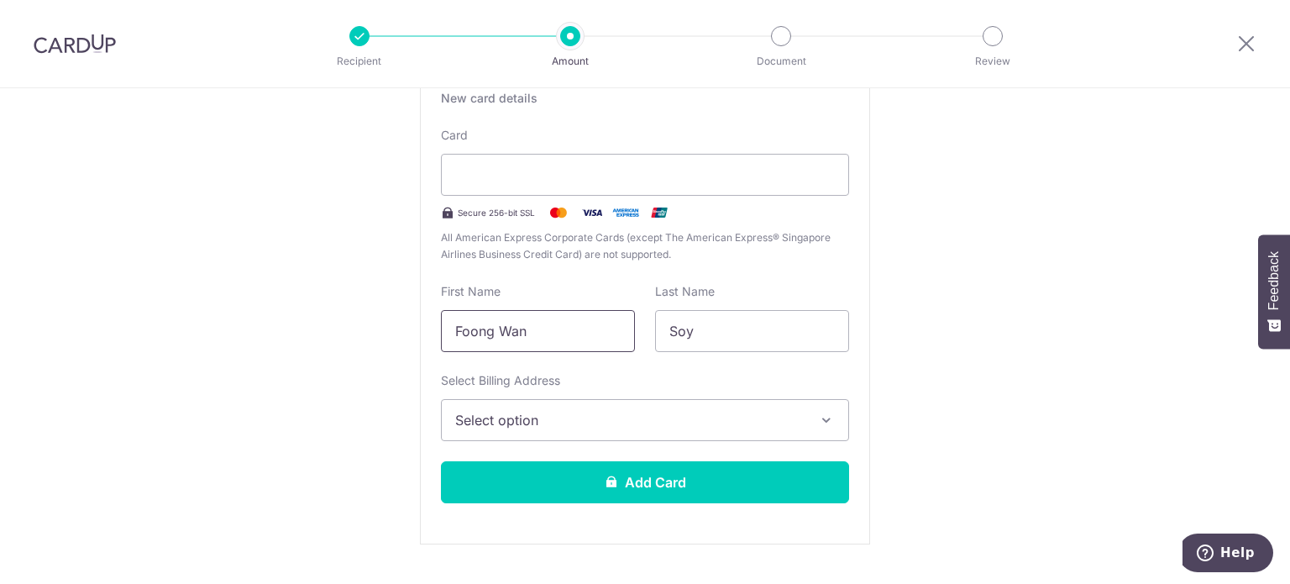
drag, startPoint x: 581, startPoint y: 332, endPoint x: 416, endPoint y: 327, distance: 164.6
click at [420, 327] on div "New card details Card Secure 256-bit SSL All American Express Corporate Cards (…" at bounding box center [645, 303] width 450 height 482
type input "Juin Yit"
type input "Chew"
click at [518, 431] on button "Select option" at bounding box center [645, 420] width 408 height 42
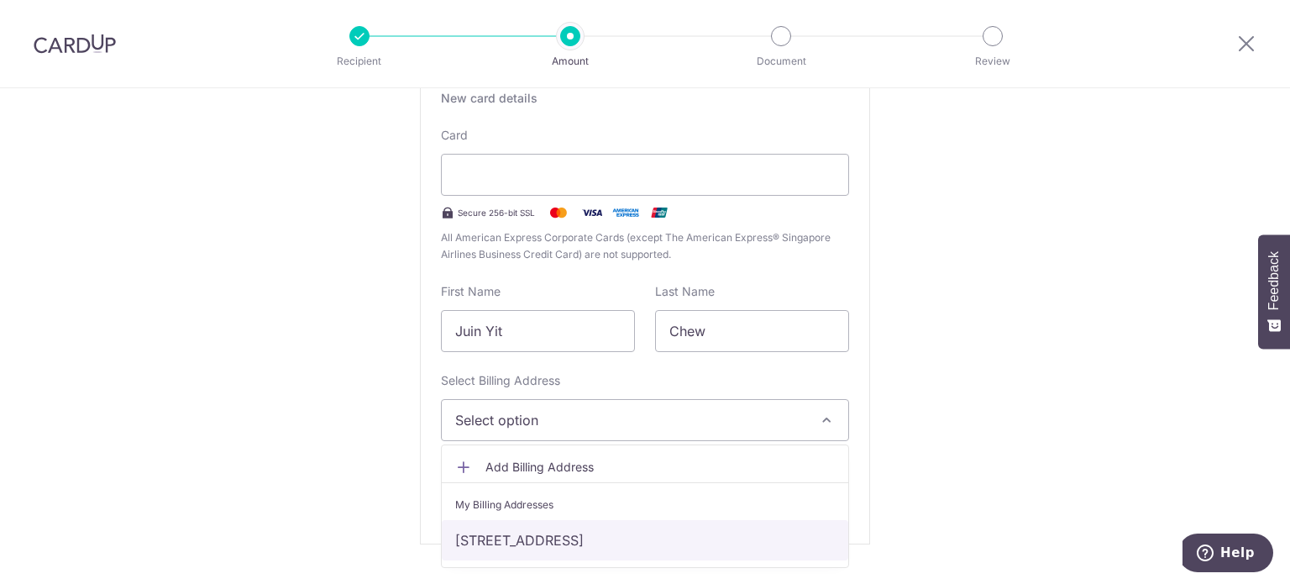
click at [564, 533] on link "04-24, 9 Leedon Heights, Singapore, Singapore, Singapore-267954" at bounding box center [645, 540] width 406 height 40
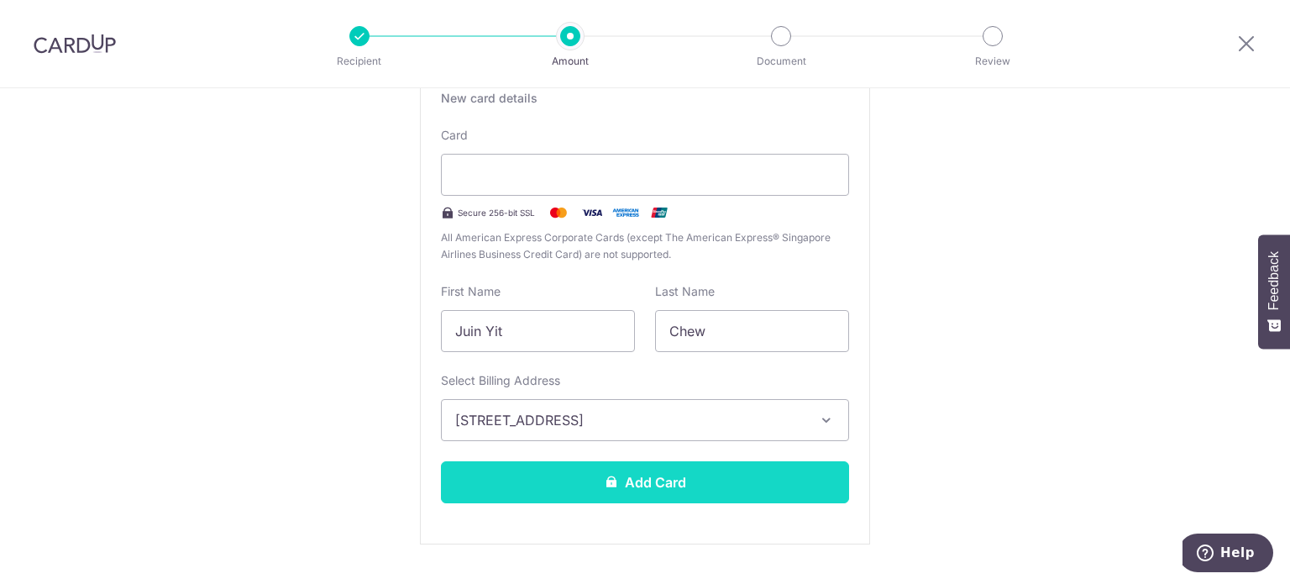
click at [712, 478] on button "Add Card" at bounding box center [645, 482] width 408 height 42
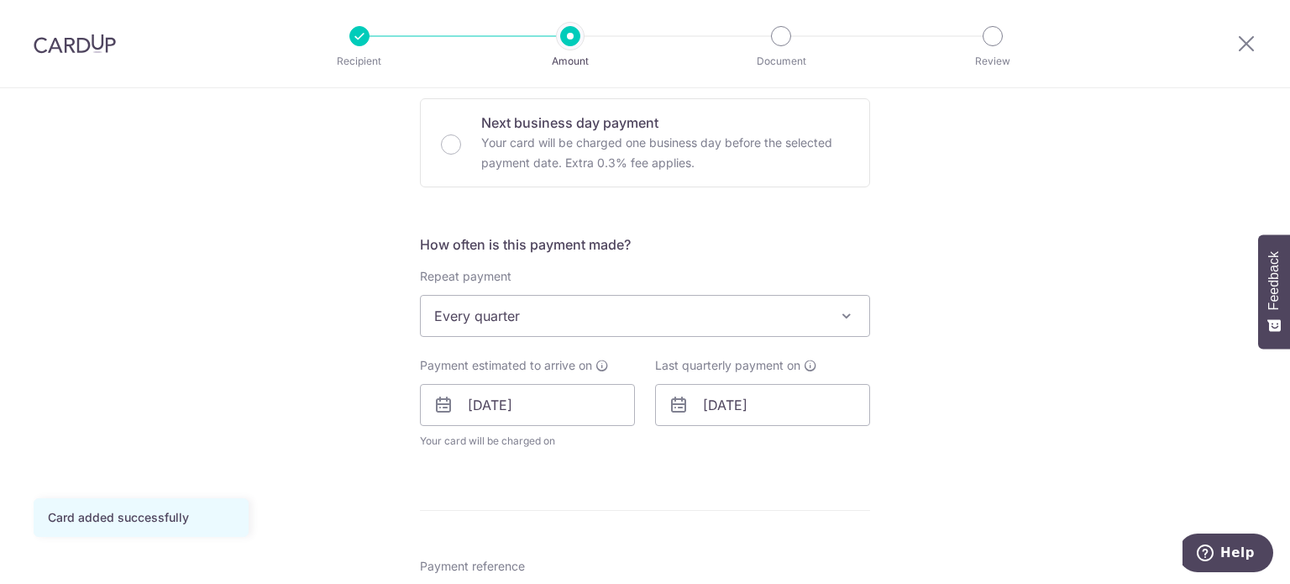
scroll to position [924, 0]
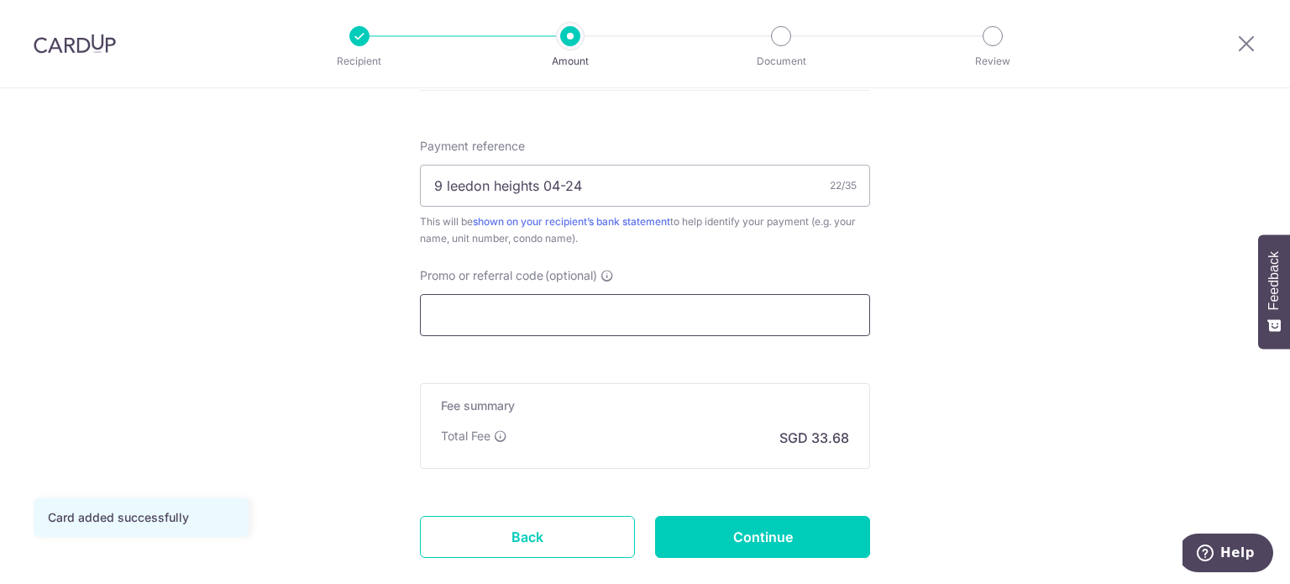
click at [581, 322] on input "Promo or referral code (optional)" at bounding box center [645, 315] width 450 height 42
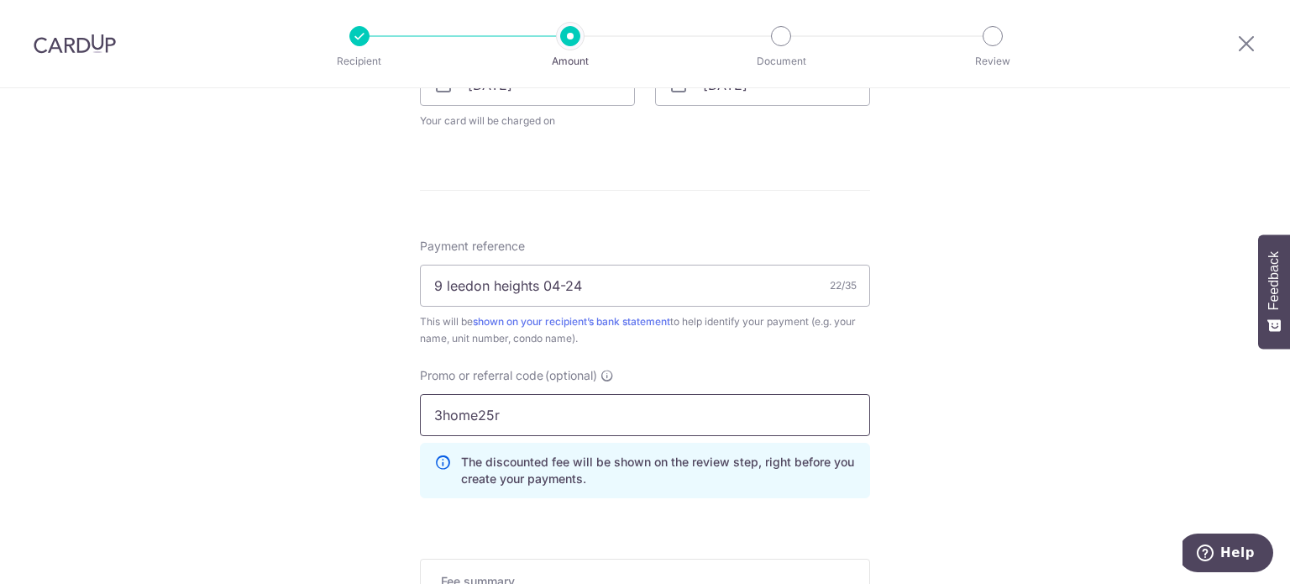
scroll to position [756, 0]
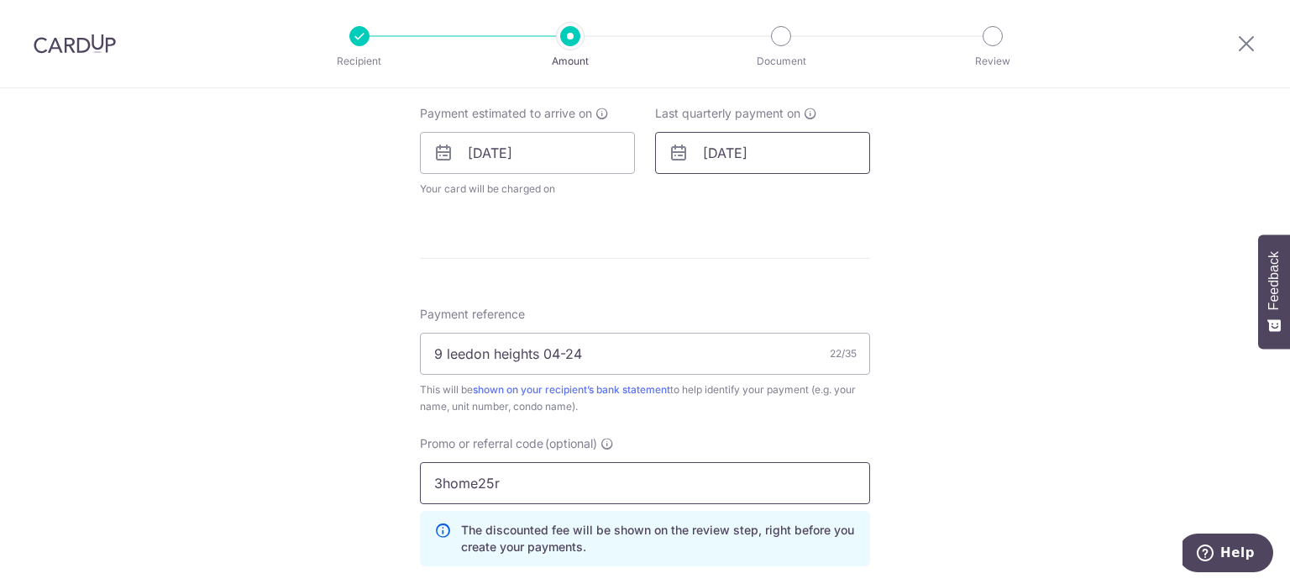
type input "3home25r"
click at [743, 144] on input "[DATE]" at bounding box center [762, 153] width 215 height 42
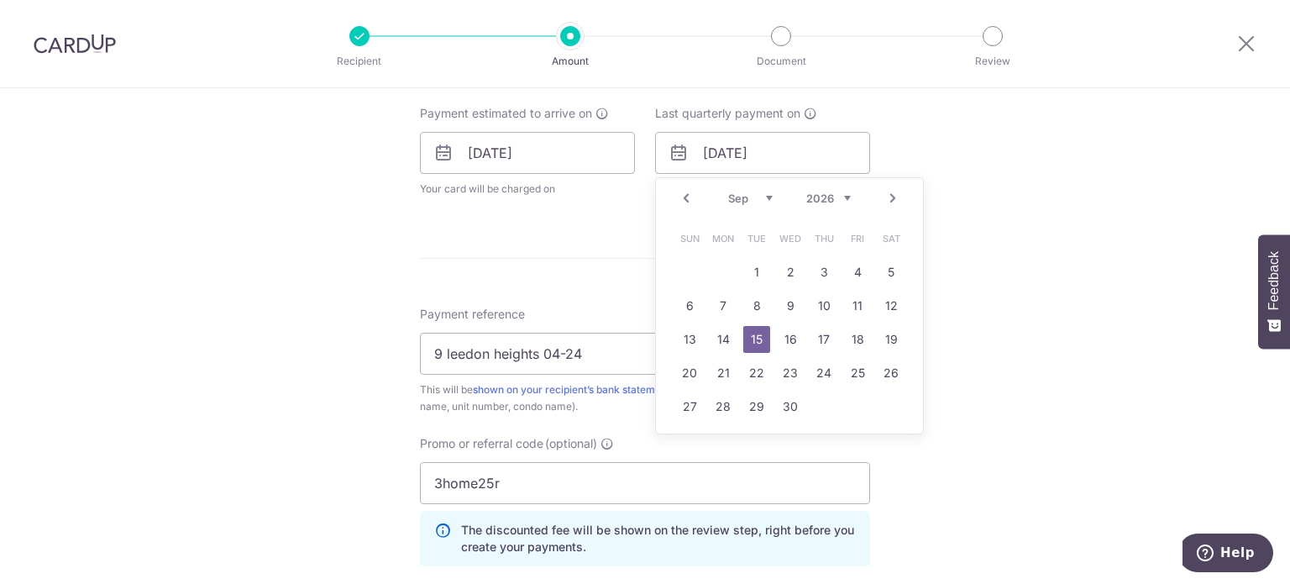
click at [682, 197] on link "Prev" at bounding box center [686, 198] width 20 height 20
click at [712, 306] on link "8" at bounding box center [722, 305] width 27 height 27
type input "08/06/2026"
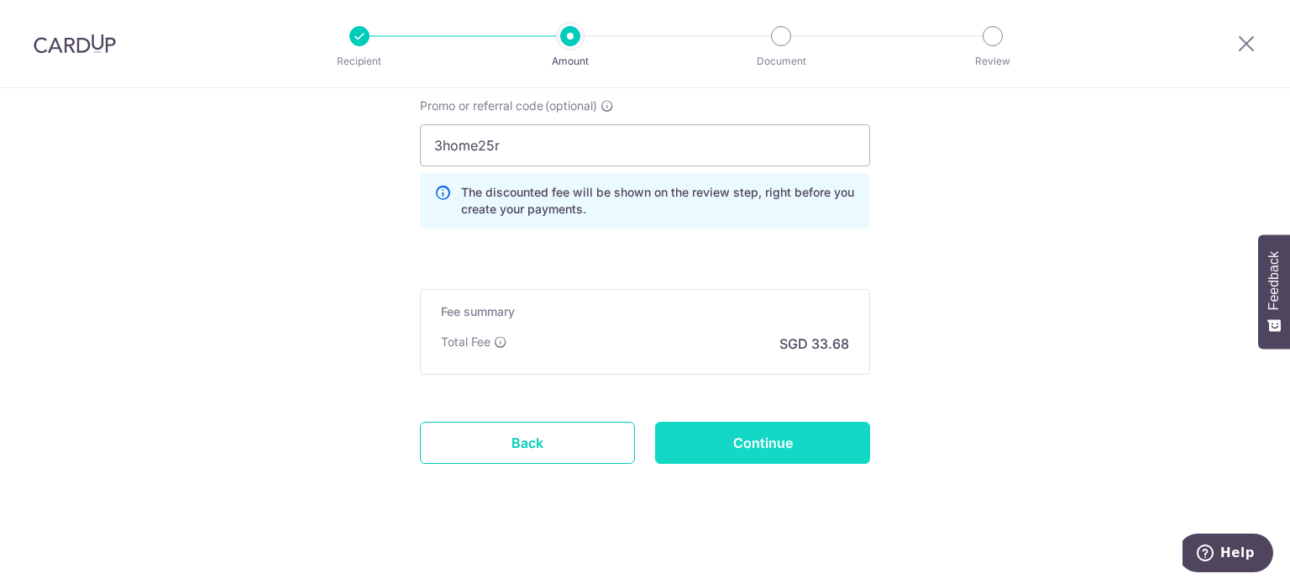
scroll to position [1165, 0]
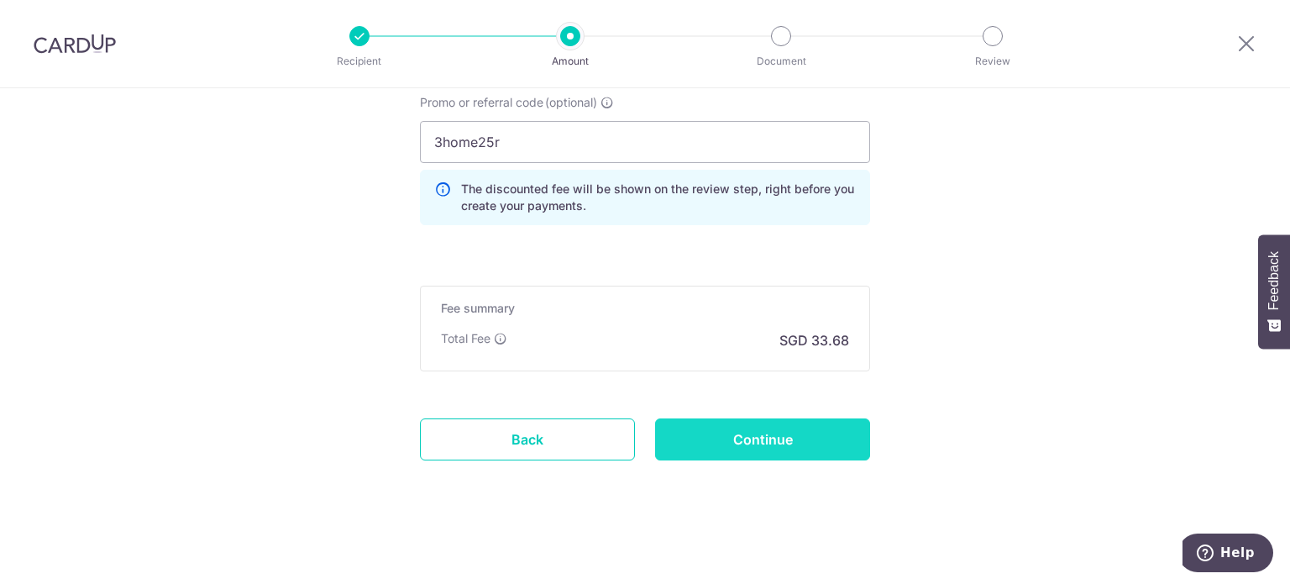
click at [769, 442] on input "Continue" at bounding box center [762, 439] width 215 height 42
type input "Update Schedule"
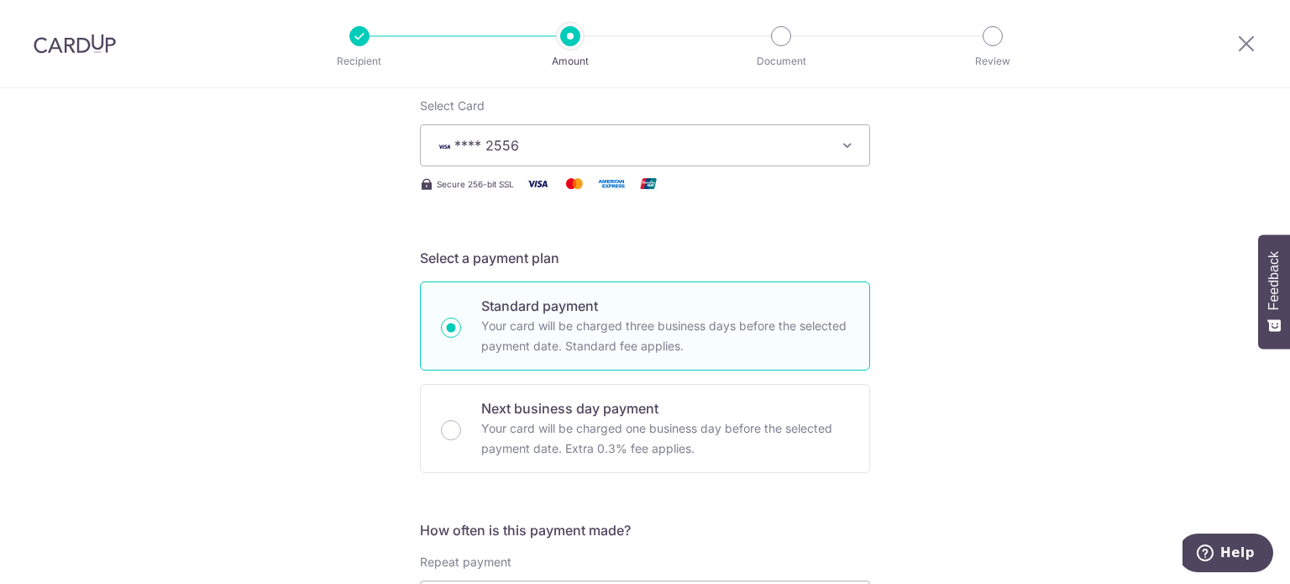
scroll to position [420, 0]
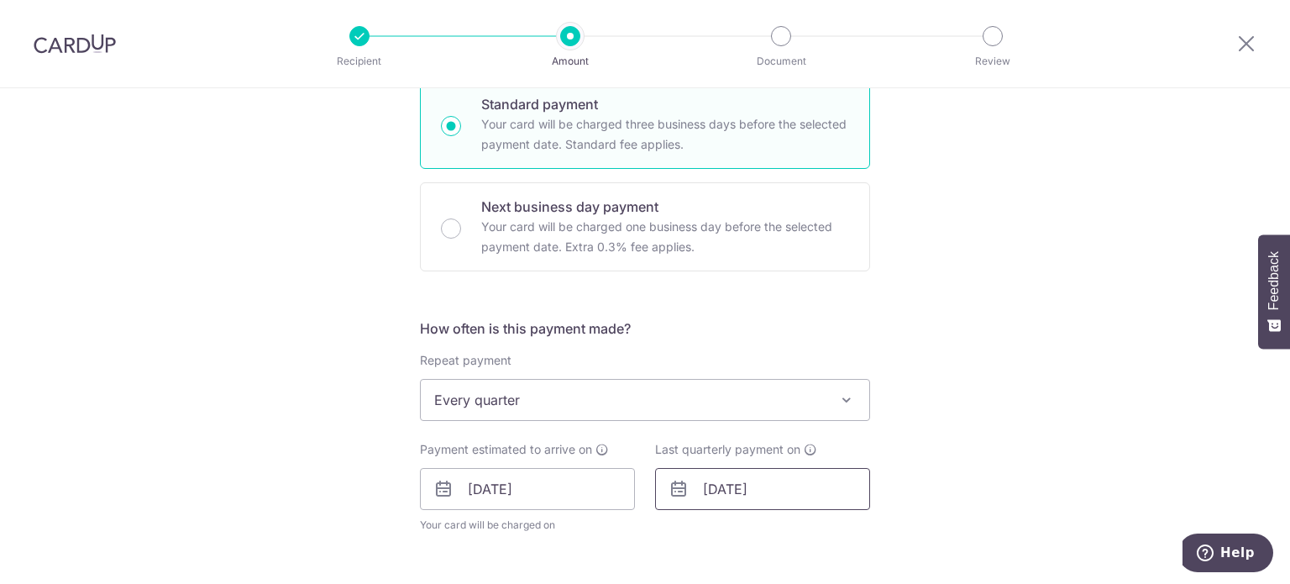
click at [733, 476] on input "08/06/2026" at bounding box center [762, 489] width 215 height 42
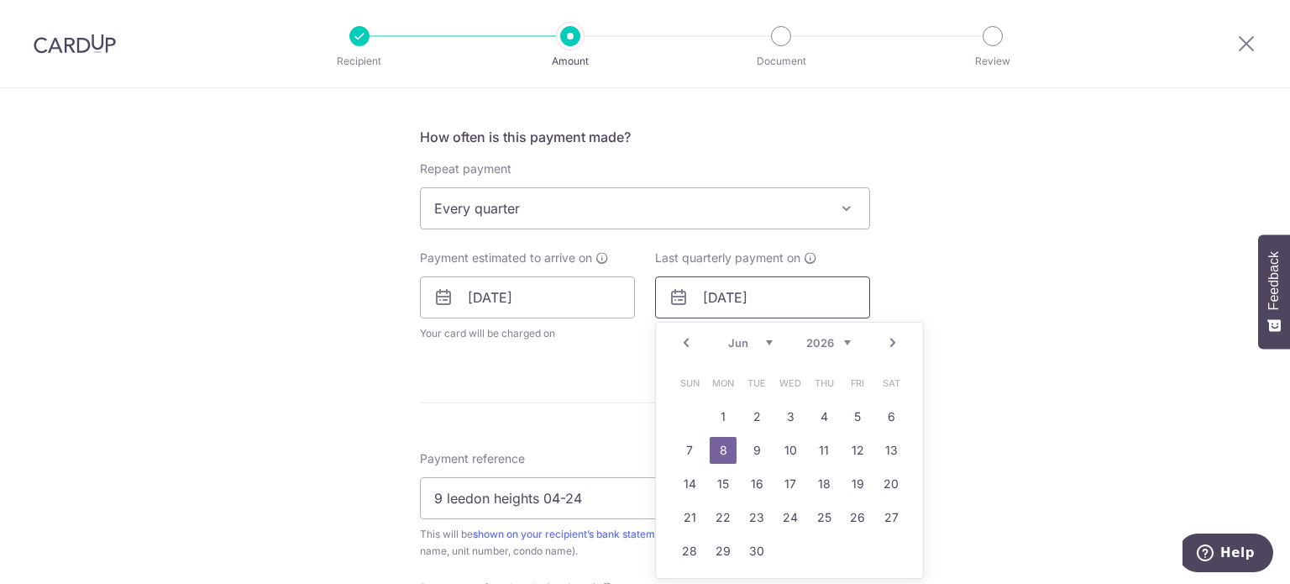
scroll to position [672, 0]
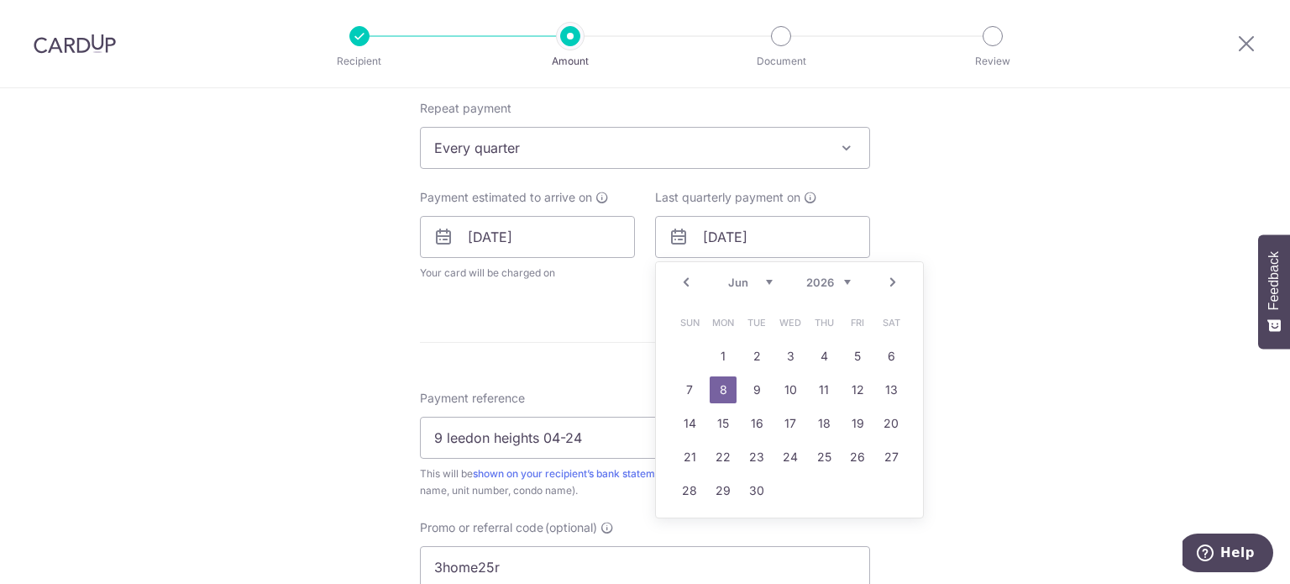
click at [694, 285] on div "Prev Next Jan Feb Mar Apr May Jun Jul Aug Sep Oct Nov Dec 2025 2026 2027 2028 2…" at bounding box center [789, 282] width 267 height 40
click at [692, 285] on div "Prev Next Jan Feb Mar Apr May Jun Jul Aug Sep Oct Nov Dec 2025 2026 2027 2028 2…" at bounding box center [789, 282] width 267 height 40
click at [682, 281] on link "Prev" at bounding box center [686, 282] width 20 height 20
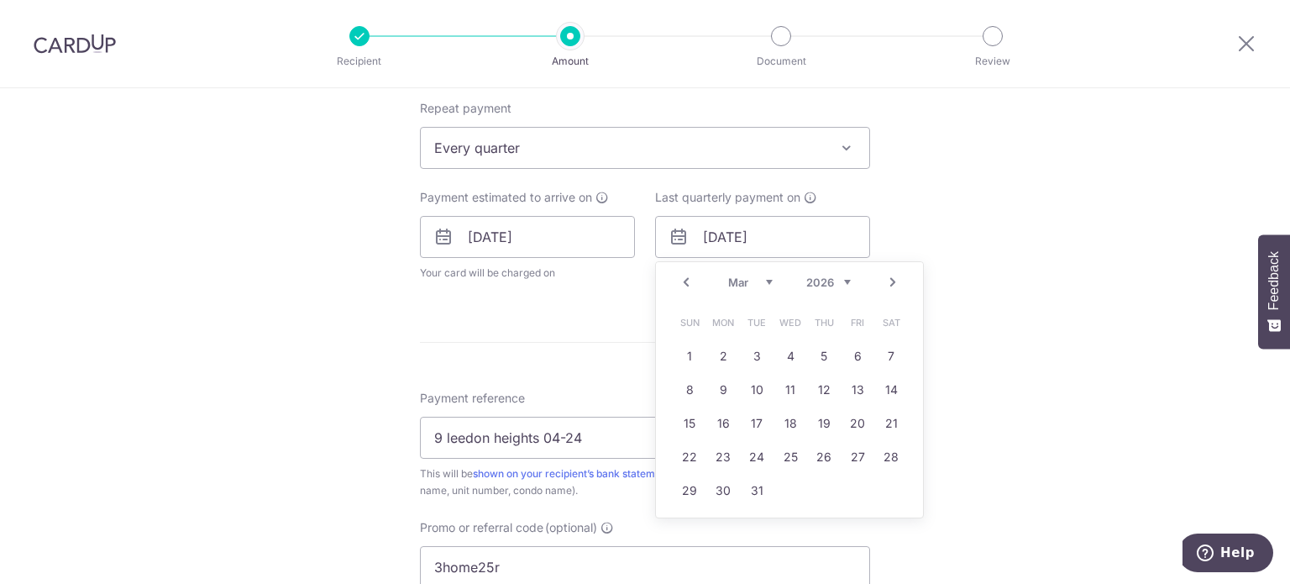
click at [682, 281] on link "Prev" at bounding box center [686, 282] width 20 height 20
click at [725, 429] on link "15" at bounding box center [722, 423] width 27 height 27
type input "15/12/2025"
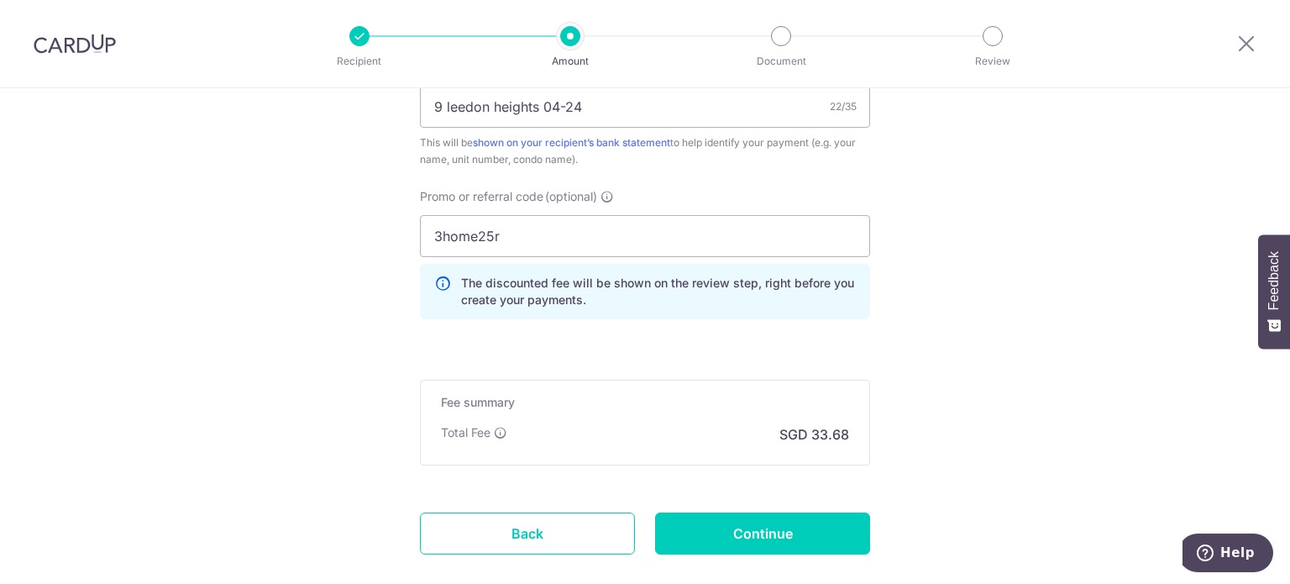
scroll to position [1165, 0]
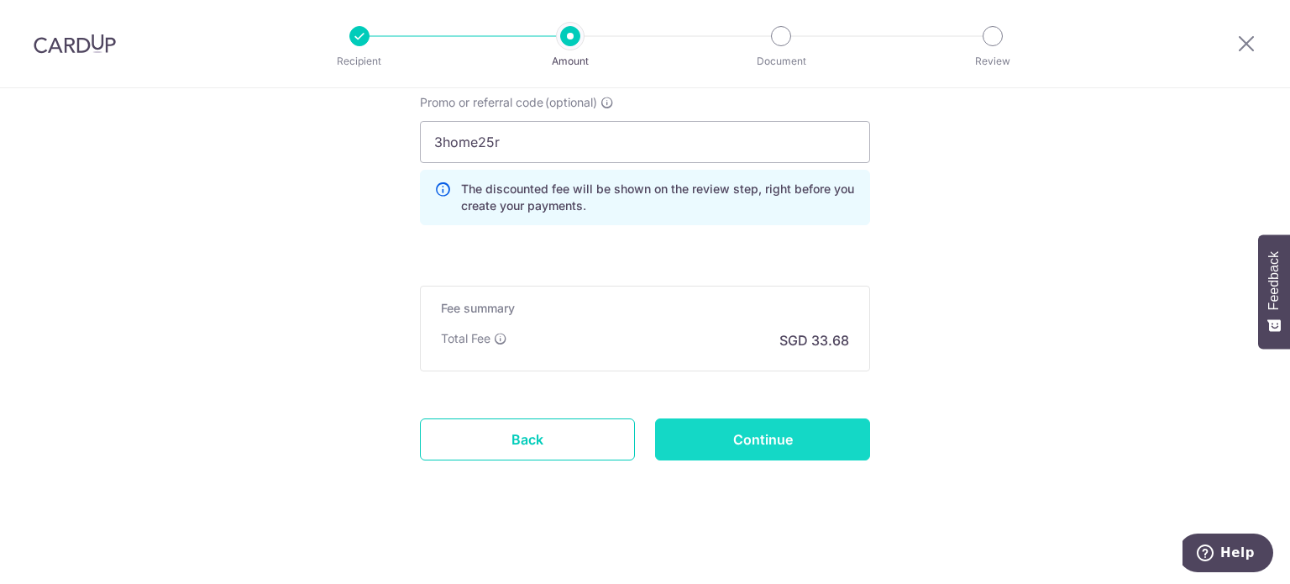
click at [769, 440] on input "Continue" at bounding box center [762, 439] width 215 height 42
type input "Update Schedule"
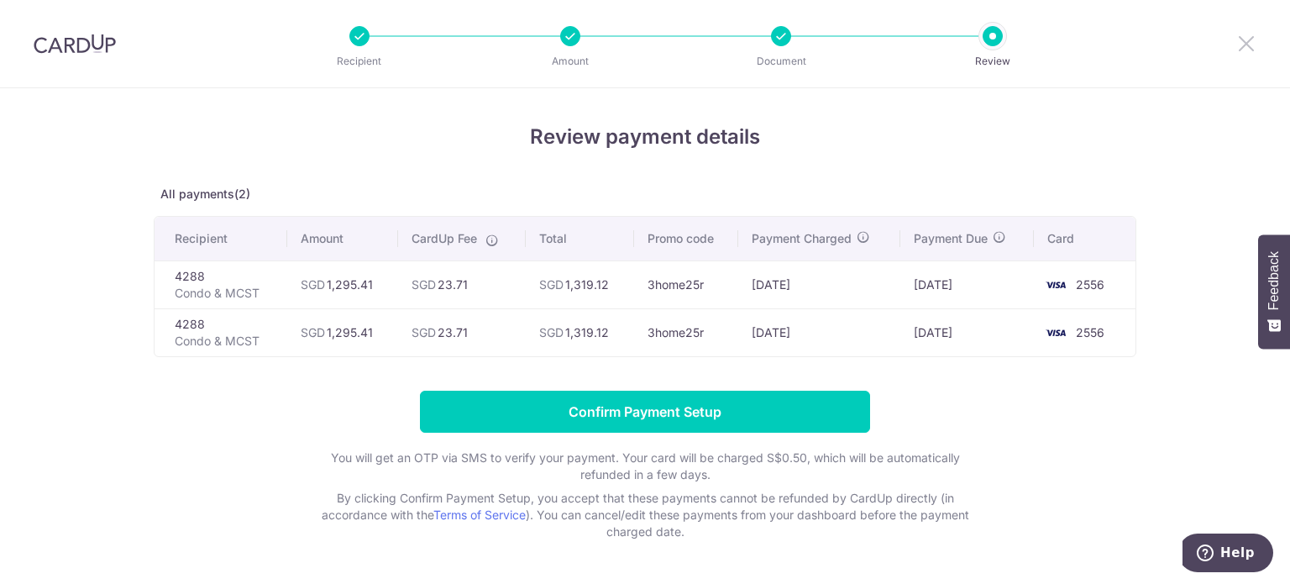
click at [1247, 45] on icon at bounding box center [1246, 43] width 20 height 21
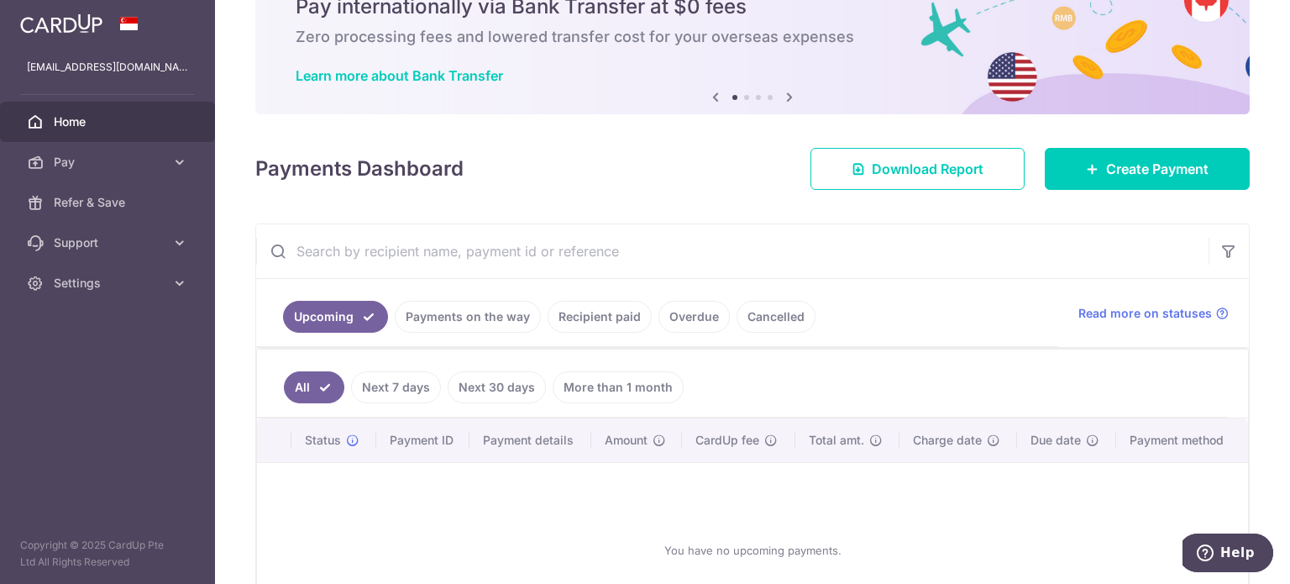
scroll to position [168, 0]
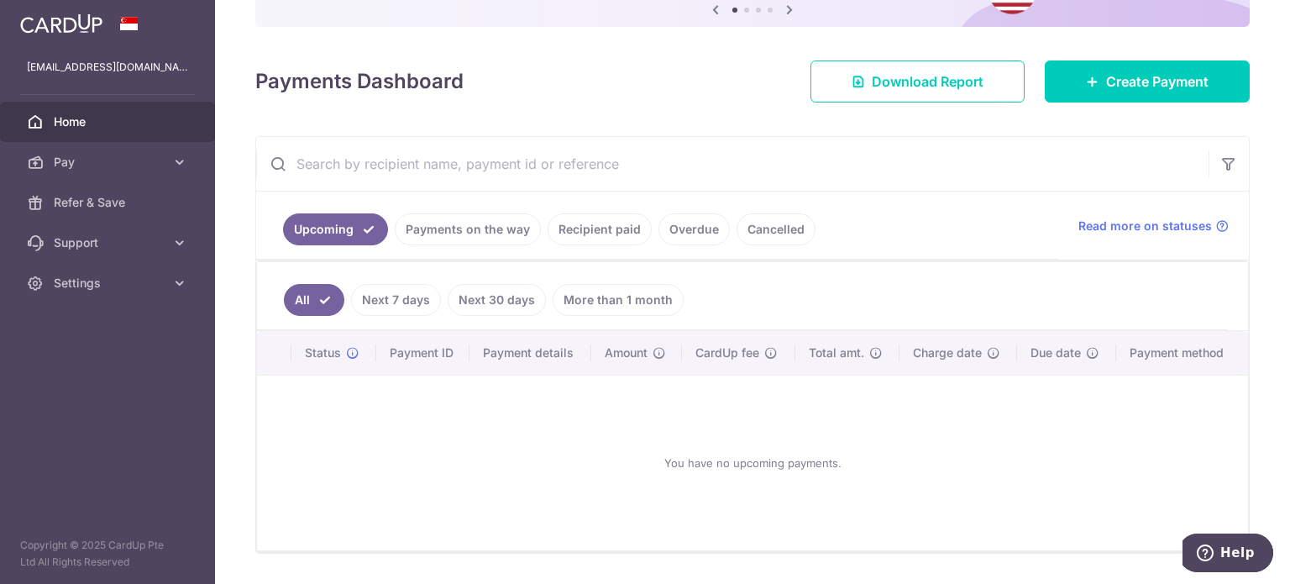
click at [401, 291] on link "Next 7 days" at bounding box center [396, 300] width 90 height 32
click at [490, 235] on link "Payments on the way" at bounding box center [468, 229] width 146 height 32
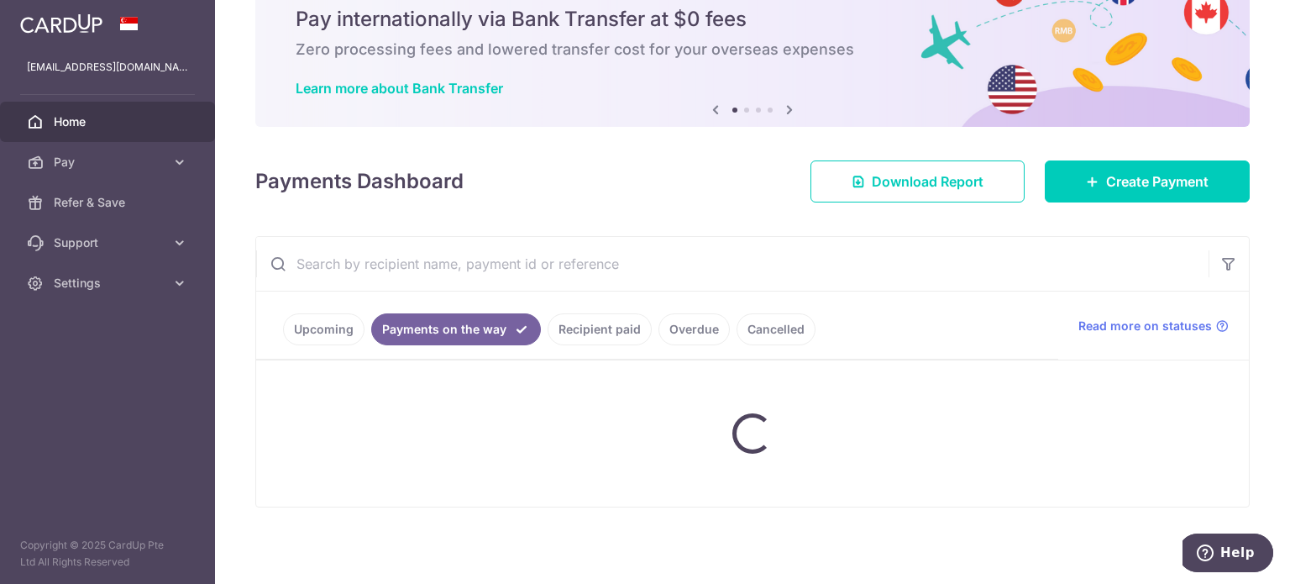
scroll to position [37, 0]
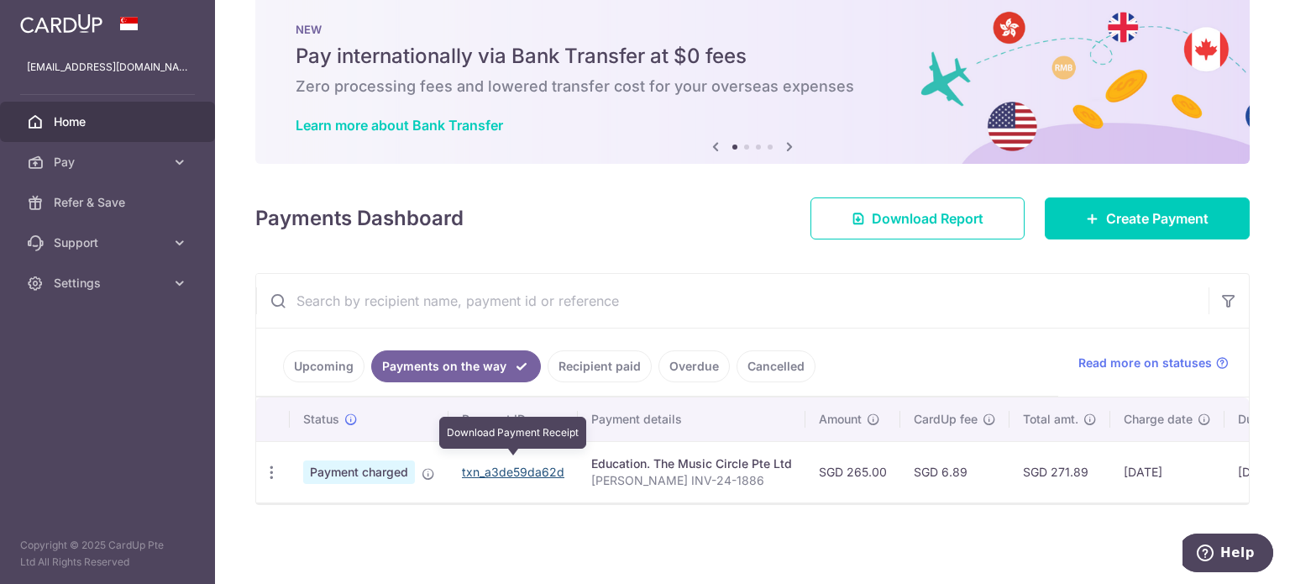
click at [537, 464] on link "txn_a3de59da62d" at bounding box center [513, 471] width 102 height 14
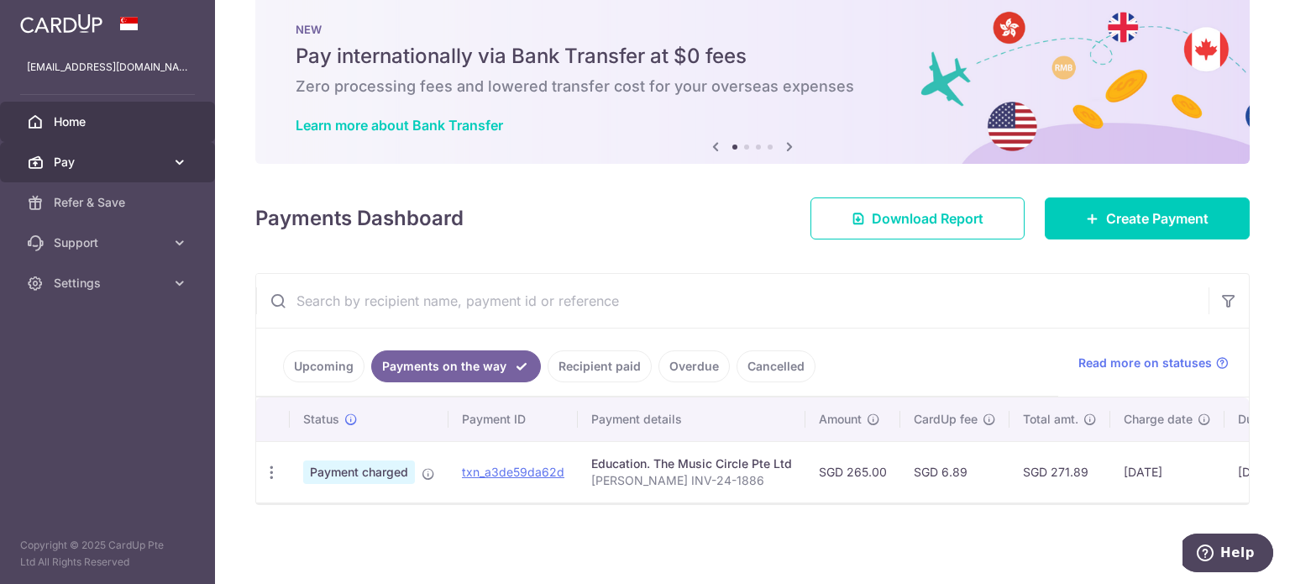
click at [178, 159] on icon at bounding box center [179, 162] width 17 height 17
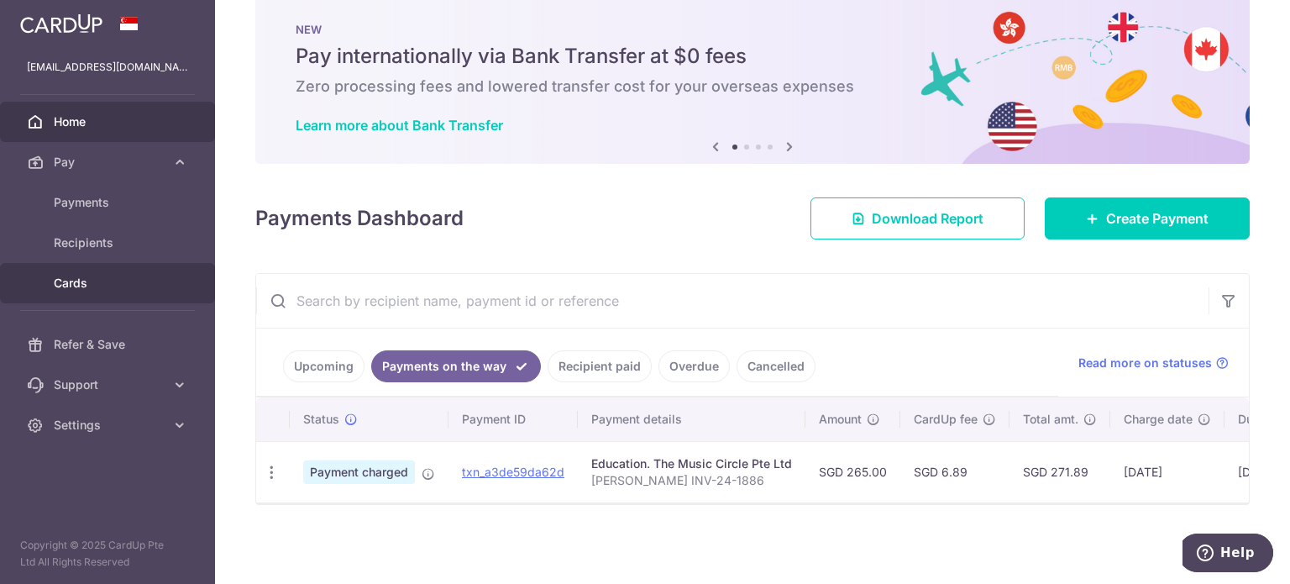
click at [75, 288] on span "Cards" at bounding box center [109, 283] width 111 height 17
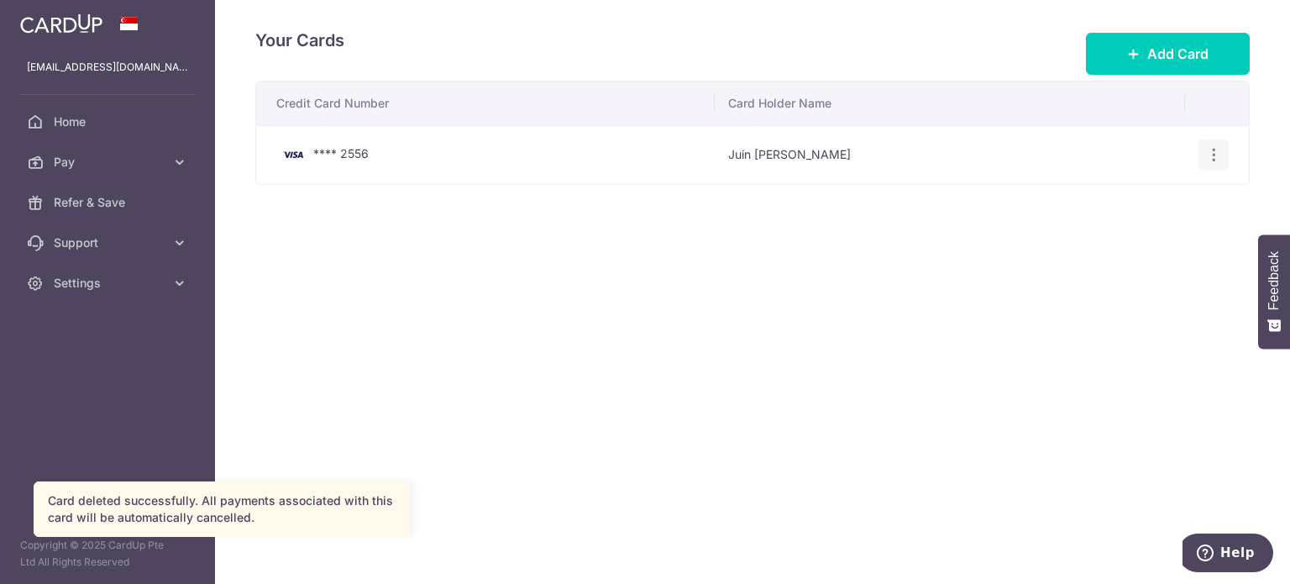
click at [1209, 151] on icon "button" at bounding box center [1214, 155] width 18 height 18
click at [1167, 241] on span "Delete" at bounding box center [1157, 242] width 114 height 20
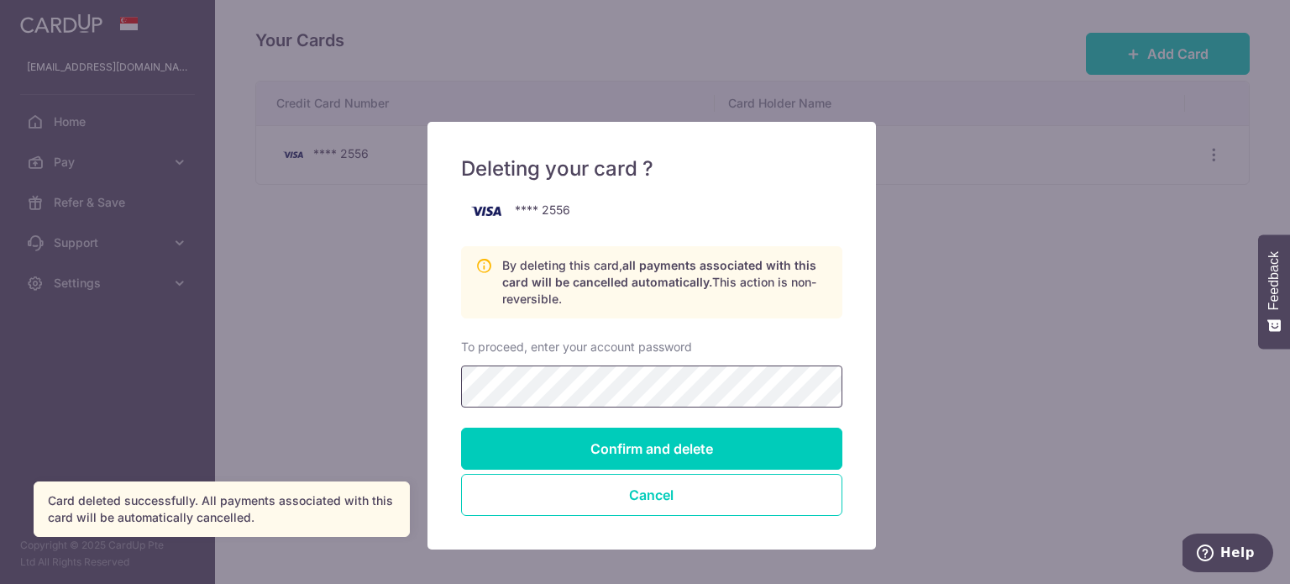
click at [461, 427] on input "Confirm and delete" at bounding box center [651, 448] width 381 height 42
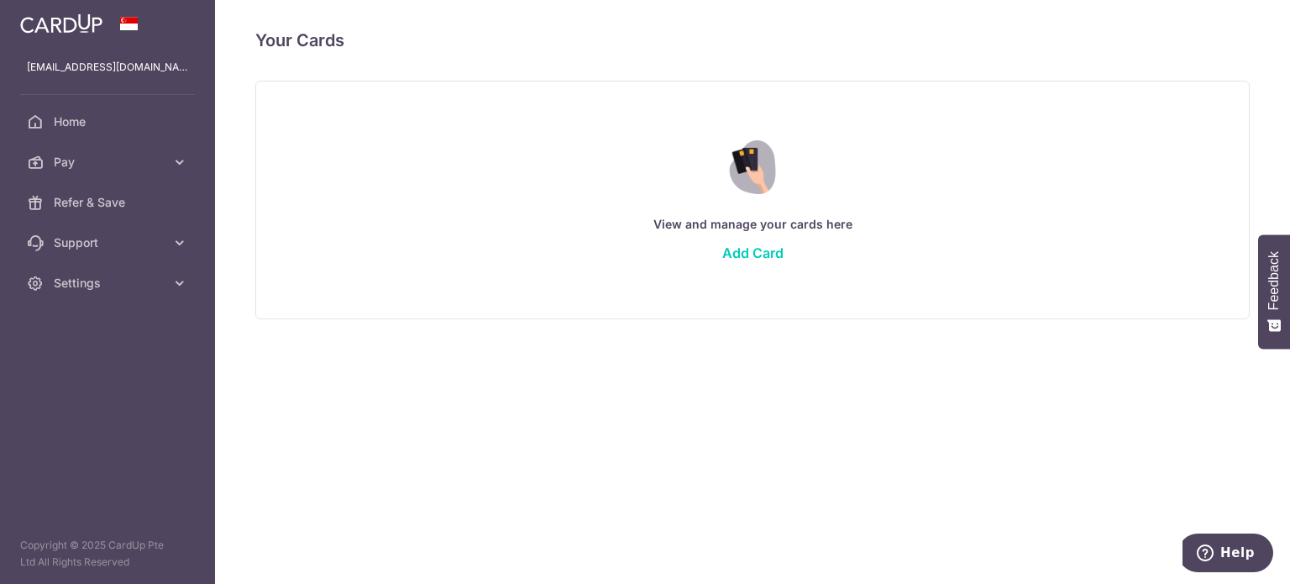
click at [1121, 107] on div "View and manage your cards here Add Card" at bounding box center [752, 200] width 994 height 238
click at [74, 128] on span "Home" at bounding box center [109, 121] width 111 height 17
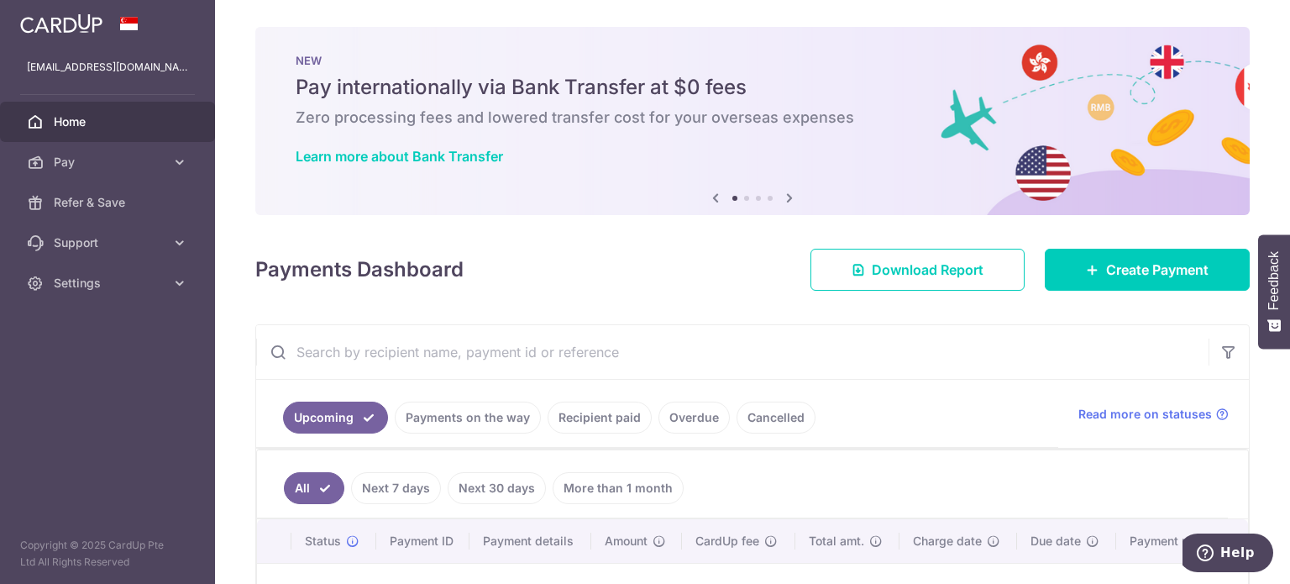
click at [789, 198] on icon at bounding box center [789, 197] width 20 height 21
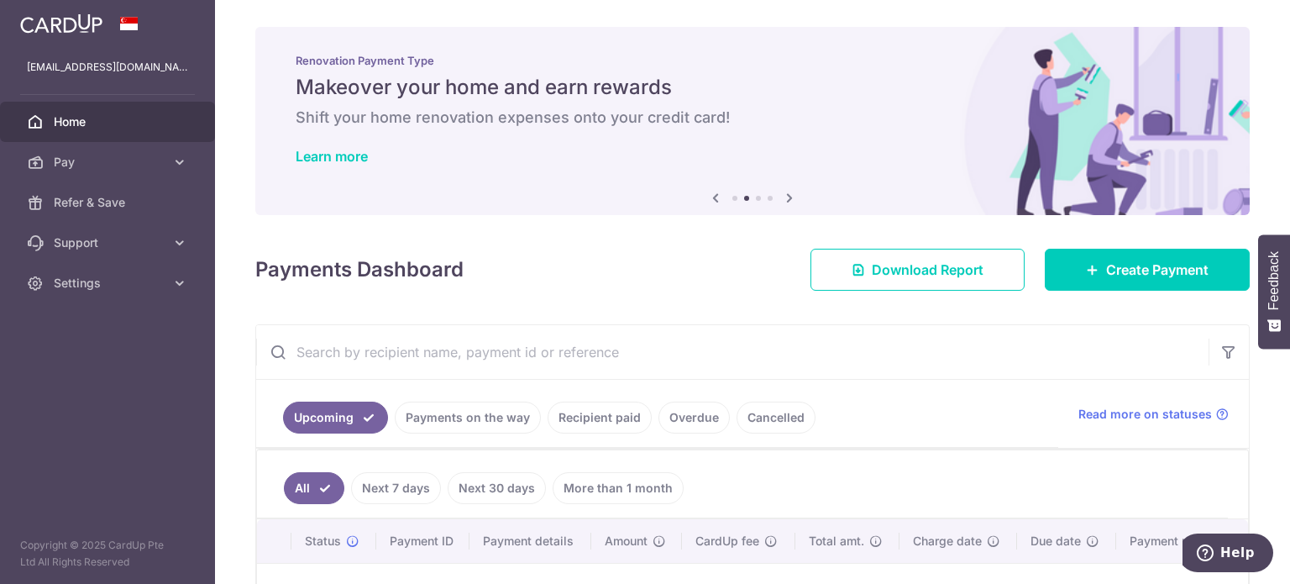
click at [789, 198] on icon at bounding box center [789, 197] width 20 height 21
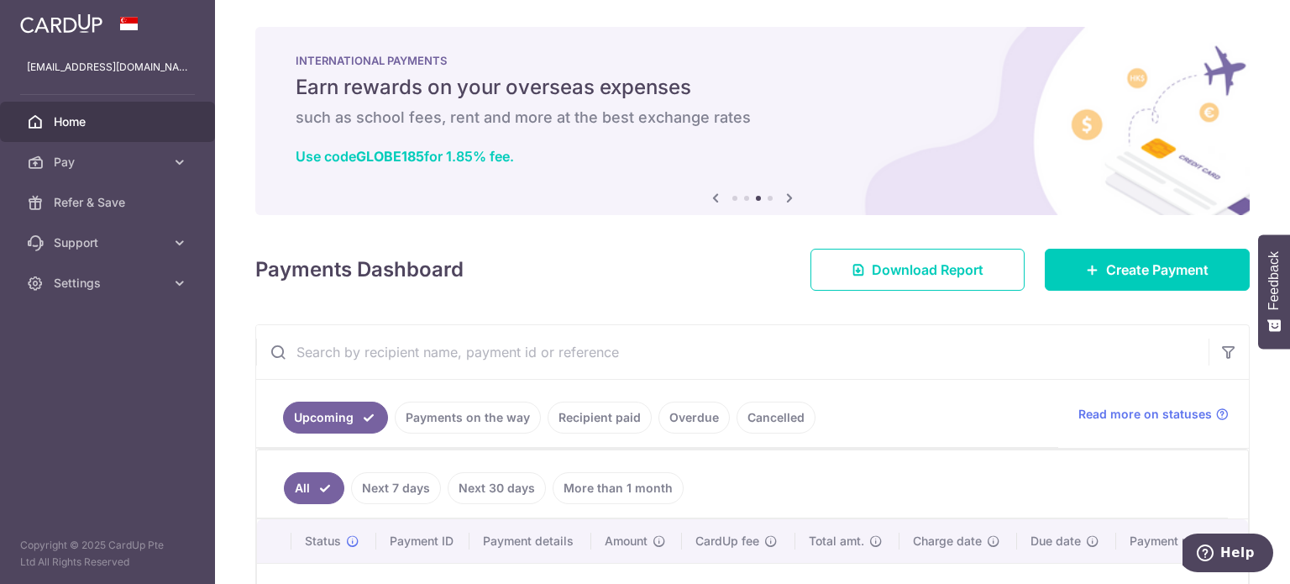
click at [789, 198] on icon at bounding box center [789, 197] width 20 height 21
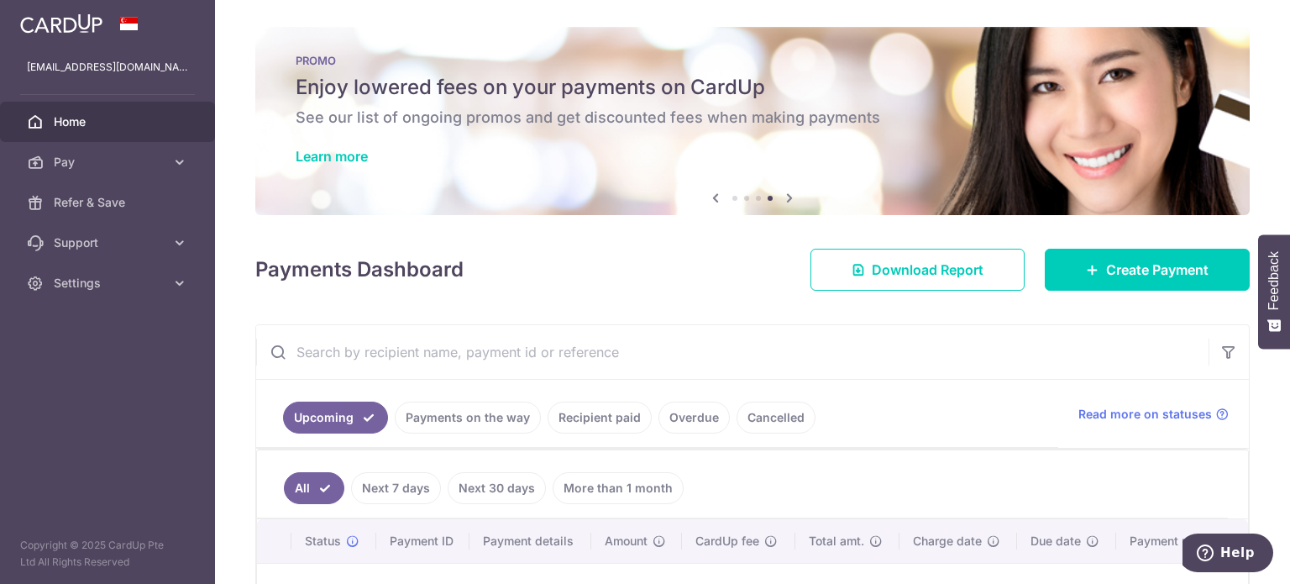
click at [789, 198] on icon at bounding box center [789, 197] width 20 height 21
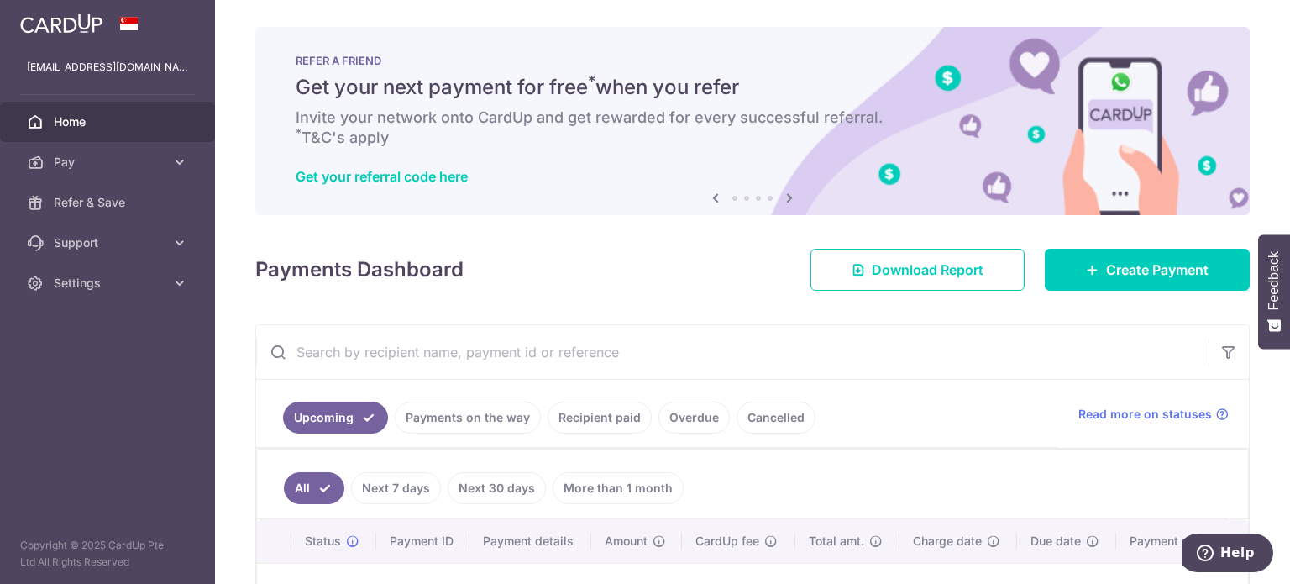
click at [789, 198] on icon at bounding box center [789, 197] width 20 height 21
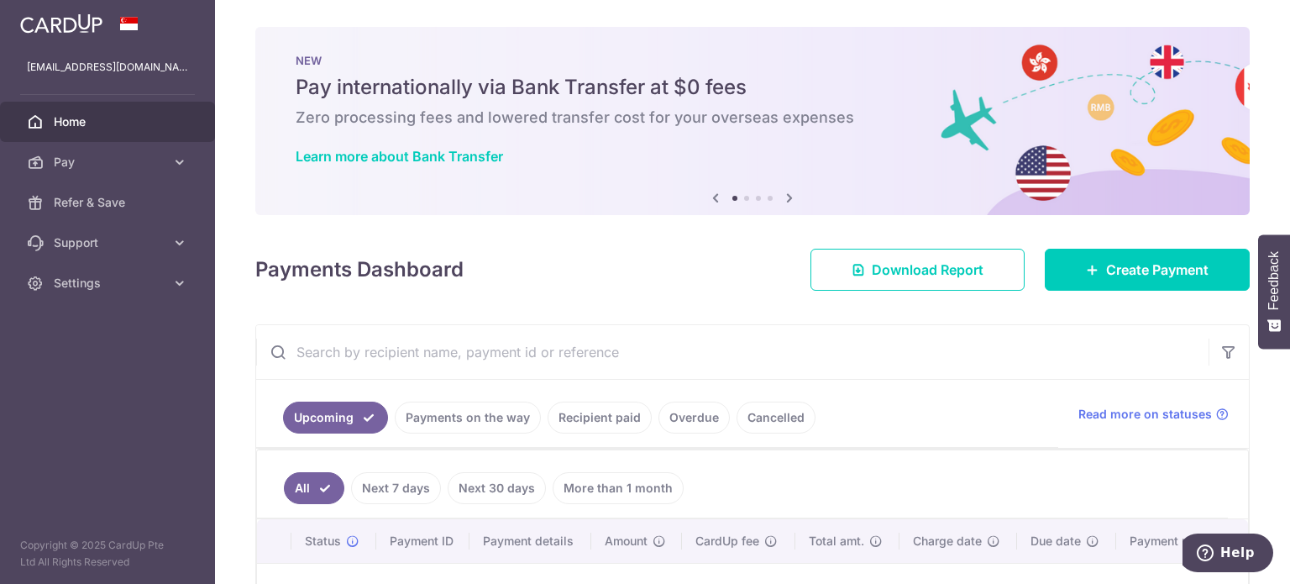
click at [697, 197] on img at bounding box center [752, 121] width 994 height 188
click at [715, 199] on icon at bounding box center [715, 197] width 20 height 21
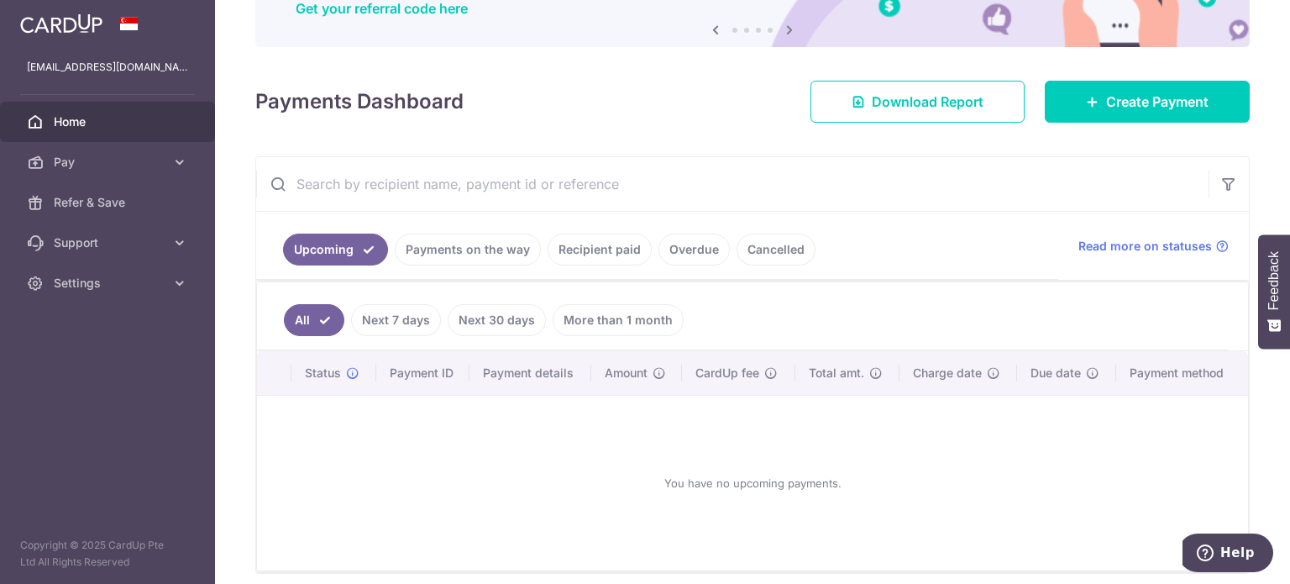
click at [470, 248] on link "Payments on the way" at bounding box center [468, 249] width 146 height 32
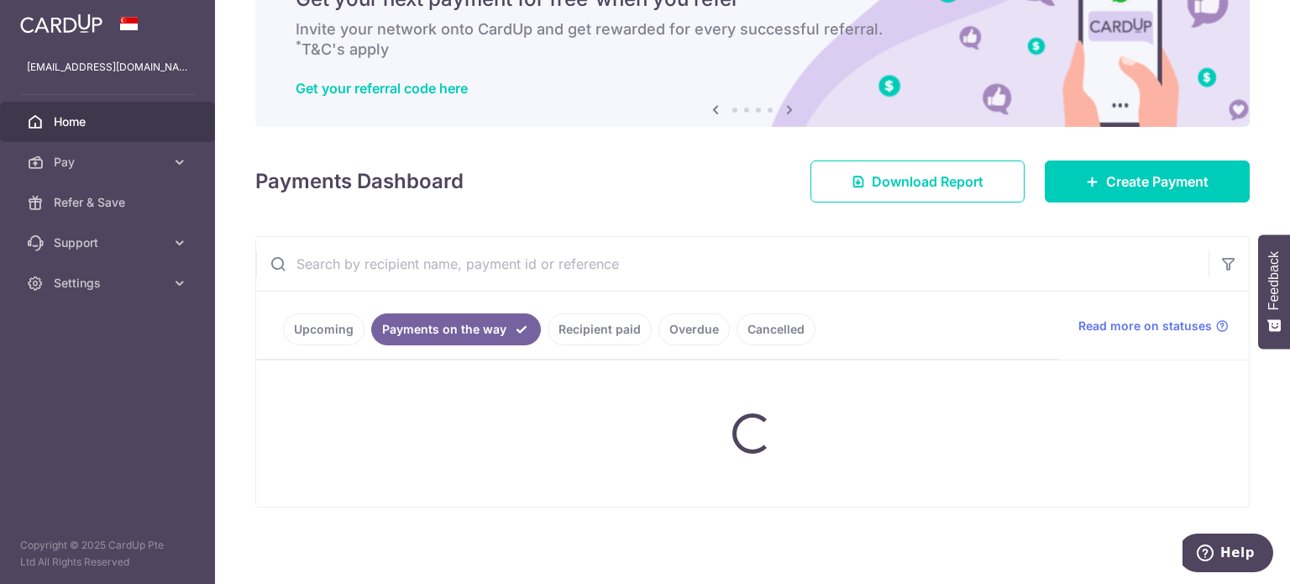
scroll to position [57, 0]
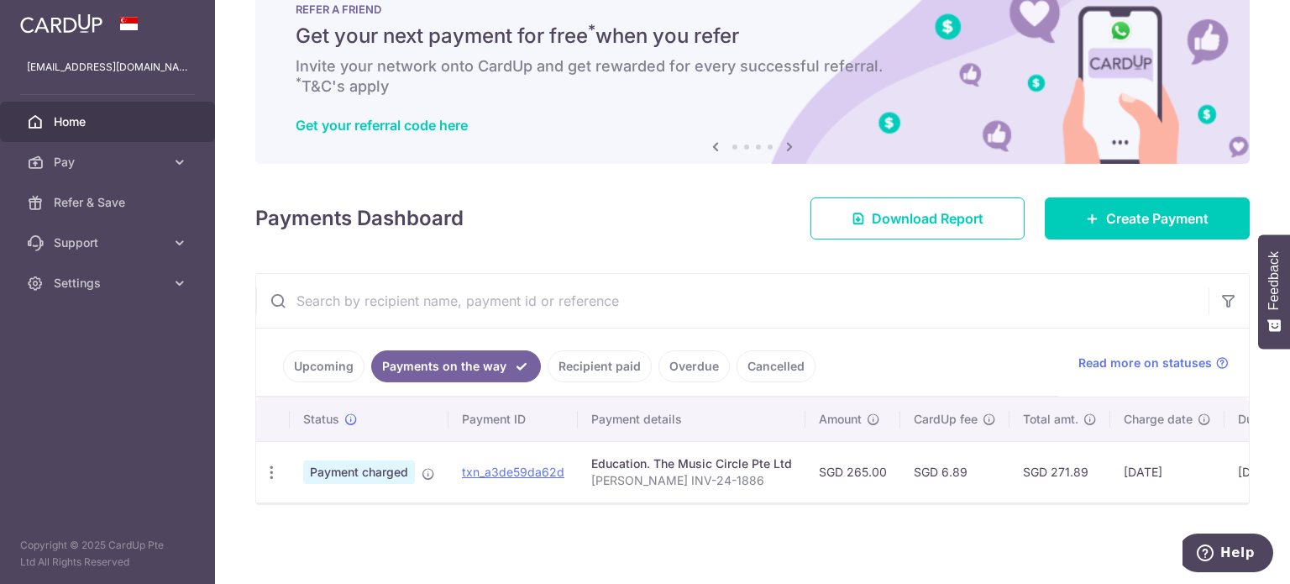
click at [597, 355] on link "Recipient paid" at bounding box center [599, 366] width 104 height 32
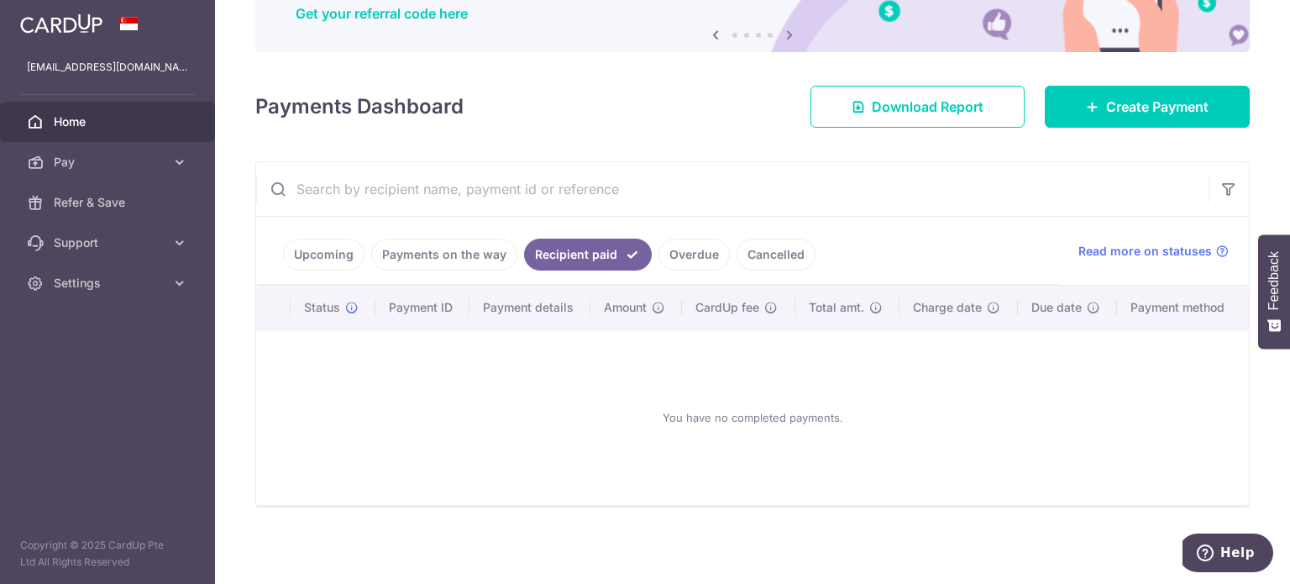
click at [694, 263] on link "Overdue" at bounding box center [693, 254] width 71 height 32
click at [772, 255] on link "Cancelled" at bounding box center [775, 254] width 79 height 32
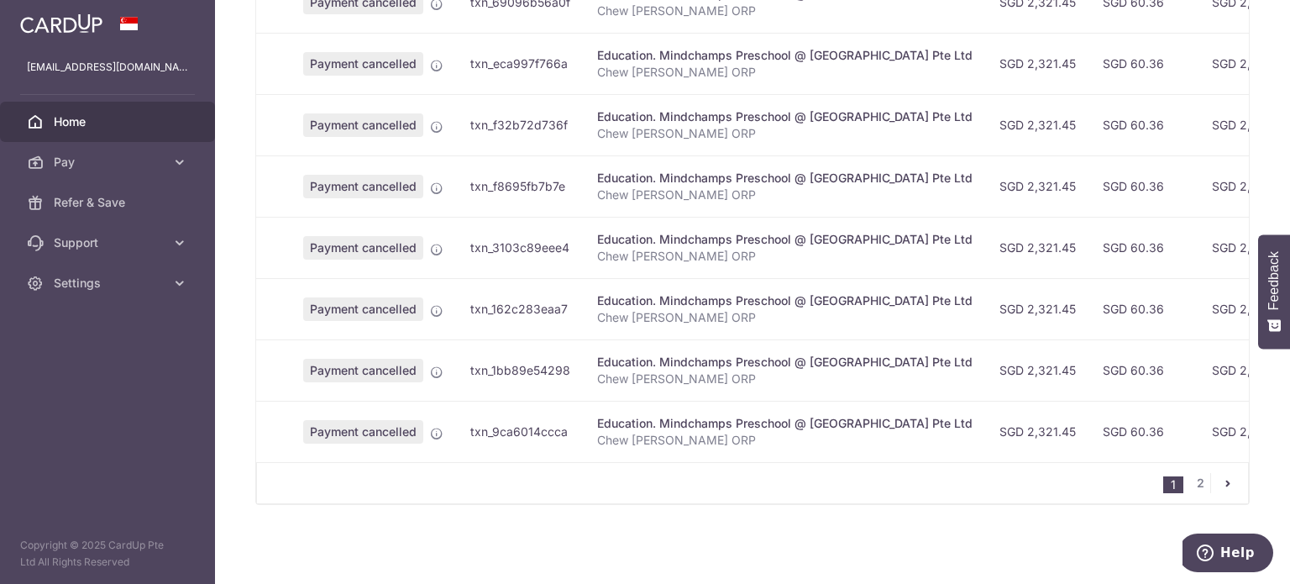
scroll to position [648, 0]
click at [1191, 479] on link "2" at bounding box center [1200, 483] width 20 height 20
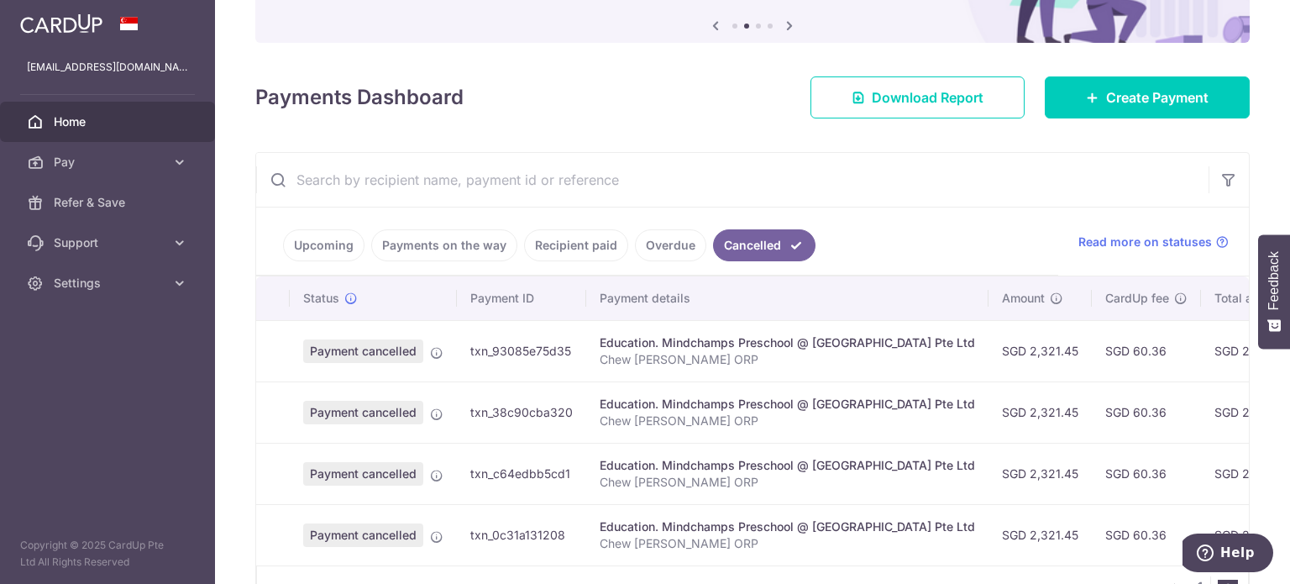
scroll to position [281, 0]
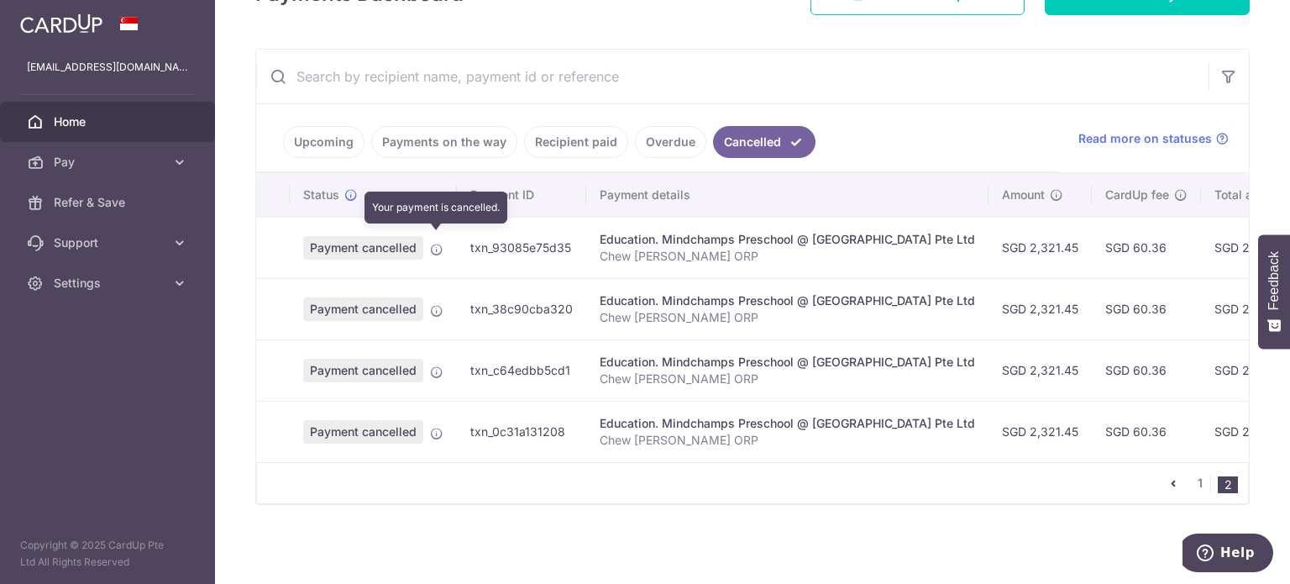
click at [437, 243] on icon at bounding box center [436, 249] width 13 height 13
click at [1168, 484] on icon "pager" at bounding box center [1172, 482] width 13 height 13
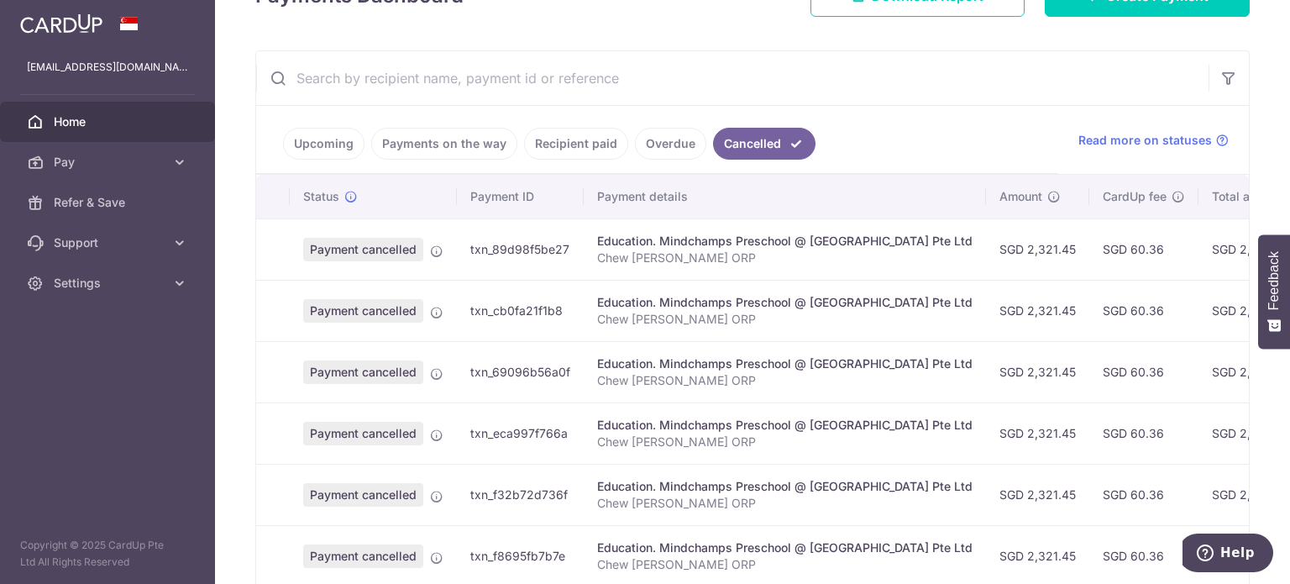
scroll to position [340, 0]
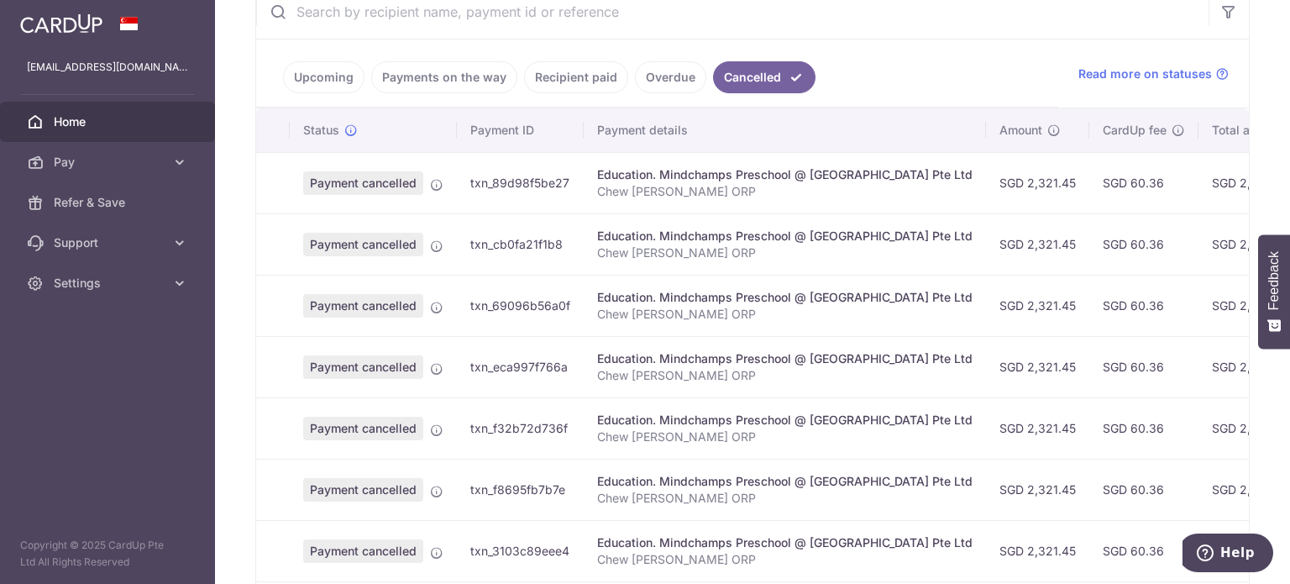
click at [376, 182] on span "Payment cancelled" at bounding box center [363, 183] width 120 height 24
click at [673, 168] on div "Education. Mindchamps Preschool @ [GEOGRAPHIC_DATA] Pte Ltd" at bounding box center [784, 174] width 375 height 17
click at [1041, 186] on td "SGD 2,321.45" at bounding box center [1037, 182] width 103 height 61
click at [1129, 181] on td "SGD 60.36" at bounding box center [1143, 182] width 109 height 61
click at [1202, 177] on td "SGD 2,381.81" at bounding box center [1249, 182] width 102 height 61
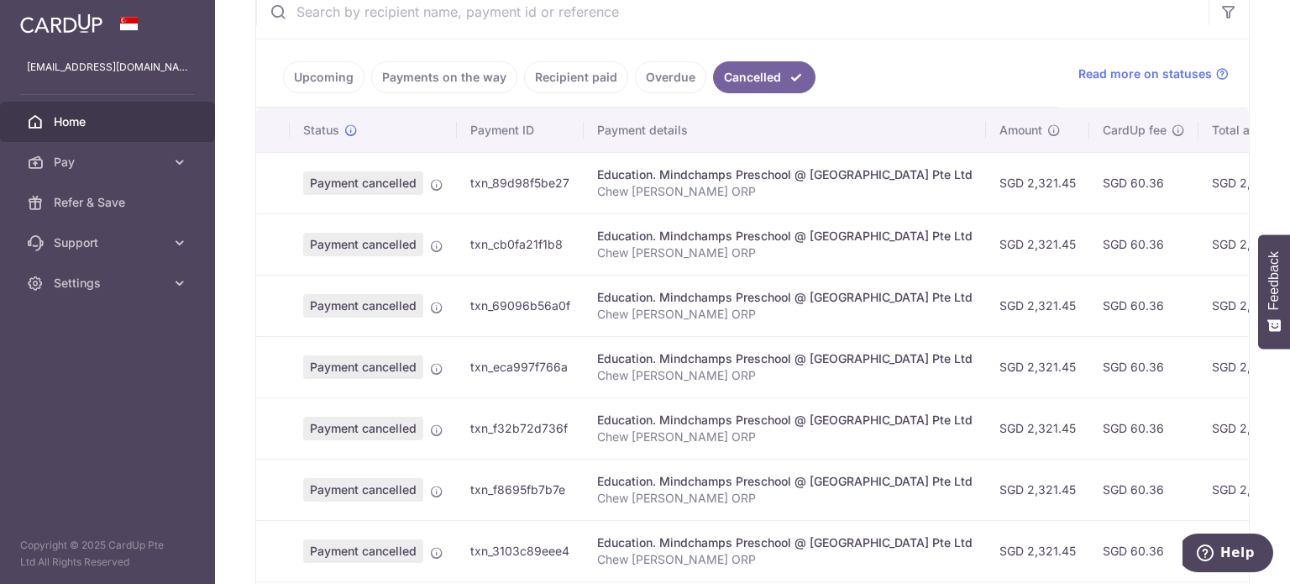
scroll to position [592, 0]
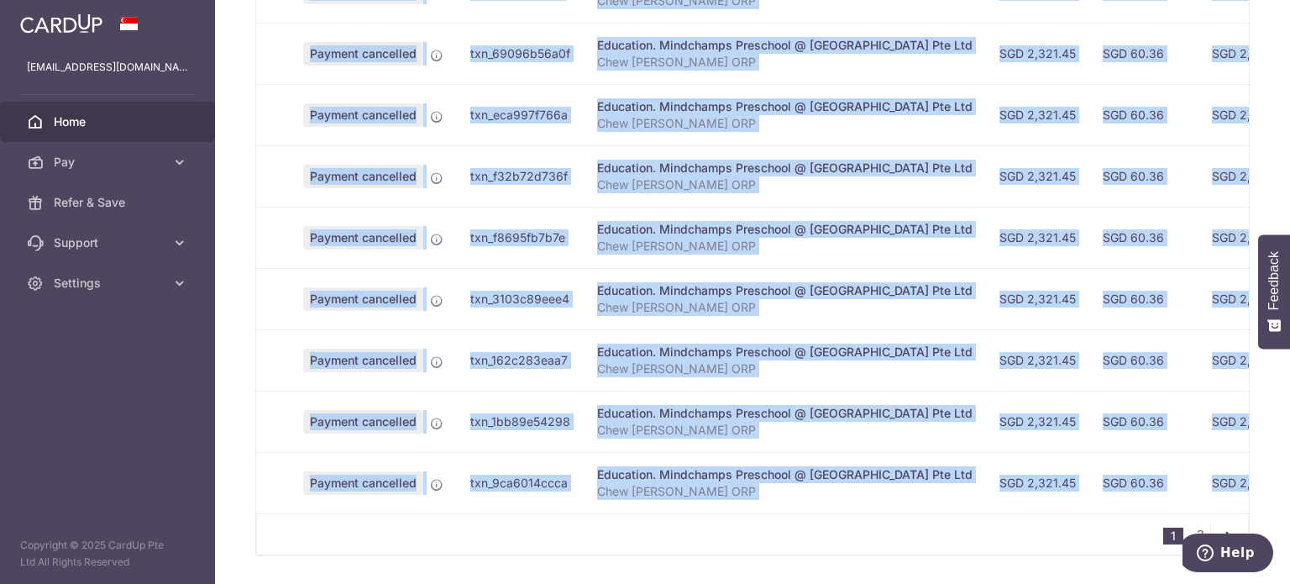
drag, startPoint x: 722, startPoint y: 520, endPoint x: 788, endPoint y: 516, distance: 66.5
click at [786, 516] on div "Status Payment ID Payment details Amount CardUp fee Total amt. Charge date Due …" at bounding box center [752, 205] width 992 height 699
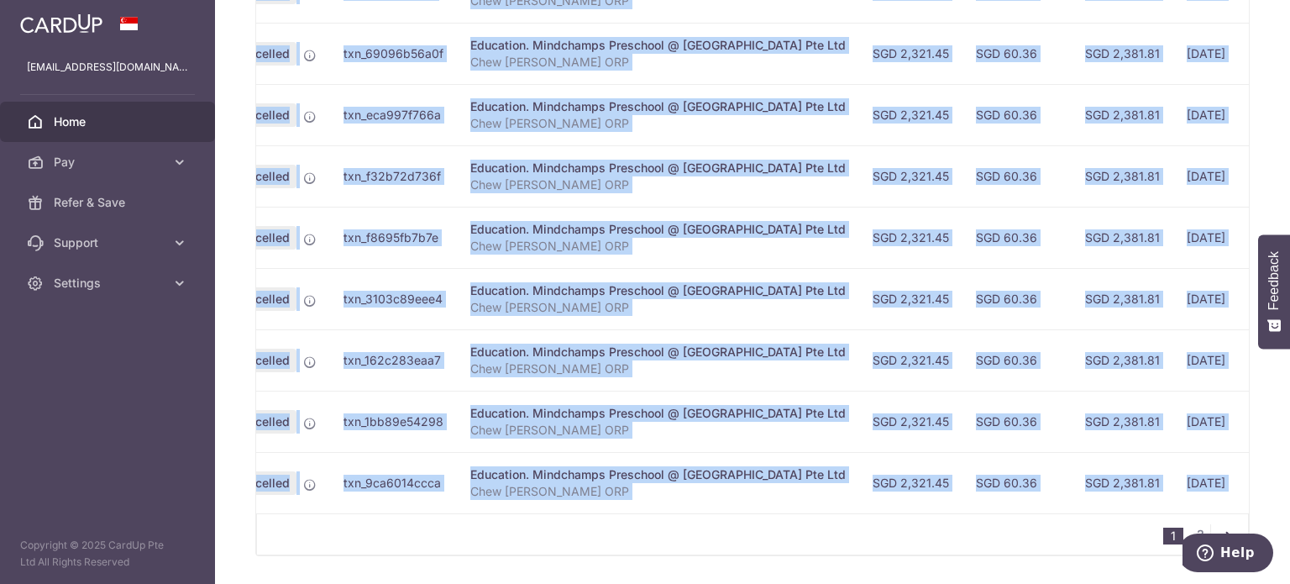
scroll to position [0, 366]
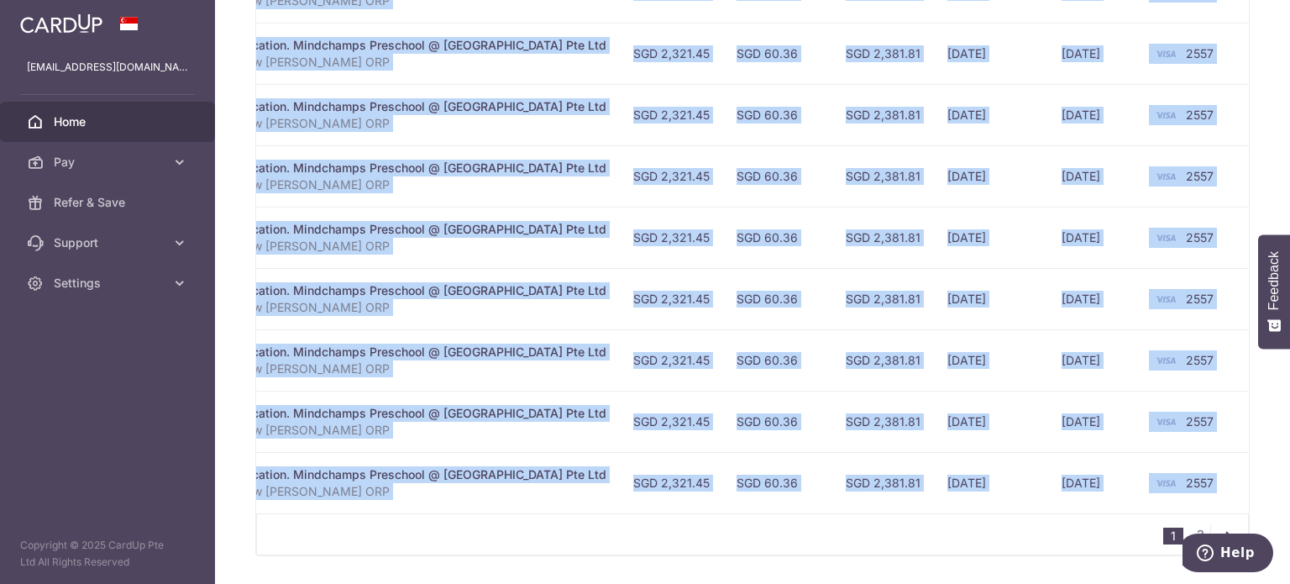
click at [995, 555] on div "1 2" at bounding box center [752, 534] width 992 height 42
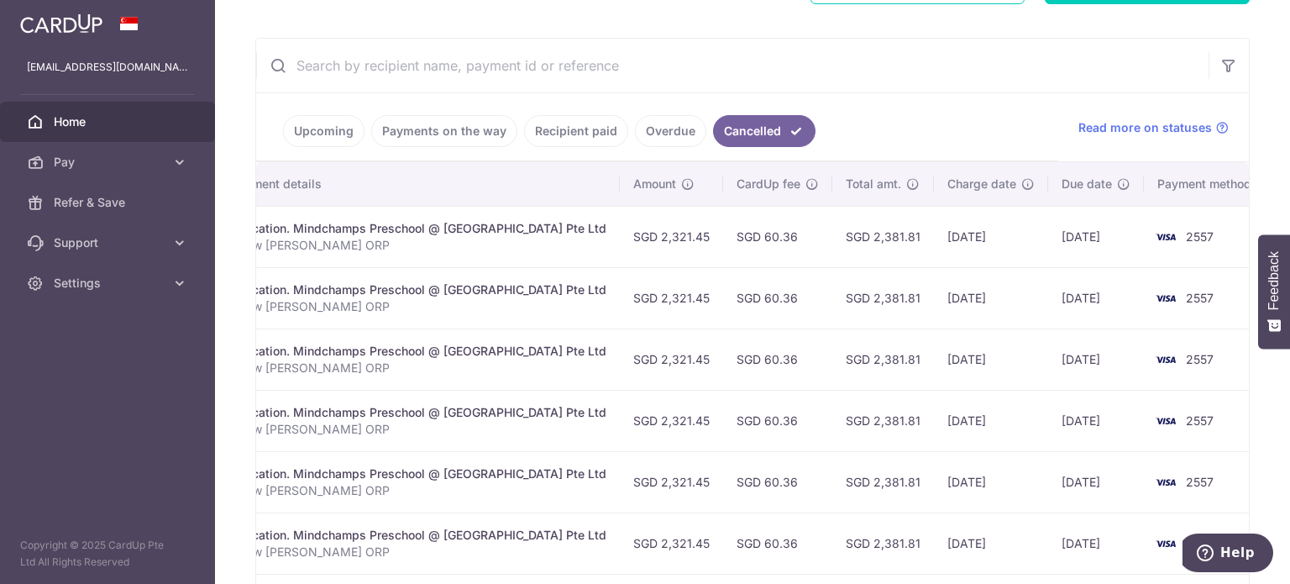
scroll to position [88, 0]
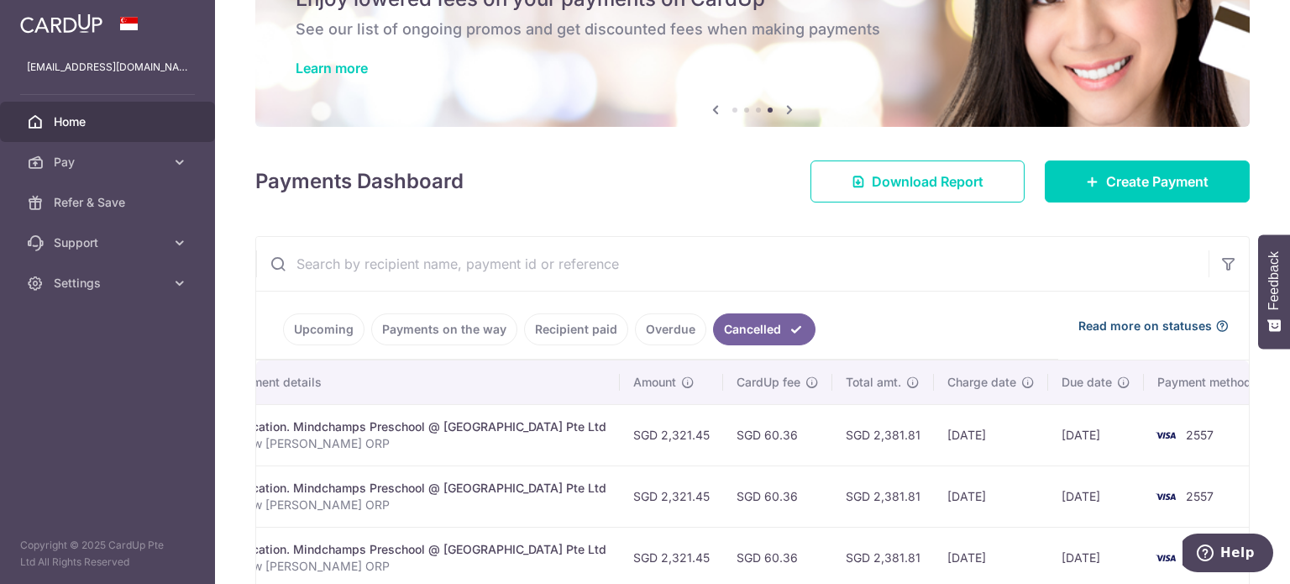
click at [1202, 324] on span "Read more on statuses" at bounding box center [1145, 325] width 134 height 17
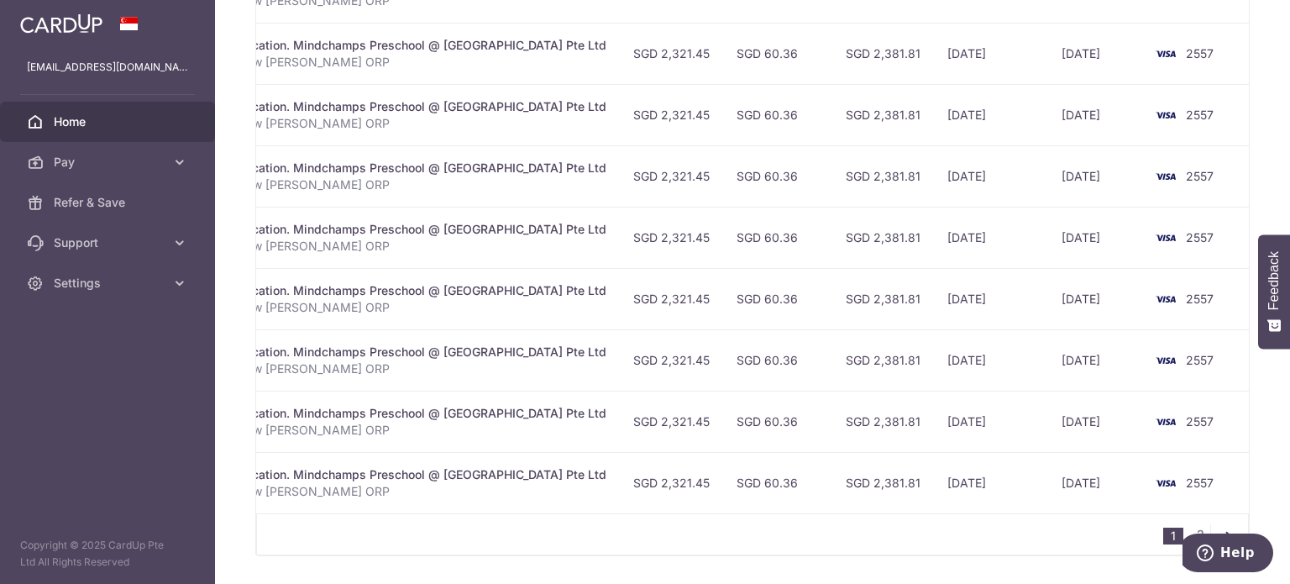
scroll to position [340, 0]
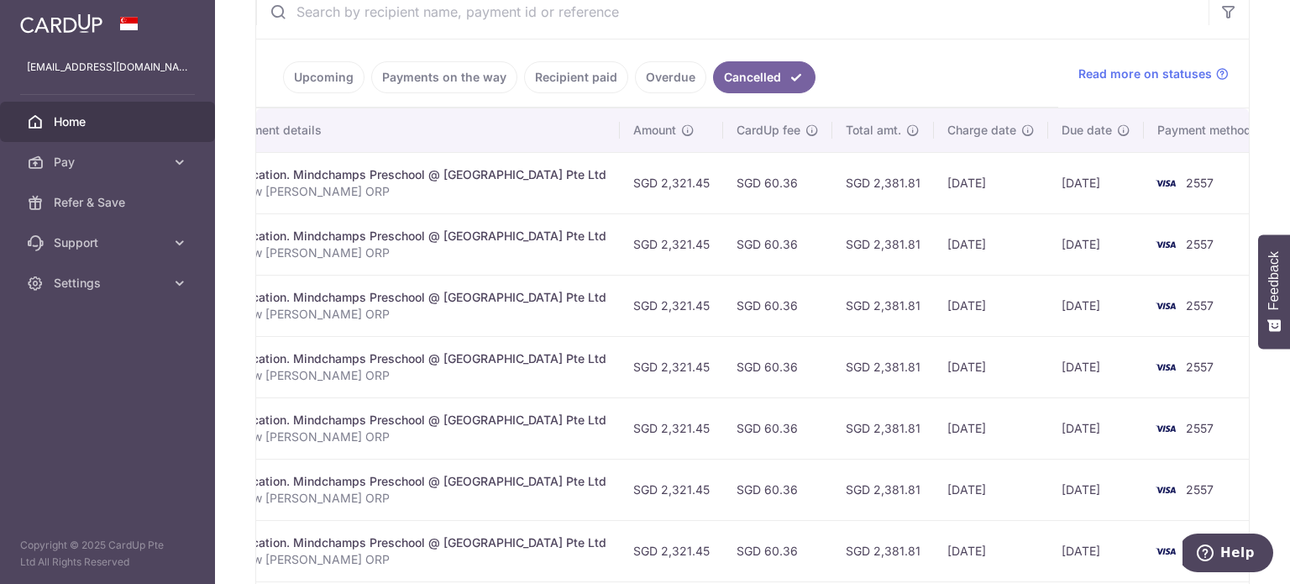
drag, startPoint x: 1105, startPoint y: 177, endPoint x: 789, endPoint y: 184, distance: 315.8
drag, startPoint x: 789, startPoint y: 184, endPoint x: 579, endPoint y: 181, distance: 210.8
click at [579, 181] on td "Education. Mindchamps Preschool @ [GEOGRAPHIC_DATA] Pte Ltd Chew [PERSON_NAME] …" at bounding box center [418, 182] width 402 height 61
click at [906, 83] on ul "Upcoming Payments on the way Recipient paid Overdue Cancelled" at bounding box center [657, 73] width 802 height 68
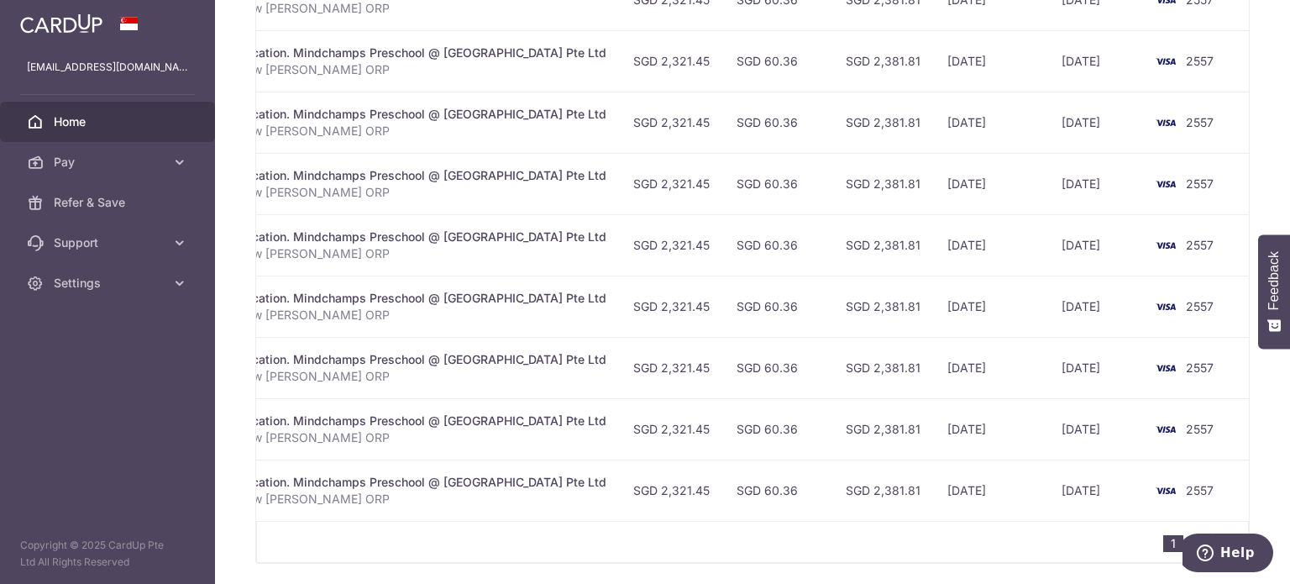
scroll to position [648, 0]
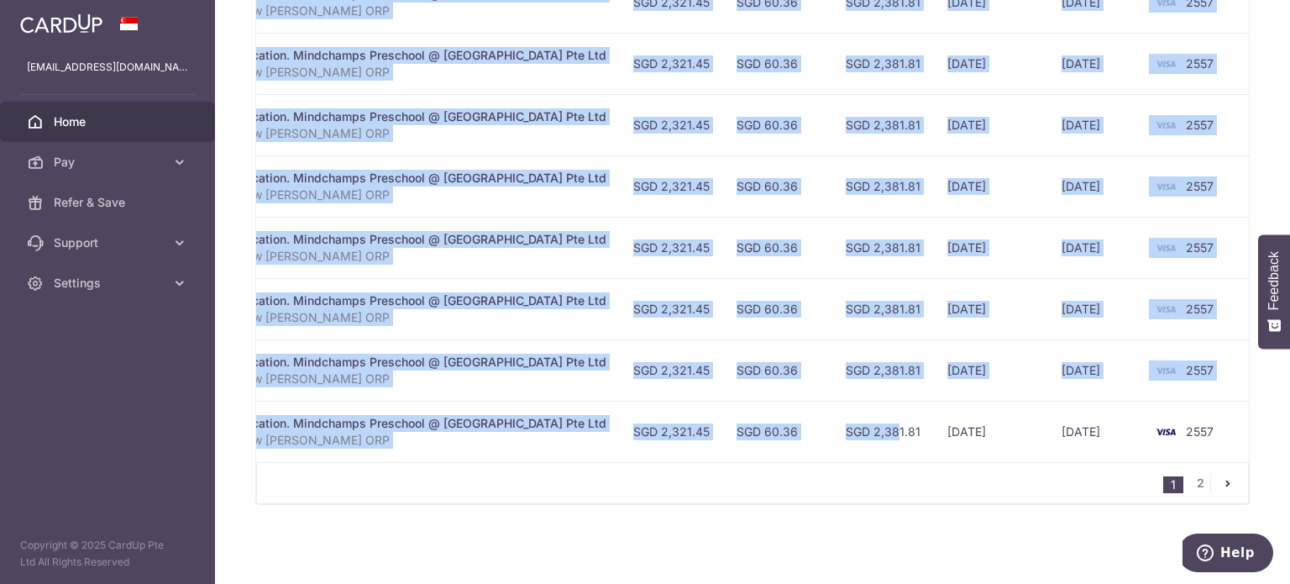
drag, startPoint x: 842, startPoint y: 453, endPoint x: 906, endPoint y: 459, distance: 64.2
click at [906, 459] on div "Status Payment ID Payment details Amount CardUp fee Total amt. Charge date Due …" at bounding box center [752, 133] width 992 height 657
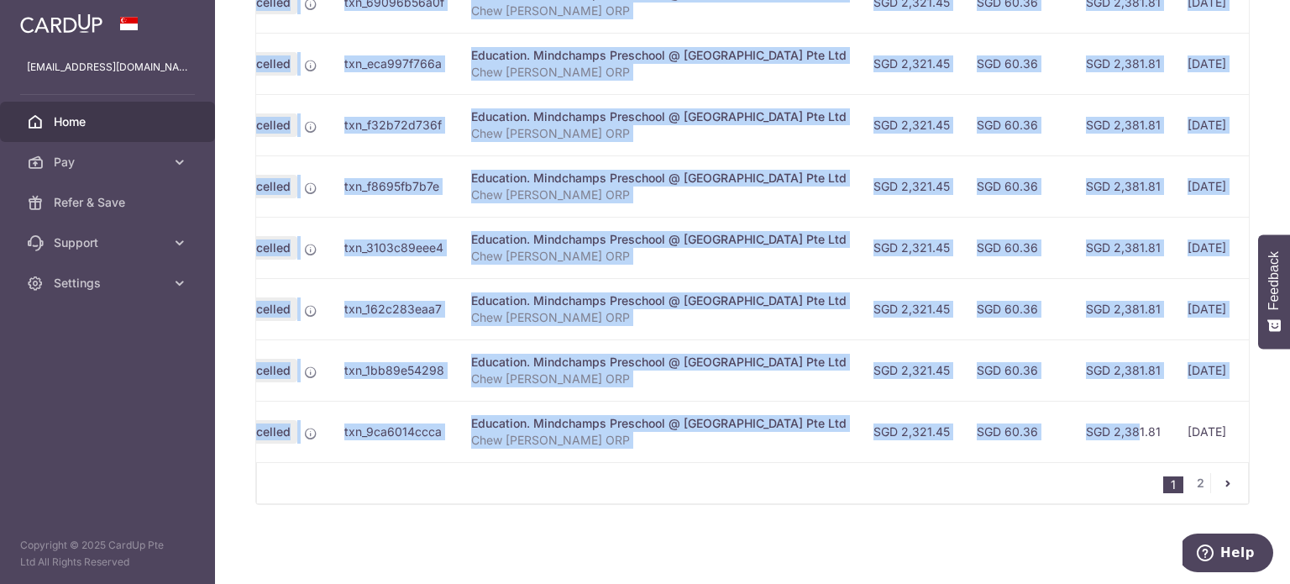
scroll to position [0, 0]
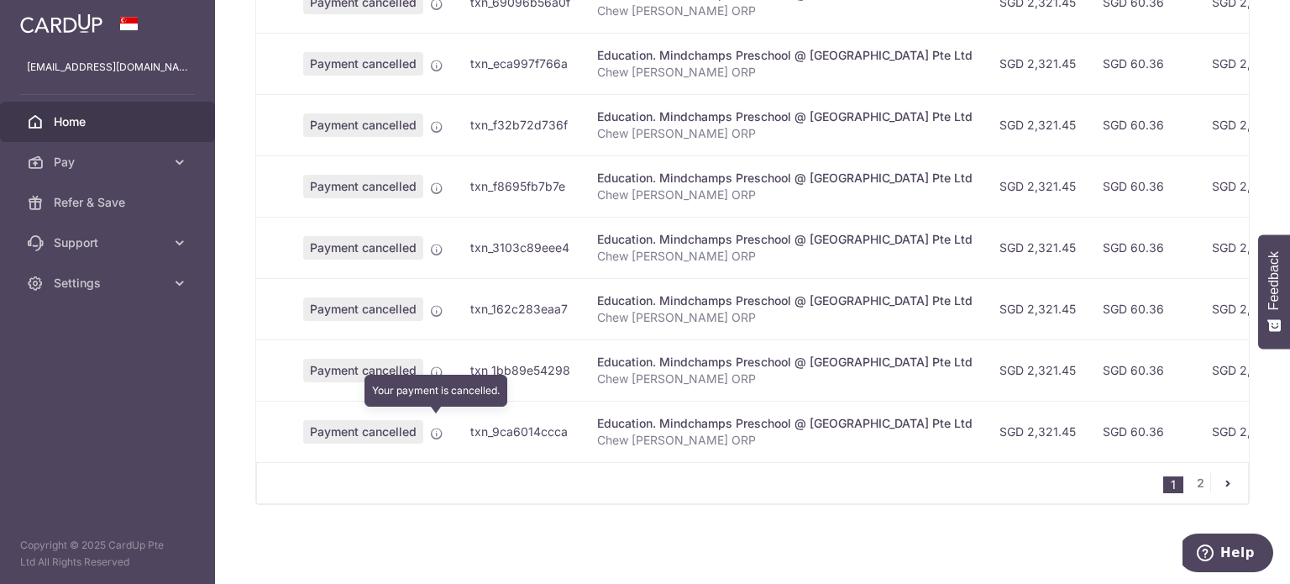
click at [433, 427] on icon at bounding box center [436, 433] width 13 height 13
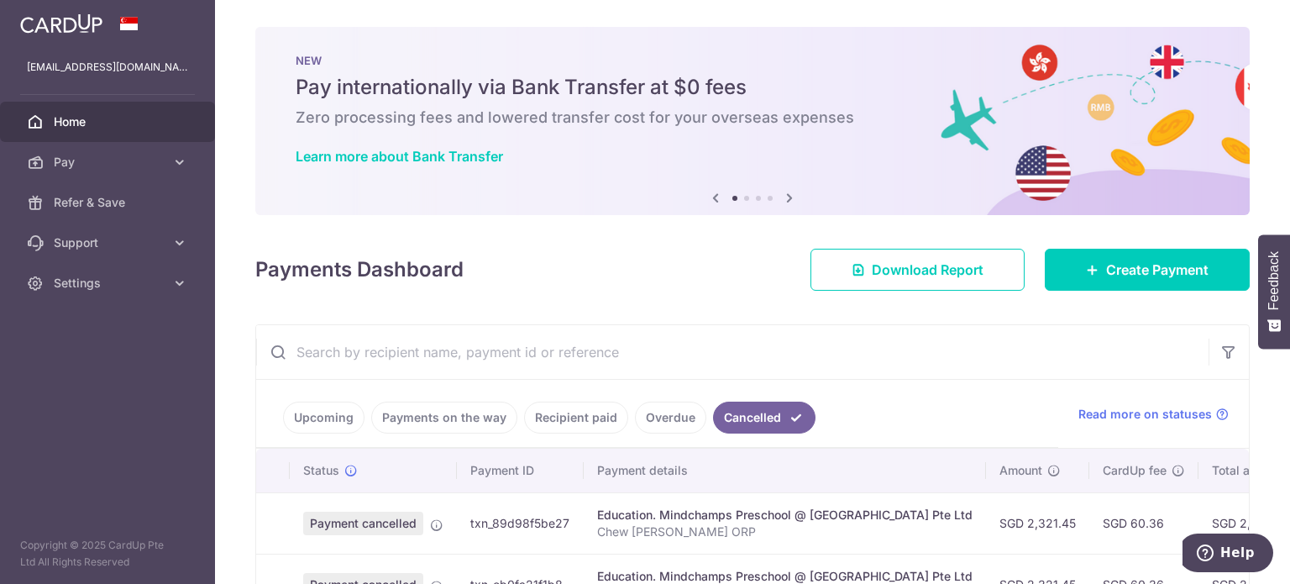
click at [638, 313] on div "× Pause Schedule Pause all future payments in this series Pause just this one p…" at bounding box center [752, 292] width 1075 height 584
click at [646, 420] on link "Overdue" at bounding box center [670, 417] width 71 height 32
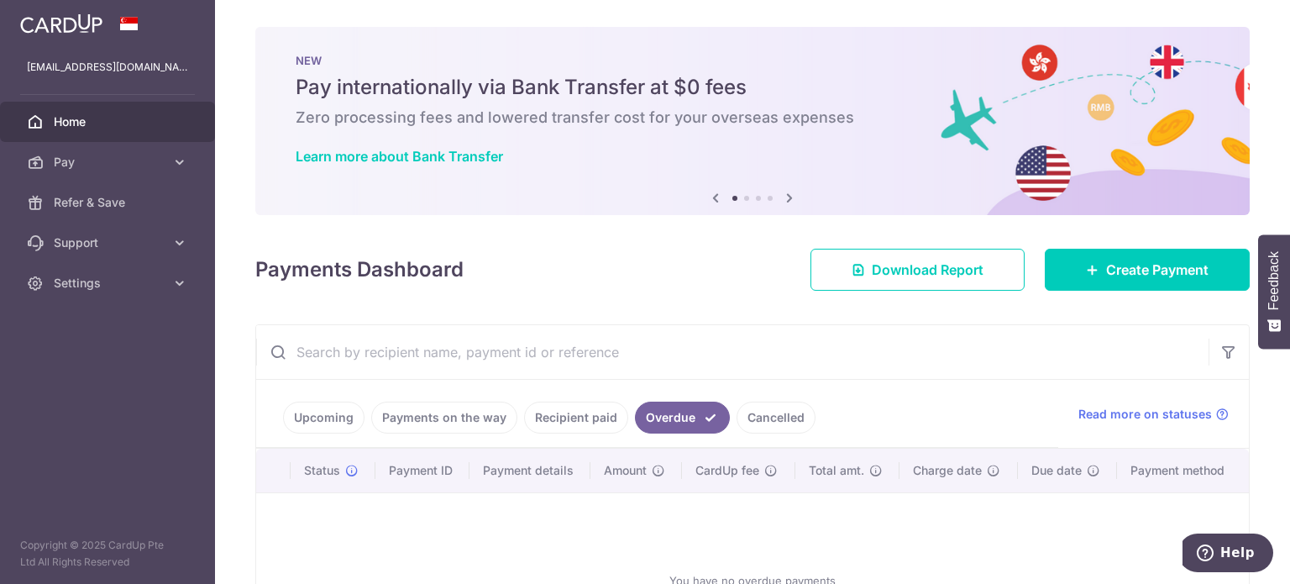
click at [579, 419] on link "Recipient paid" at bounding box center [576, 417] width 104 height 32
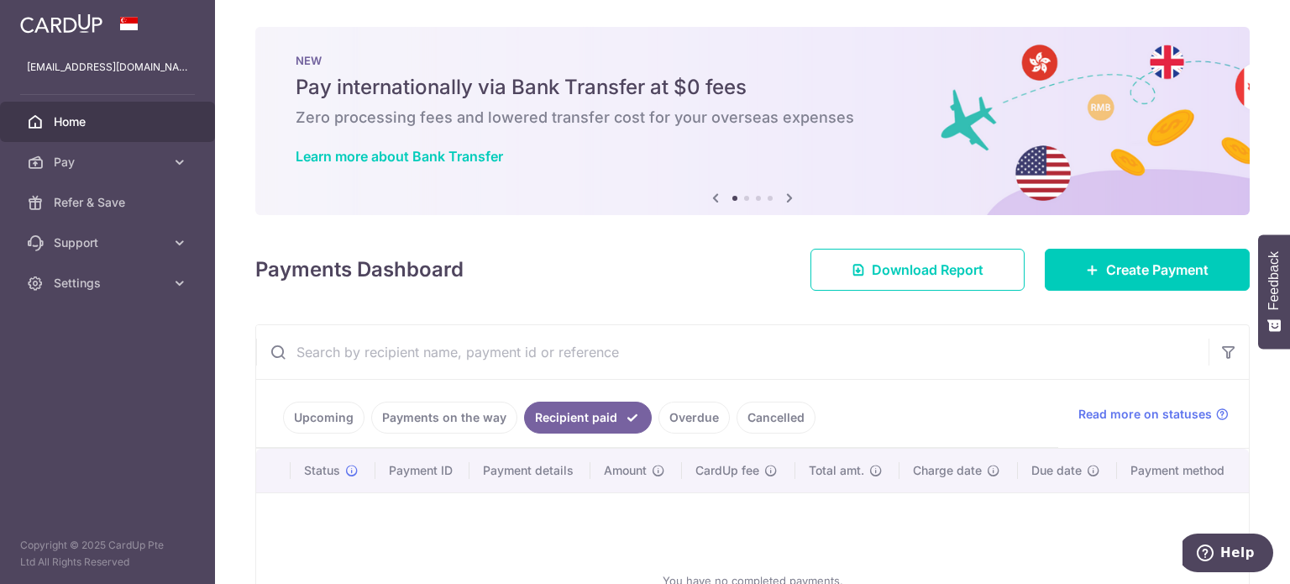
click at [466, 414] on link "Payments on the way" at bounding box center [444, 417] width 146 height 32
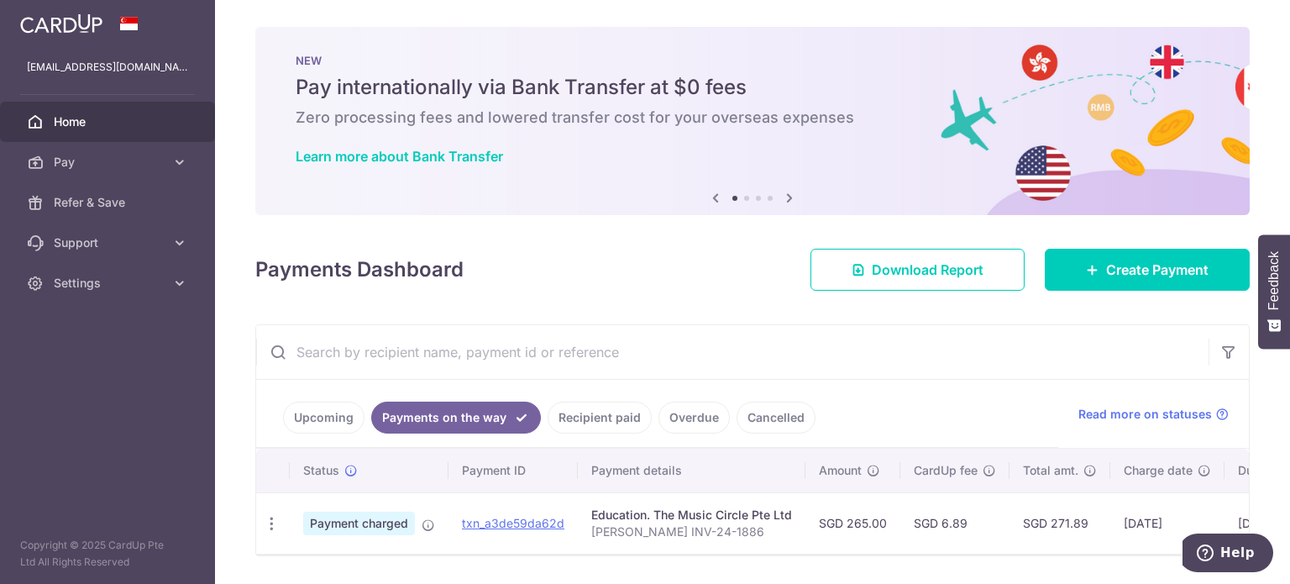
scroll to position [57, 0]
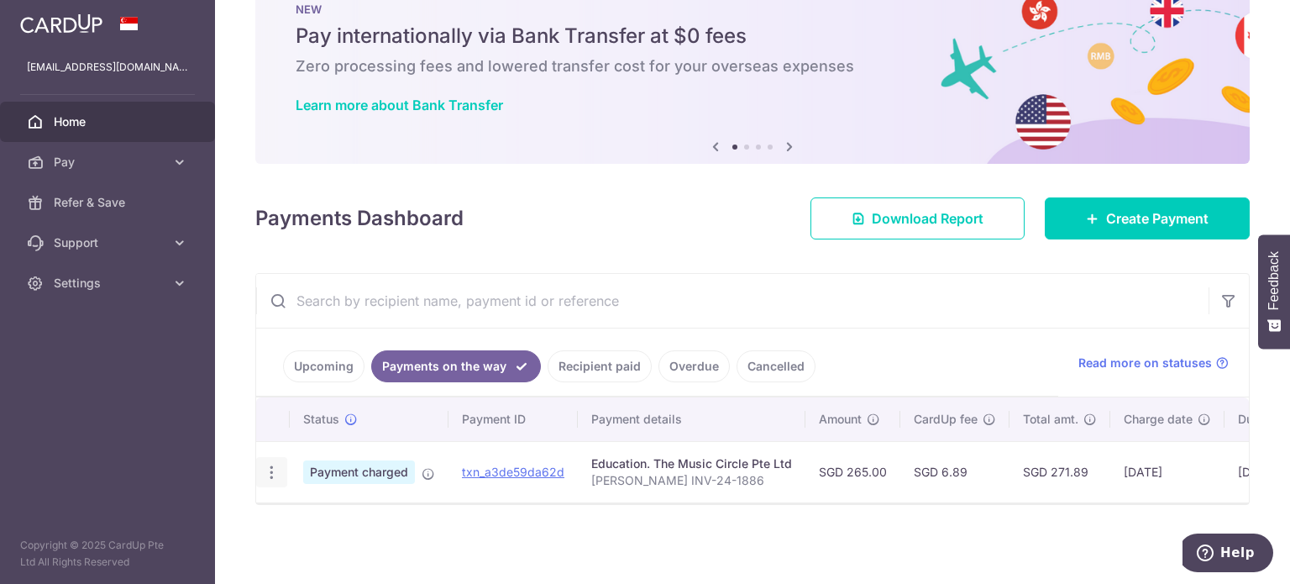
click at [274, 463] on icon "button" at bounding box center [272, 472] width 18 height 18
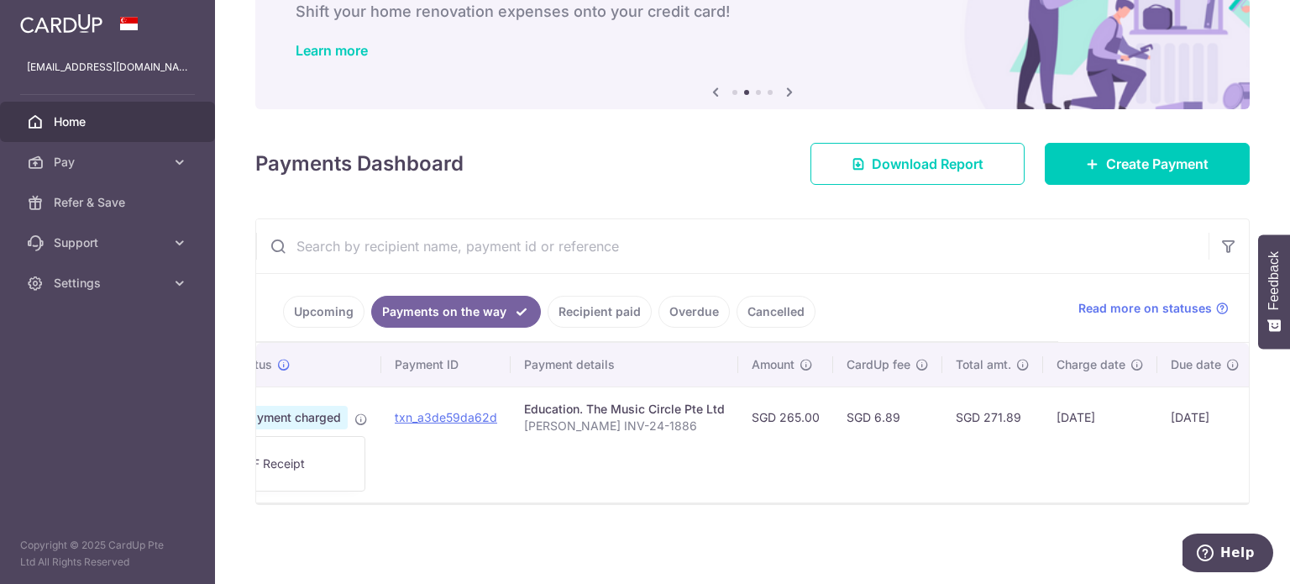
scroll to position [0, 0]
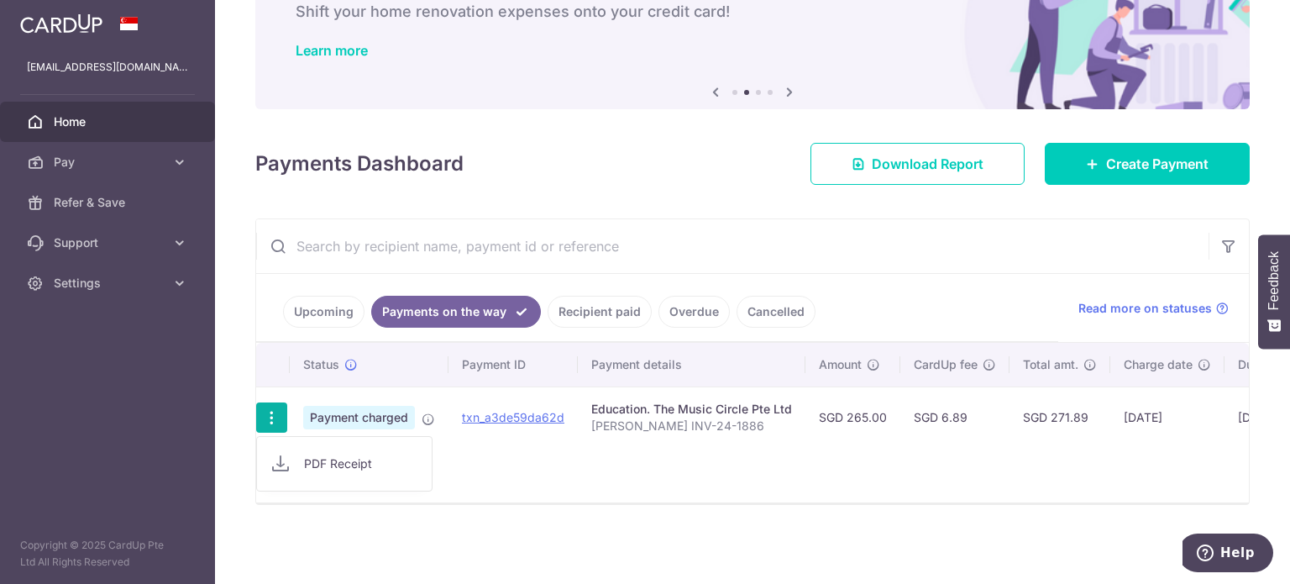
click at [624, 305] on link "Recipient paid" at bounding box center [599, 312] width 104 height 32
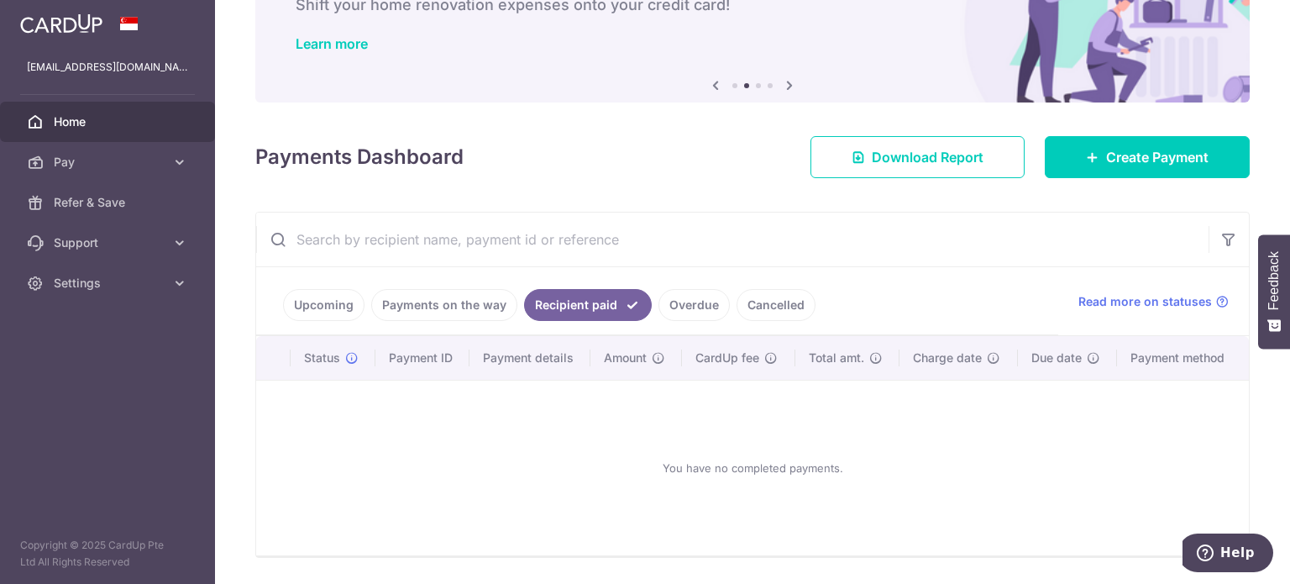
click at [673, 307] on link "Overdue" at bounding box center [693, 305] width 71 height 32
click at [765, 311] on link "Cancelled" at bounding box center [775, 305] width 79 height 32
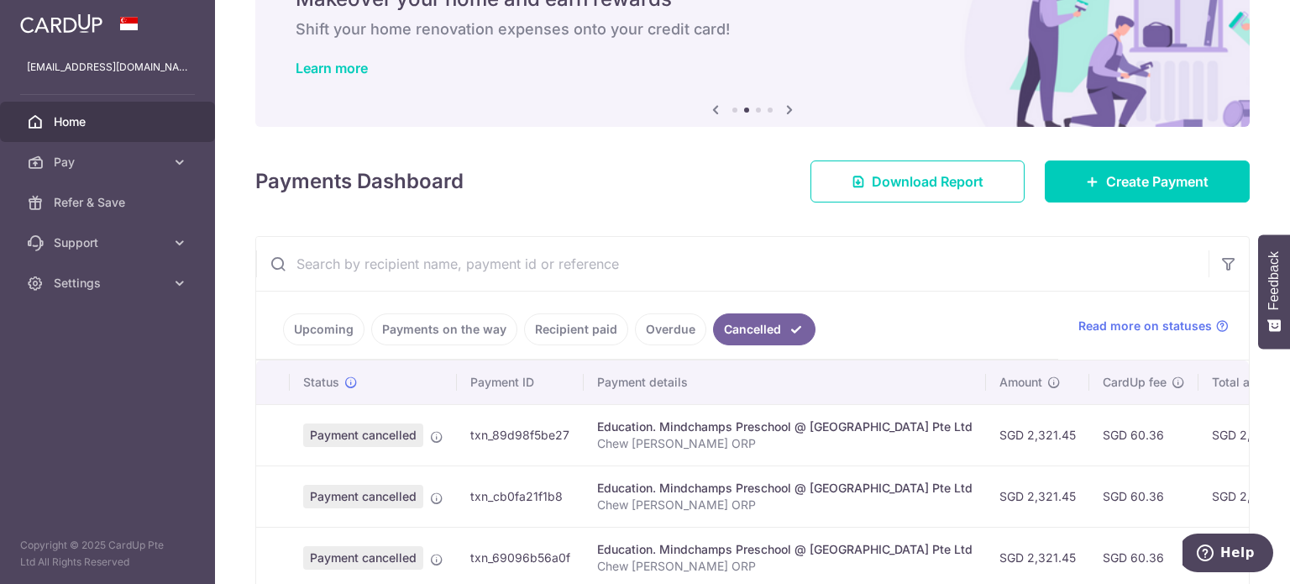
scroll to position [113, 0]
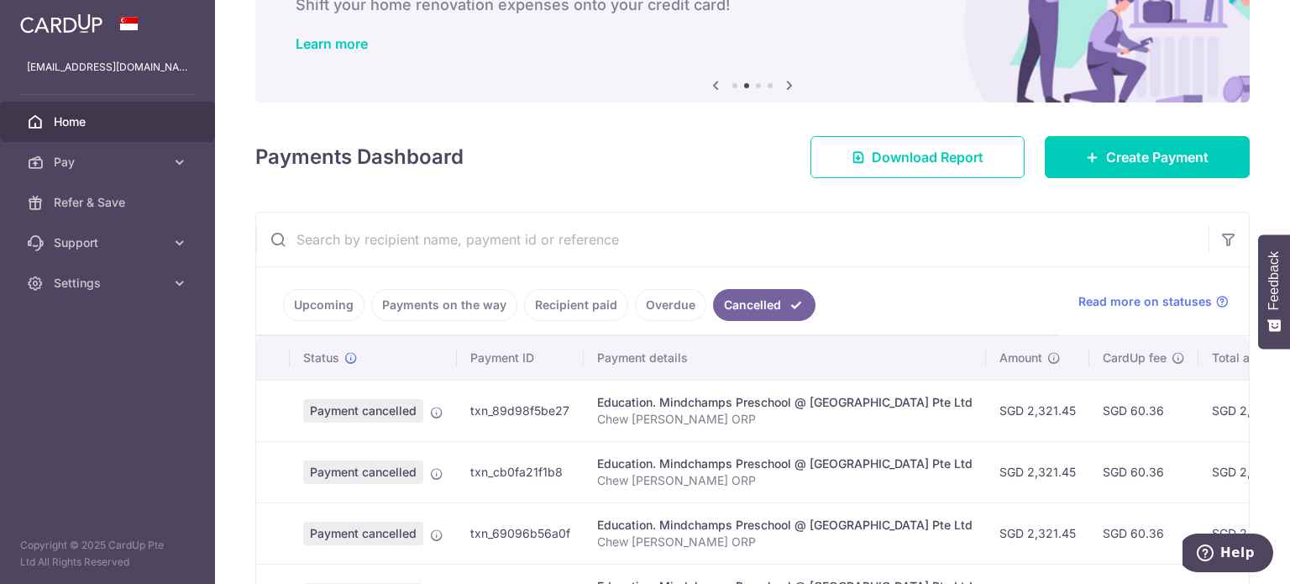
click at [961, 281] on ul "Upcoming Payments on the way Recipient paid Overdue Cancelled" at bounding box center [657, 301] width 802 height 68
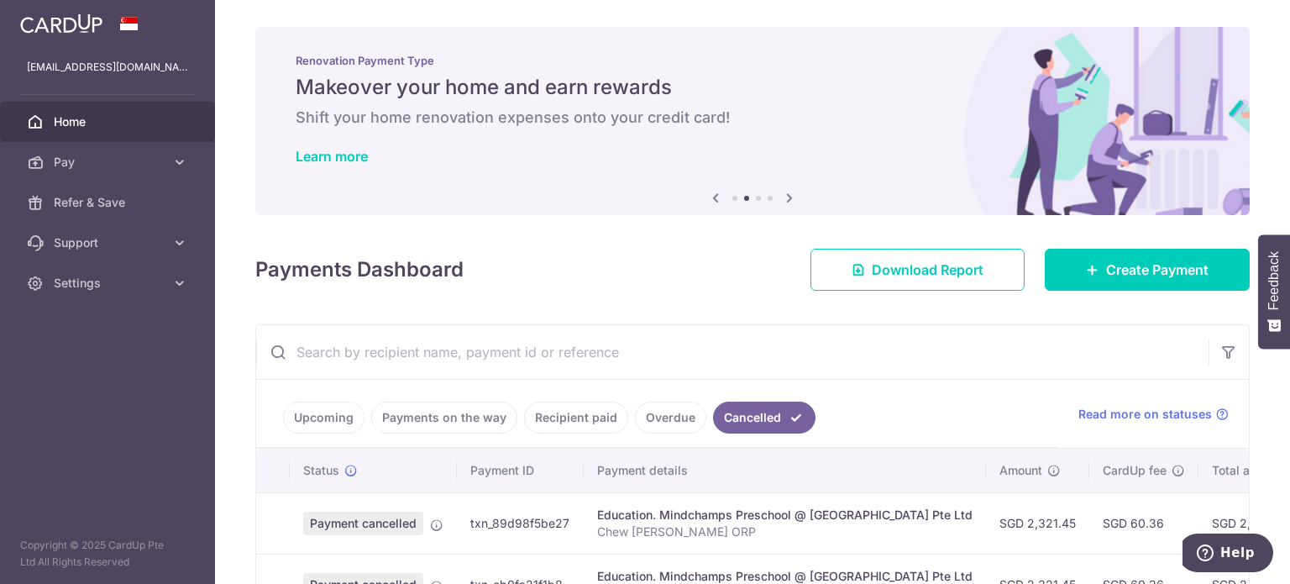
click at [437, 425] on link "Payments on the way" at bounding box center [444, 417] width 146 height 32
